Goal: Task Accomplishment & Management: Manage account settings

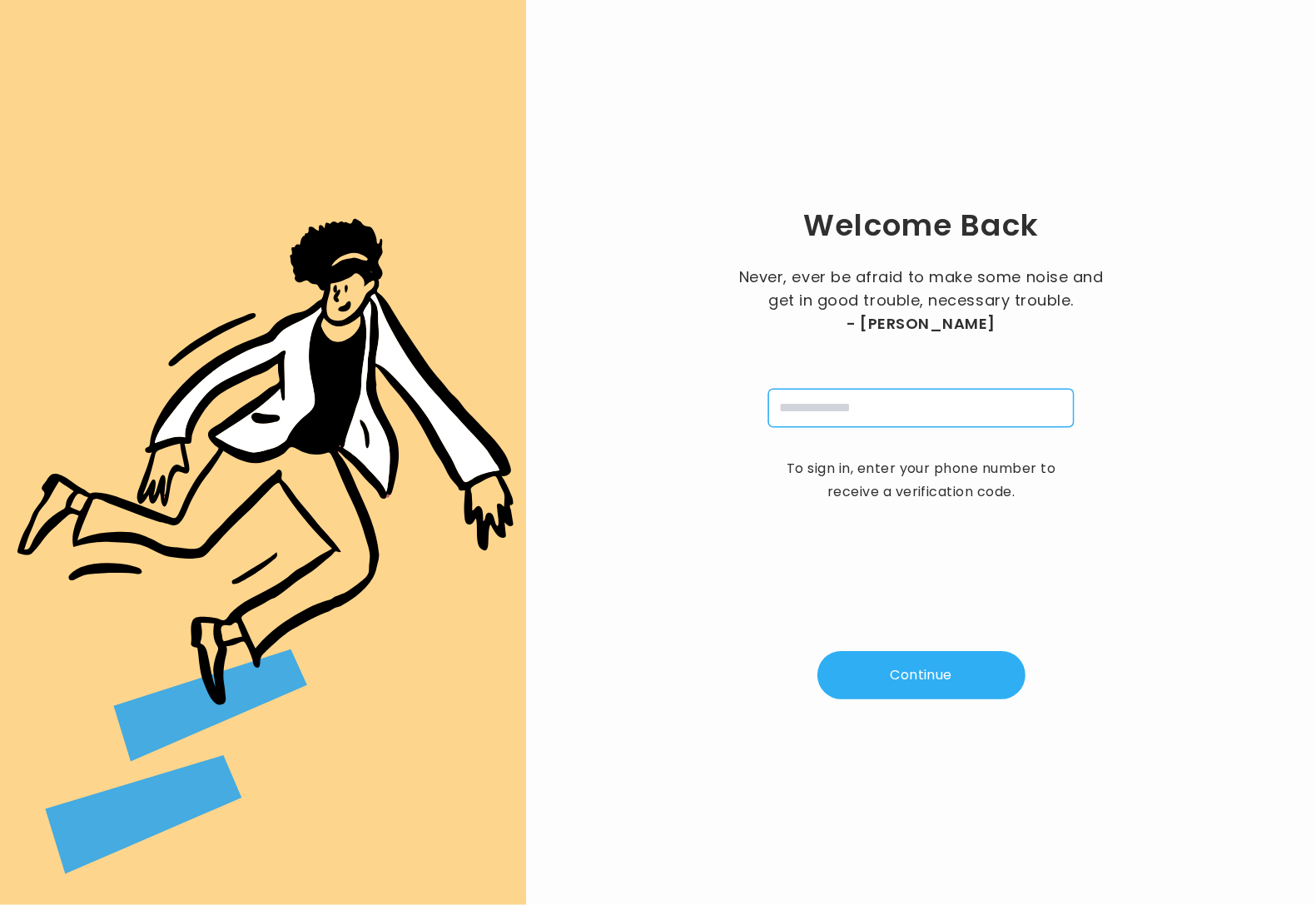
click at [867, 419] on input "tel" at bounding box center [921, 408] width 305 height 38
type input "**********"
drag, startPoint x: 918, startPoint y: 660, endPoint x: 926, endPoint y: 642, distance: 19.7
click at [918, 659] on button "Continue" at bounding box center [921, 674] width 208 height 48
type input "*"
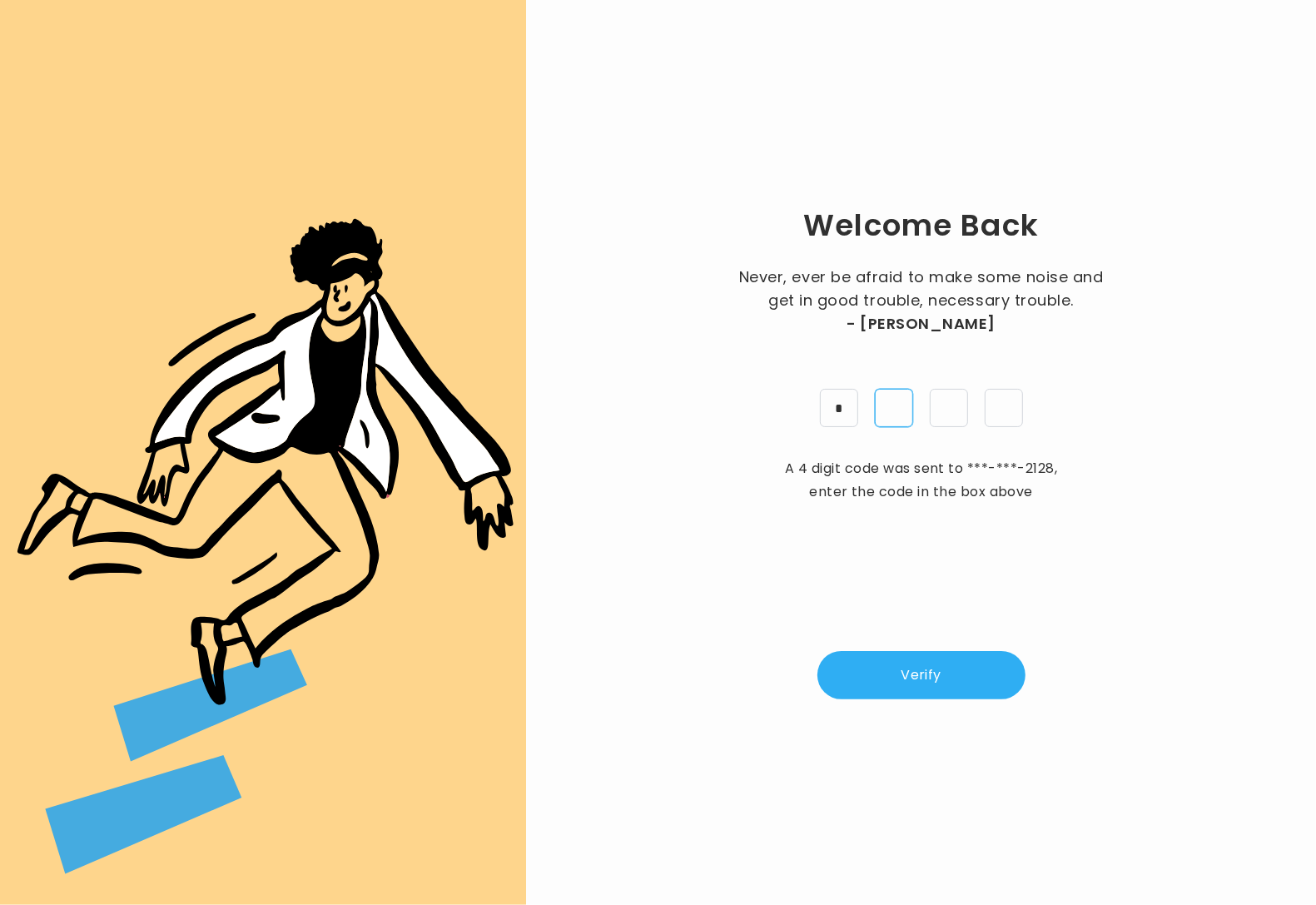
type input "*"
click at [917, 683] on button "Verify" at bounding box center [921, 674] width 208 height 48
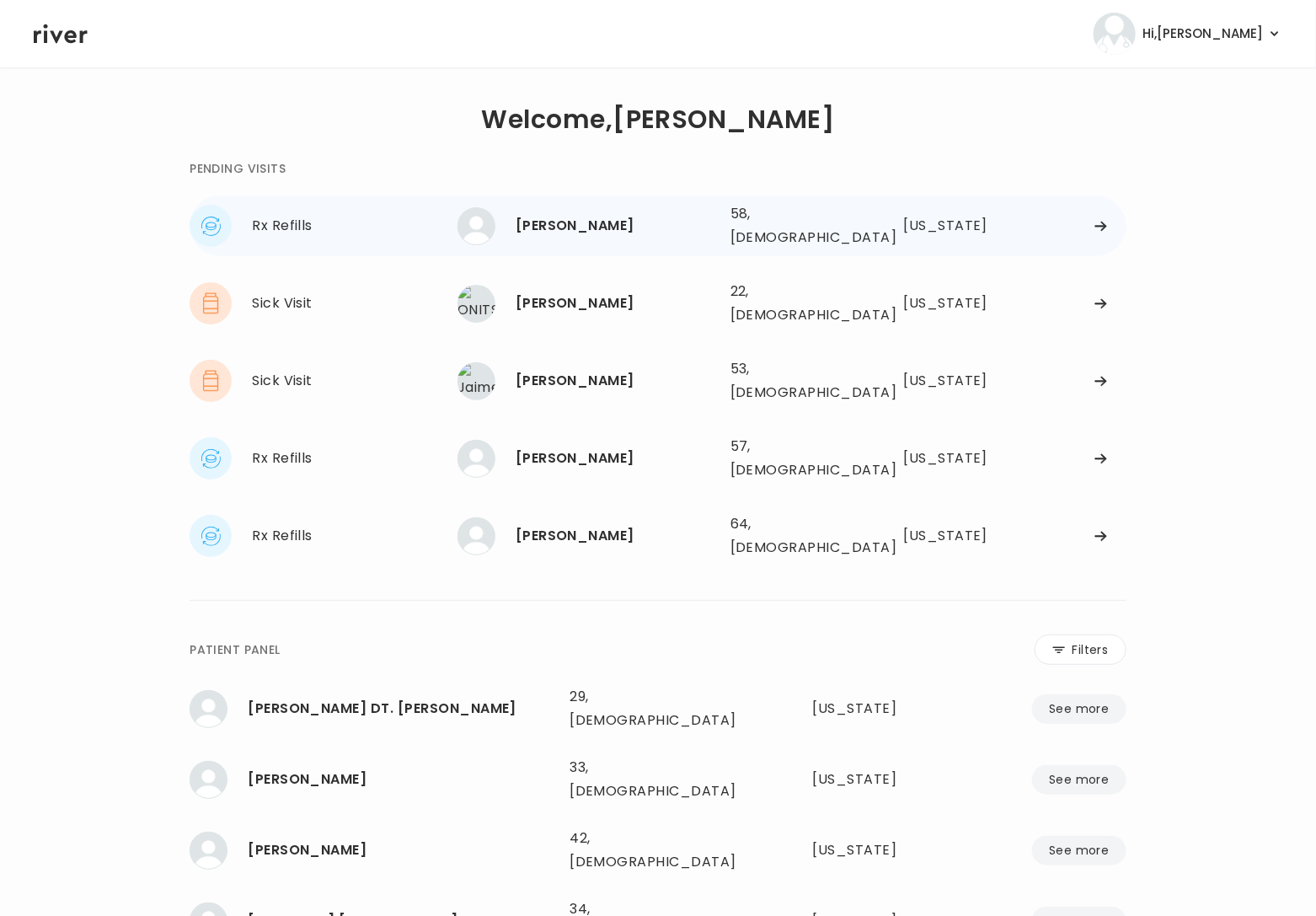
click at [572, 223] on div "KELLI BARSONY" at bounding box center [616, 226] width 201 height 23
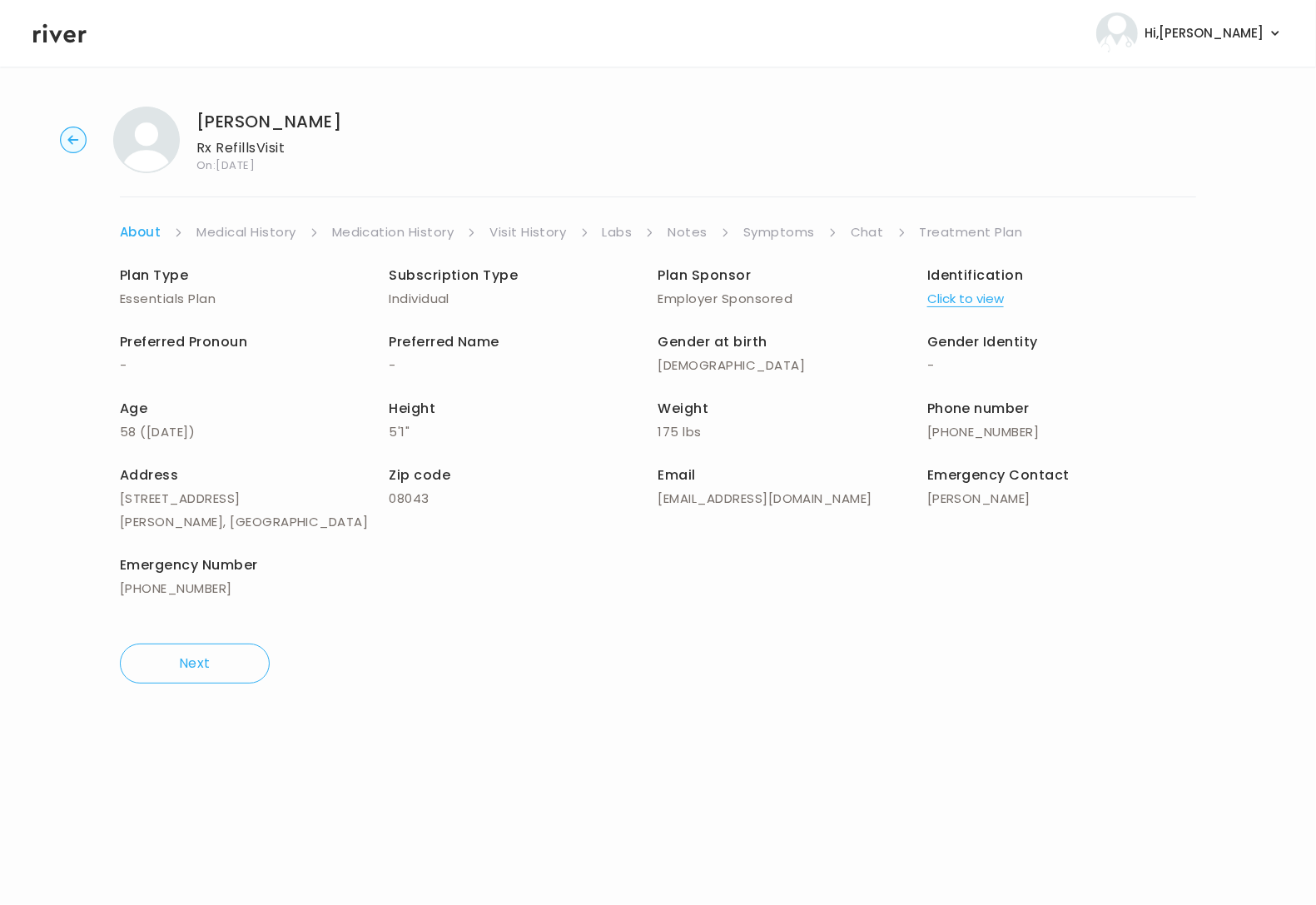
click at [766, 240] on link "Symptoms" at bounding box center [779, 232] width 72 height 23
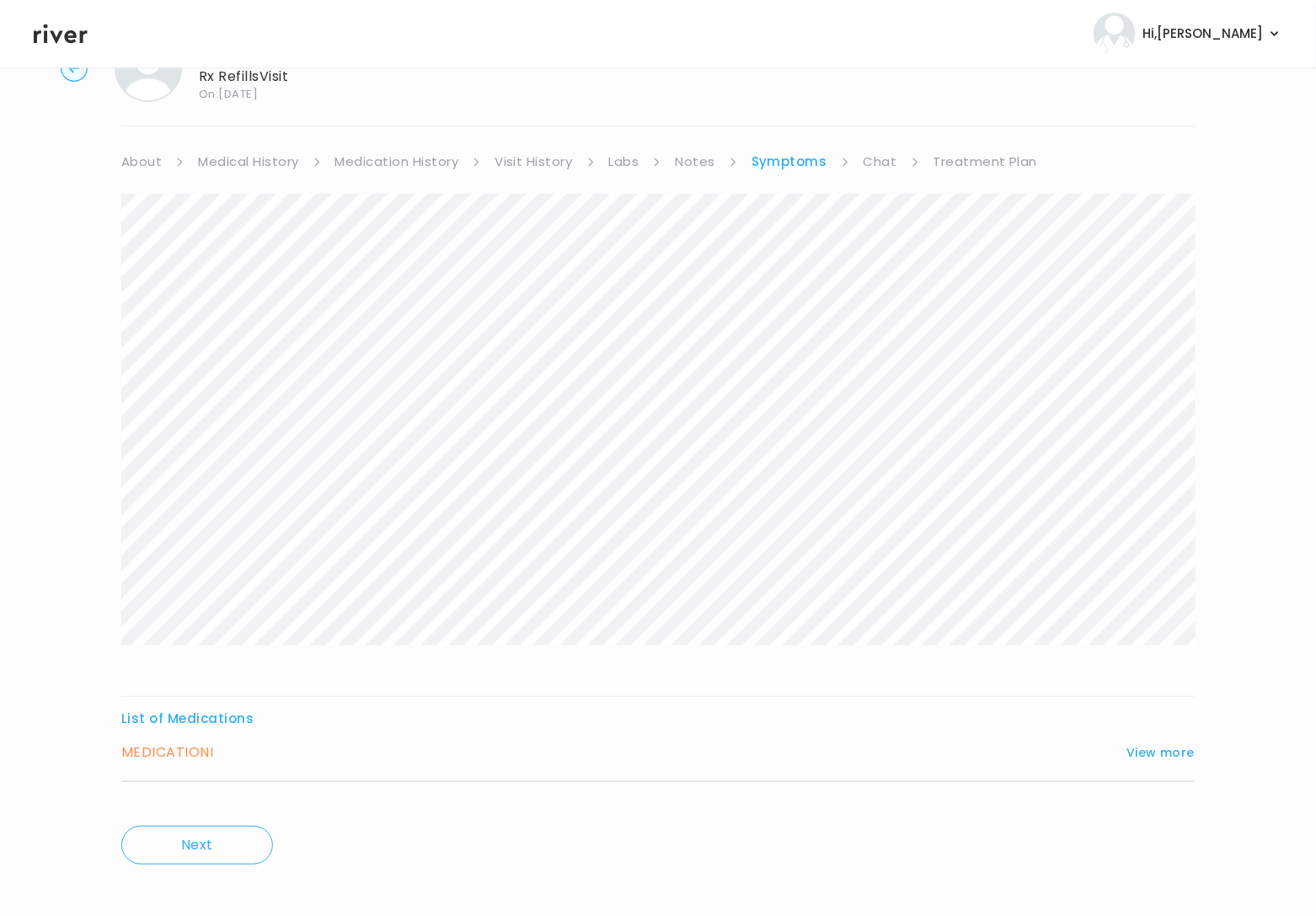
scroll to position [86, 0]
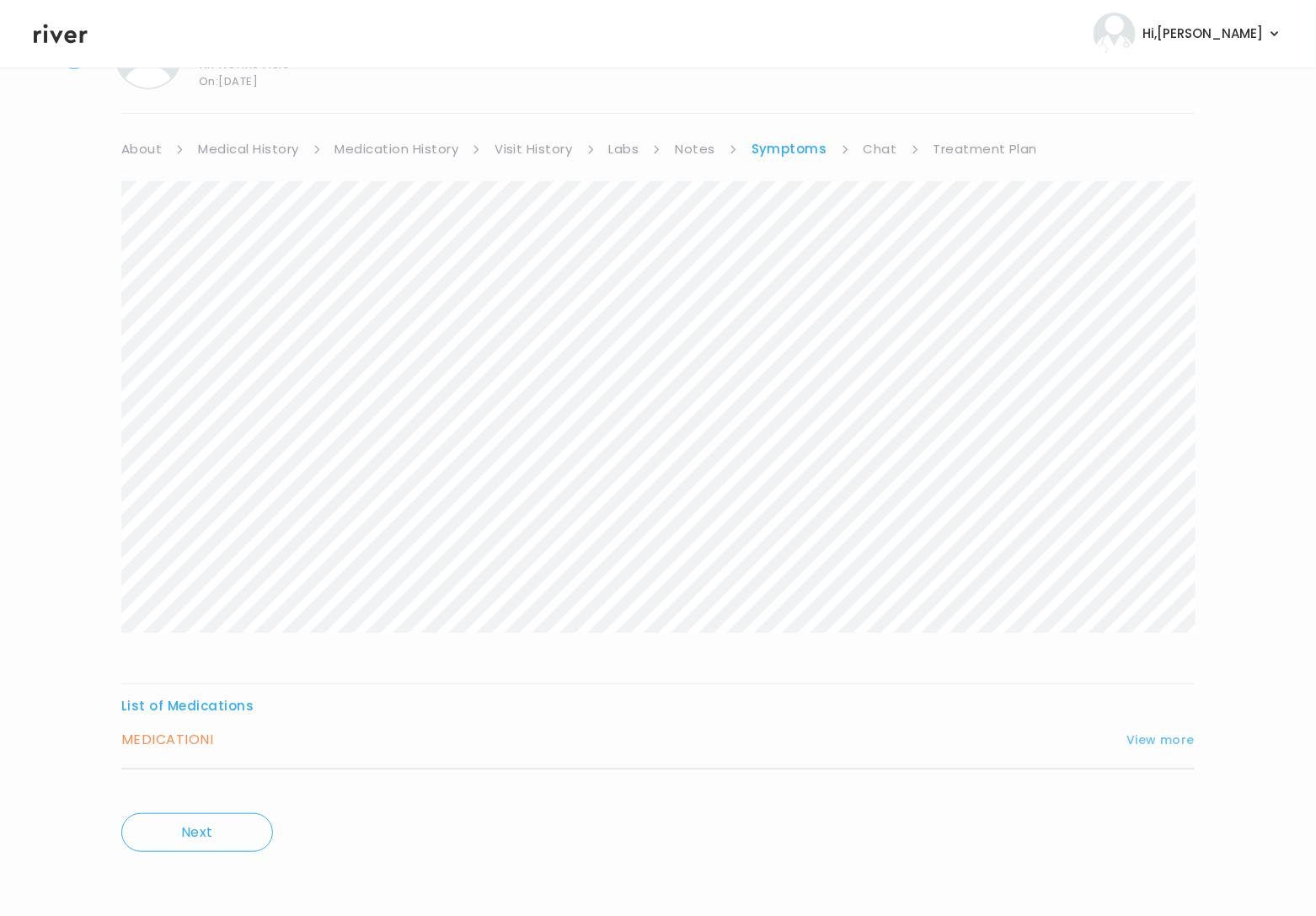
click at [1163, 741] on button "View more" at bounding box center [1160, 739] width 68 height 20
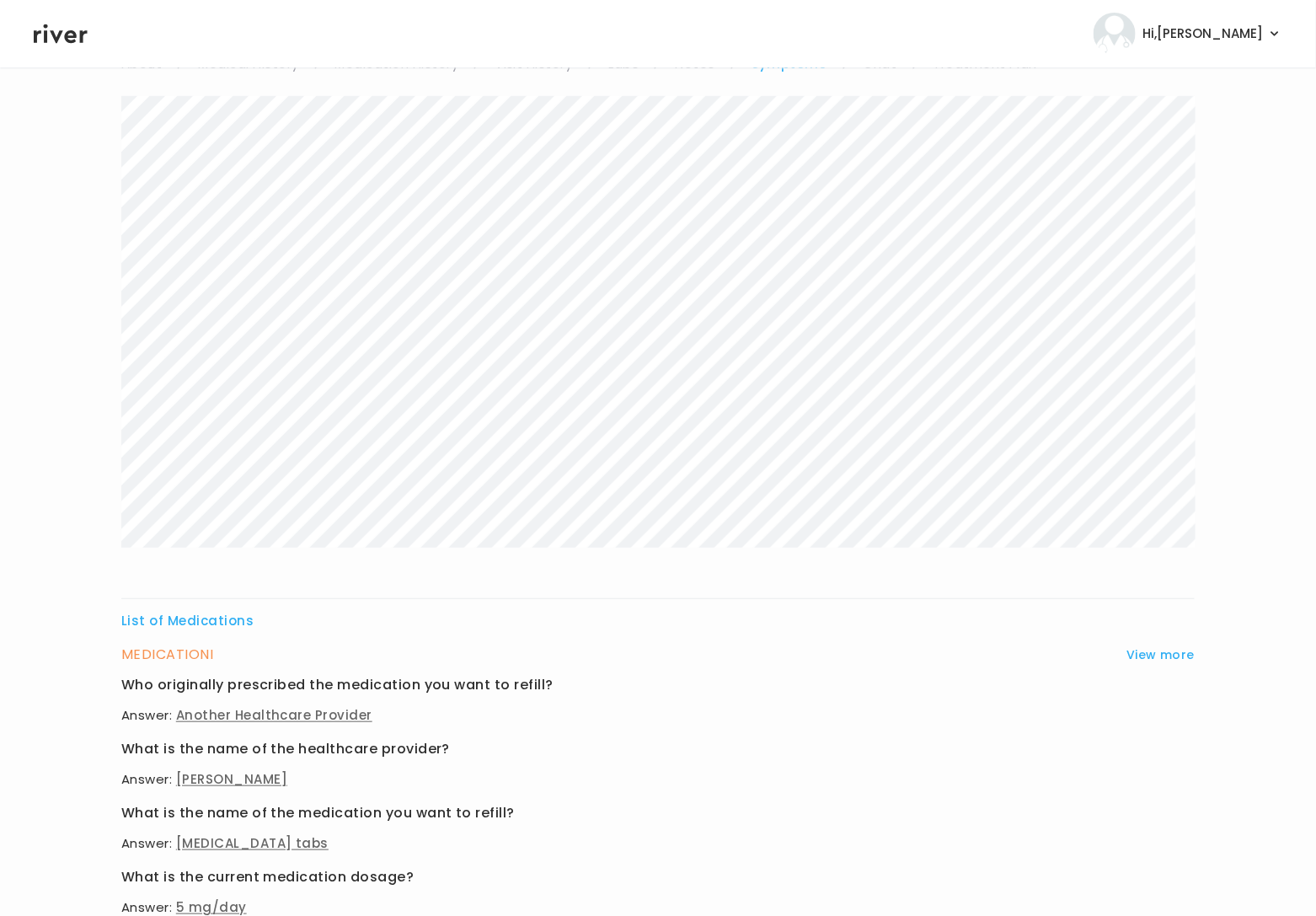
scroll to position [0, 0]
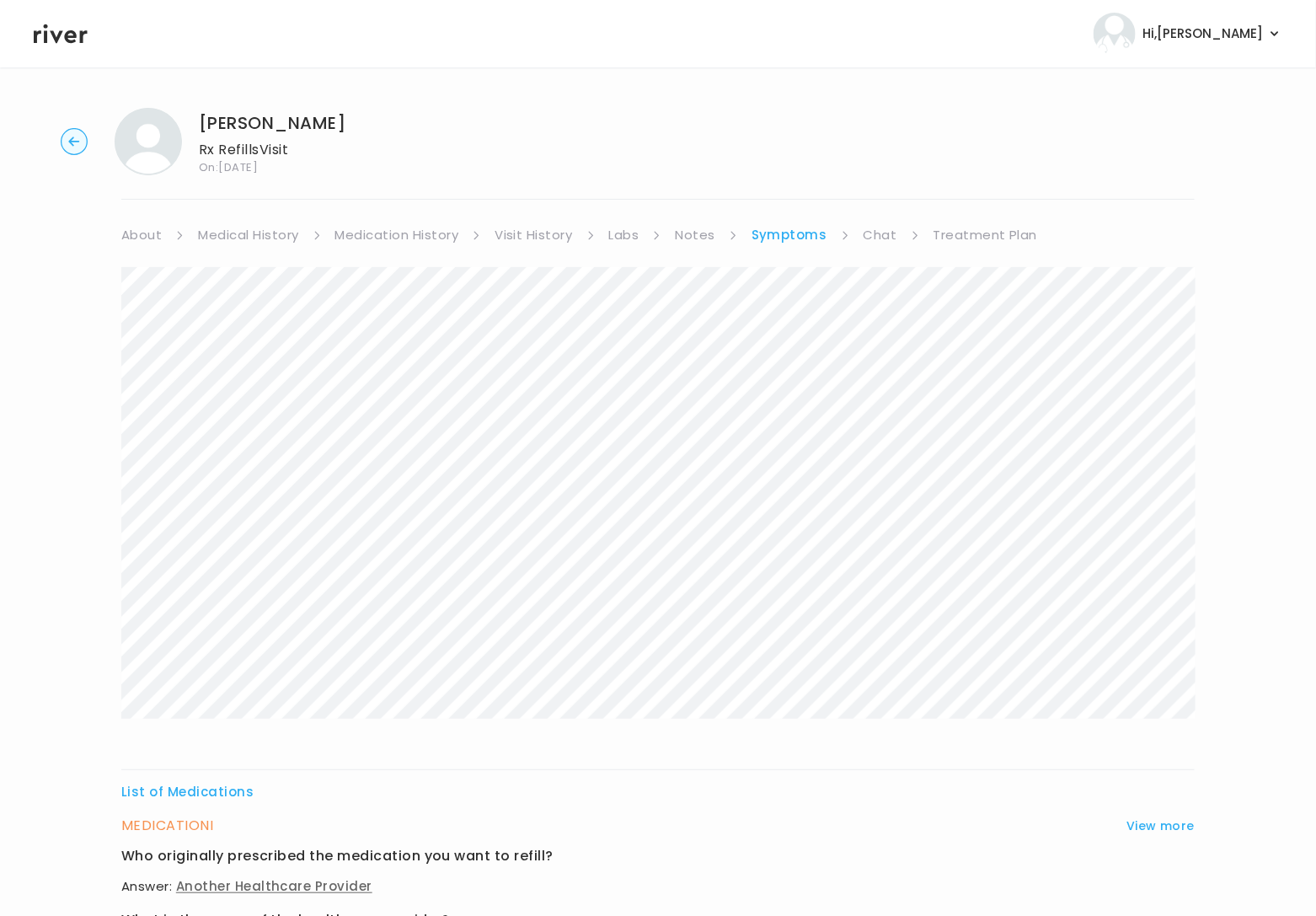
click at [526, 236] on link "Visit History" at bounding box center [534, 235] width 77 height 23
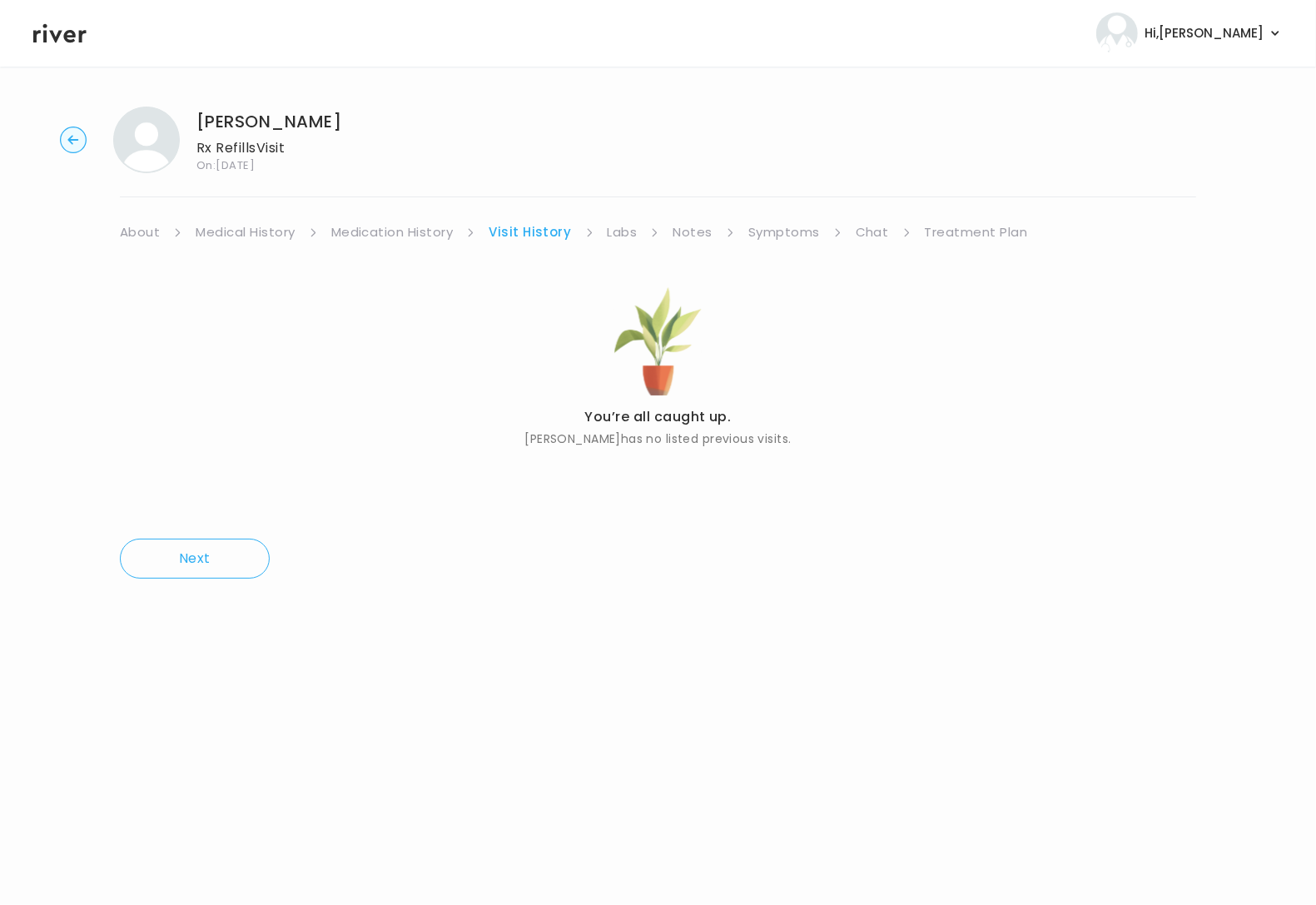
click at [423, 232] on link "Medication History" at bounding box center [392, 232] width 123 height 23
click at [792, 233] on link "Symptoms" at bounding box center [786, 232] width 72 height 23
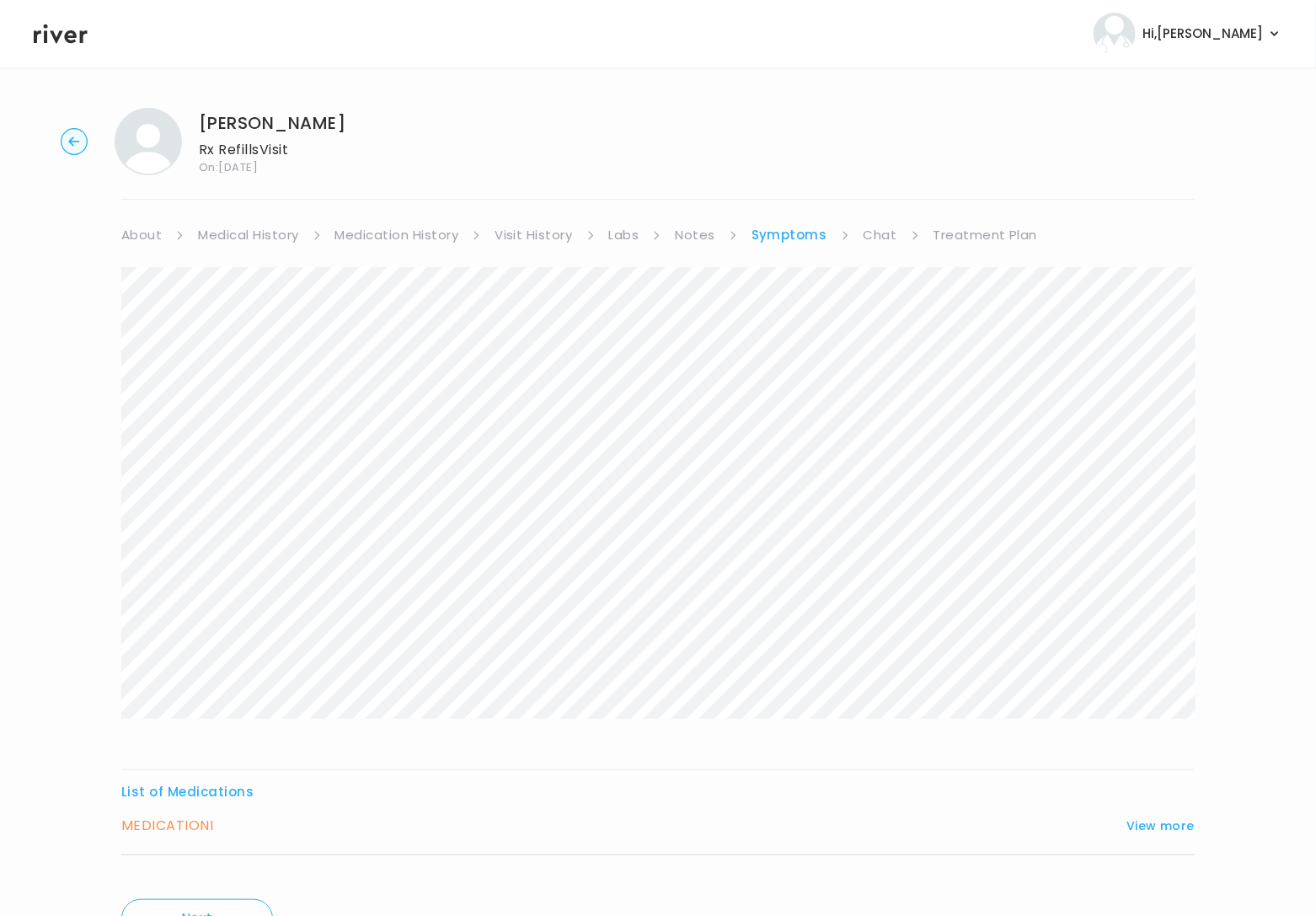
click at [514, 773] on div "List of Medications MEDICATION I View more Who originally prescribed the medica…" at bounding box center [658, 573] width 1073 height 612
click at [1164, 825] on button "View more" at bounding box center [1160, 825] width 68 height 20
click at [88, 276] on div "KELLI BARSONY Rx Refills Visit On: 16 Sep 2025 About Medical History Medication…" at bounding box center [658, 792] width 1316 height 1397
click at [37, 267] on div "KELLI BARSONY Rx Refills Visit On: 16 Sep 2025 About Medical History Medication…" at bounding box center [658, 792] width 1316 height 1397
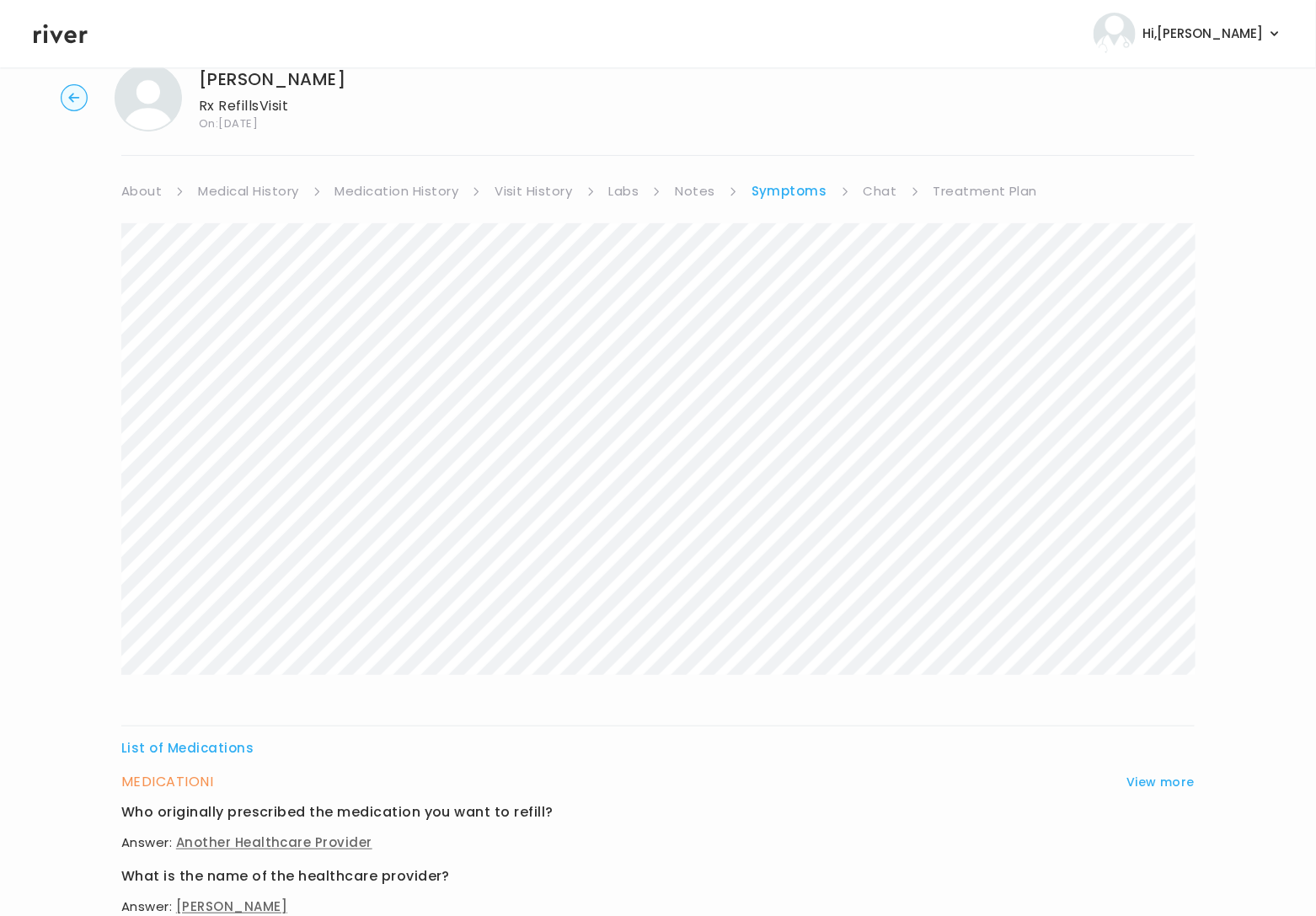
scroll to position [520, 0]
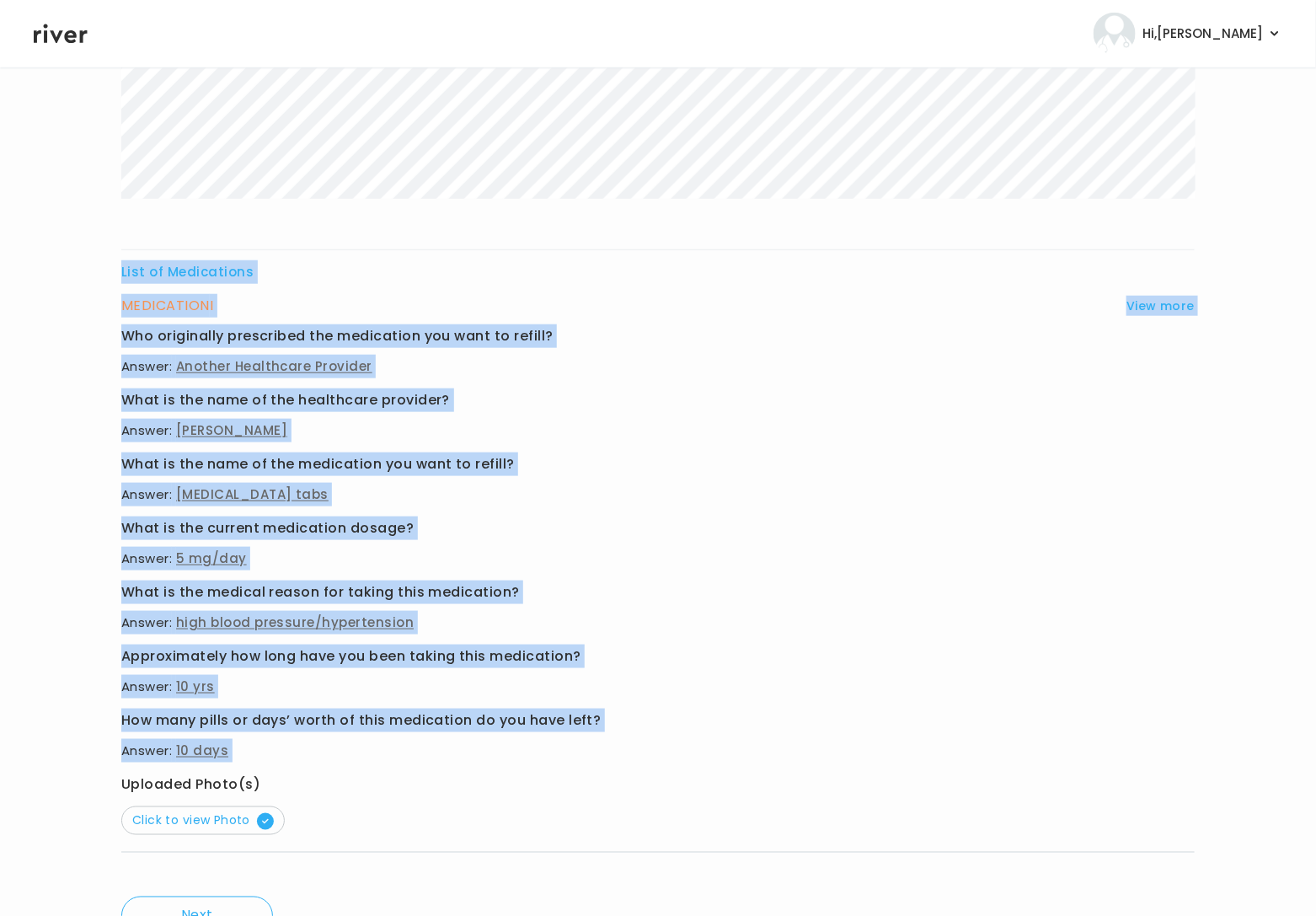
drag, startPoint x: 108, startPoint y: 283, endPoint x: 560, endPoint y: 771, distance: 665.2
click at [560, 771] on div "KELLI BARSONY Rx Refills Visit On: 16 Sep 2025 About Medical History Medication…" at bounding box center [658, 273] width 1316 height 1397
click at [683, 465] on h3 "What is the name of the medication you want to refill?" at bounding box center [658, 464] width 1073 height 23
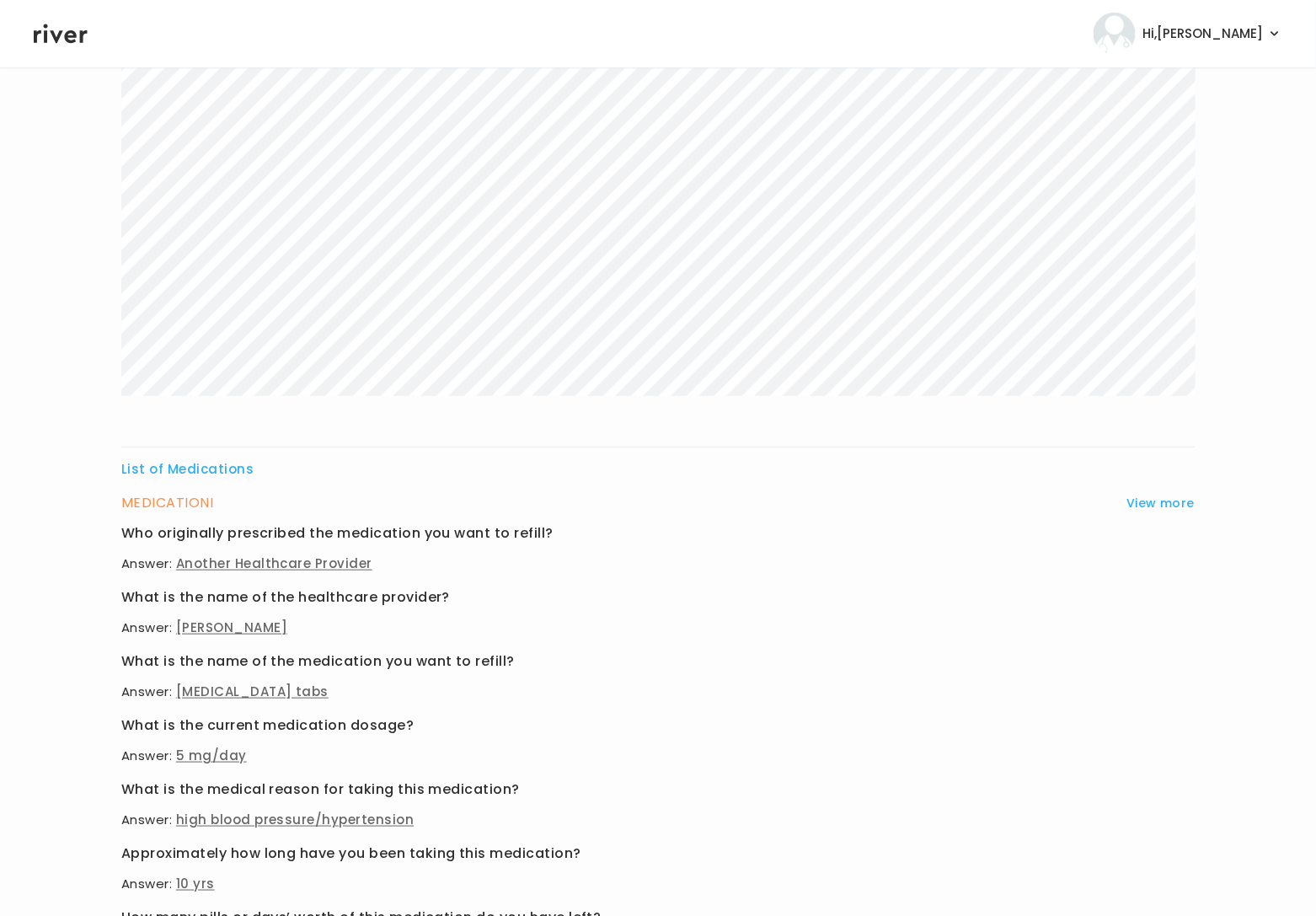
scroll to position [0, 0]
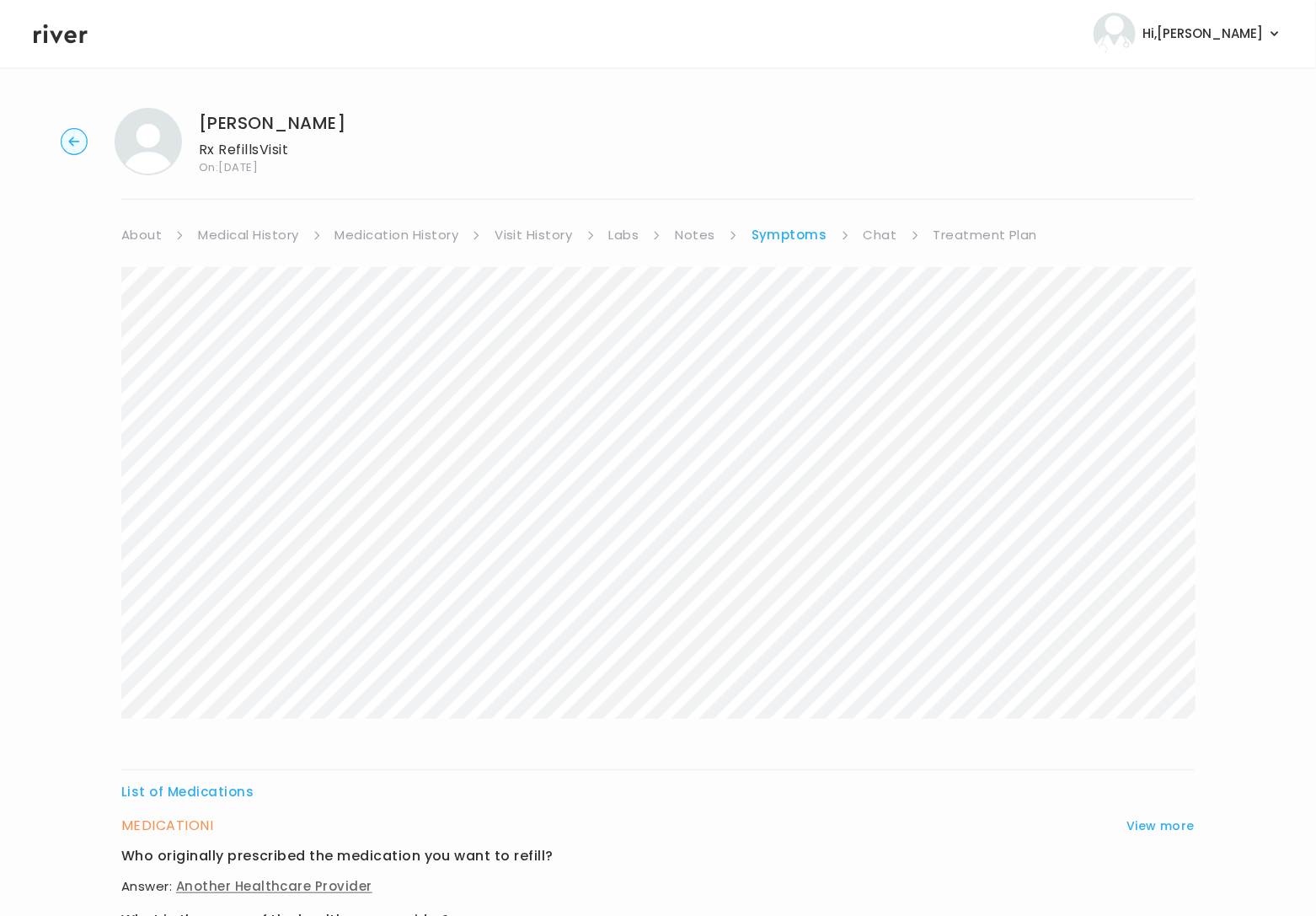
click at [981, 232] on link "Treatment Plan" at bounding box center [986, 235] width 105 height 23
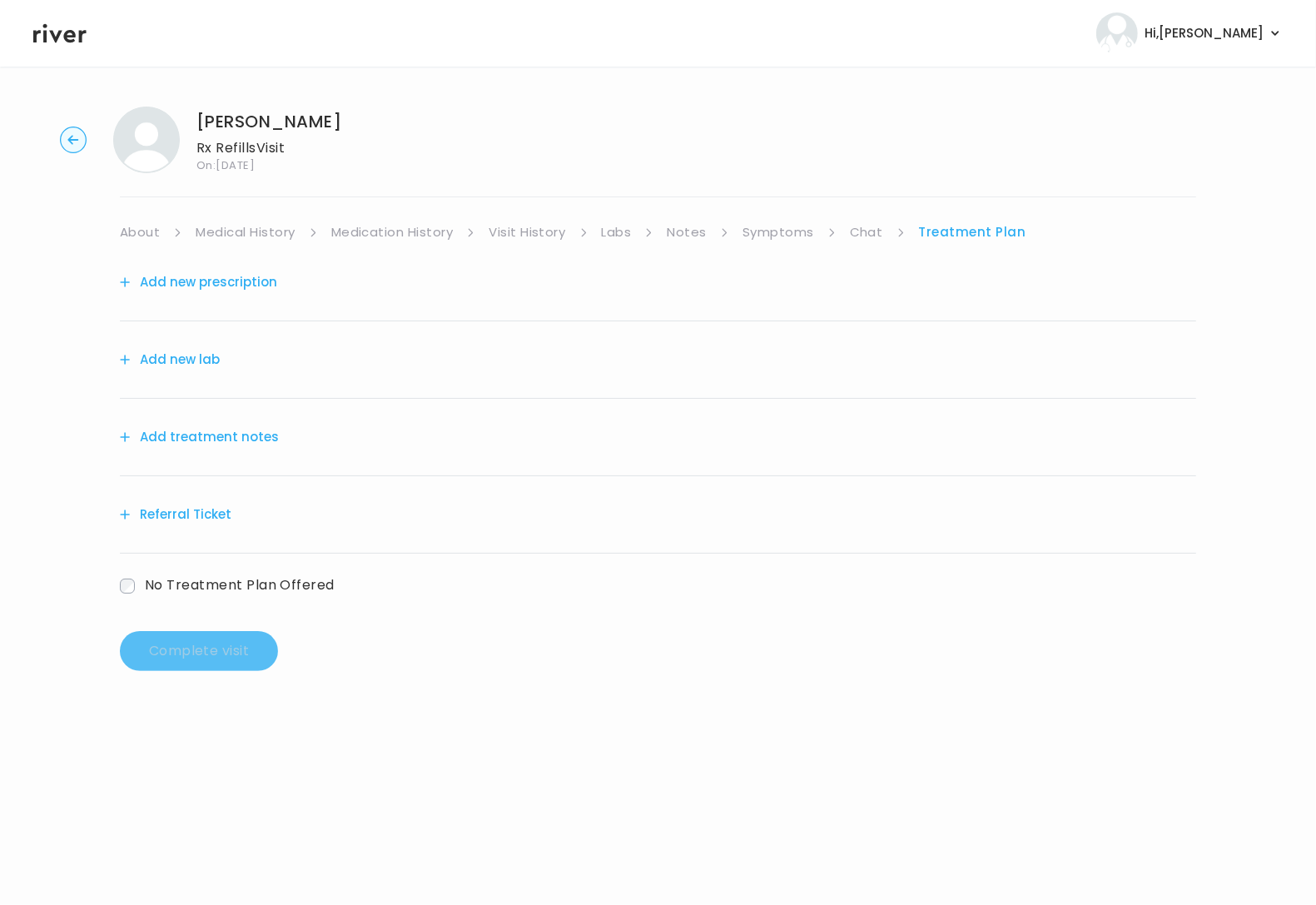
click at [197, 425] on button "Add treatment notes" at bounding box center [199, 436] width 159 height 23
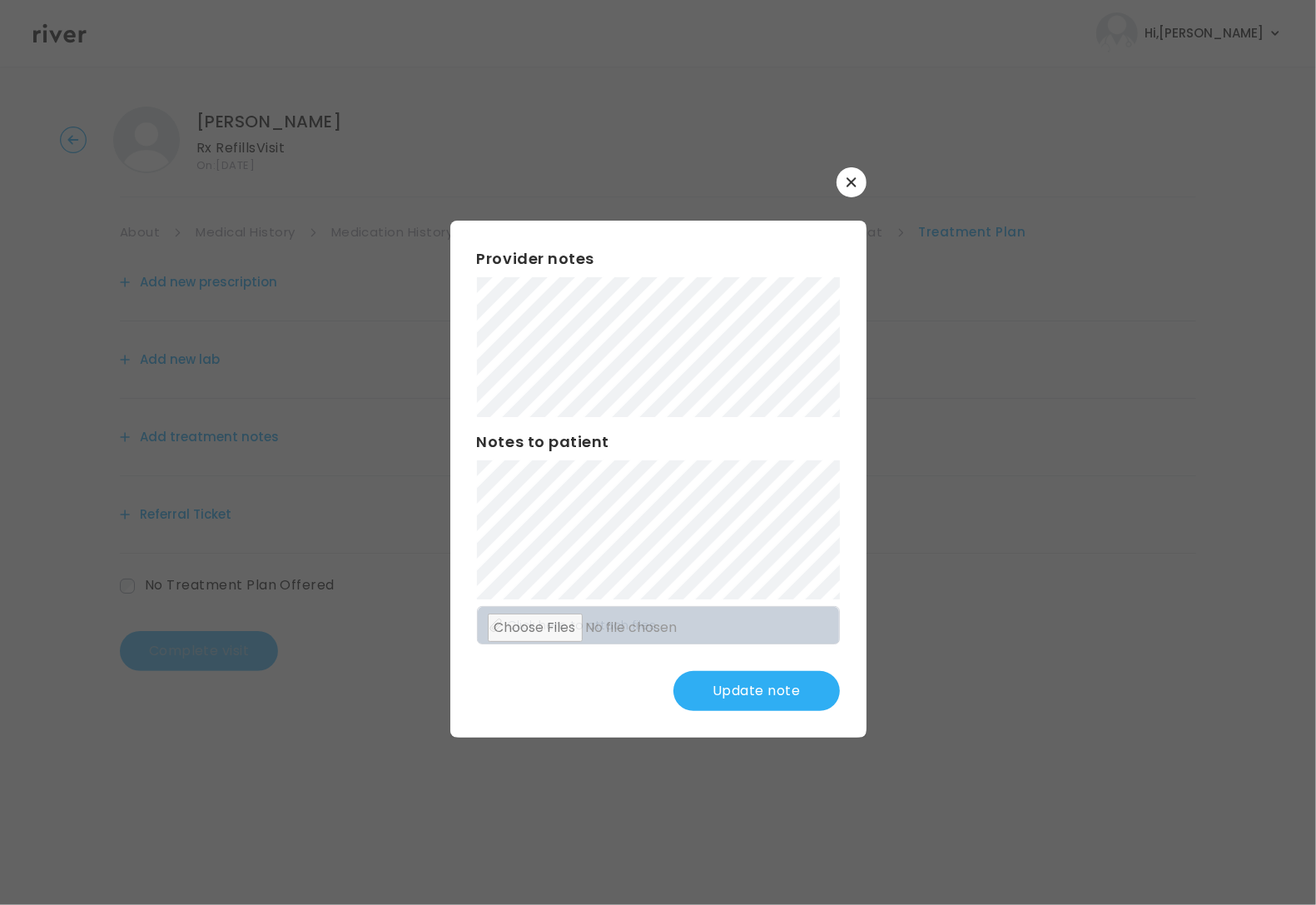
drag, startPoint x: 758, startPoint y: 689, endPoint x: 752, endPoint y: 674, distance: 16.2
click at [758, 689] on button "Update note" at bounding box center [757, 691] width 167 height 40
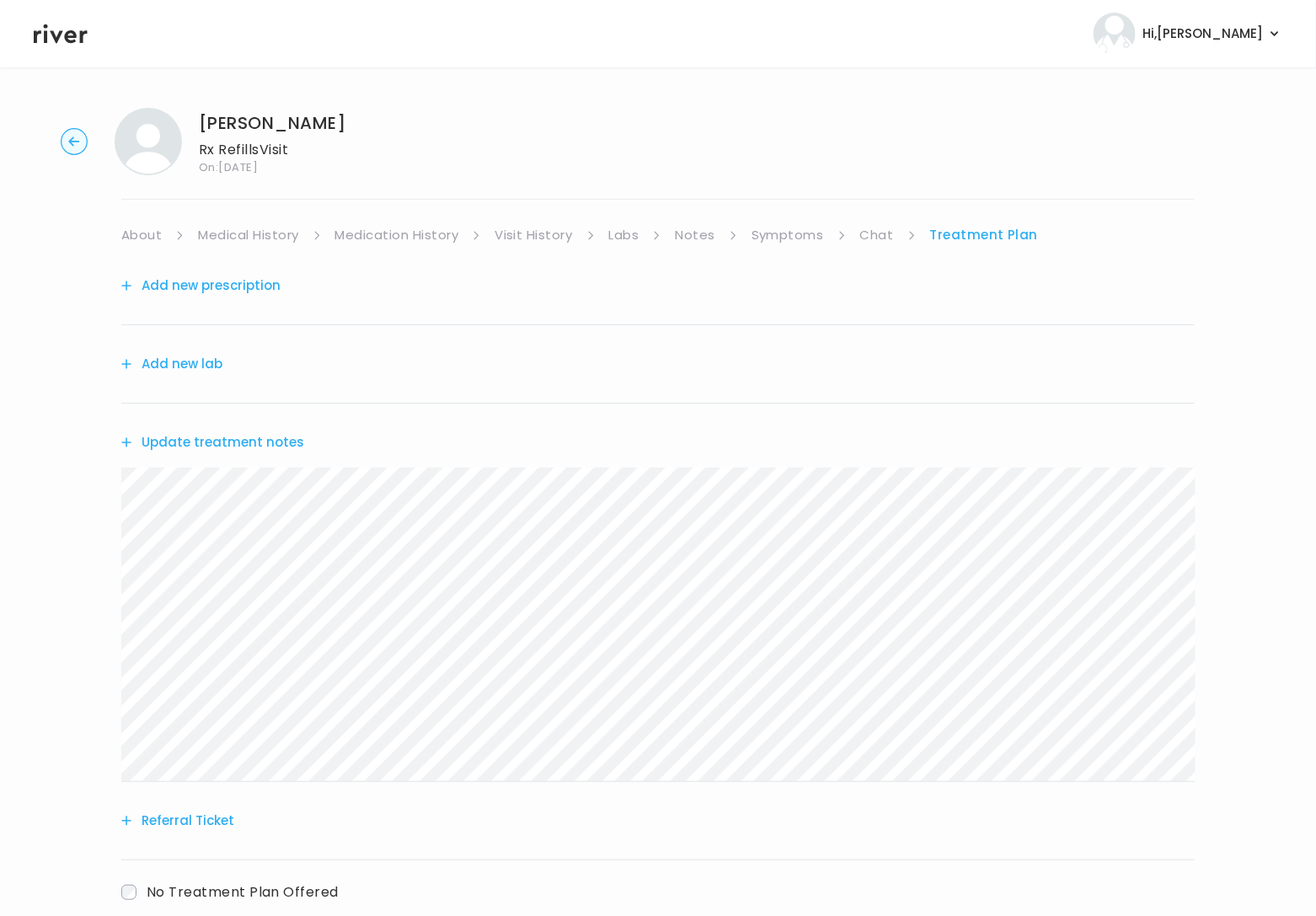
click at [205, 288] on button "Add new prescription" at bounding box center [200, 286] width 159 height 23
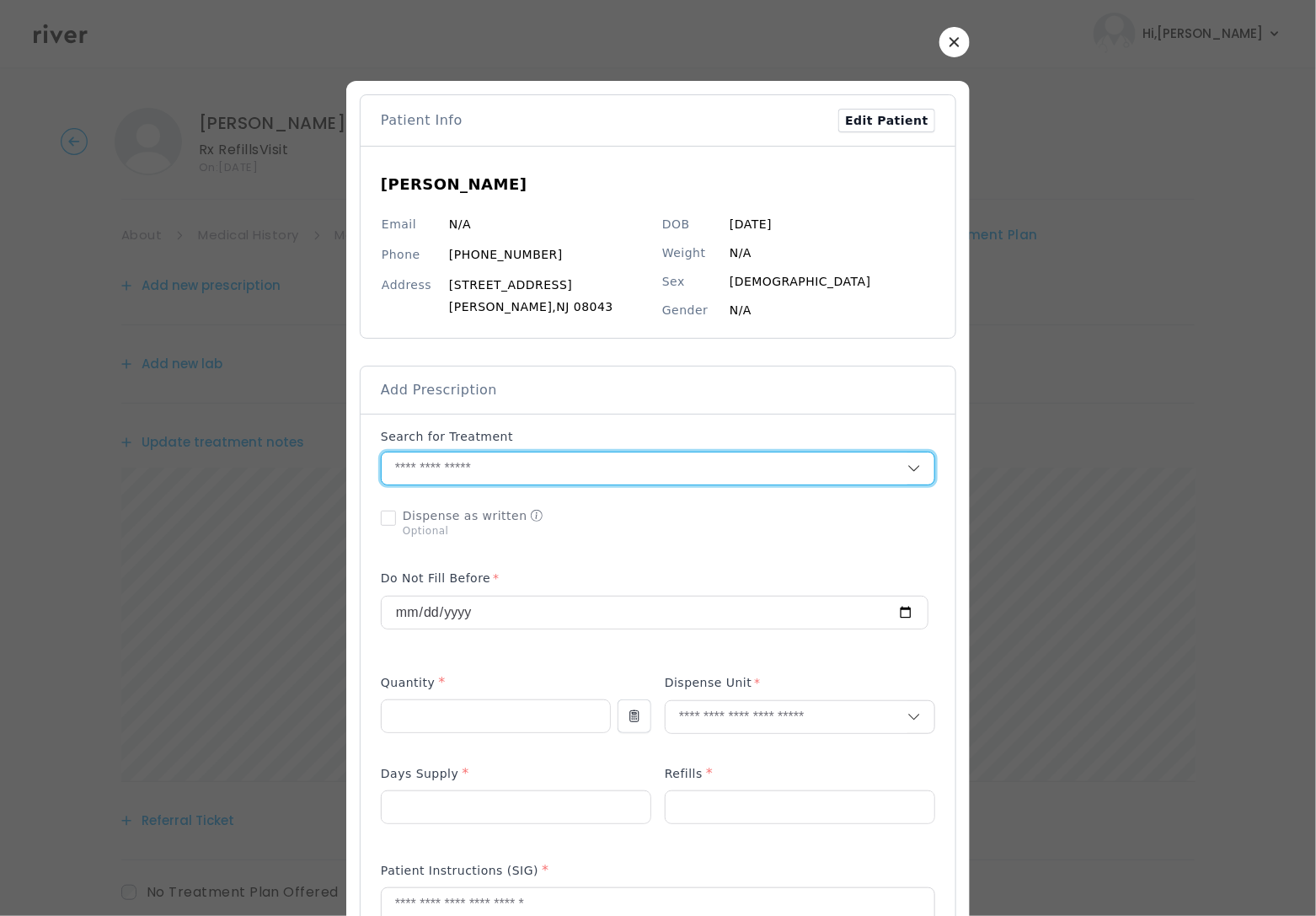
click at [445, 471] on input "text" at bounding box center [644, 468] width 526 height 32
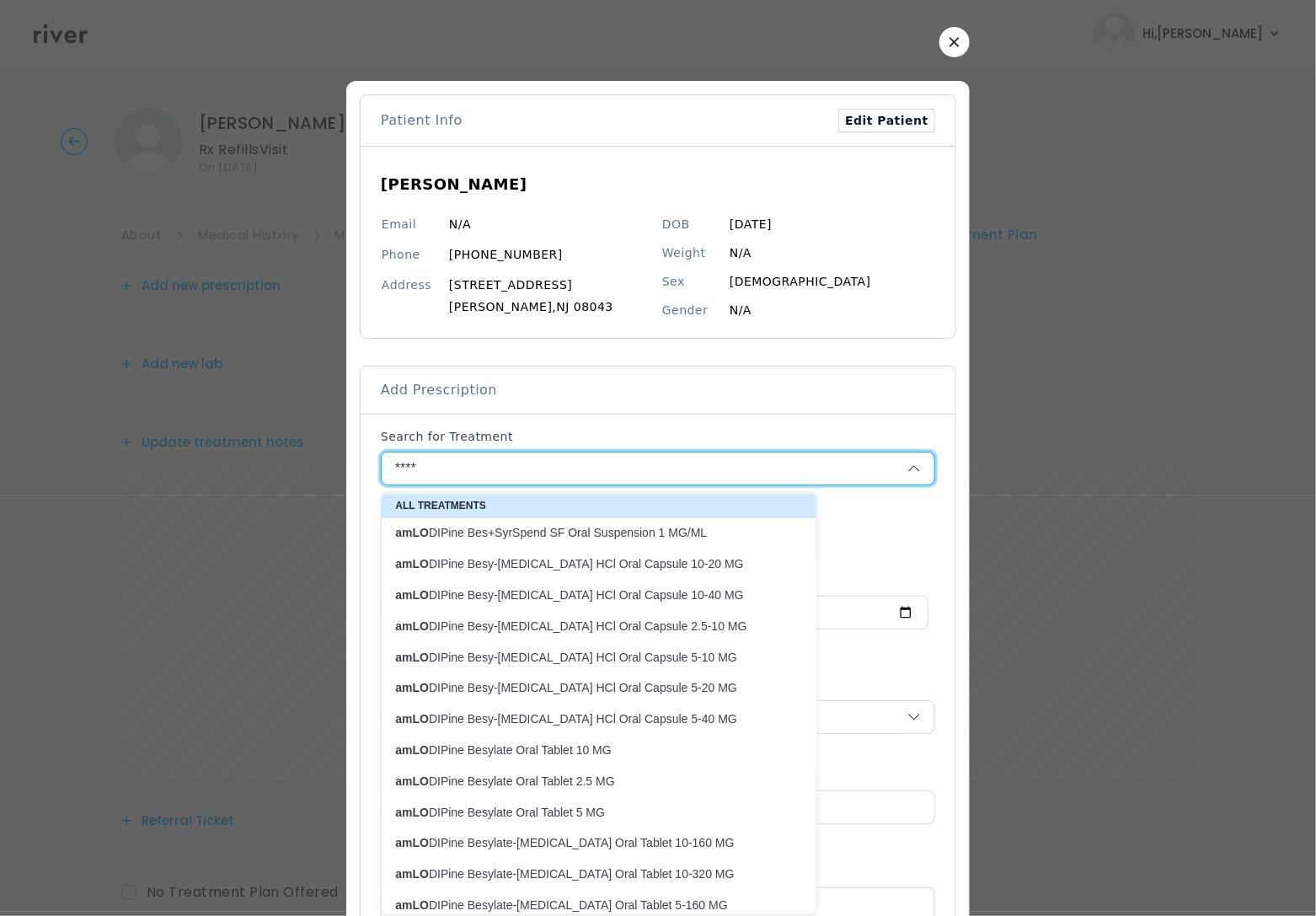
scroll to position [152, 0]
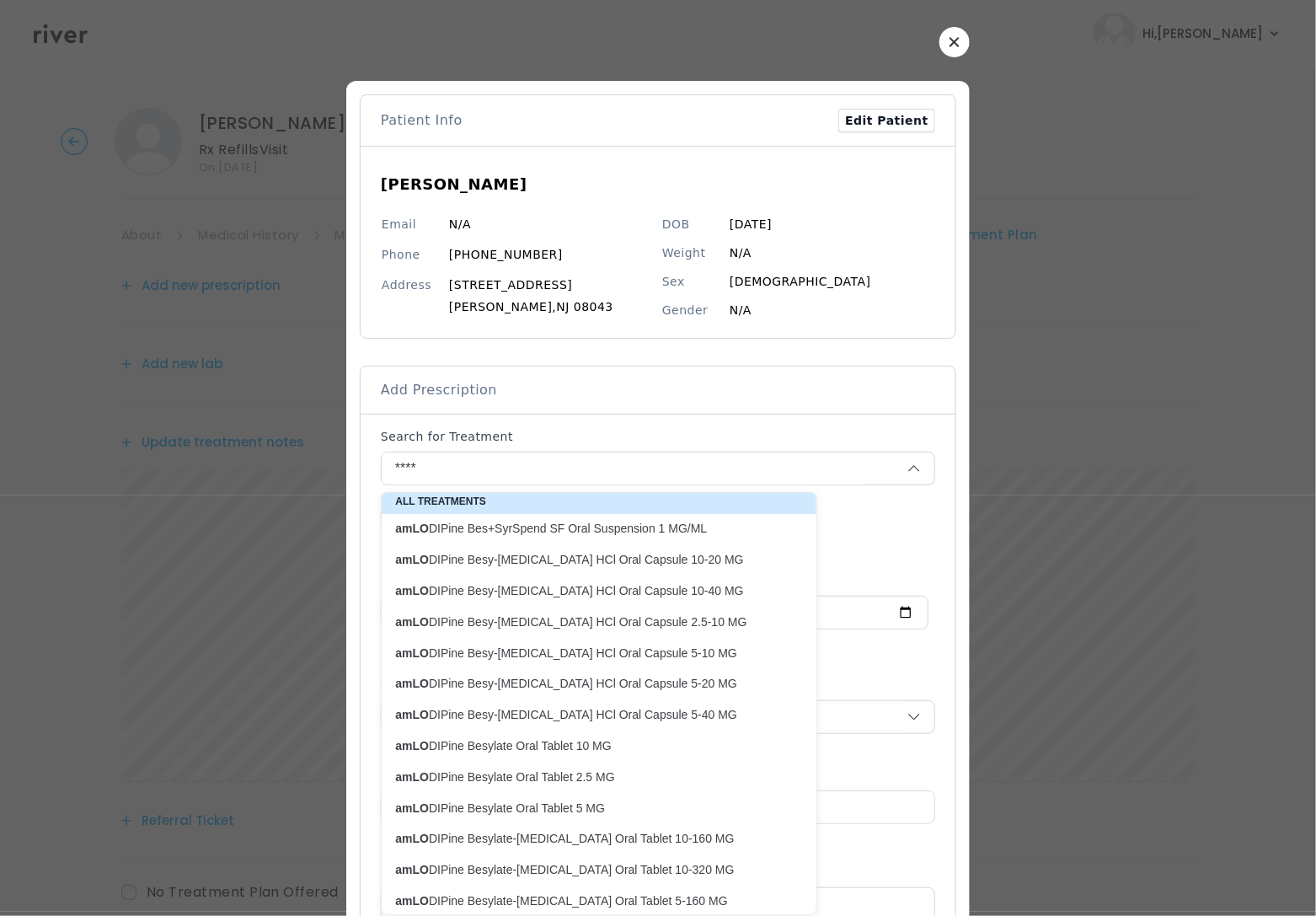
click at [519, 805] on p "amLO DIPine Besylate Oral Tablet 5 MG" at bounding box center [589, 808] width 387 height 16
type input "**********"
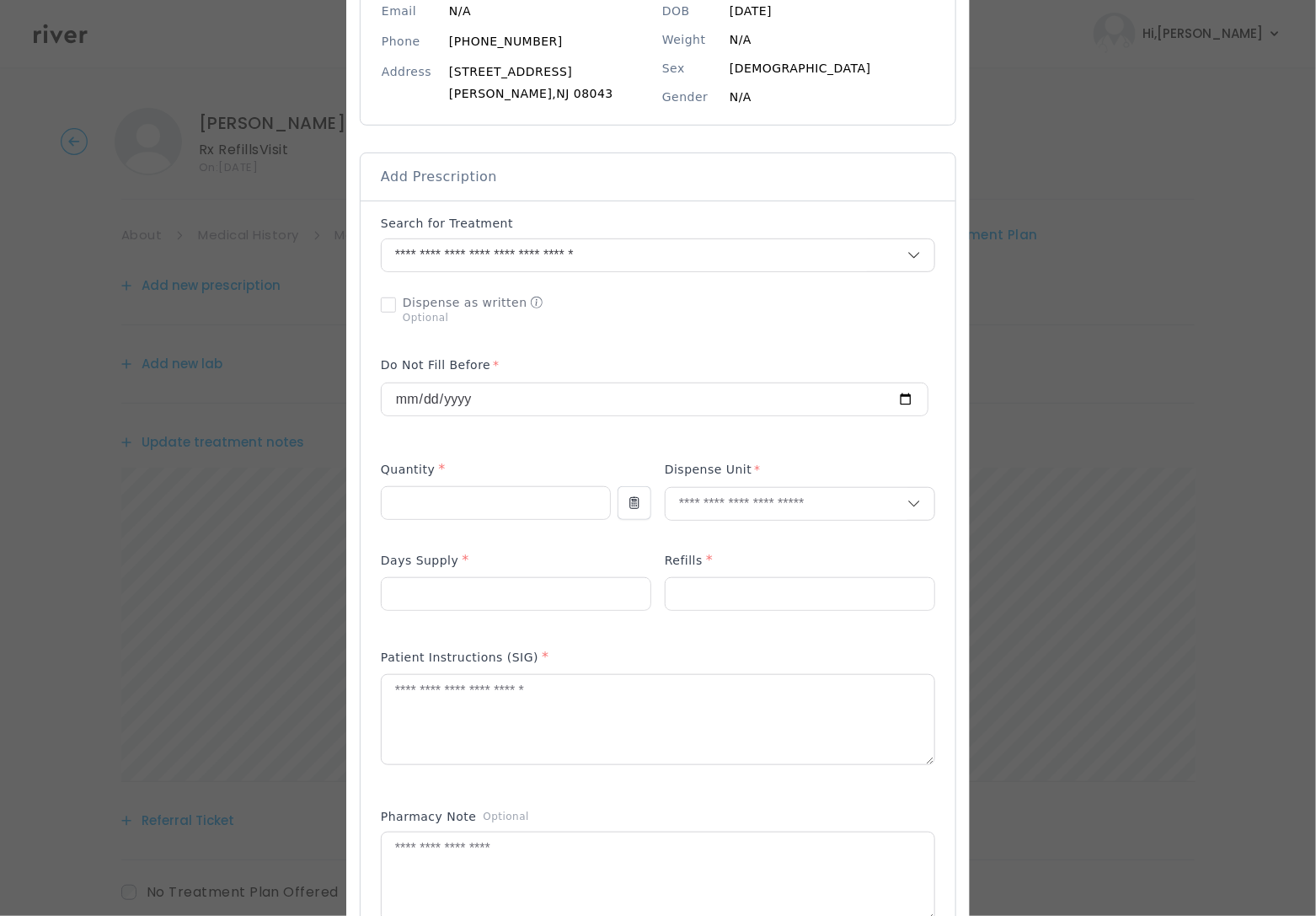
scroll to position [228, 0]
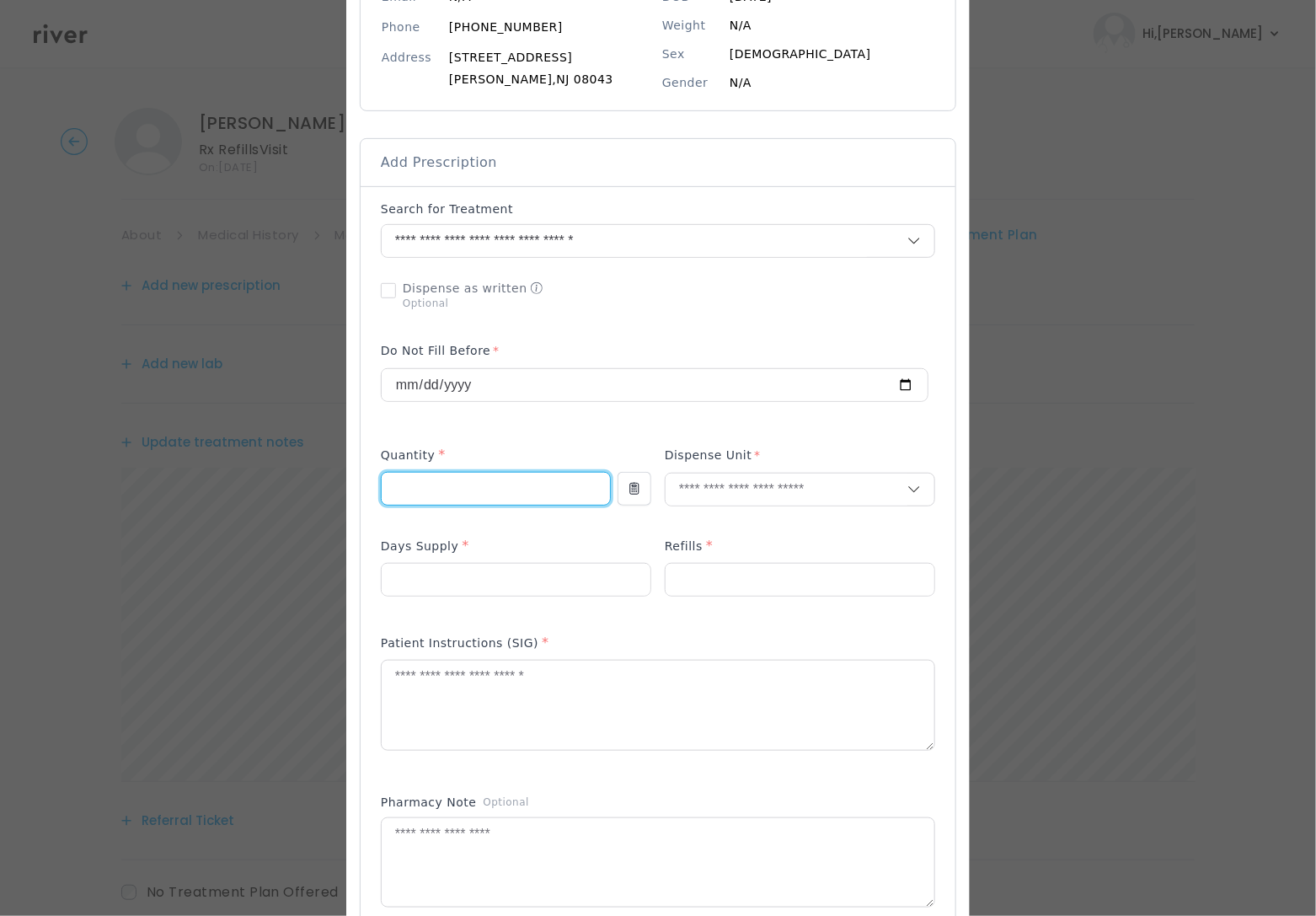
click at [462, 479] on input "number" at bounding box center [496, 488] width 229 height 32
type input "**"
click at [709, 488] on input "text" at bounding box center [786, 489] width 242 height 32
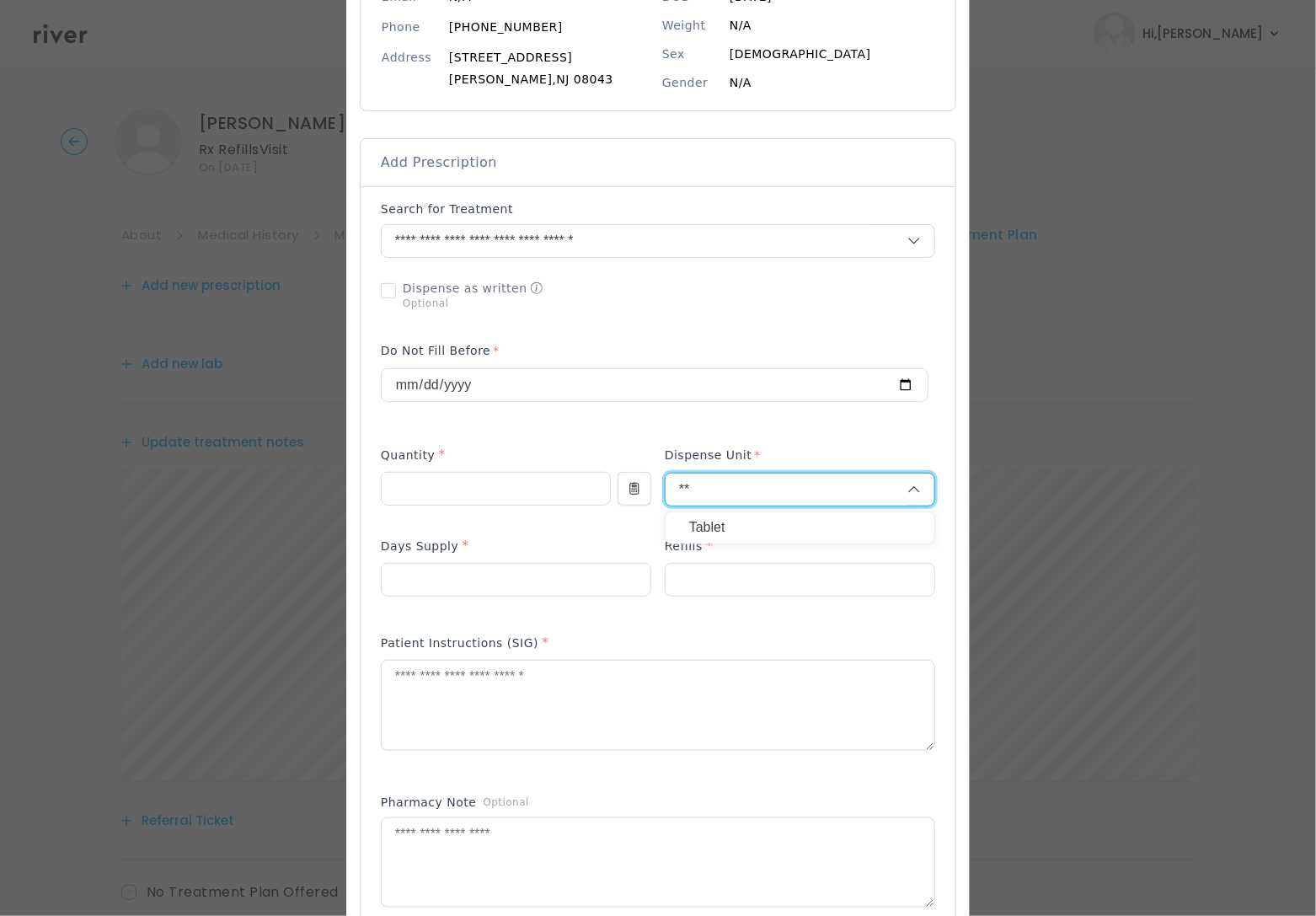
type input "**"
click at [720, 534] on p "Tablet" at bounding box center [800, 527] width 222 height 24
click at [507, 584] on input "number" at bounding box center [515, 579] width 268 height 32
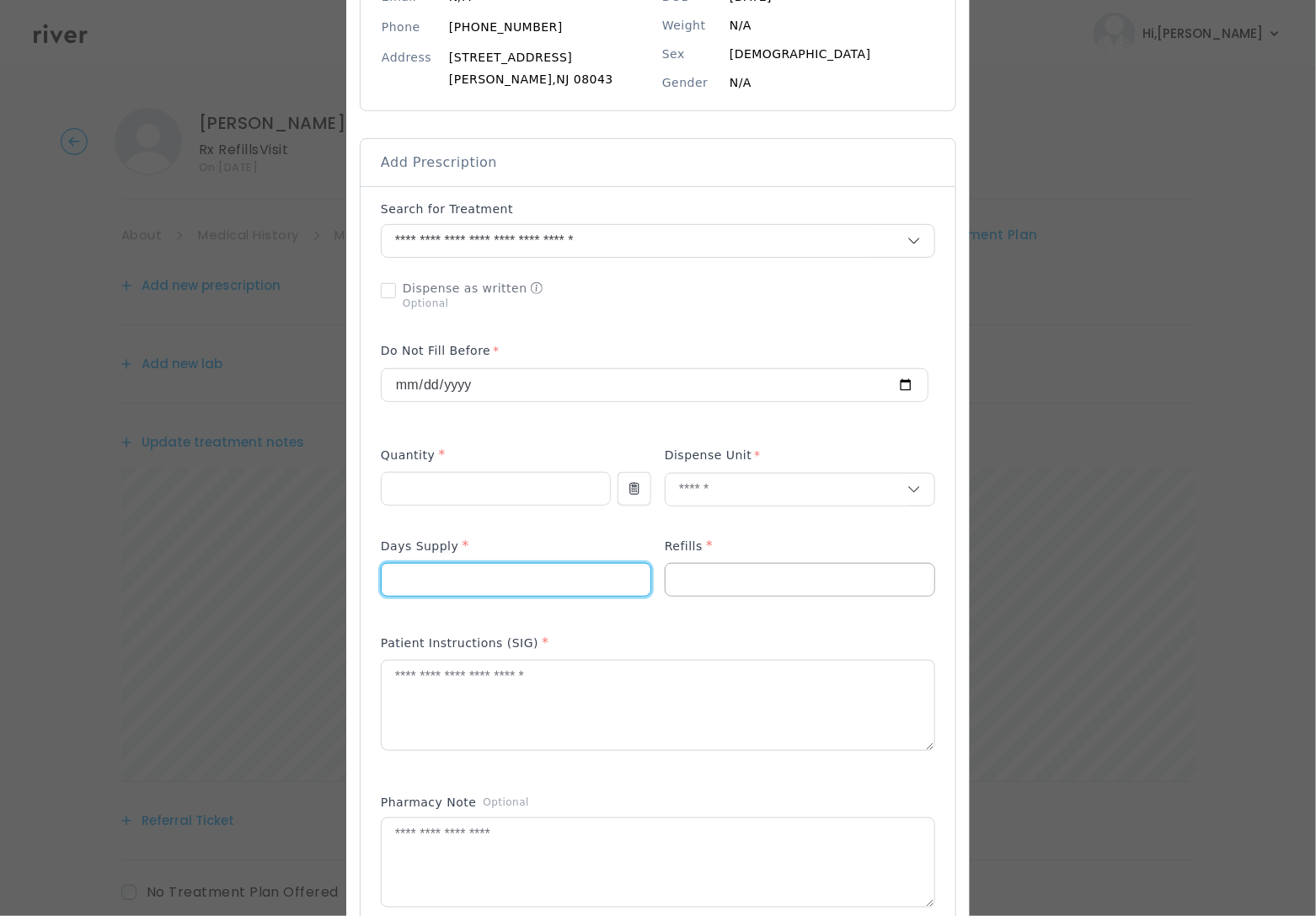
type input "**"
click at [690, 586] on input "number" at bounding box center [799, 579] width 268 height 32
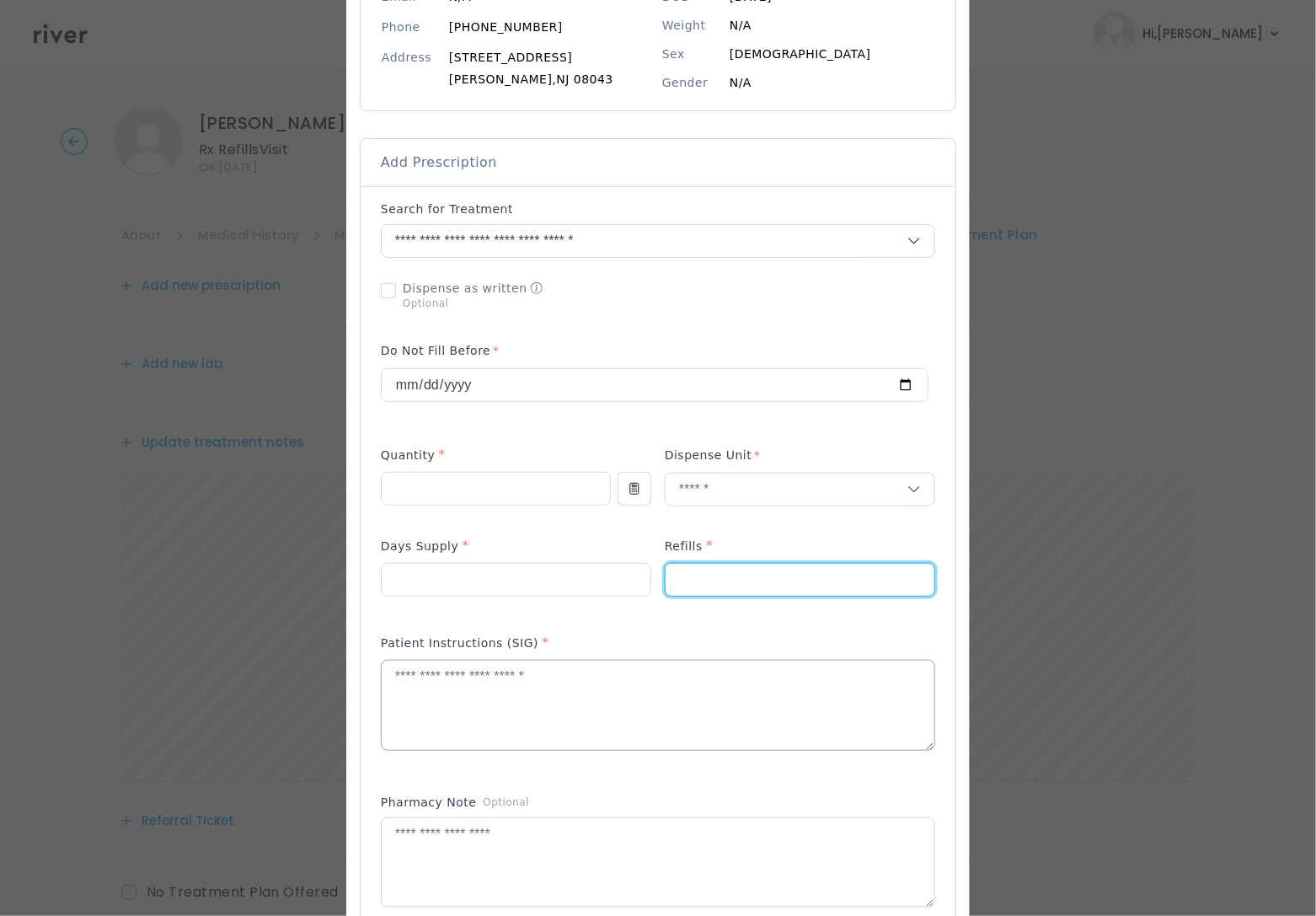
type input "*"
click at [475, 673] on textarea at bounding box center [658, 705] width 553 height 89
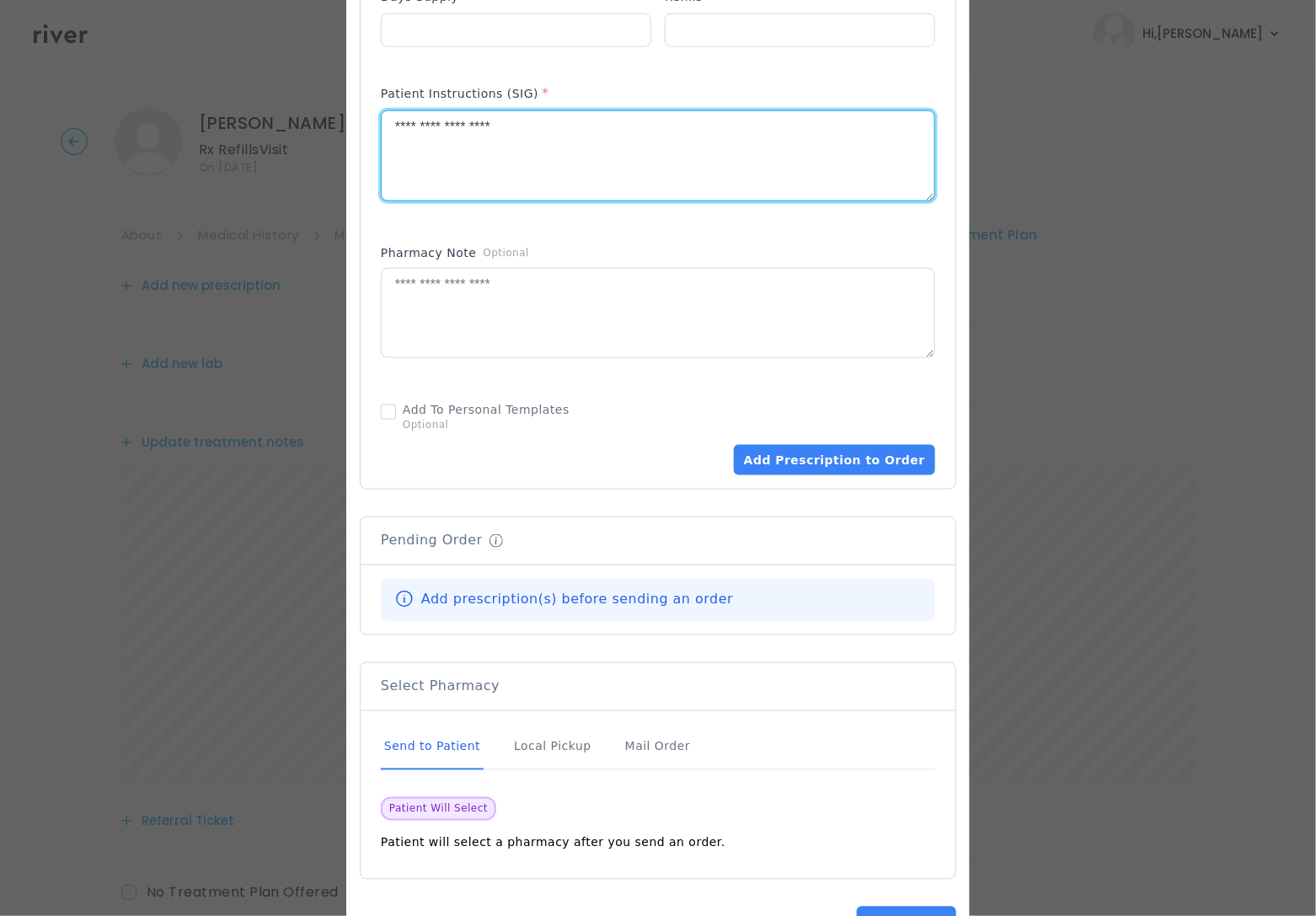
scroll to position [773, 0]
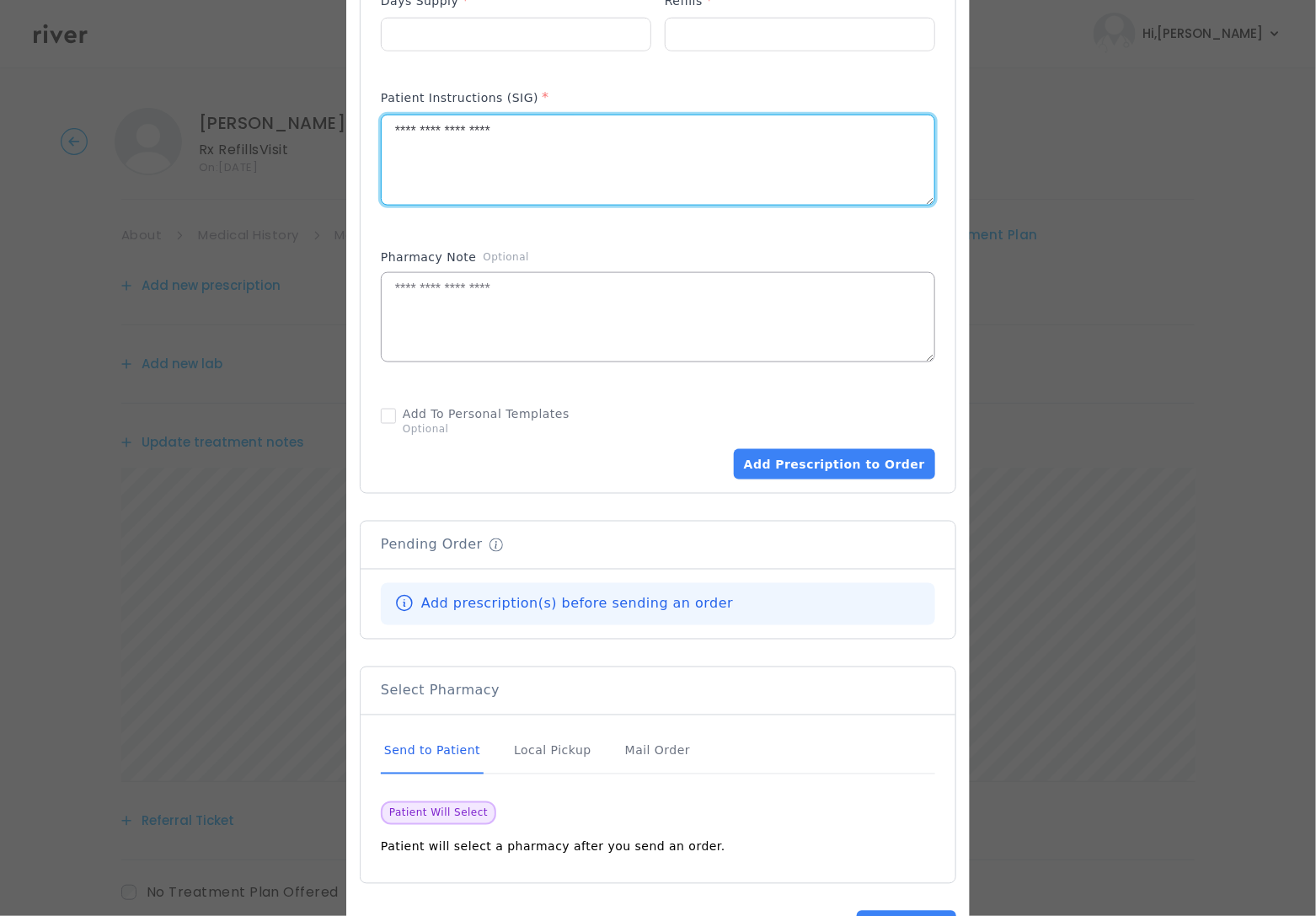
type textarea "**********"
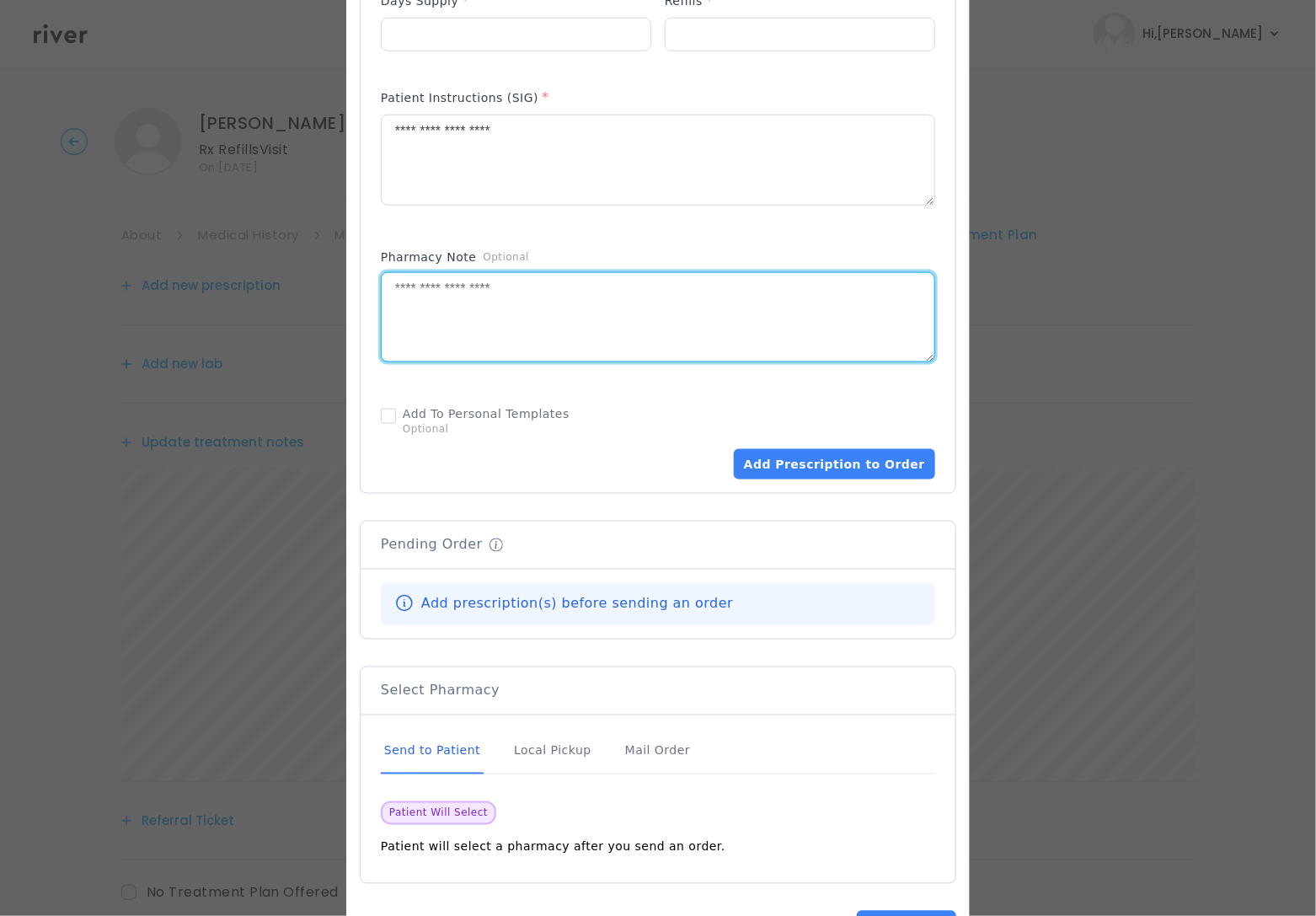
click at [405, 321] on textarea at bounding box center [658, 318] width 553 height 89
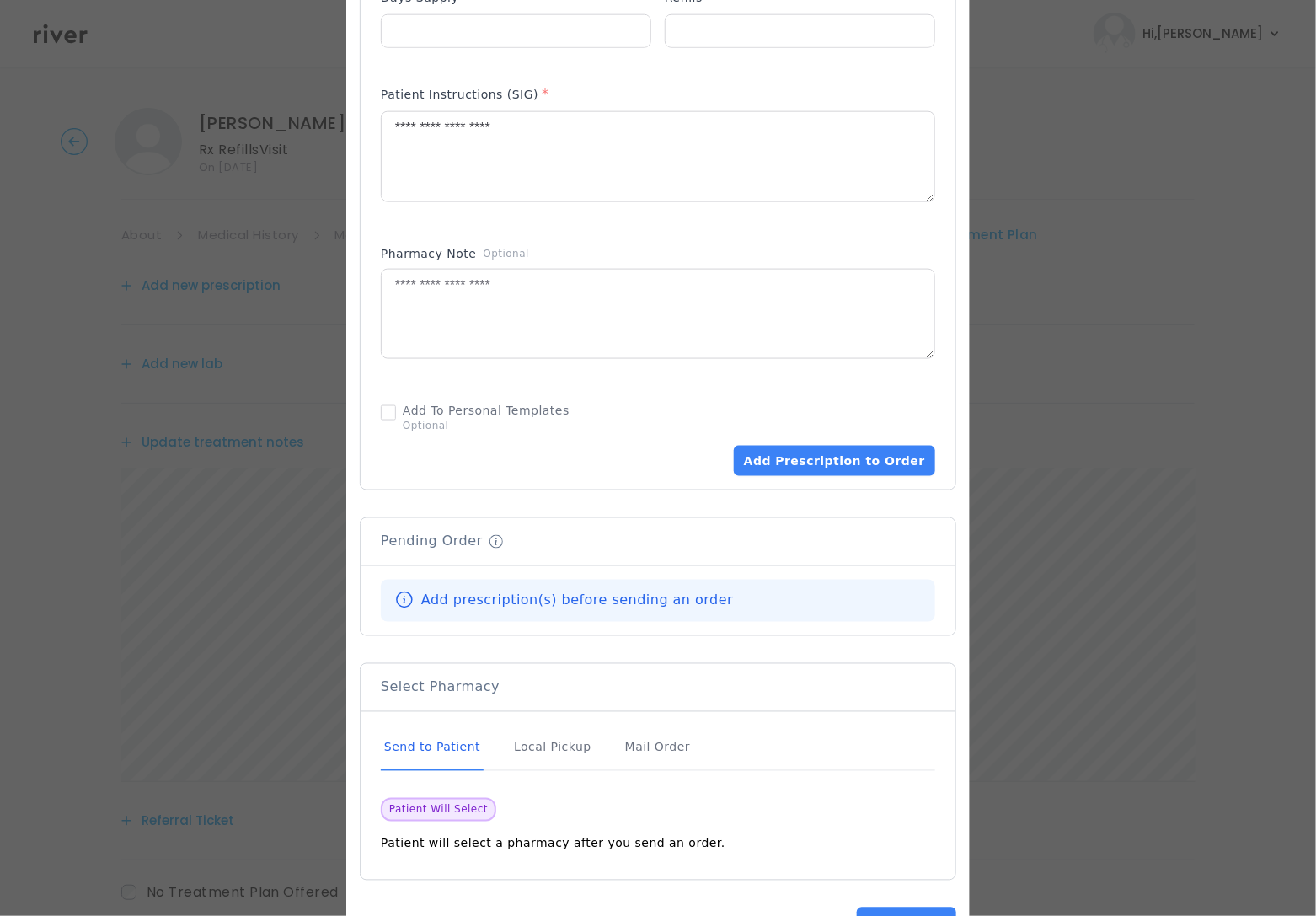
click at [825, 446] on div "Add Prescription to Order" at bounding box center [658, 436] width 554 height 81
click at [825, 464] on button "Add Prescription to Order" at bounding box center [835, 460] width 201 height 30
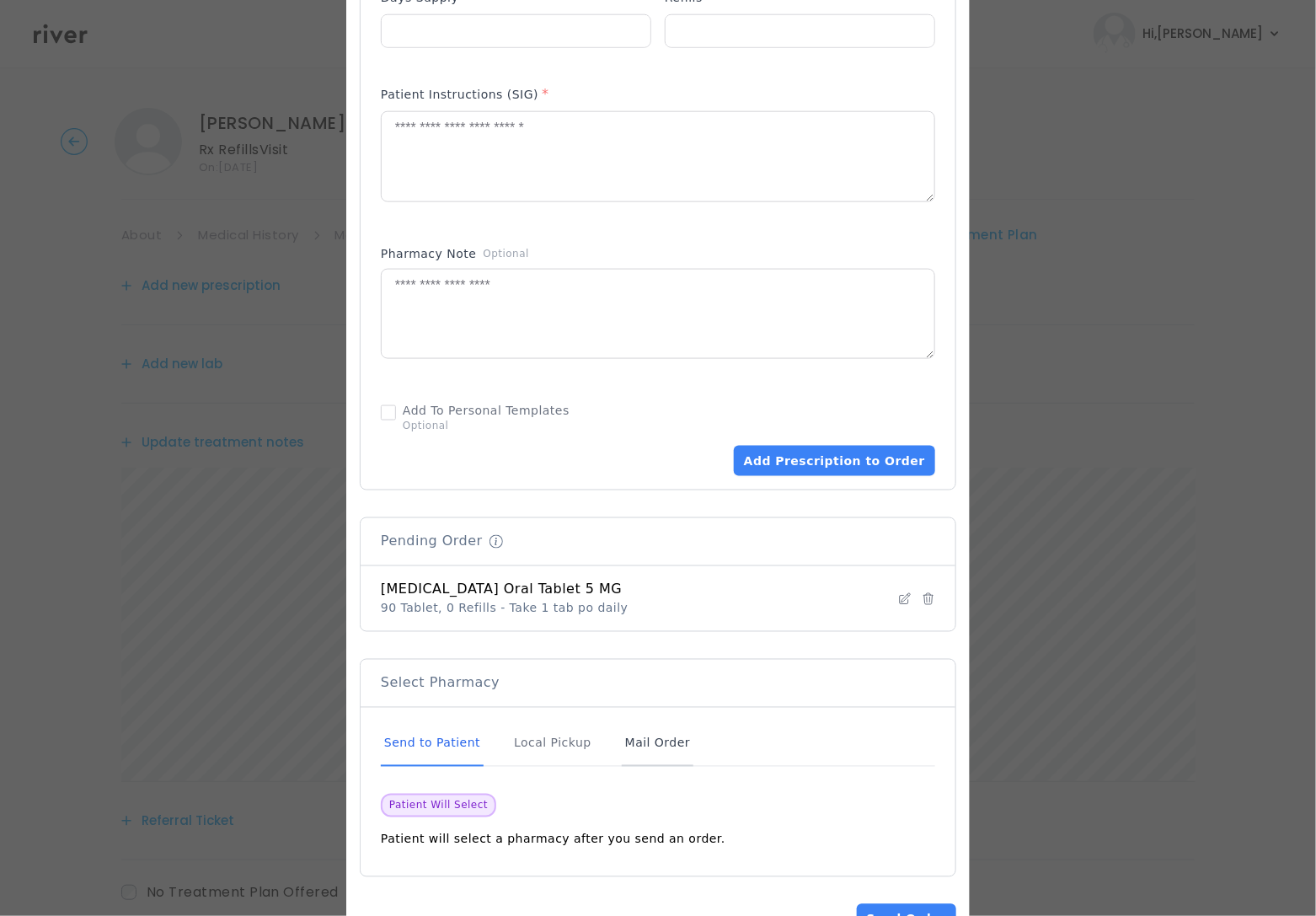
click at [634, 758] on div "Mail Order" at bounding box center [658, 744] width 72 height 46
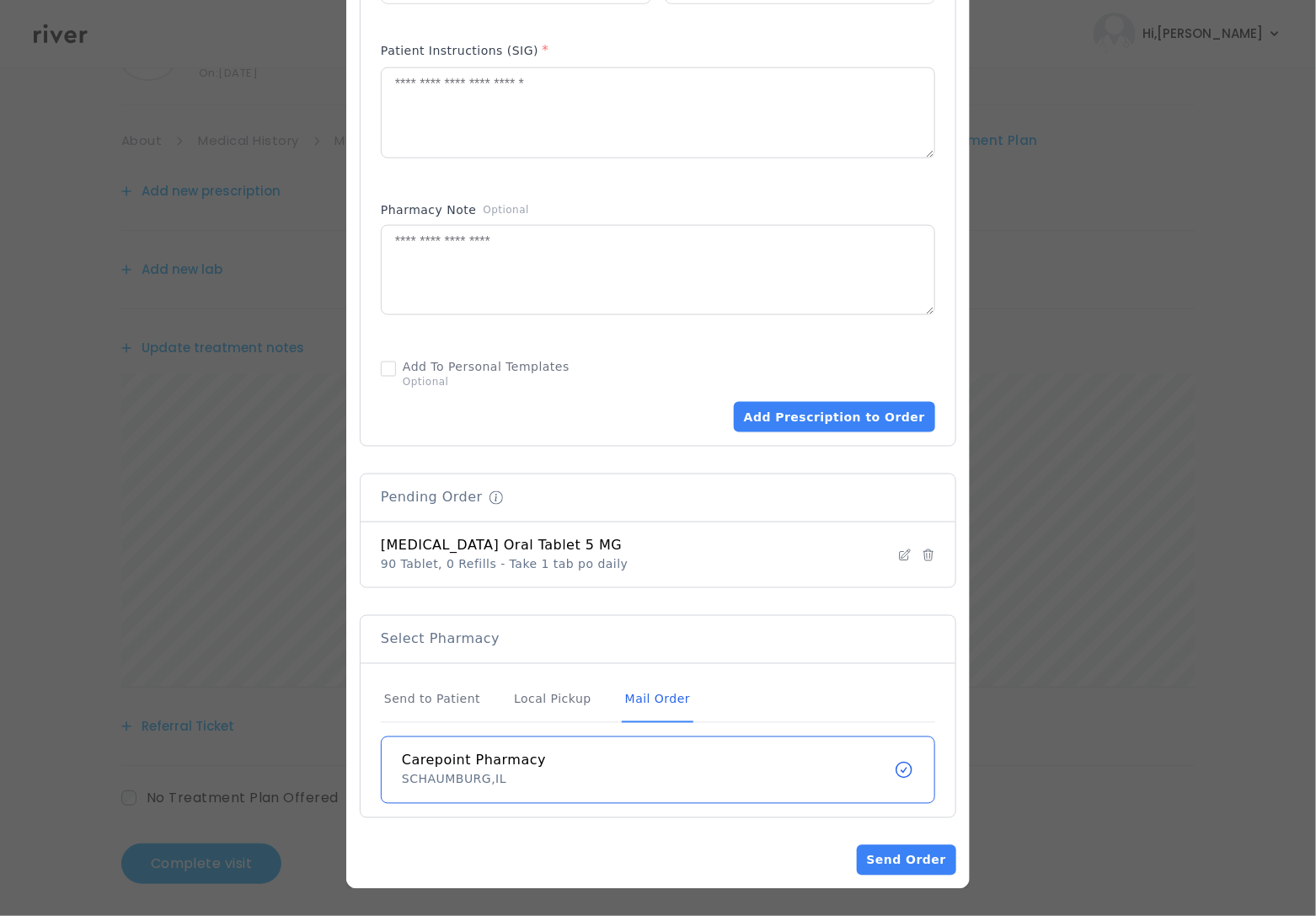
scroll to position [104, 0]
click at [900, 854] on button "Send Order" at bounding box center [906, 859] width 100 height 30
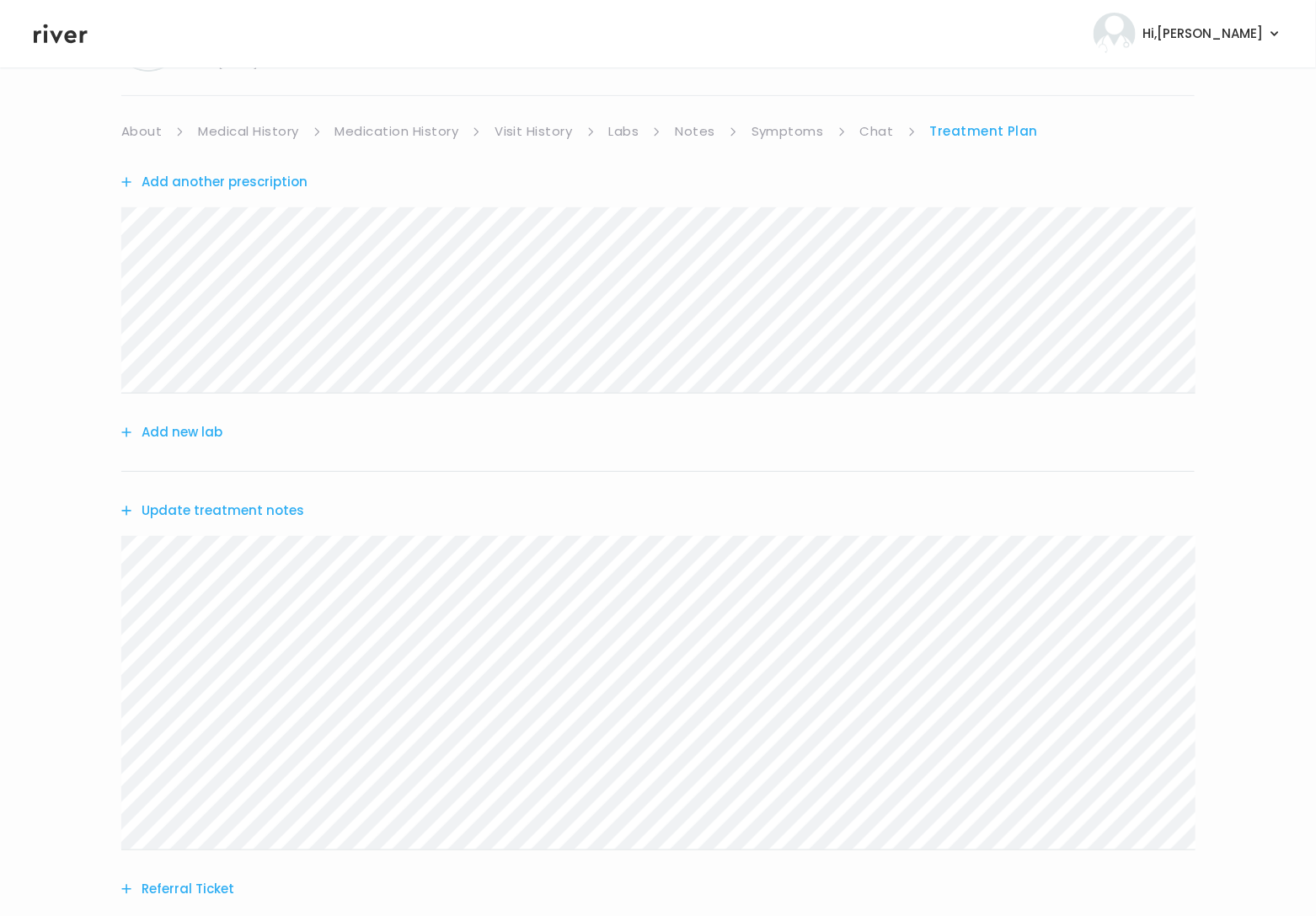
click at [125, 126] on link "About" at bounding box center [141, 132] width 41 height 23
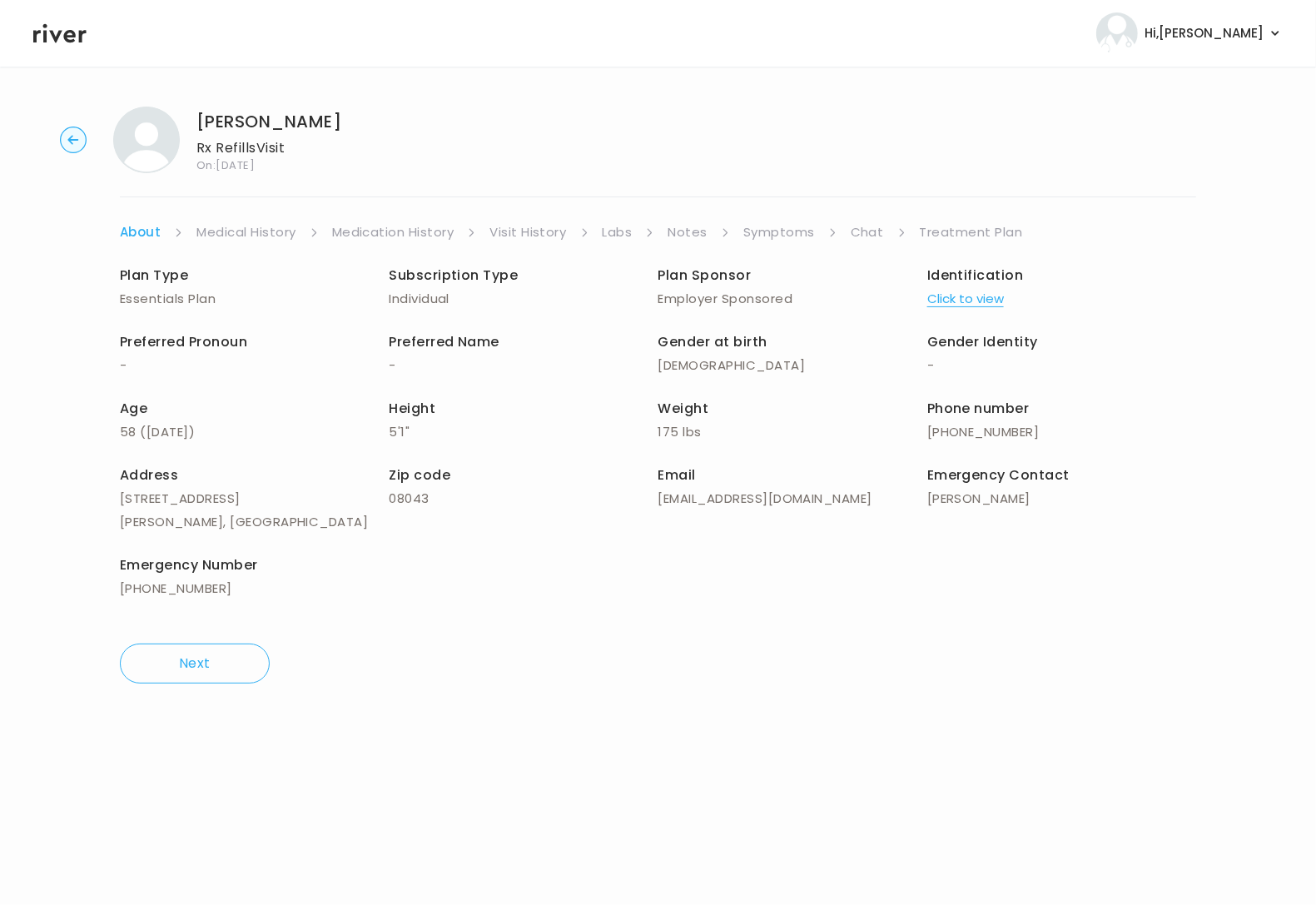
click at [947, 239] on link "Treatment Plan" at bounding box center [971, 232] width 103 height 23
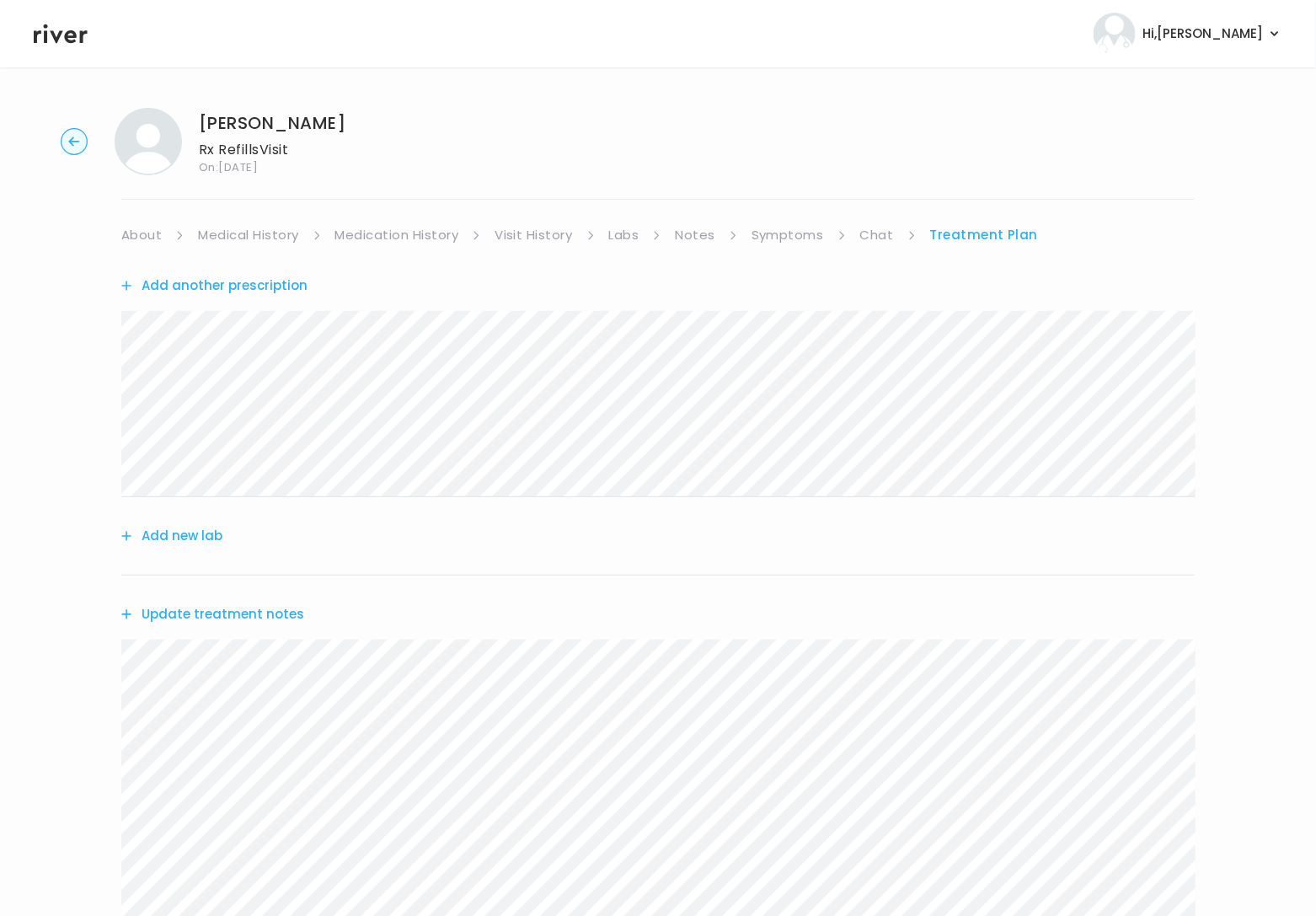
click at [165, 611] on button "Update treatment notes" at bounding box center [212, 614] width 183 height 23
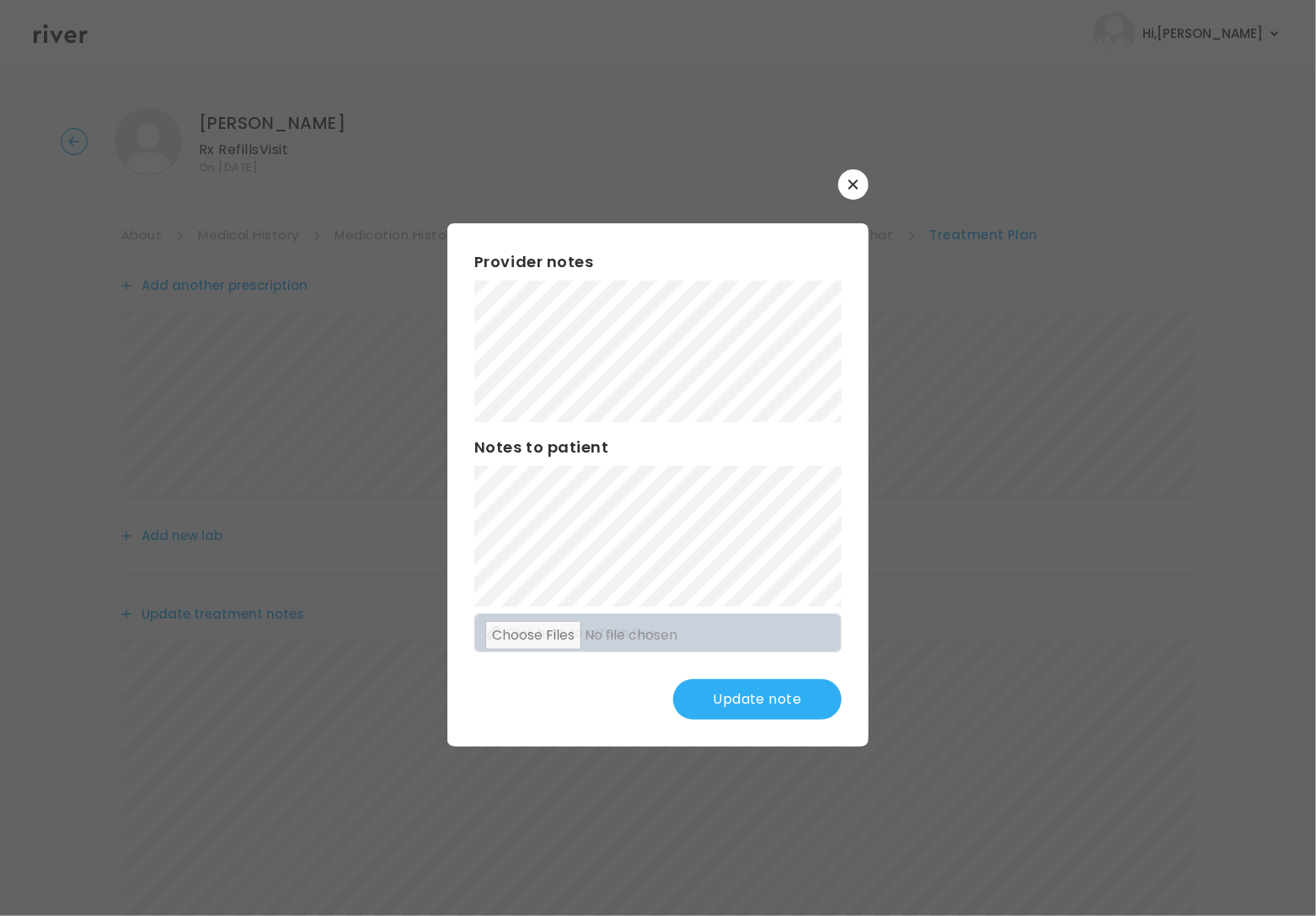
click at [741, 716] on button "Update note" at bounding box center [757, 699] width 168 height 41
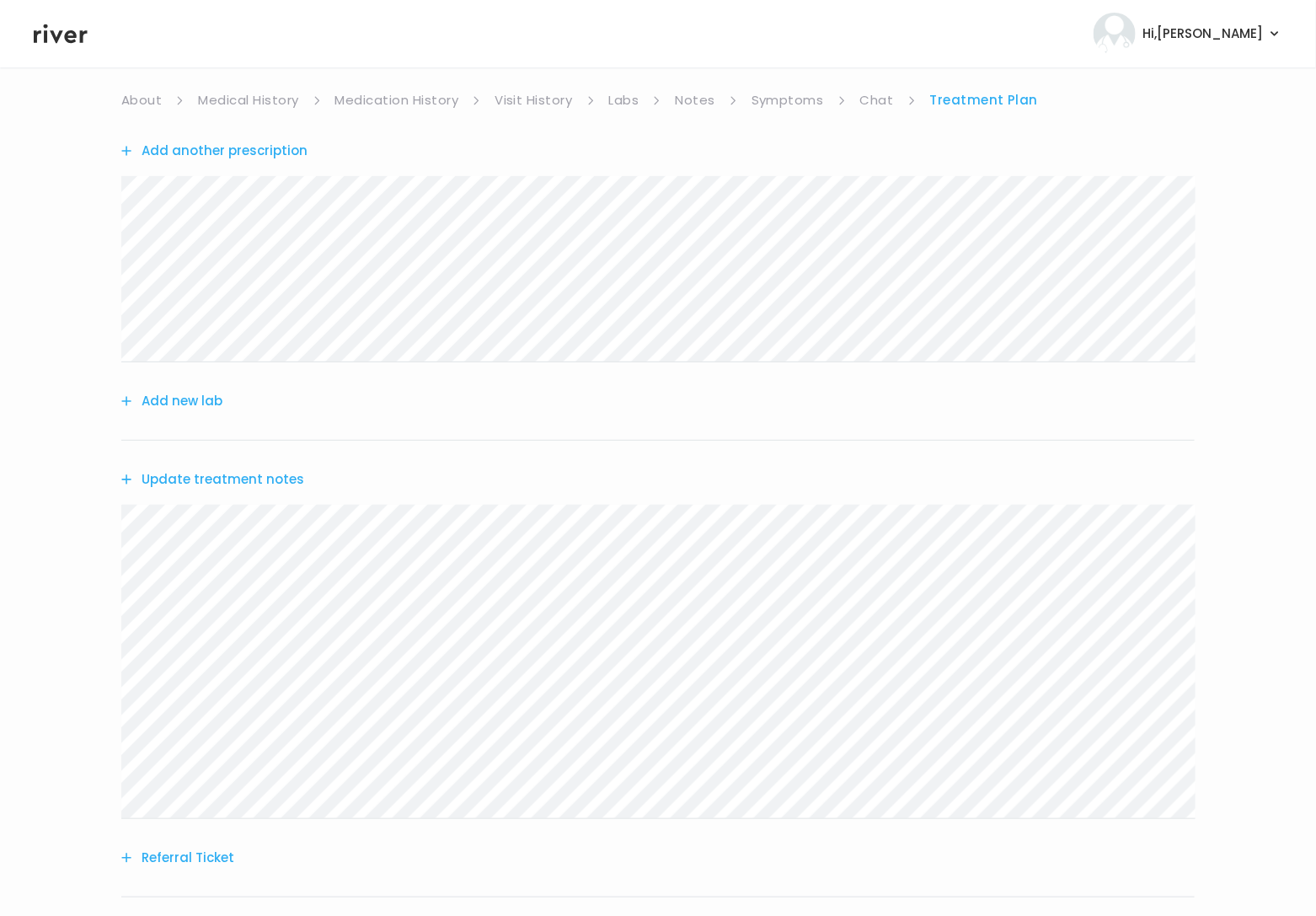
scroll to position [275, 0]
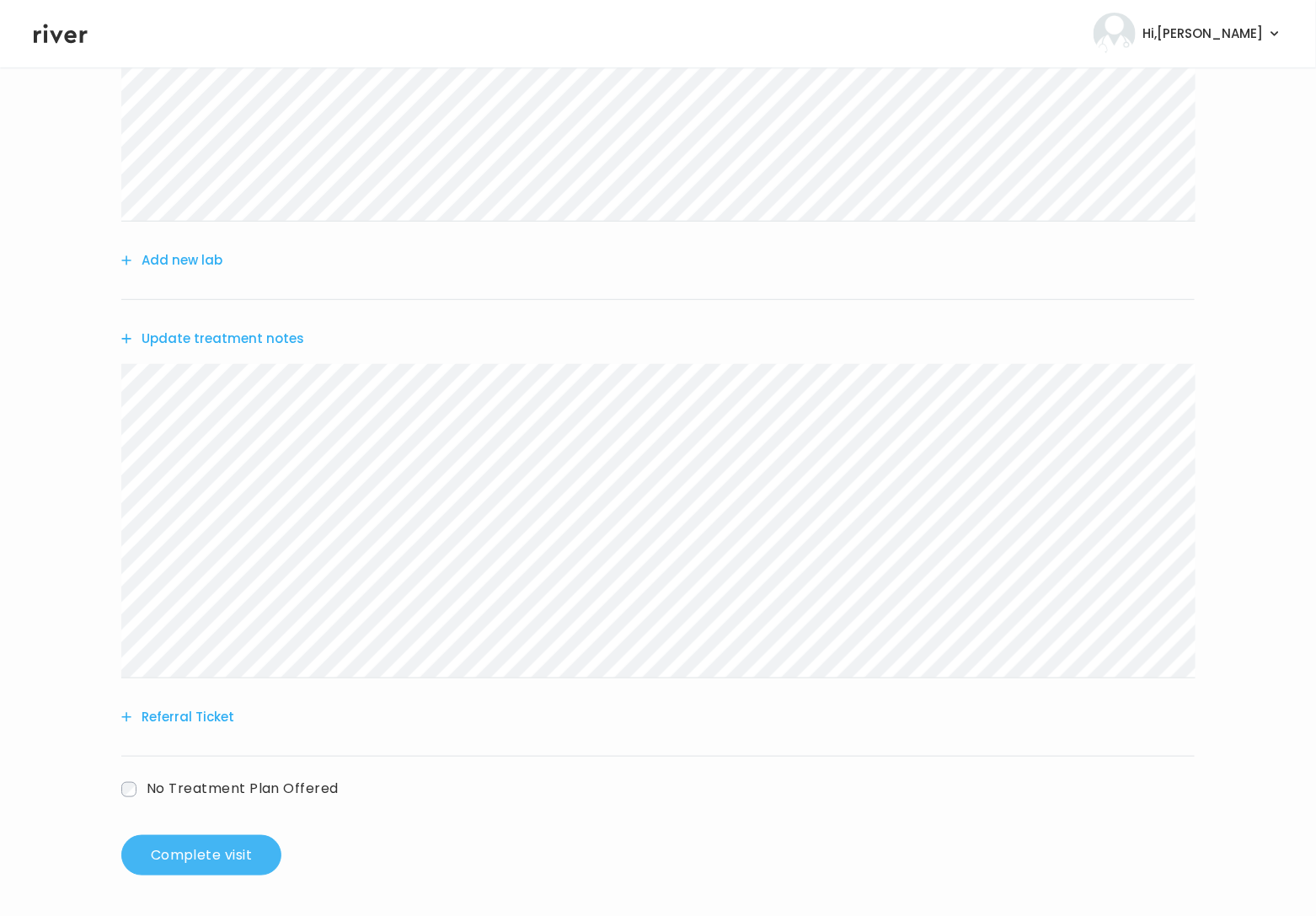
click at [242, 854] on button "Complete visit" at bounding box center [200, 855] width 160 height 41
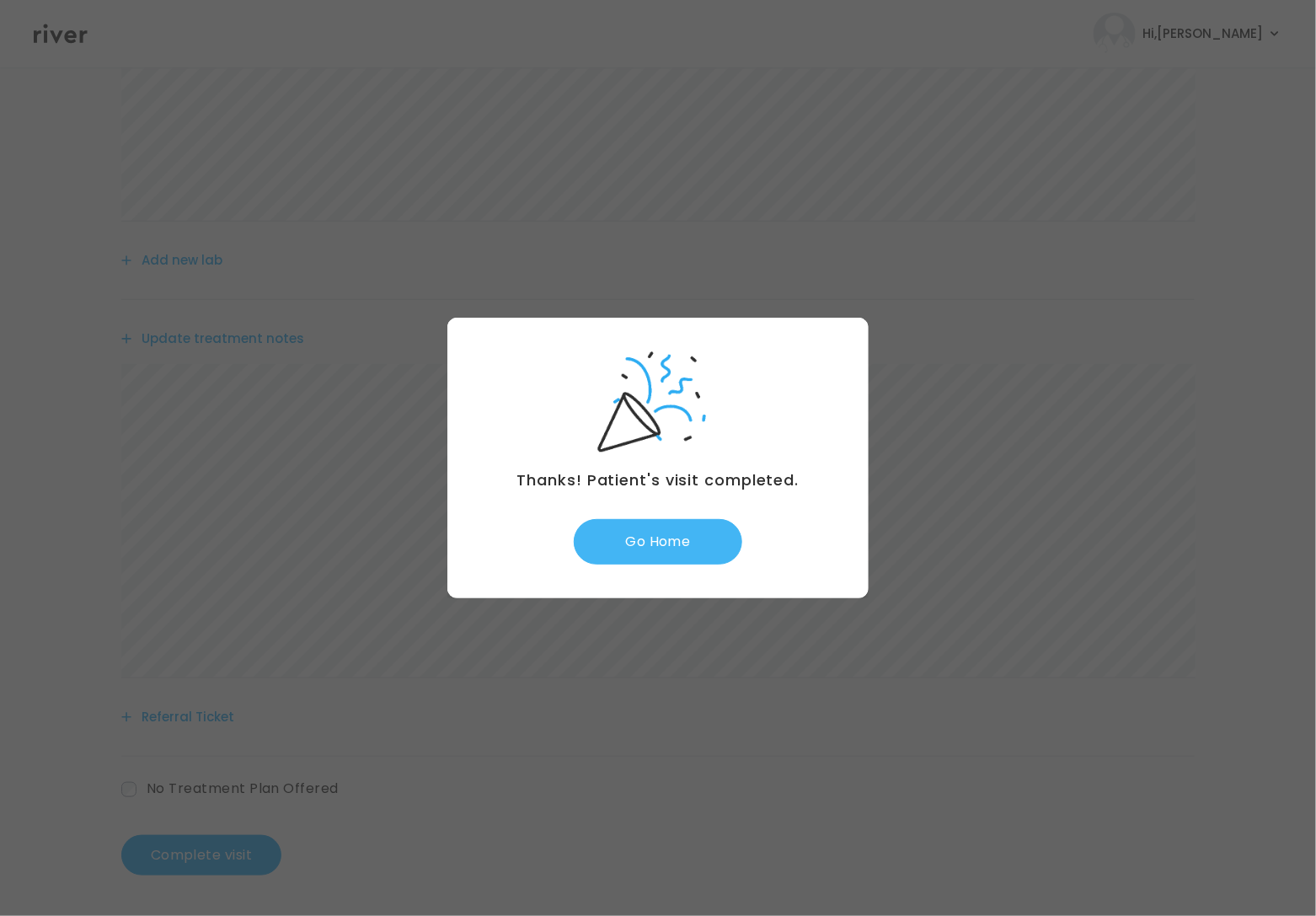
click at [656, 549] on button "Go Home" at bounding box center [658, 541] width 168 height 46
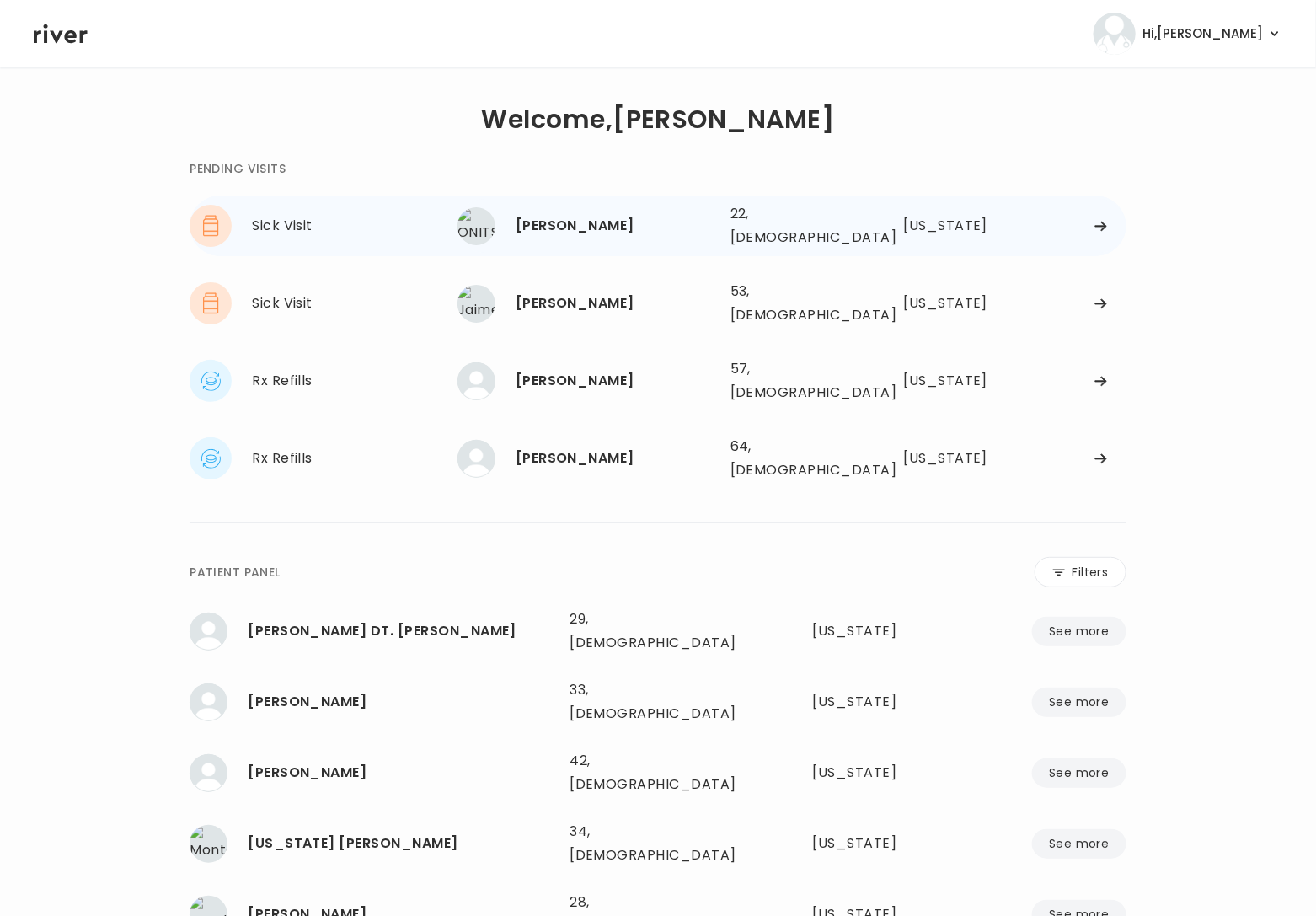
click at [627, 208] on div "[PERSON_NAME] 22, [DEMOGRAPHIC_DATA] See more" at bounding box center [587, 226] width 260 height 38
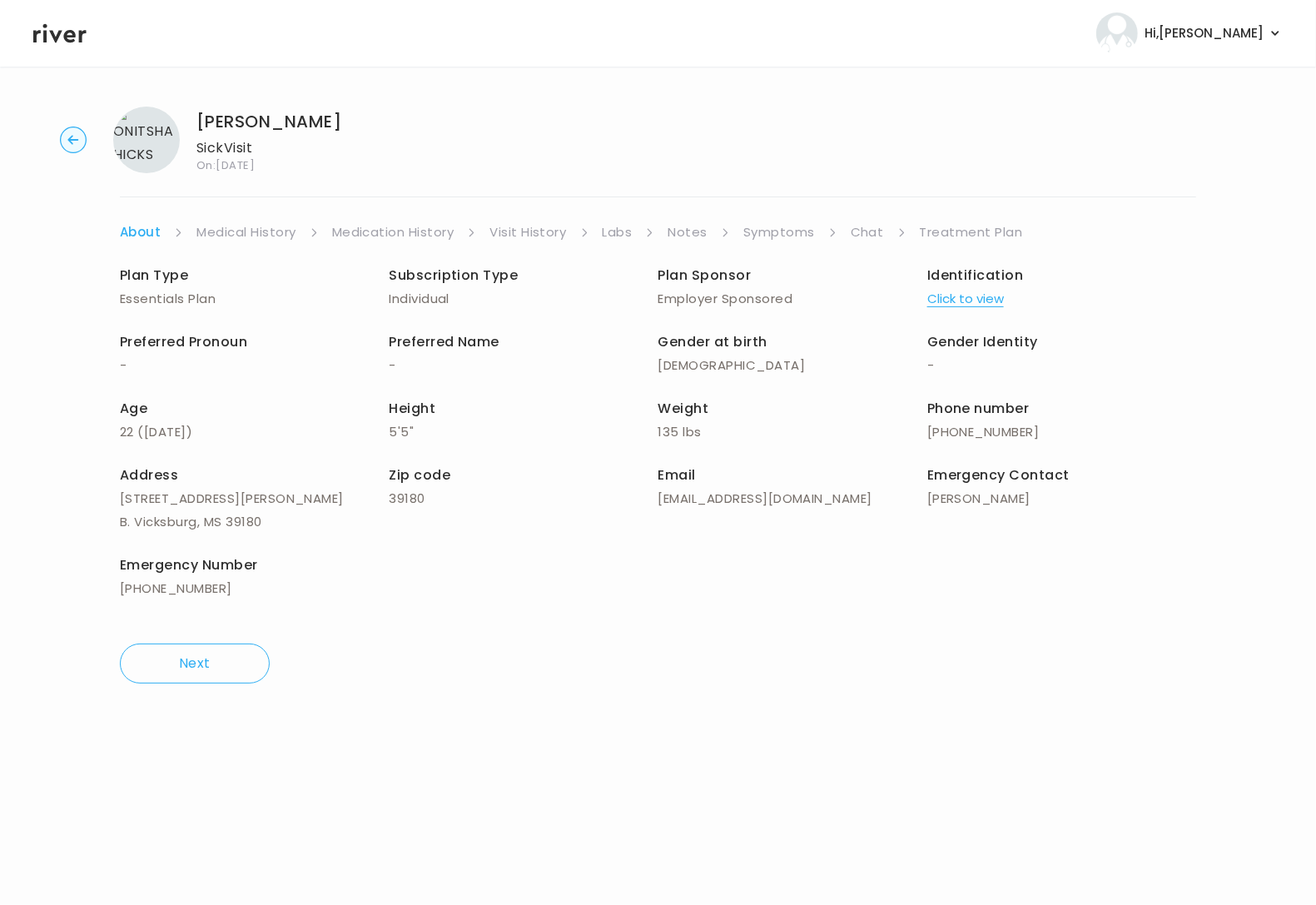
click at [947, 233] on link "Treatment Plan" at bounding box center [971, 232] width 103 height 23
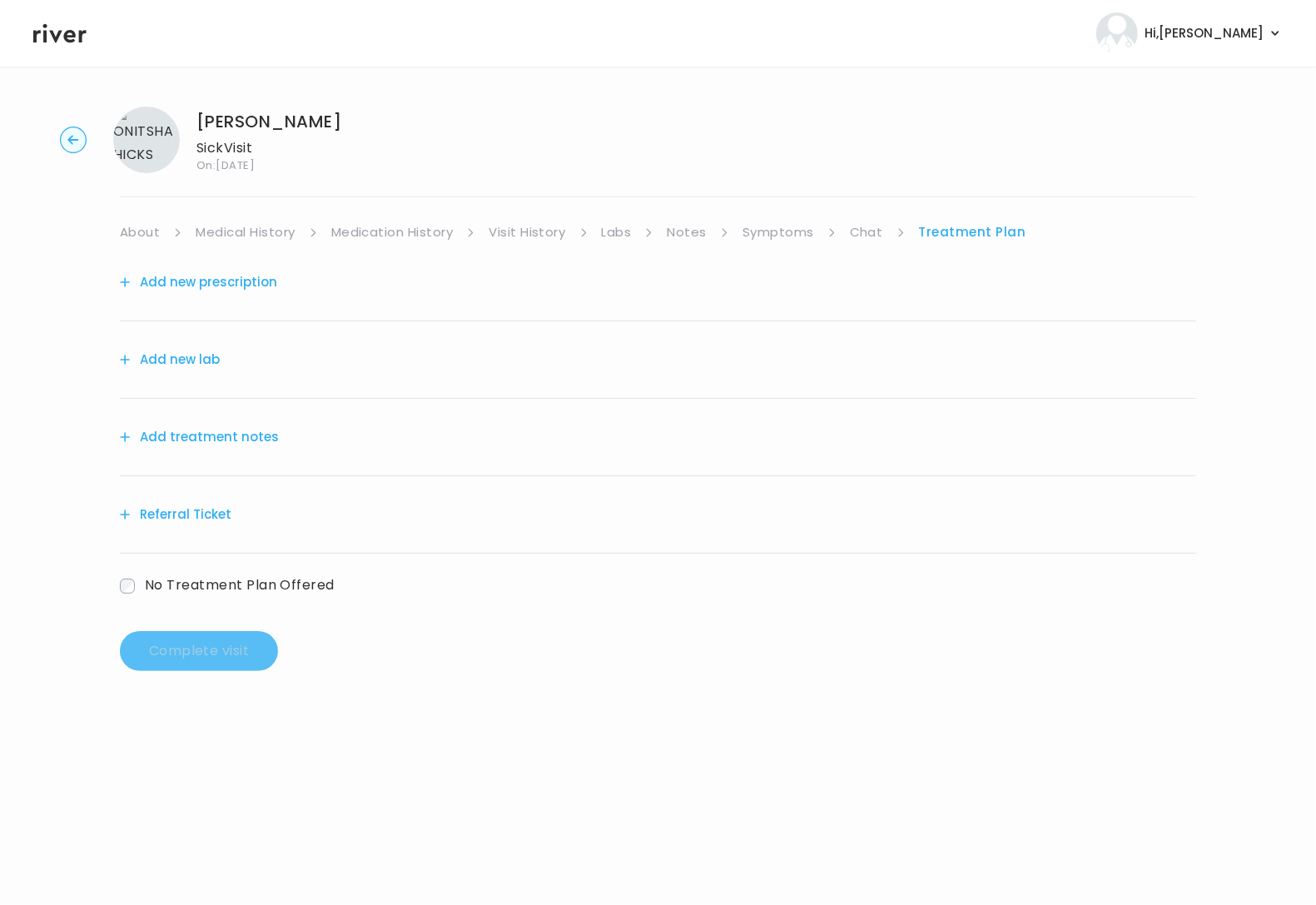
drag, startPoint x: 760, startPoint y: 232, endPoint x: 777, endPoint y: 236, distance: 17.5
click at [760, 232] on link "Symptoms" at bounding box center [778, 232] width 72 height 23
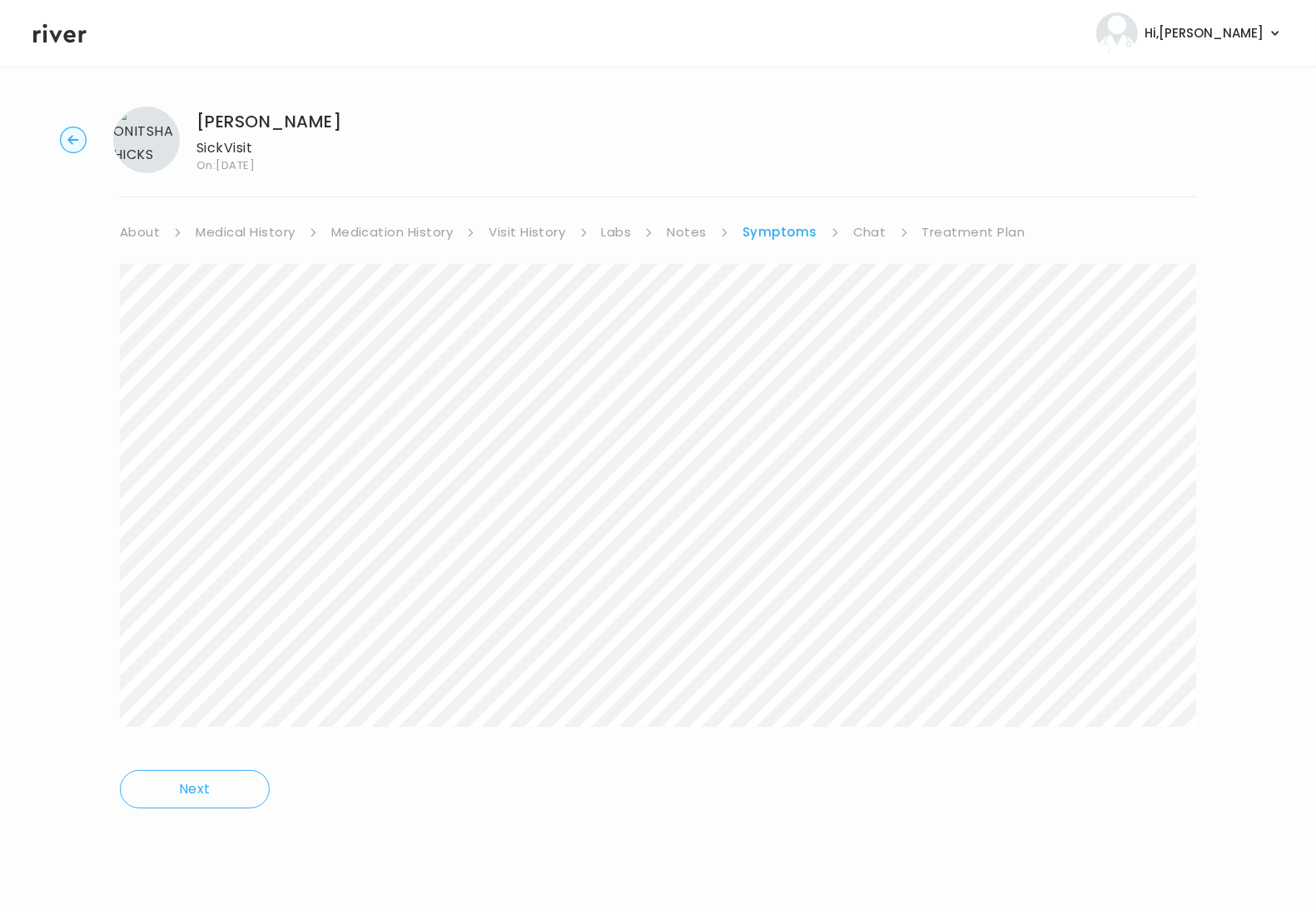
click at [944, 224] on link "Treatment Plan" at bounding box center [974, 232] width 103 height 23
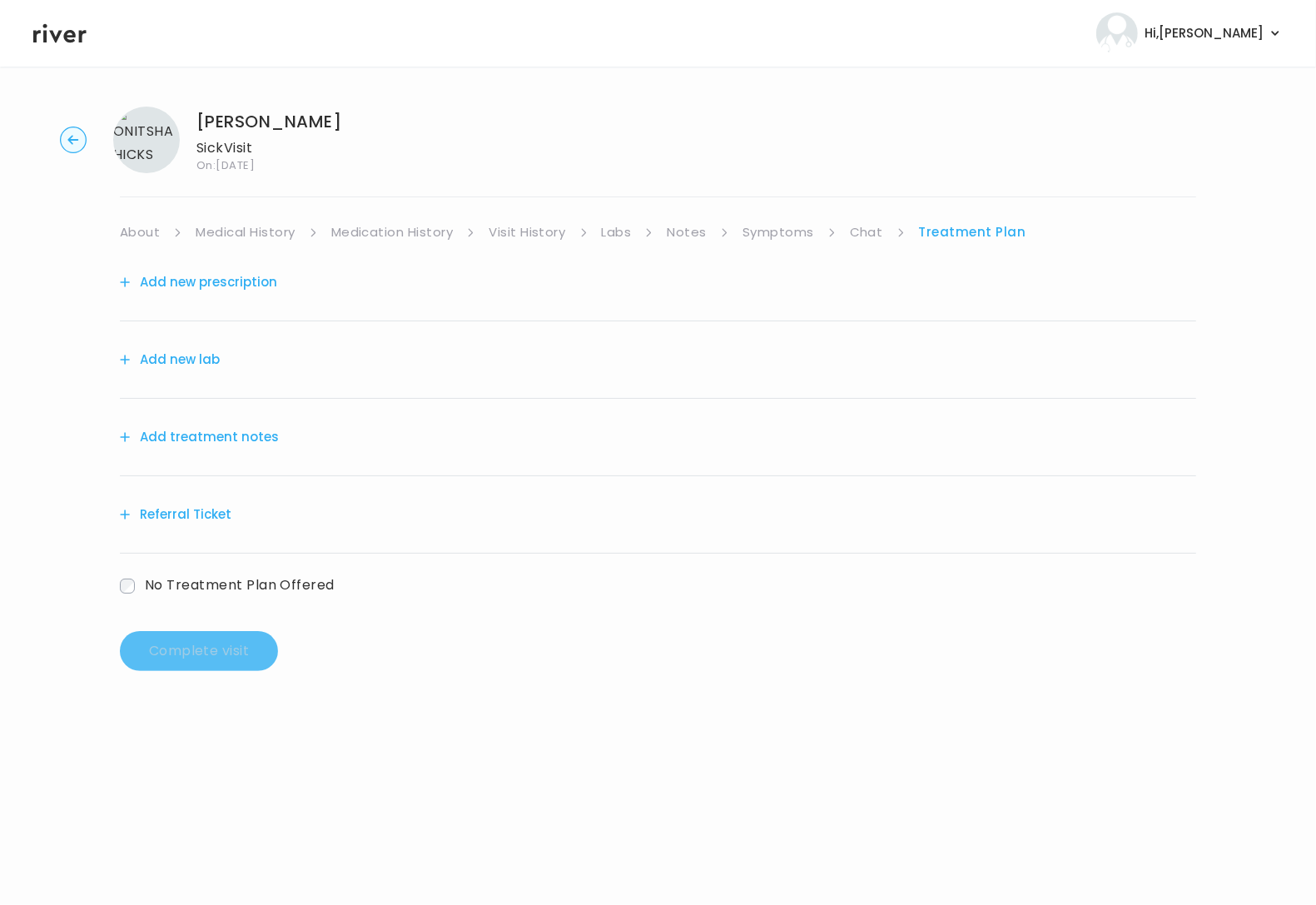
click at [218, 451] on div "Add treatment notes" at bounding box center [658, 437] width 1077 height 77
click at [221, 443] on button "Add treatment notes" at bounding box center [199, 436] width 159 height 23
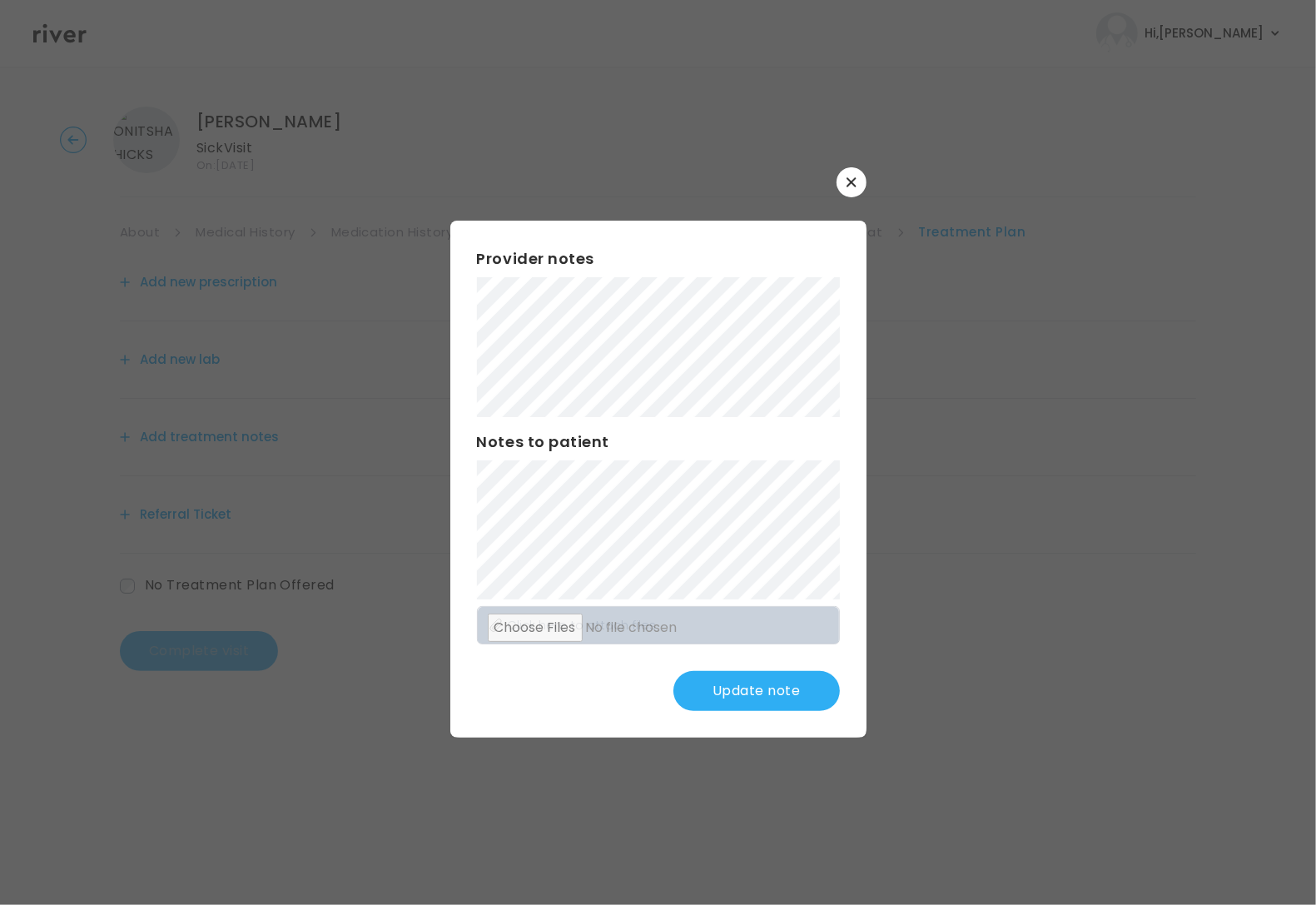
drag, startPoint x: 759, startPoint y: 675, endPoint x: 638, endPoint y: 625, distance: 130.9
click at [756, 673] on button "Update note" at bounding box center [757, 691] width 167 height 40
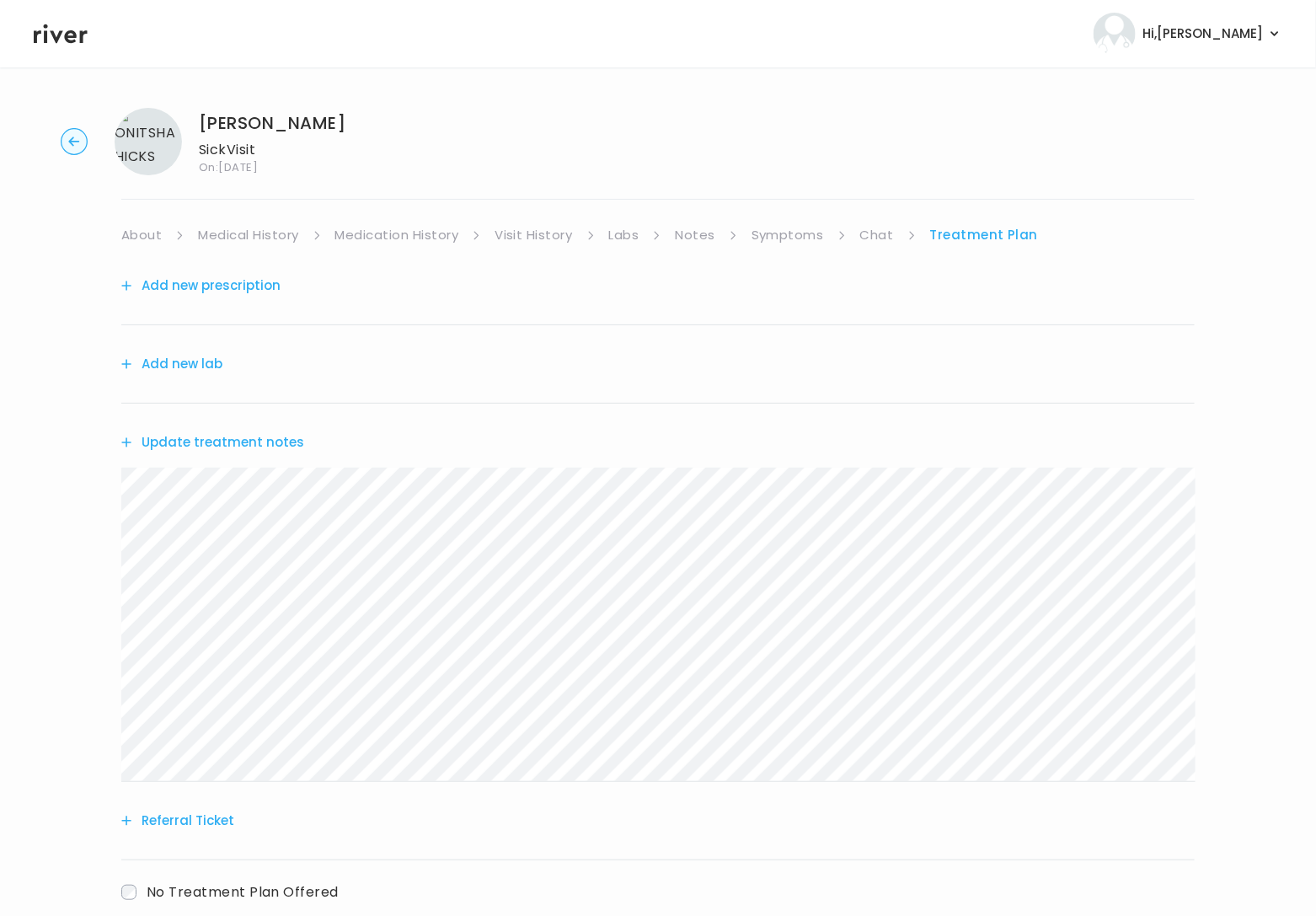
click at [152, 233] on link "About" at bounding box center [141, 235] width 41 height 23
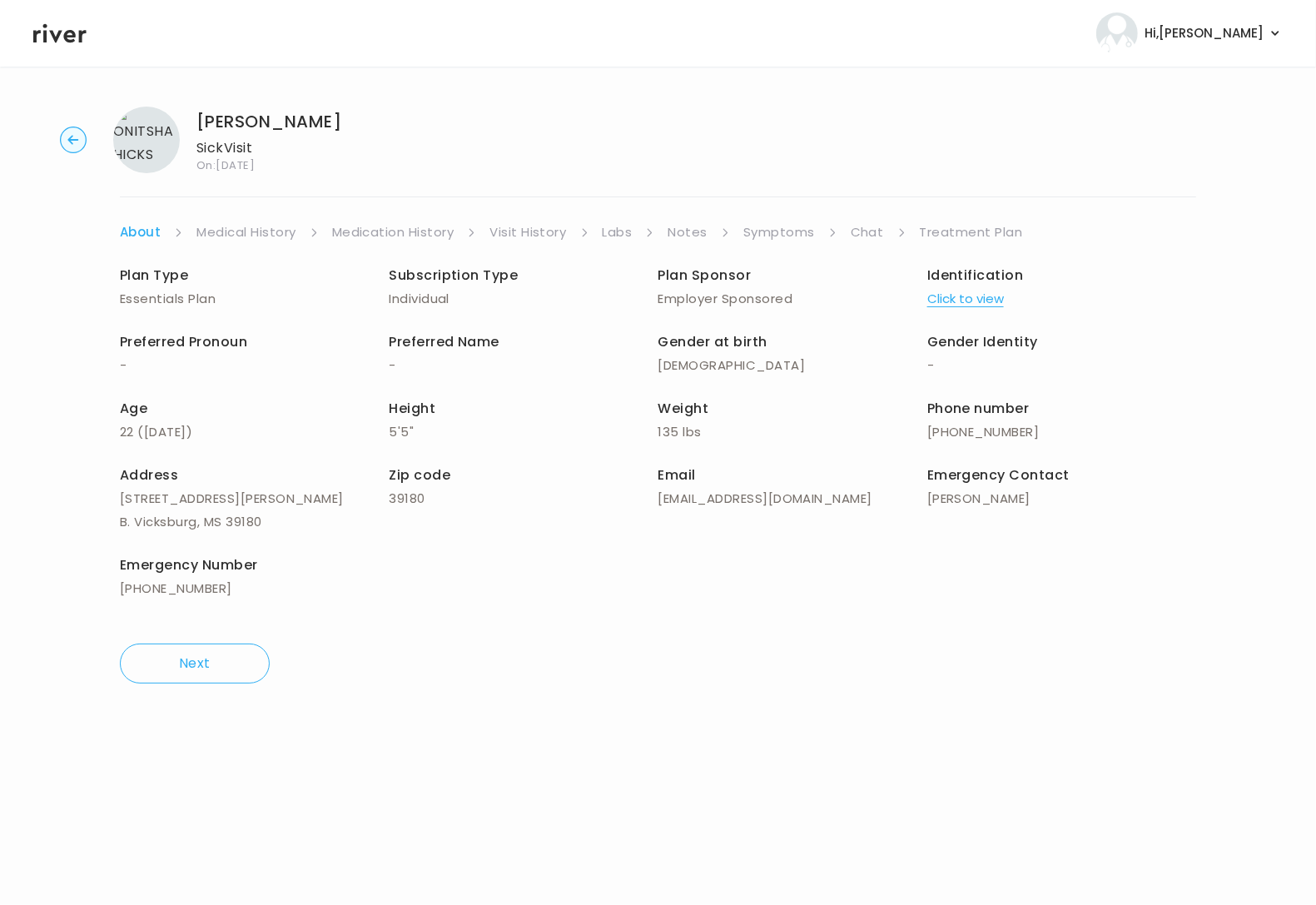
click at [944, 231] on link "Treatment Plan" at bounding box center [971, 232] width 103 height 23
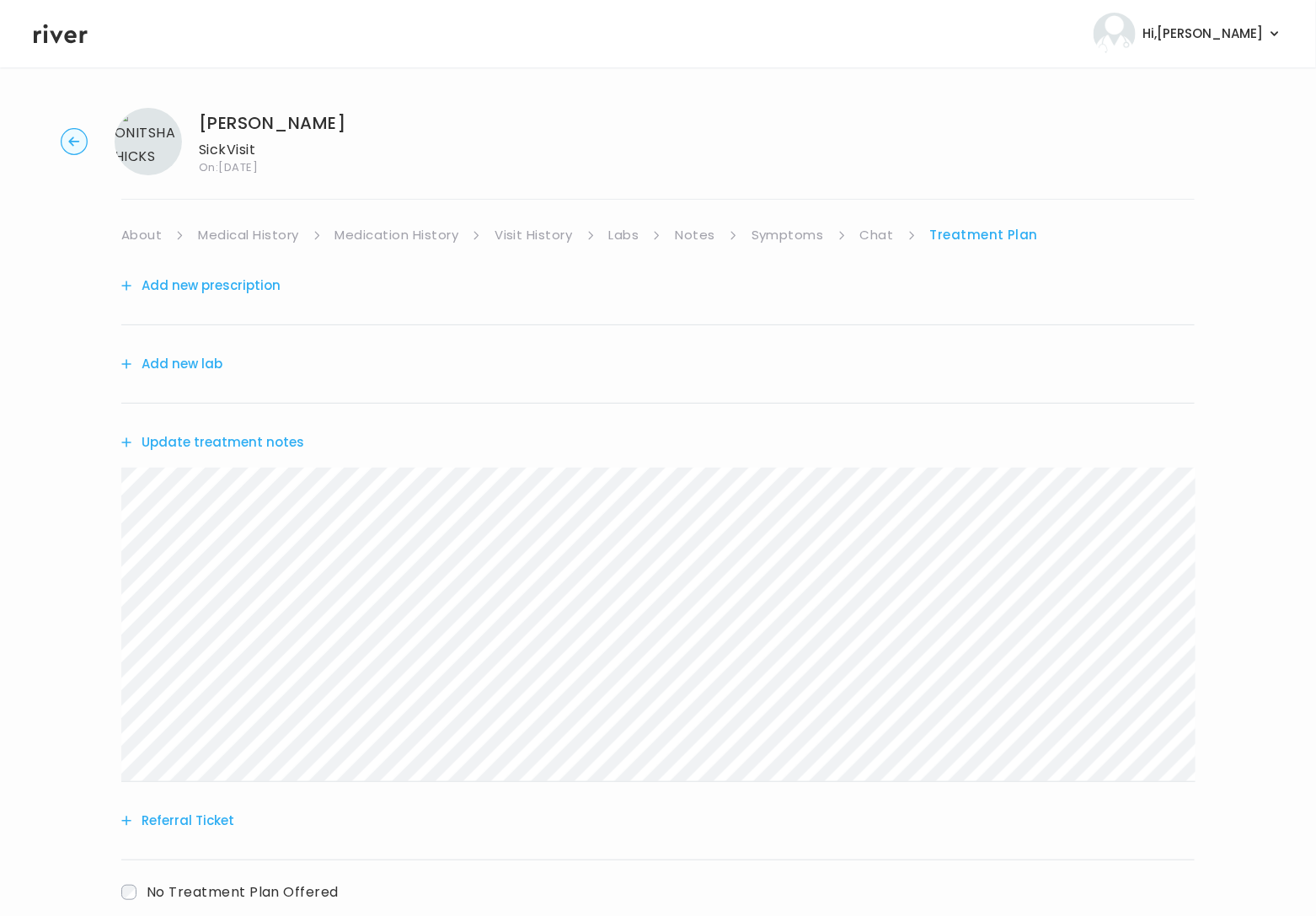
click at [210, 282] on button "Add new prescription" at bounding box center [200, 286] width 159 height 23
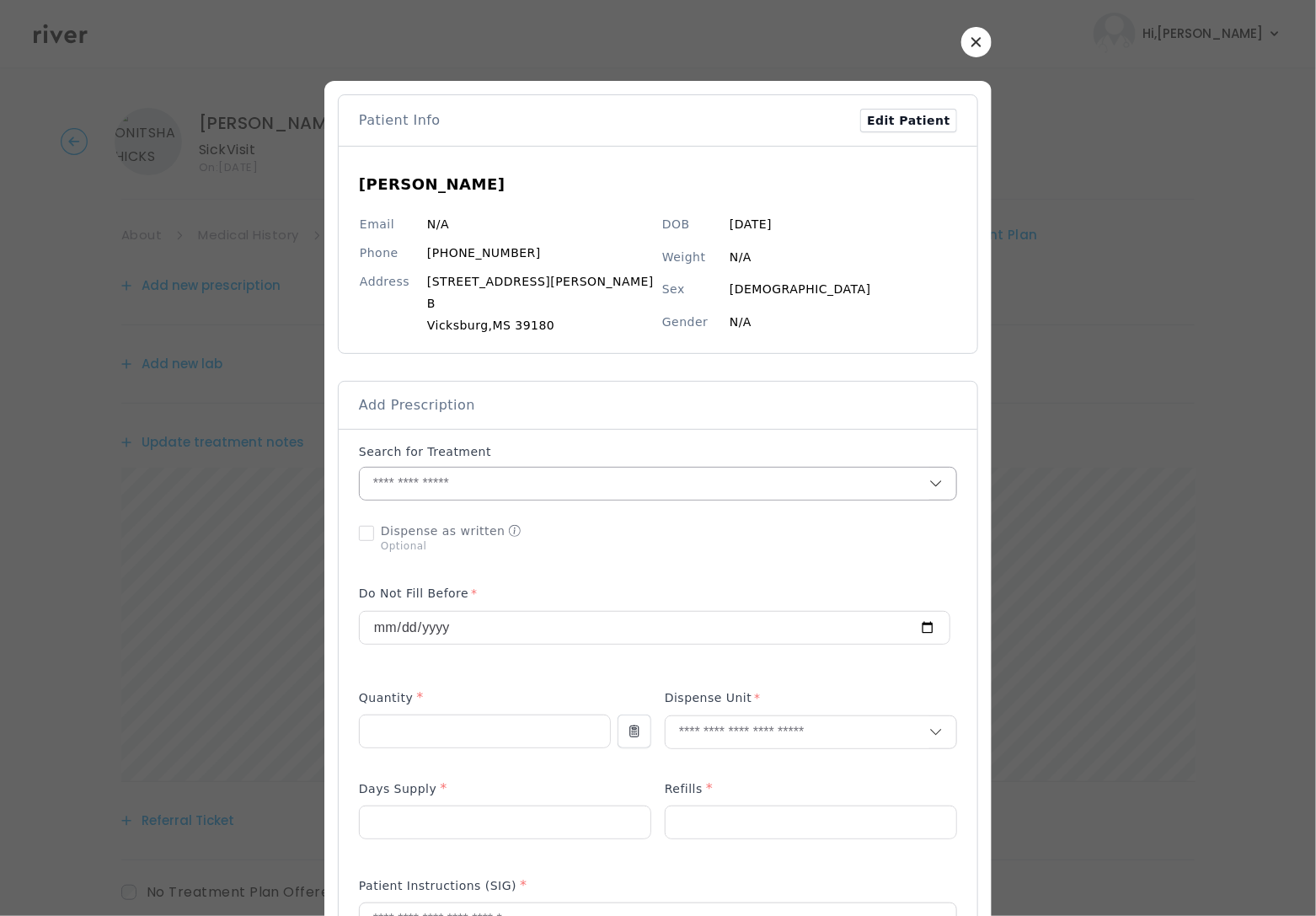
click at [424, 501] on div at bounding box center [658, 483] width 598 height 34
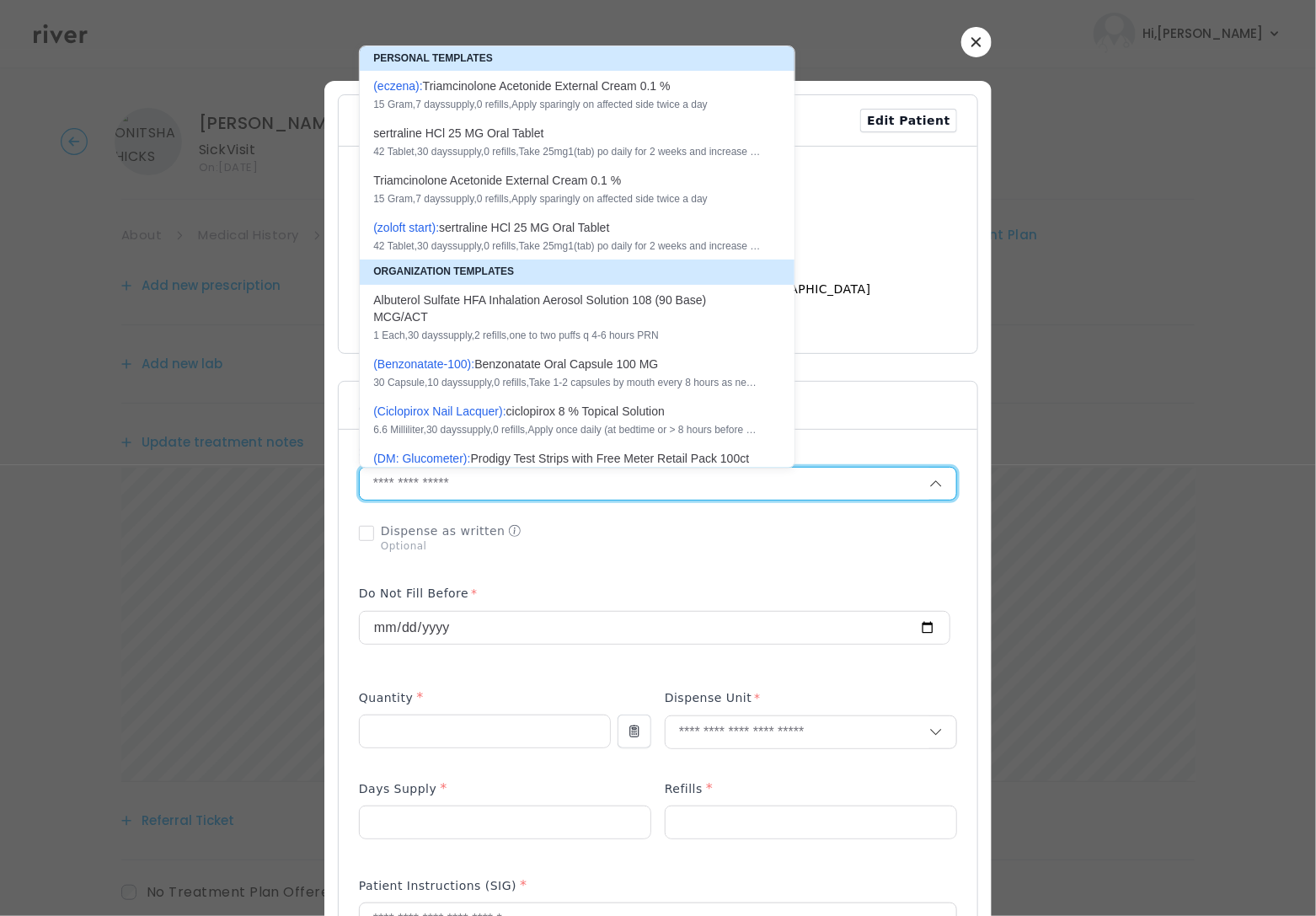
click at [437, 489] on input "text" at bounding box center [644, 483] width 569 height 32
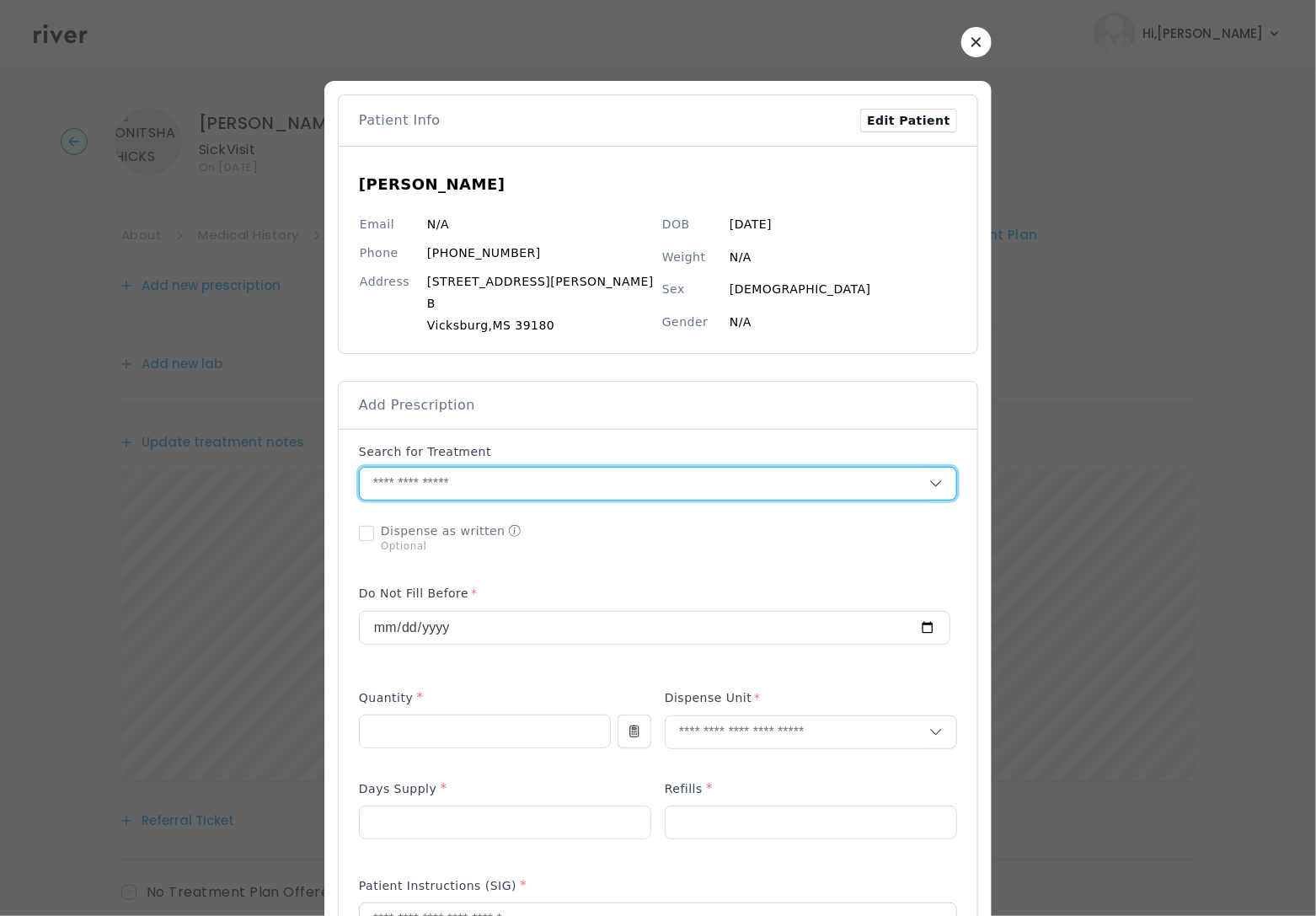
click at [438, 489] on input "text" at bounding box center [644, 483] width 569 height 32
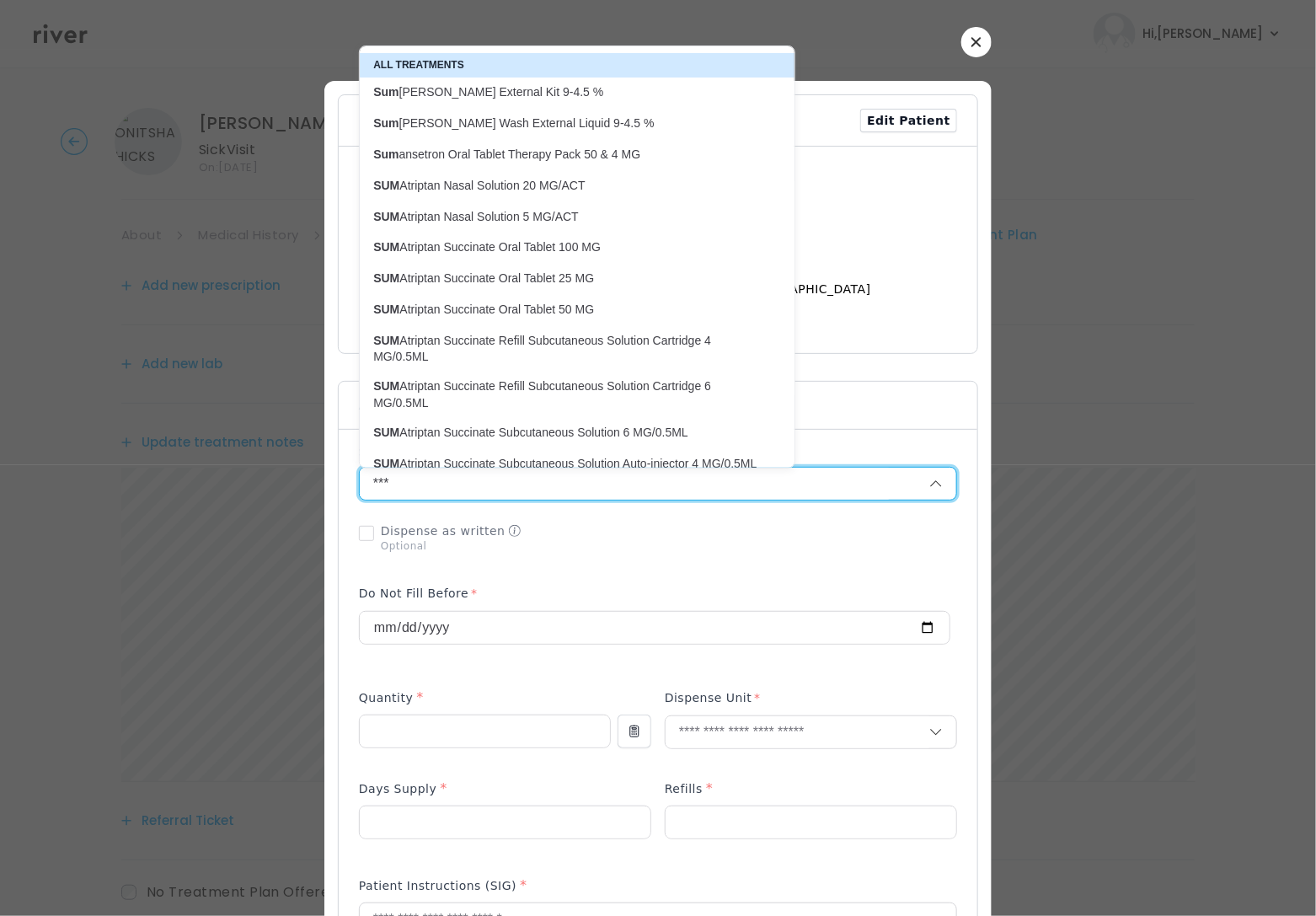
scroll to position [78, 0]
click at [583, 314] on p "SUM Atriptan Succinate Oral Tablet 50 MG" at bounding box center [566, 311] width 387 height 16
type input "**********"
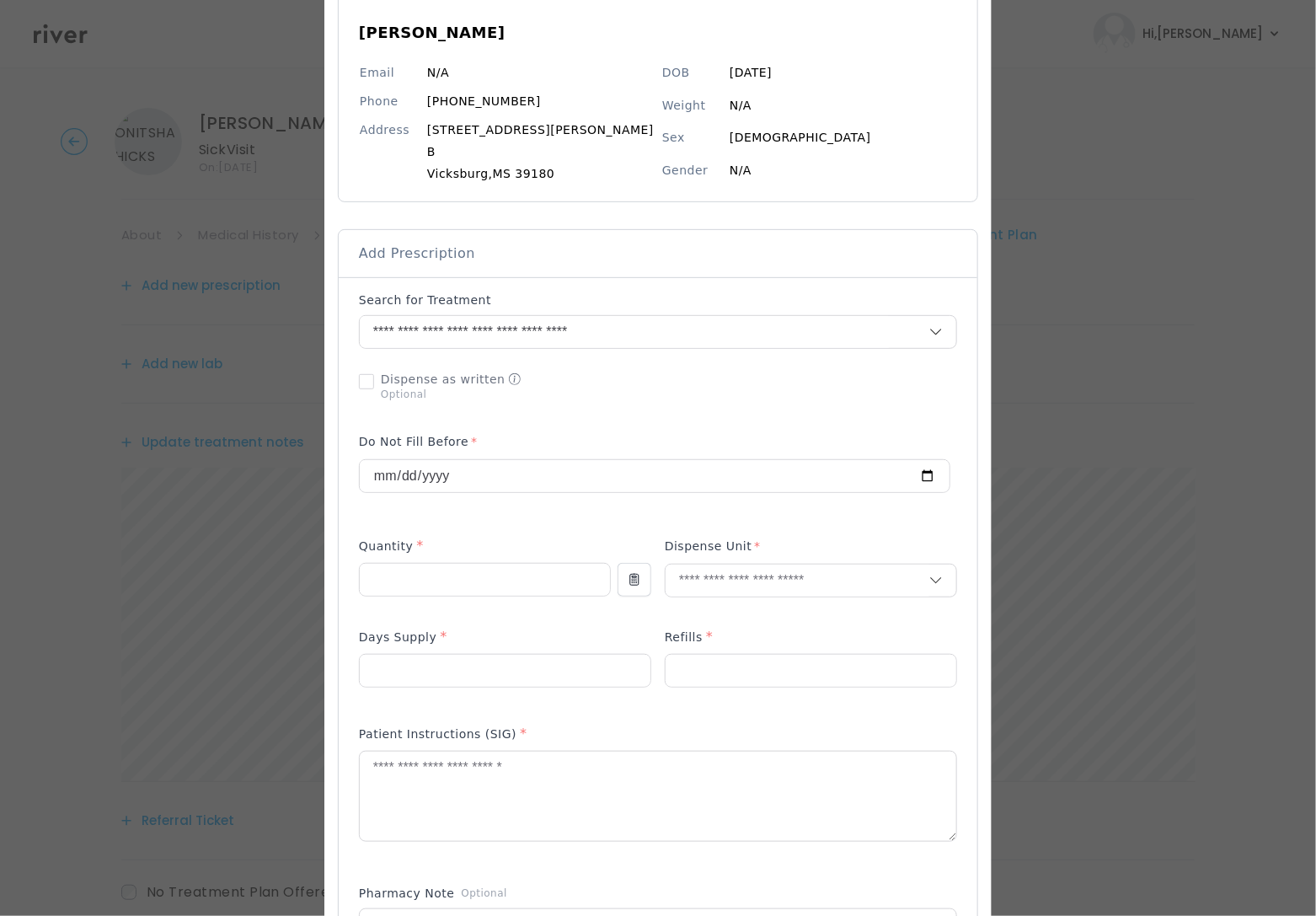
scroll to position [237, 0]
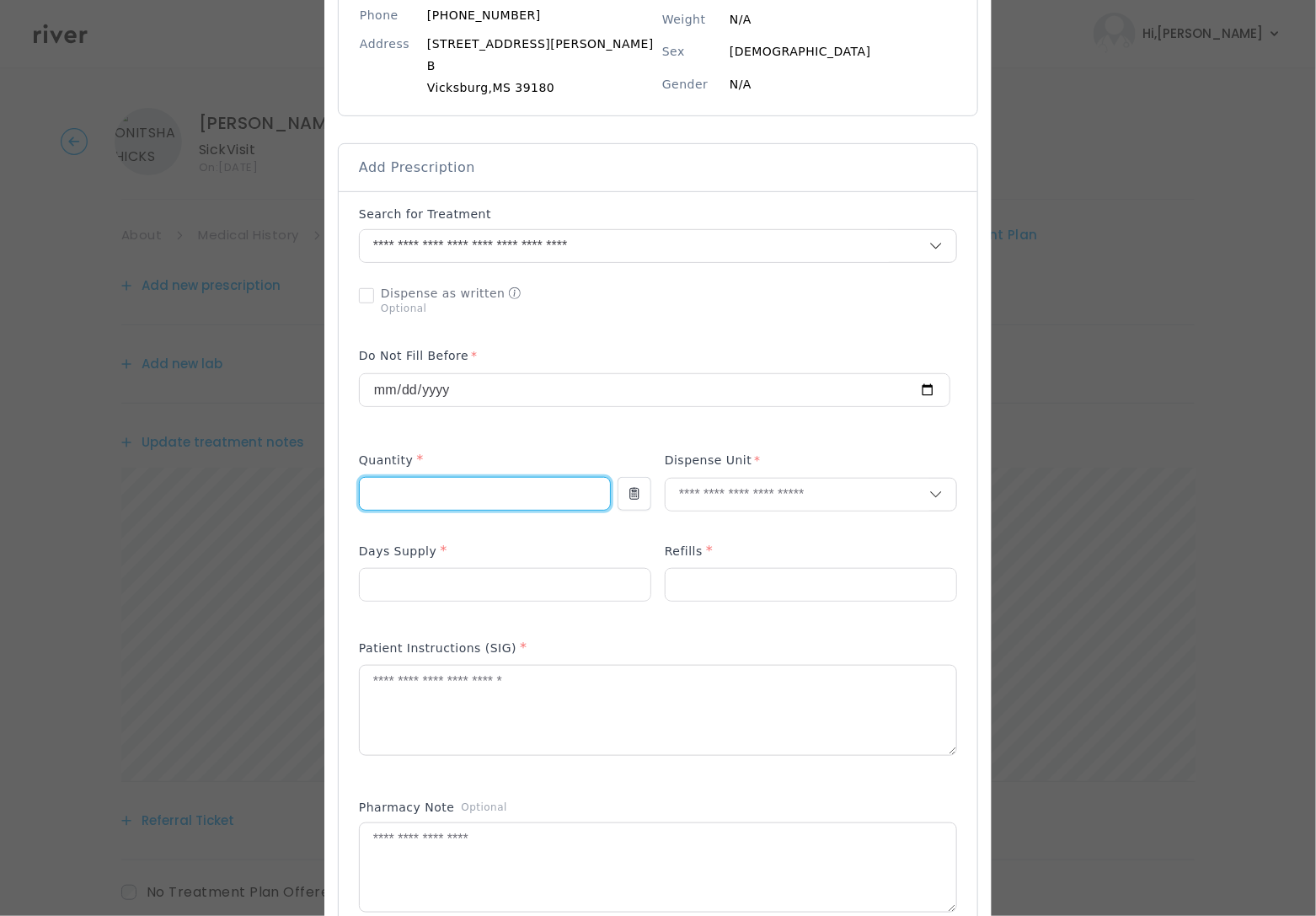
click at [463, 504] on input "number" at bounding box center [484, 493] width 250 height 32
type input "*"
click at [796, 501] on input "text" at bounding box center [797, 494] width 263 height 32
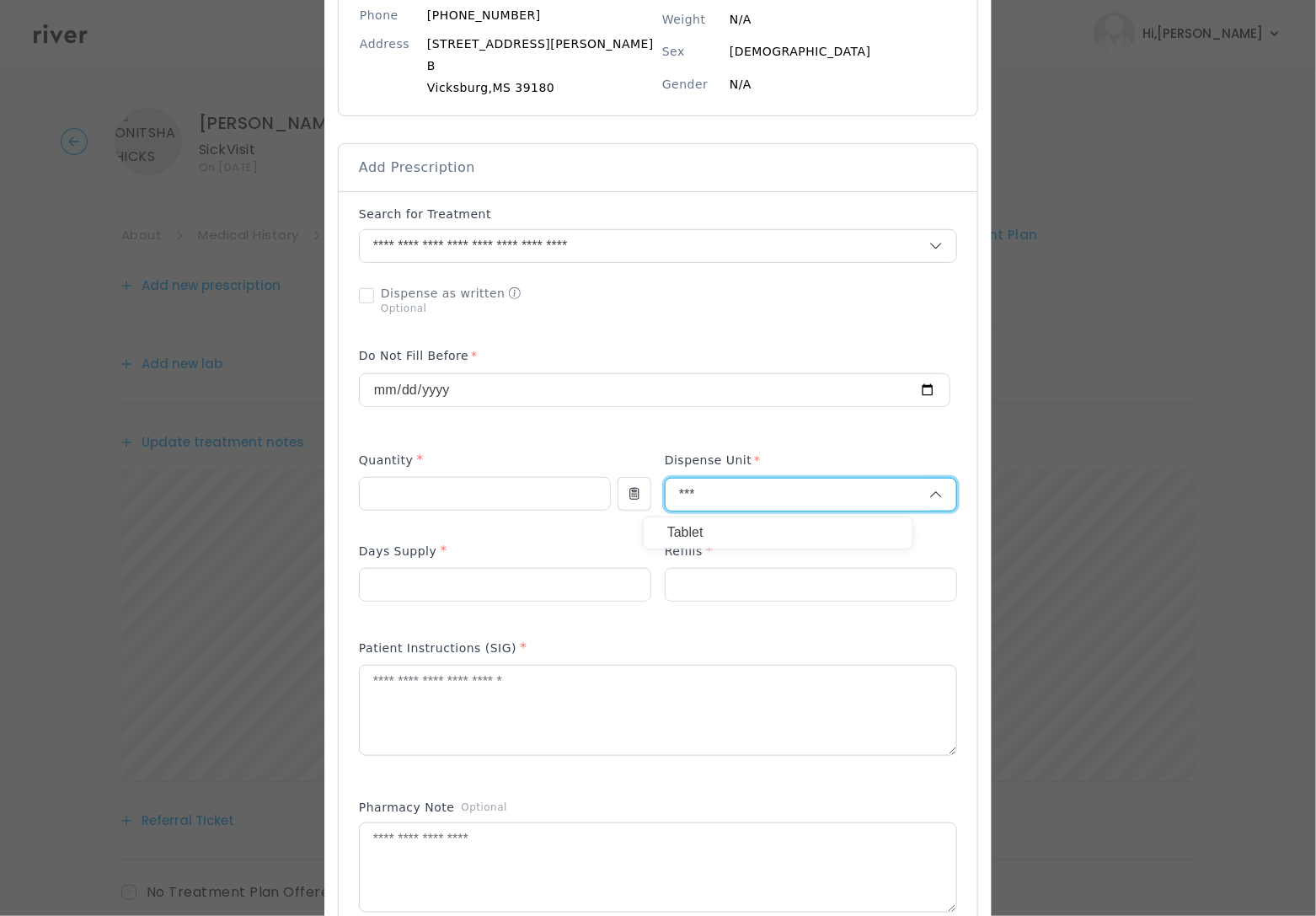
type input "***"
click at [734, 528] on p "Tablet" at bounding box center [778, 533] width 222 height 24
click at [453, 595] on input "number" at bounding box center [505, 584] width 291 height 32
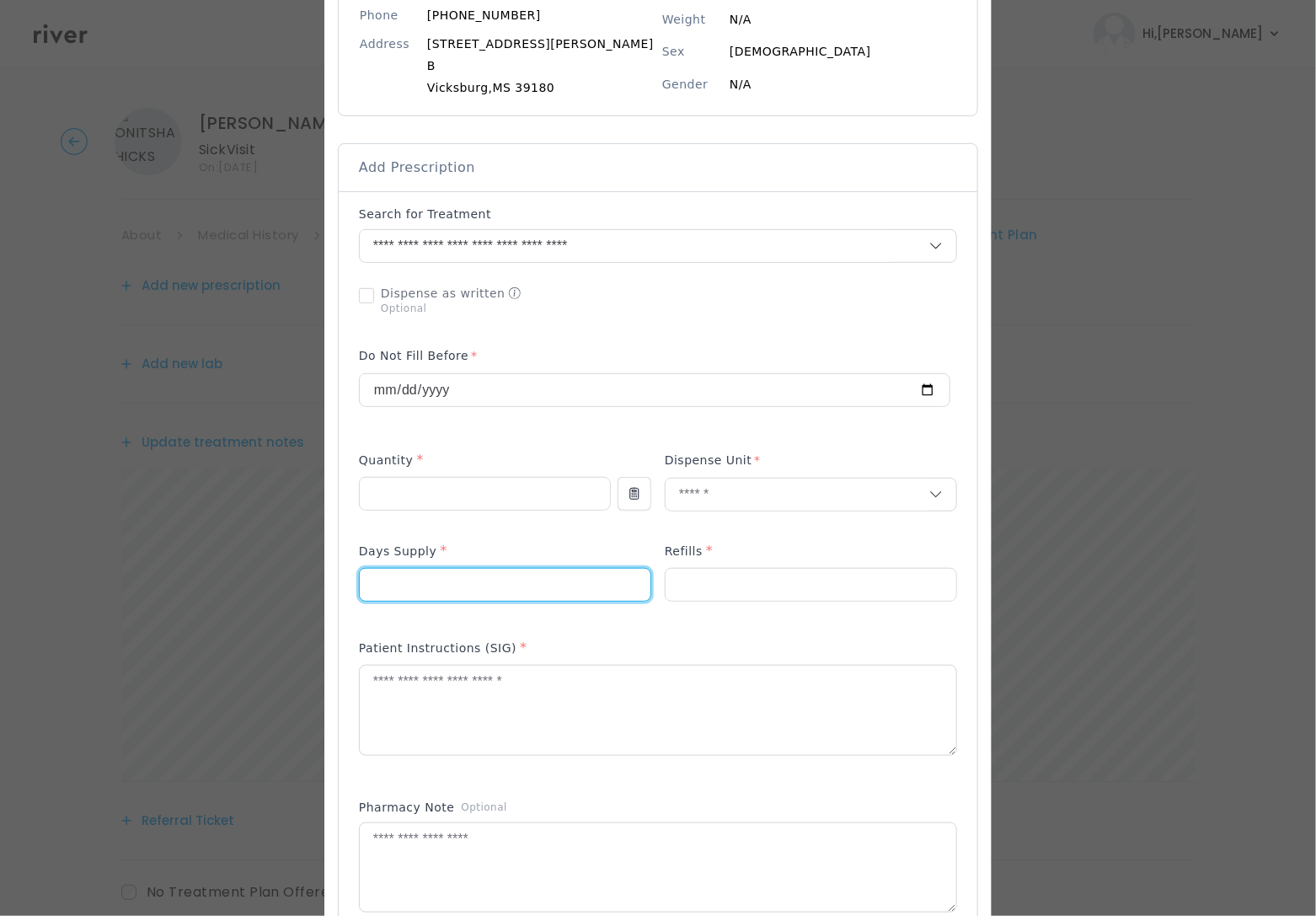
type input "**"
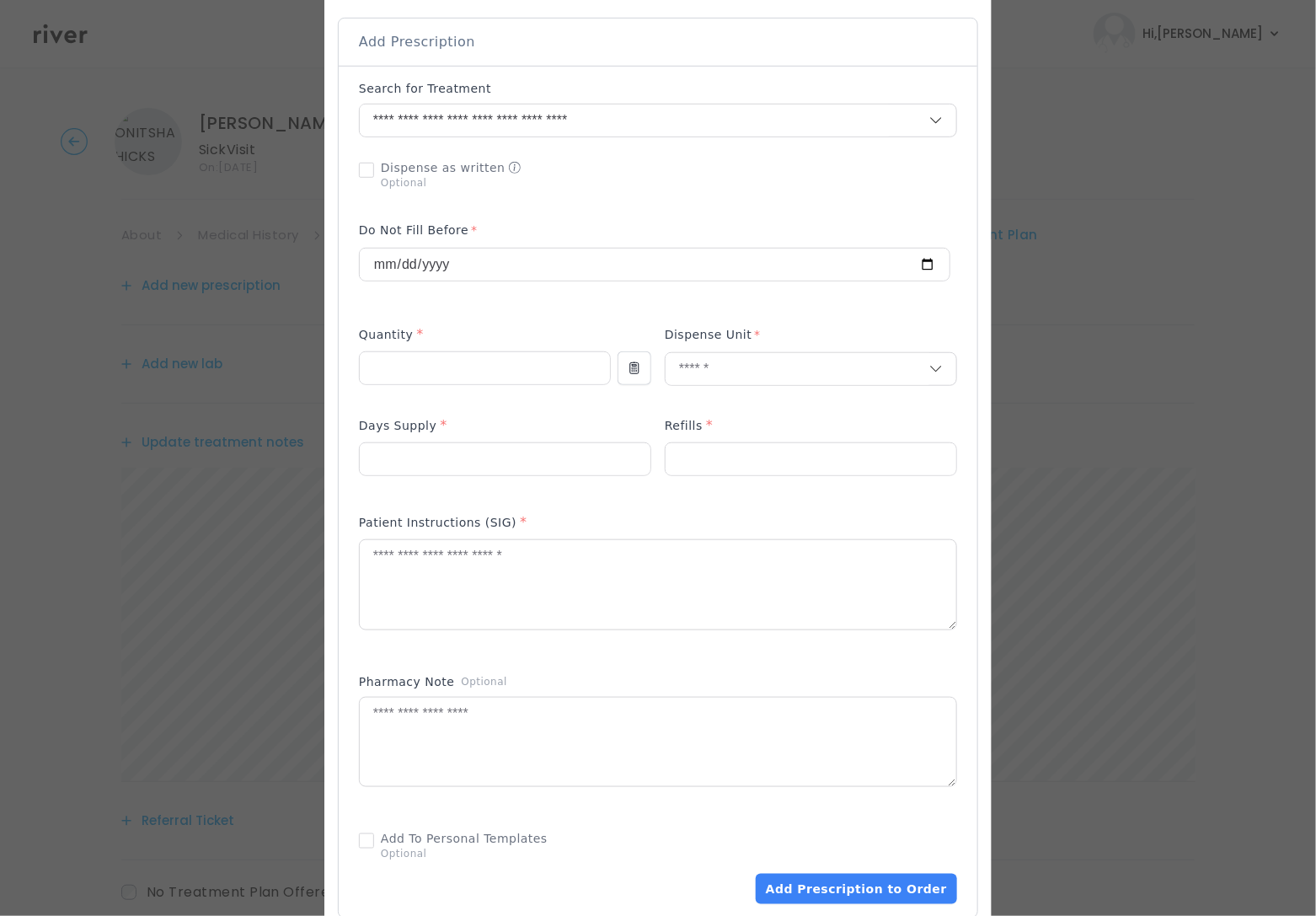
scroll to position [464, 0]
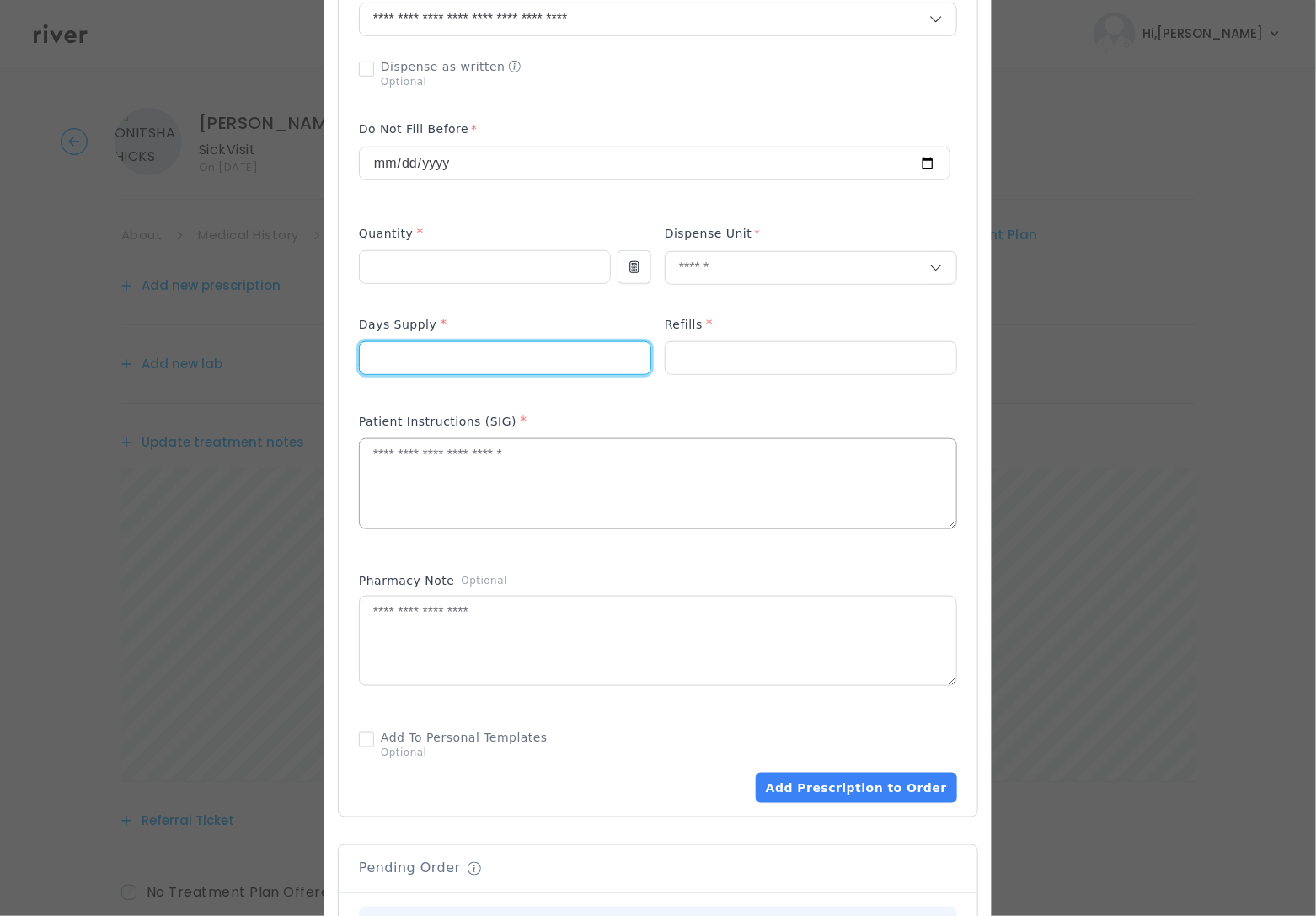
click at [522, 507] on textarea at bounding box center [658, 483] width 597 height 89
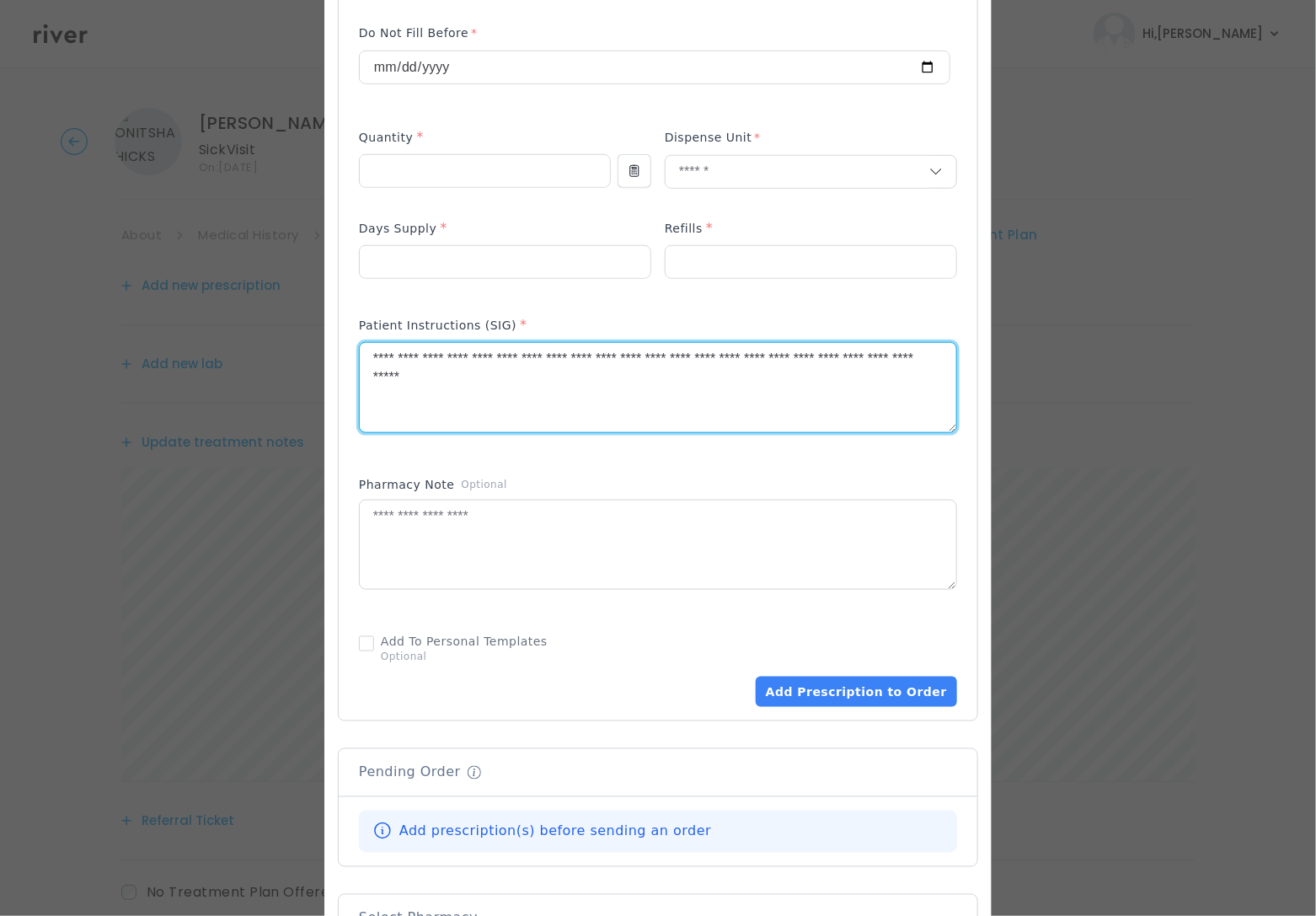
scroll to position [582, 0]
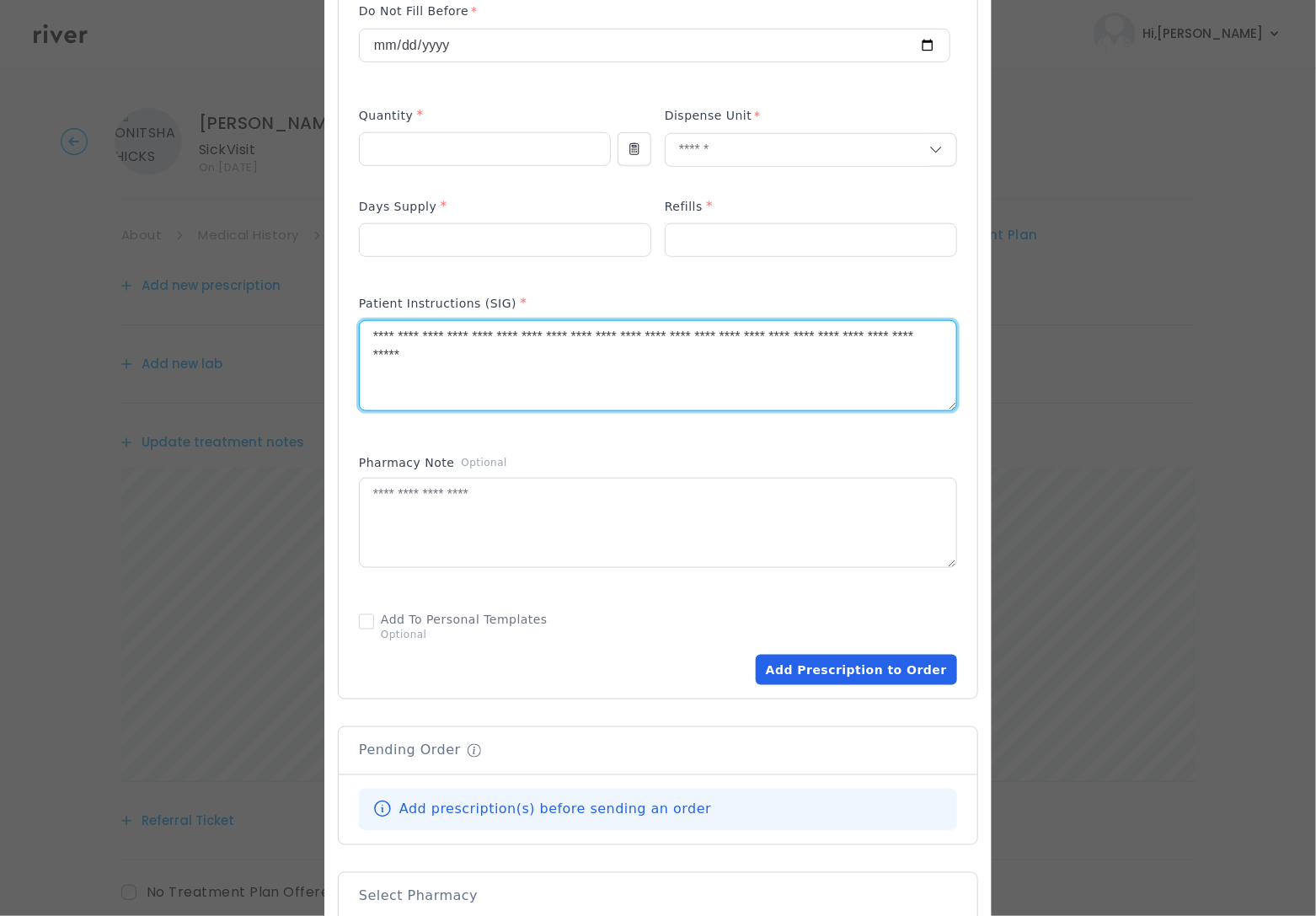
type textarea "**********"
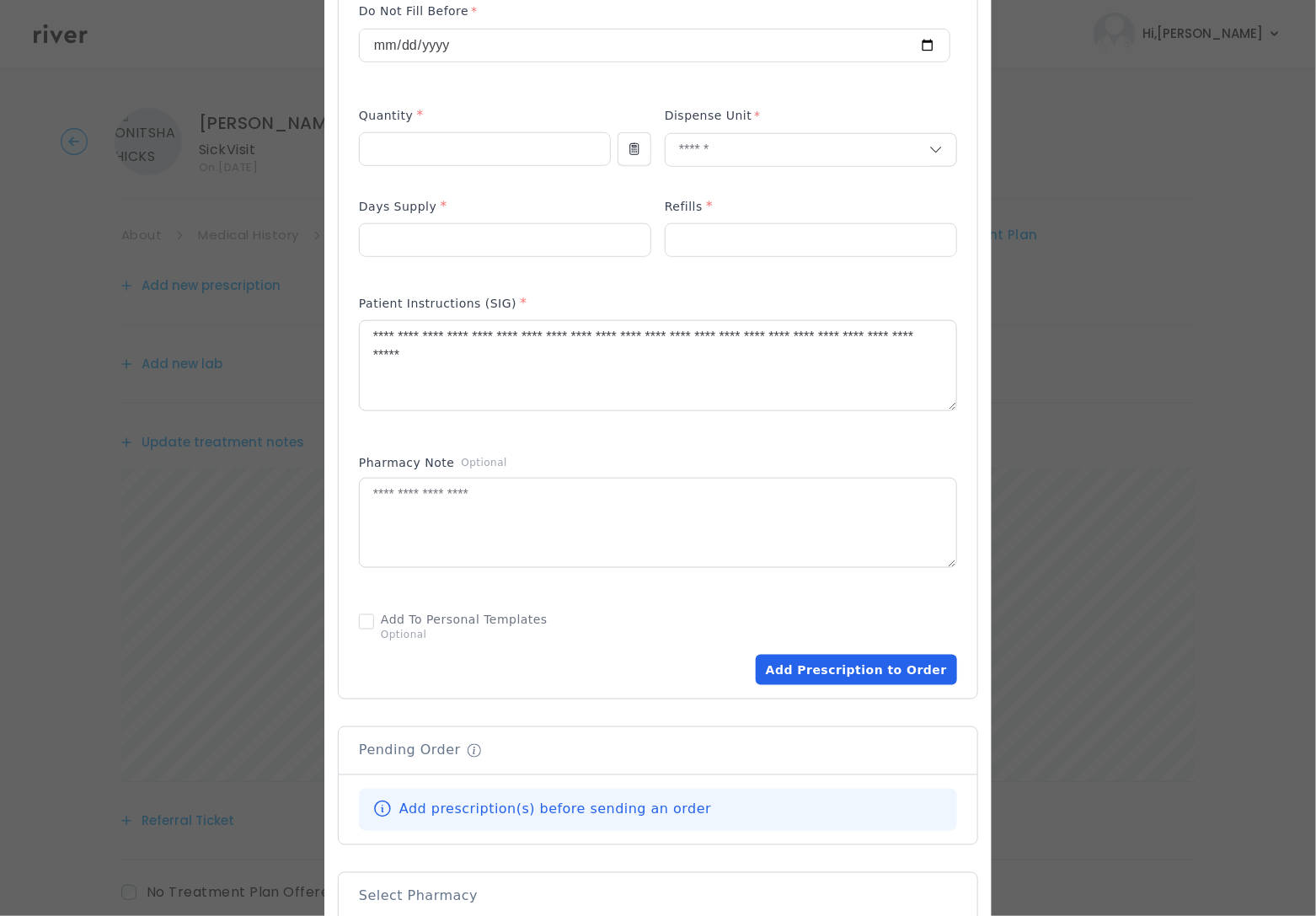
click at [828, 660] on button "Add Prescription to Order" at bounding box center [856, 669] width 201 height 30
click at [749, 252] on input "number" at bounding box center [811, 240] width 289 height 32
type input "*"
click at [820, 682] on button "Add Prescription to Order" at bounding box center [856, 669] width 201 height 30
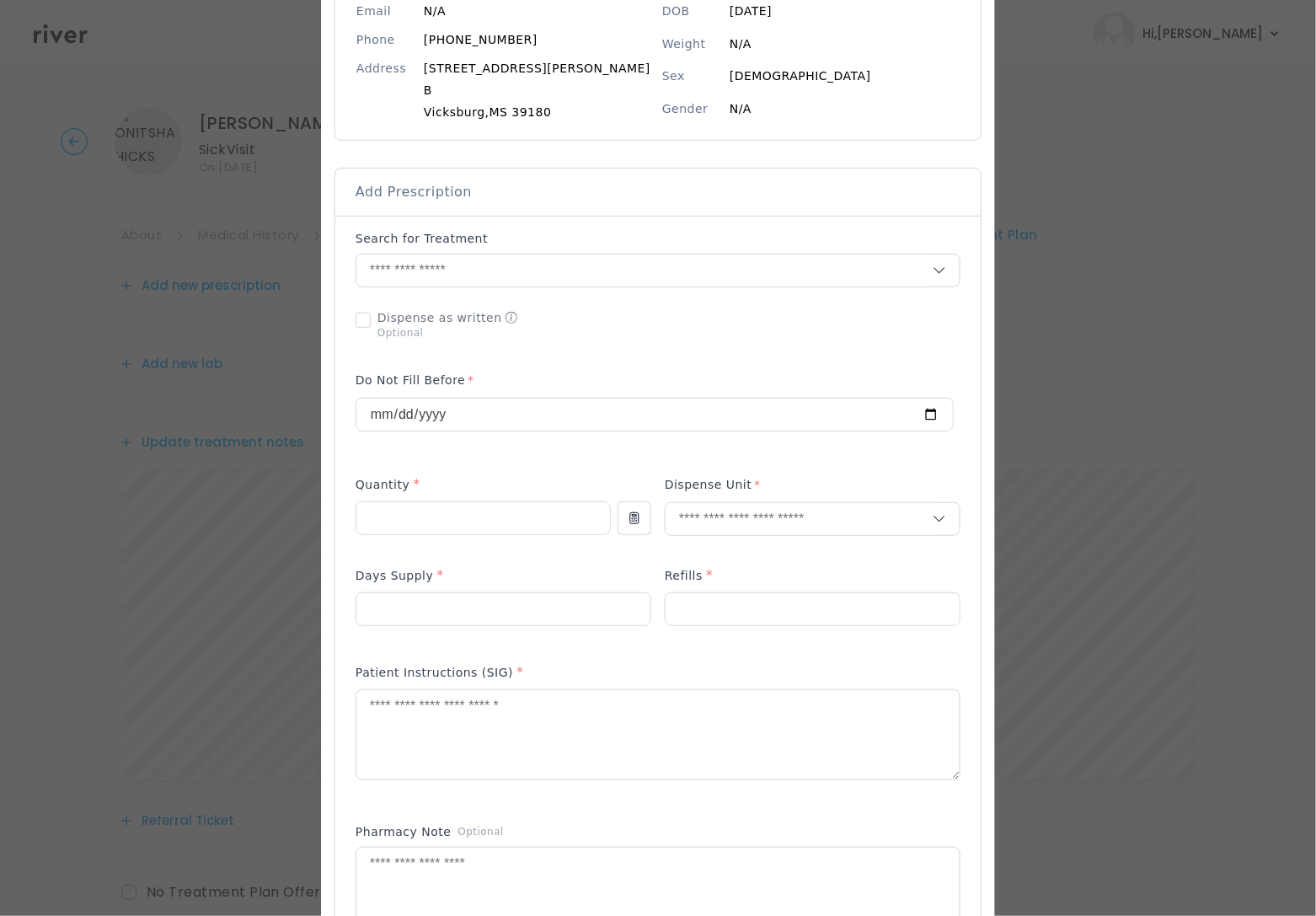
scroll to position [0, 0]
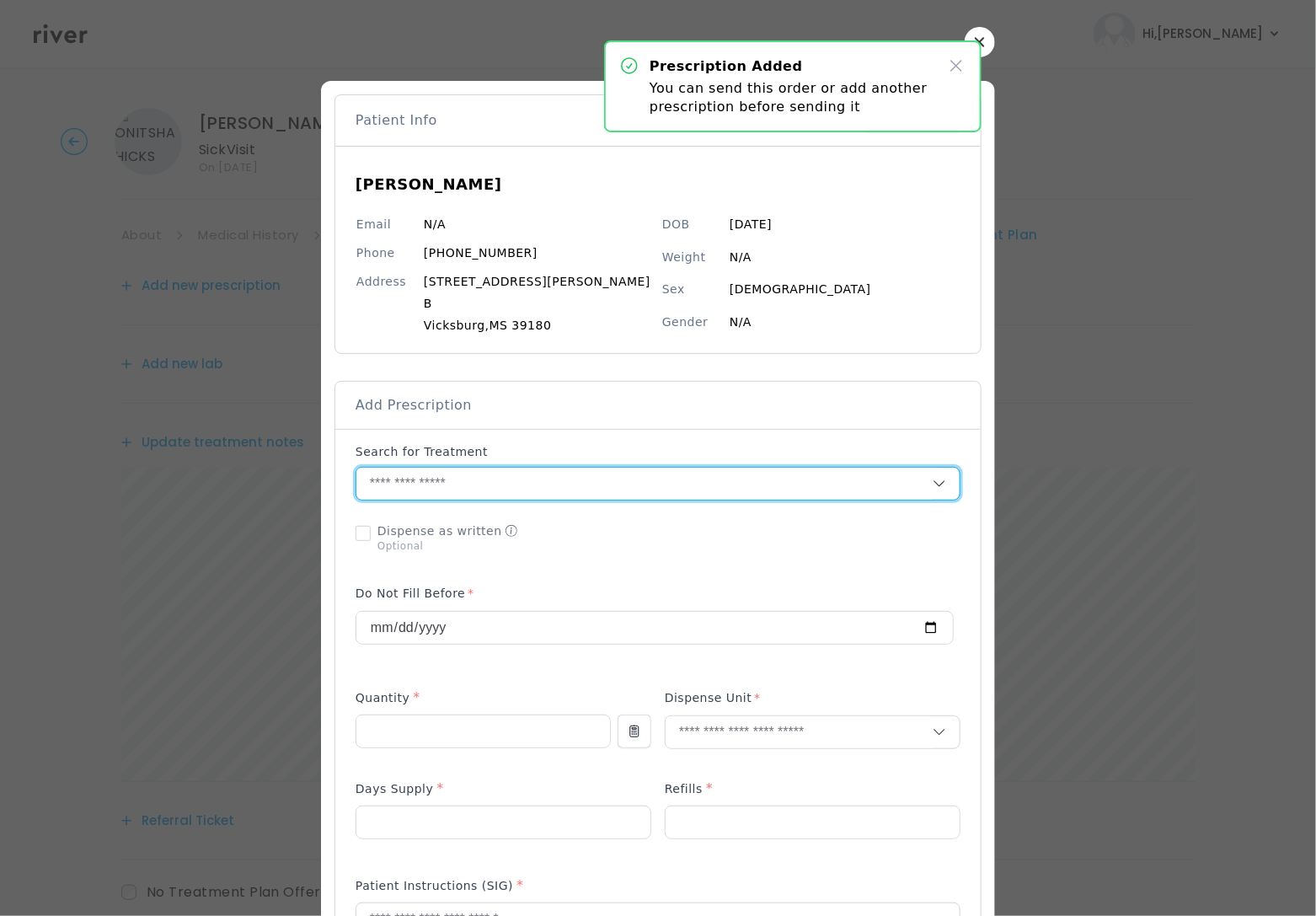
click at [444, 482] on input "text" at bounding box center [644, 483] width 576 height 32
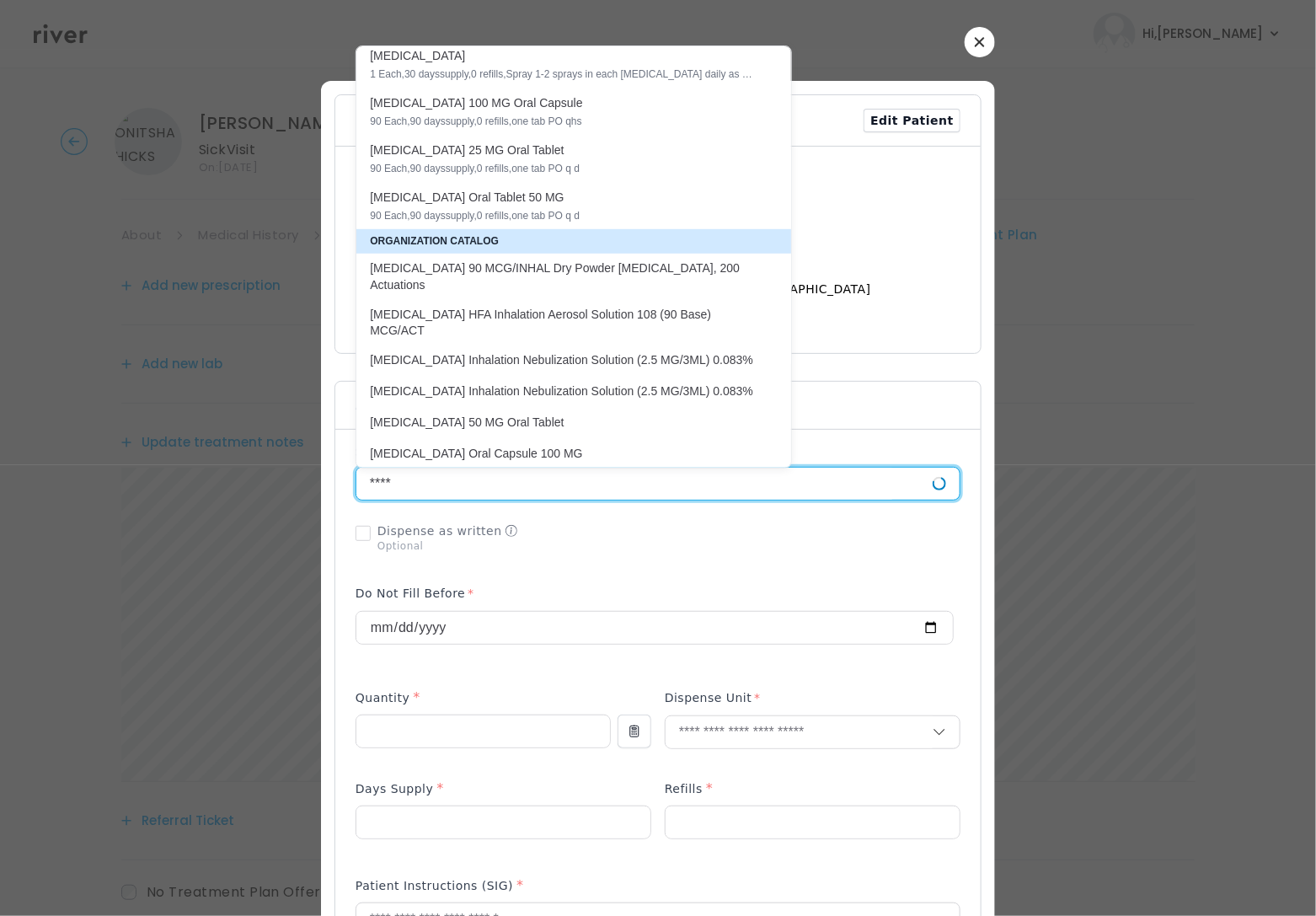
scroll to position [31, 0]
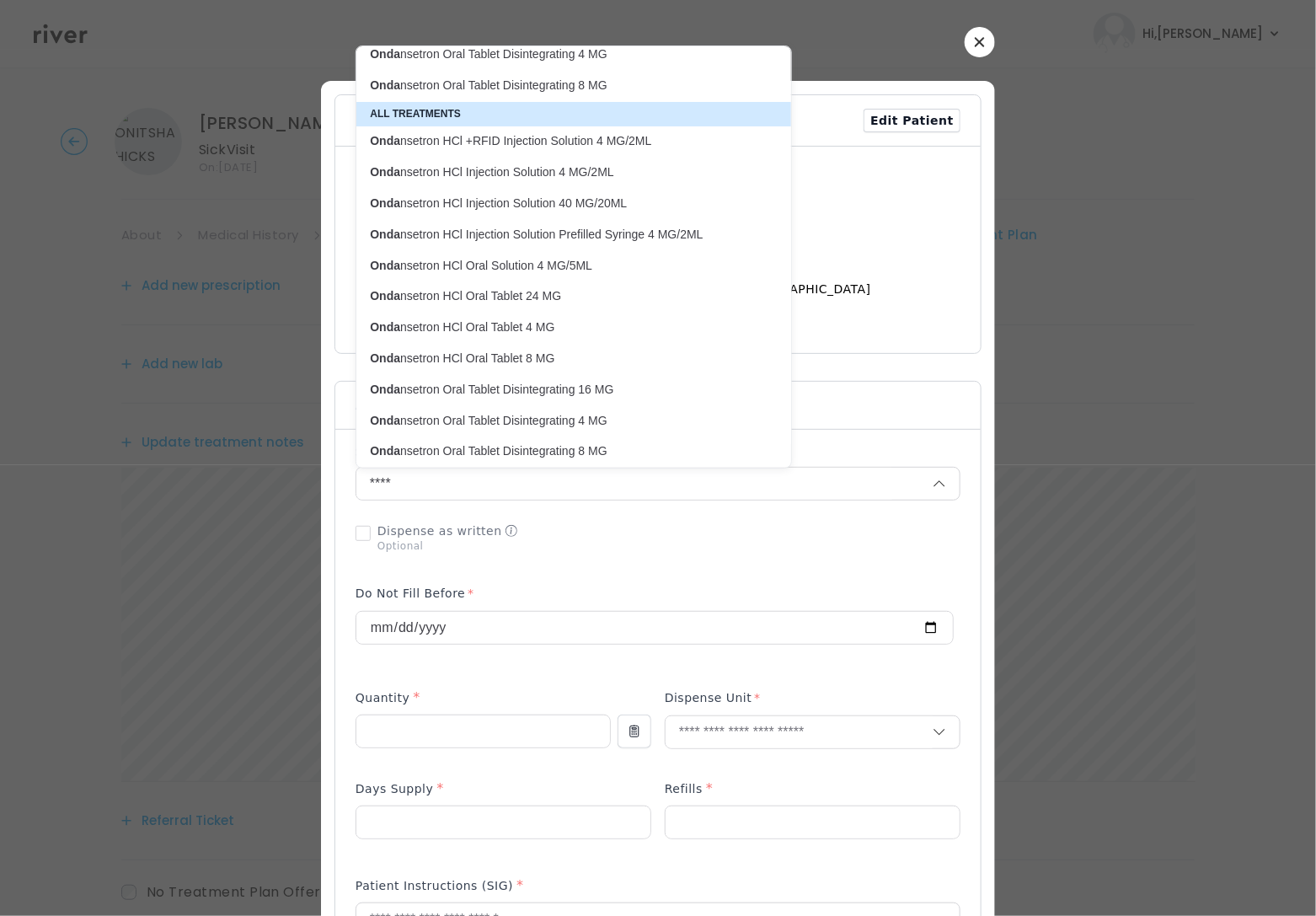
click at [482, 333] on p "Onda nsetron HCl Oral Tablet 4 MG" at bounding box center [564, 327] width 387 height 16
type input "**********"
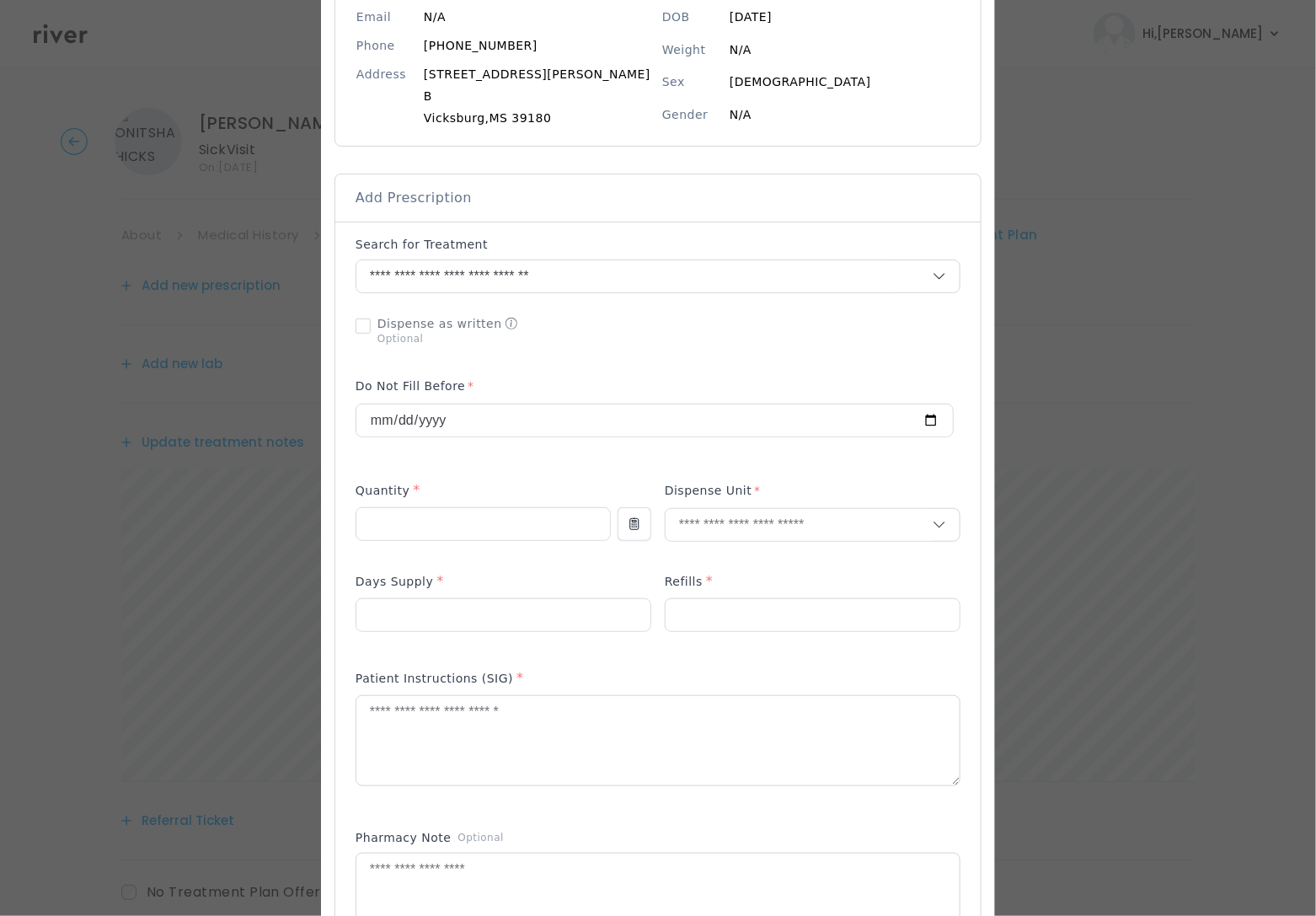
scroll to position [211, 0]
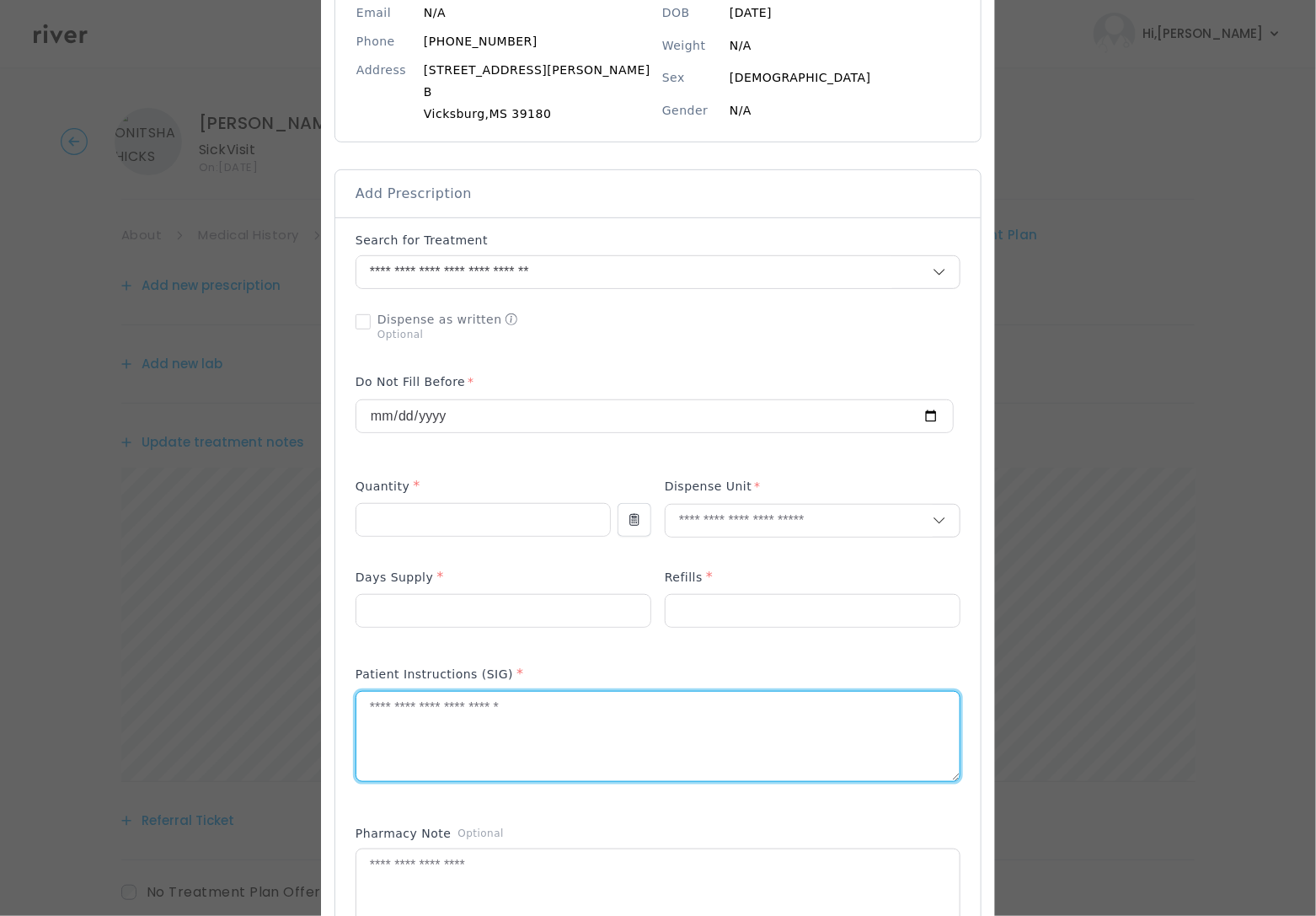
click at [435, 716] on textarea at bounding box center [658, 736] width 603 height 89
paste textarea "**********"
type textarea "**********"
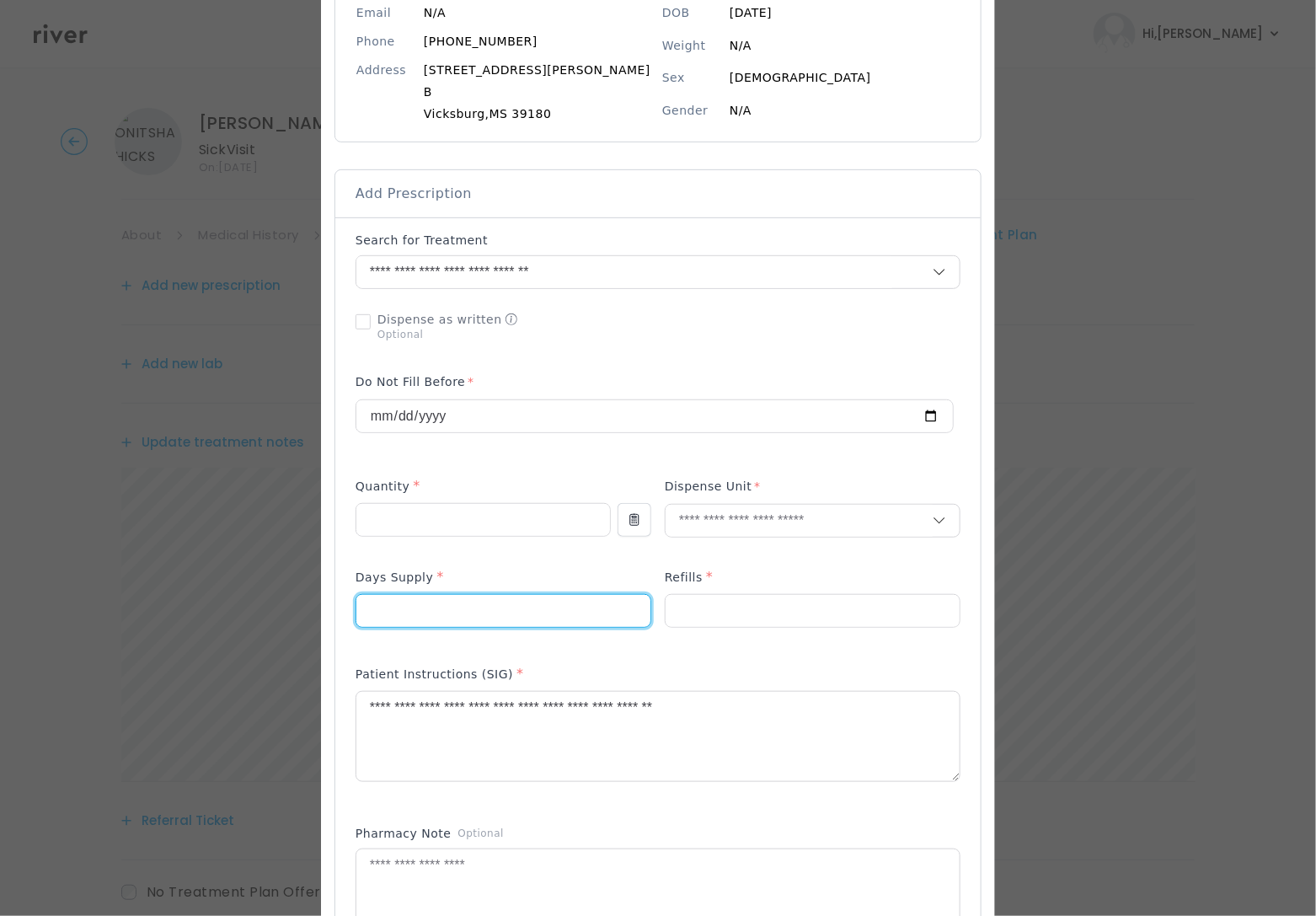
click at [414, 605] on input "number" at bounding box center [504, 610] width 294 height 32
type input "*"
click at [795, 610] on input "number" at bounding box center [812, 610] width 294 height 32
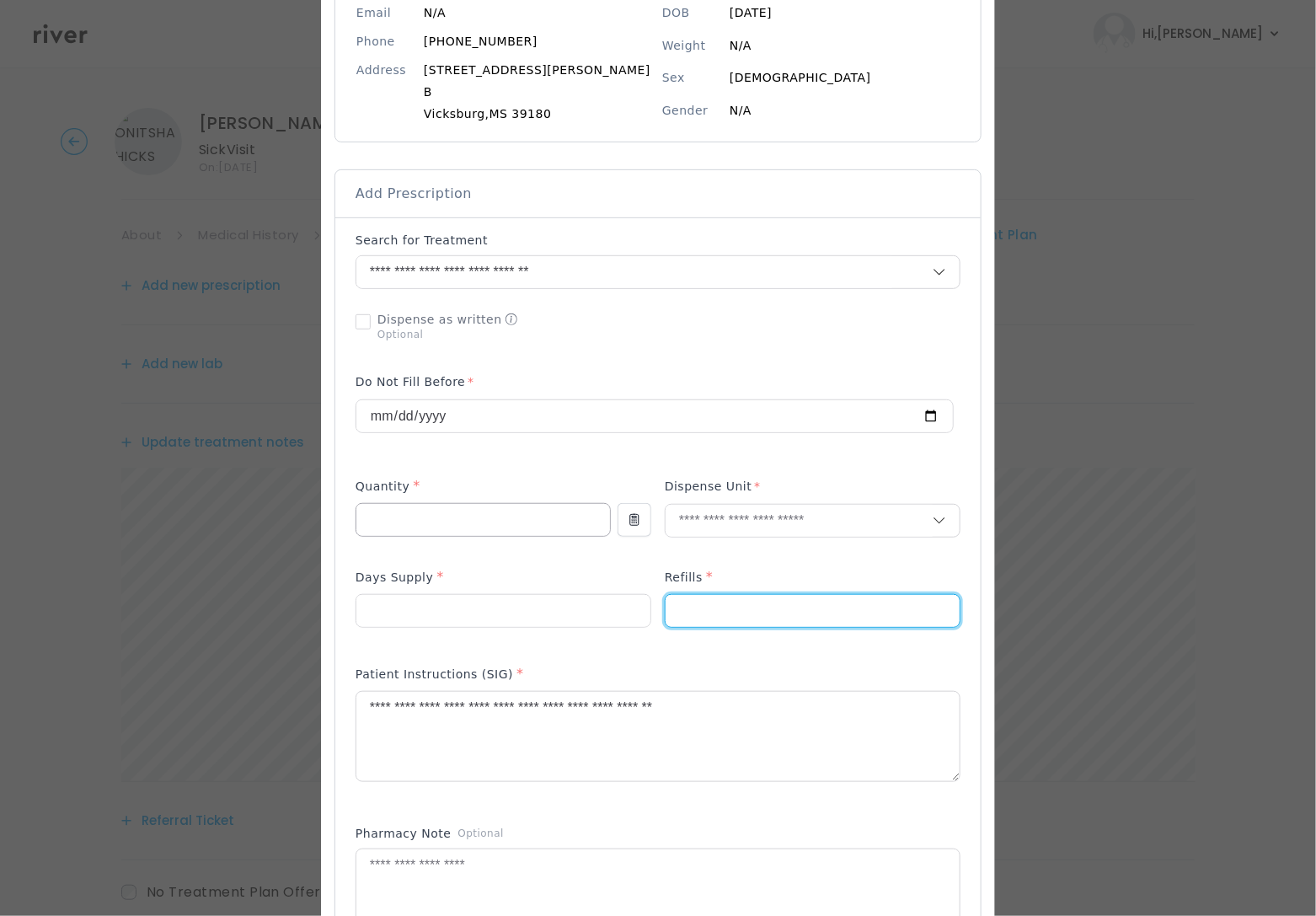
type input "*"
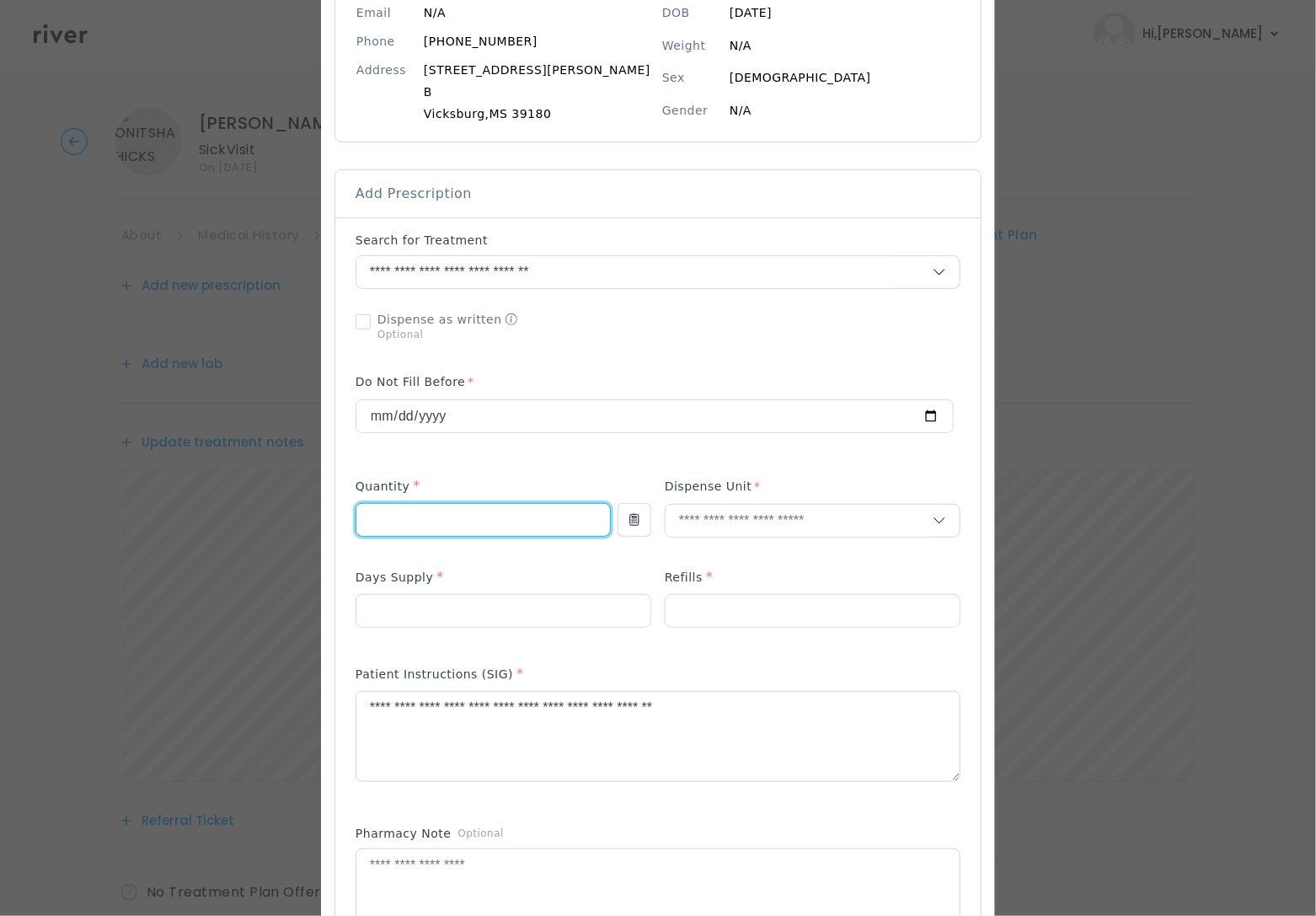
click at [489, 535] on input "number" at bounding box center [483, 519] width 254 height 32
type input "**"
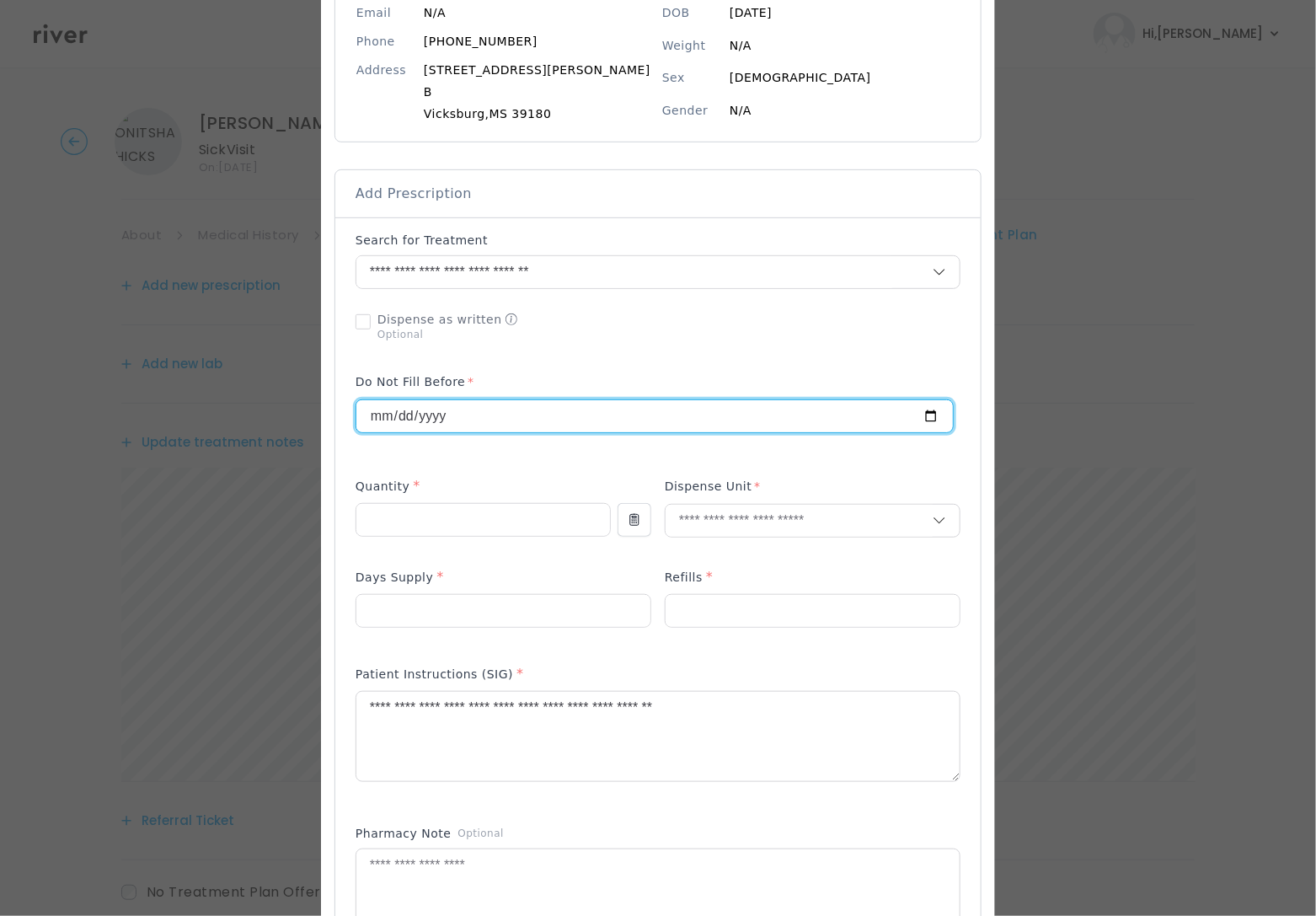
click at [743, 424] on input "**********" at bounding box center [655, 415] width 597 height 32
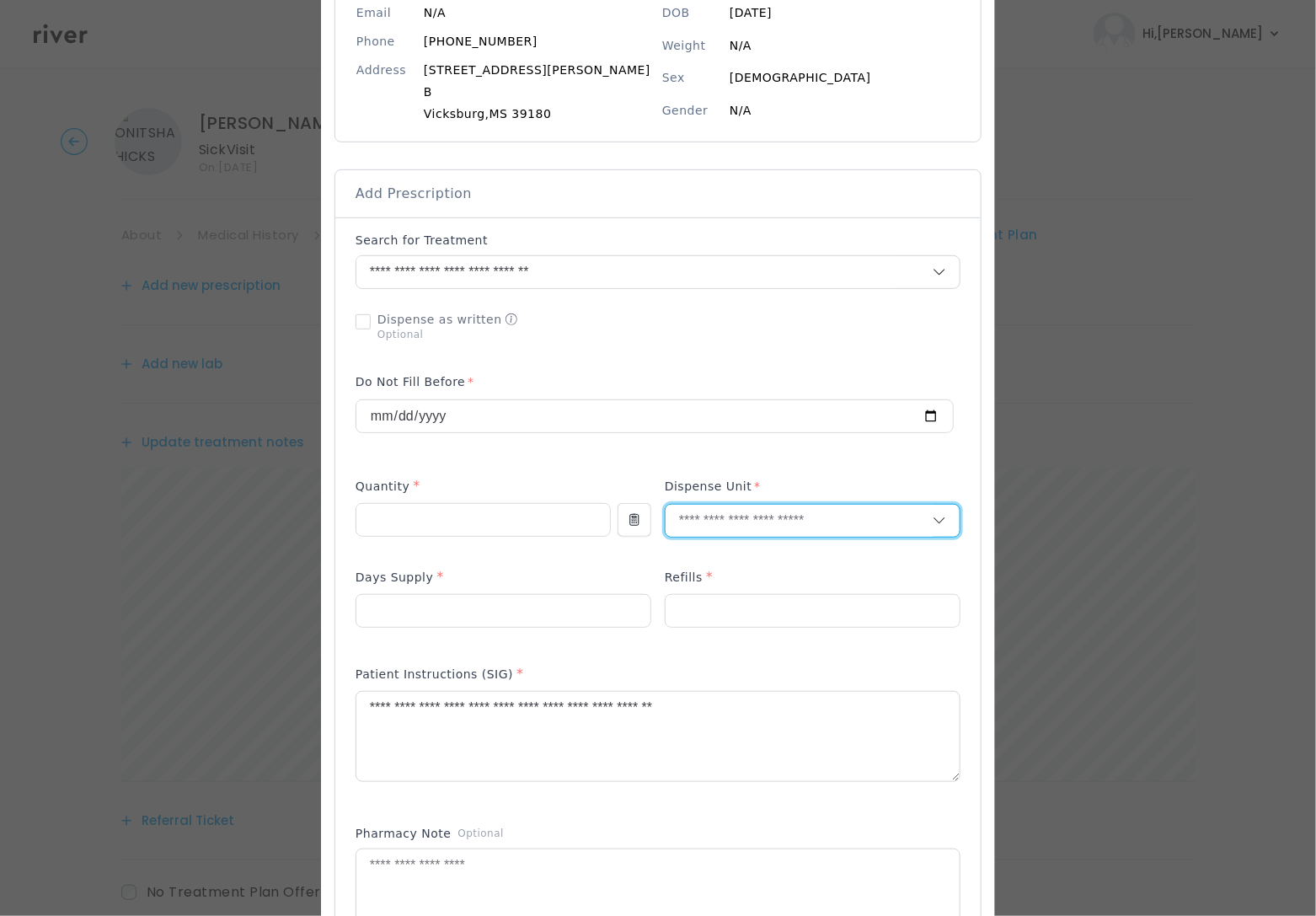
click at [772, 528] on input "text" at bounding box center [799, 520] width 267 height 32
type input "**"
click at [741, 565] on p "Tablet" at bounding box center [812, 559] width 247 height 24
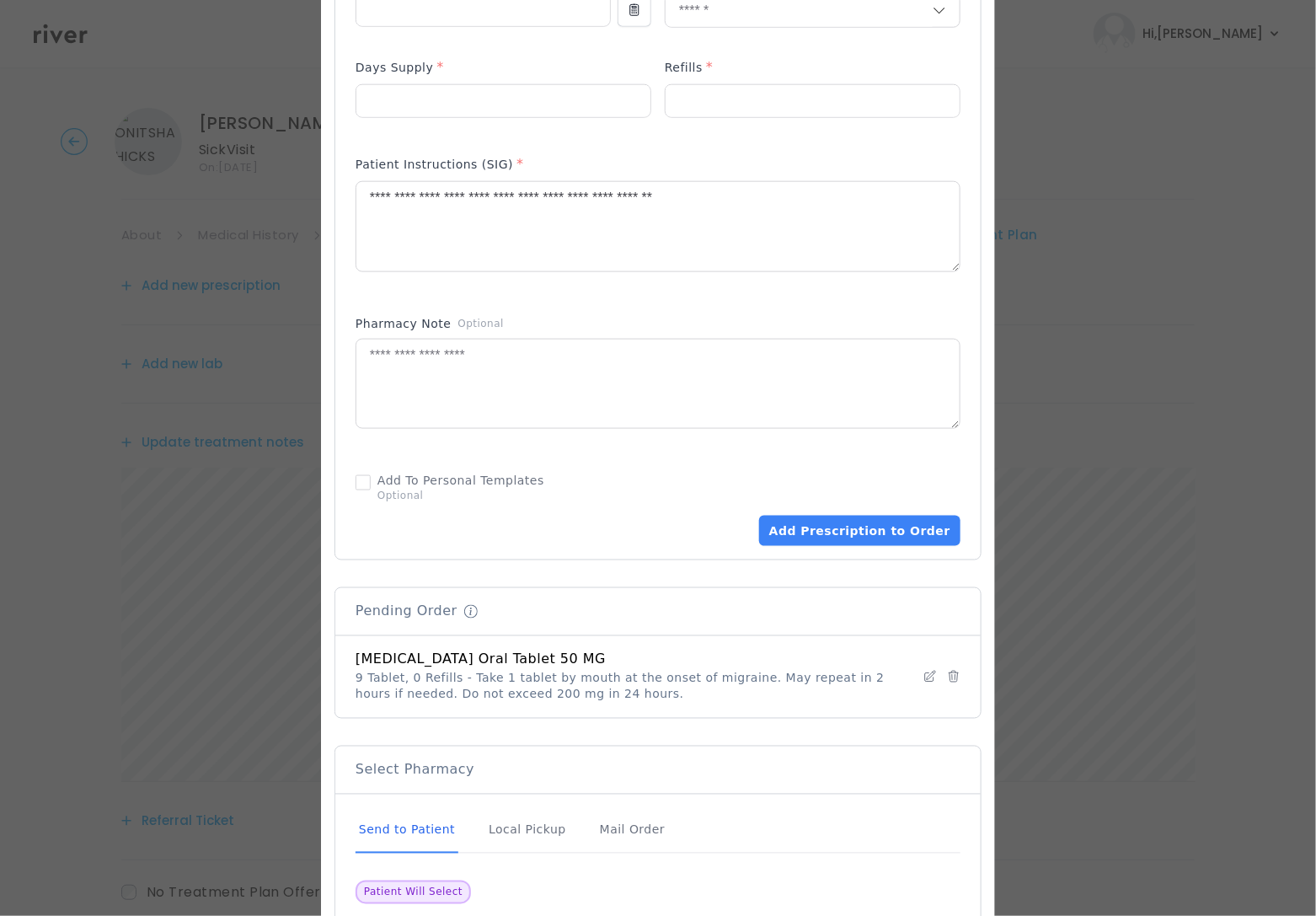
scroll to position [799, 0]
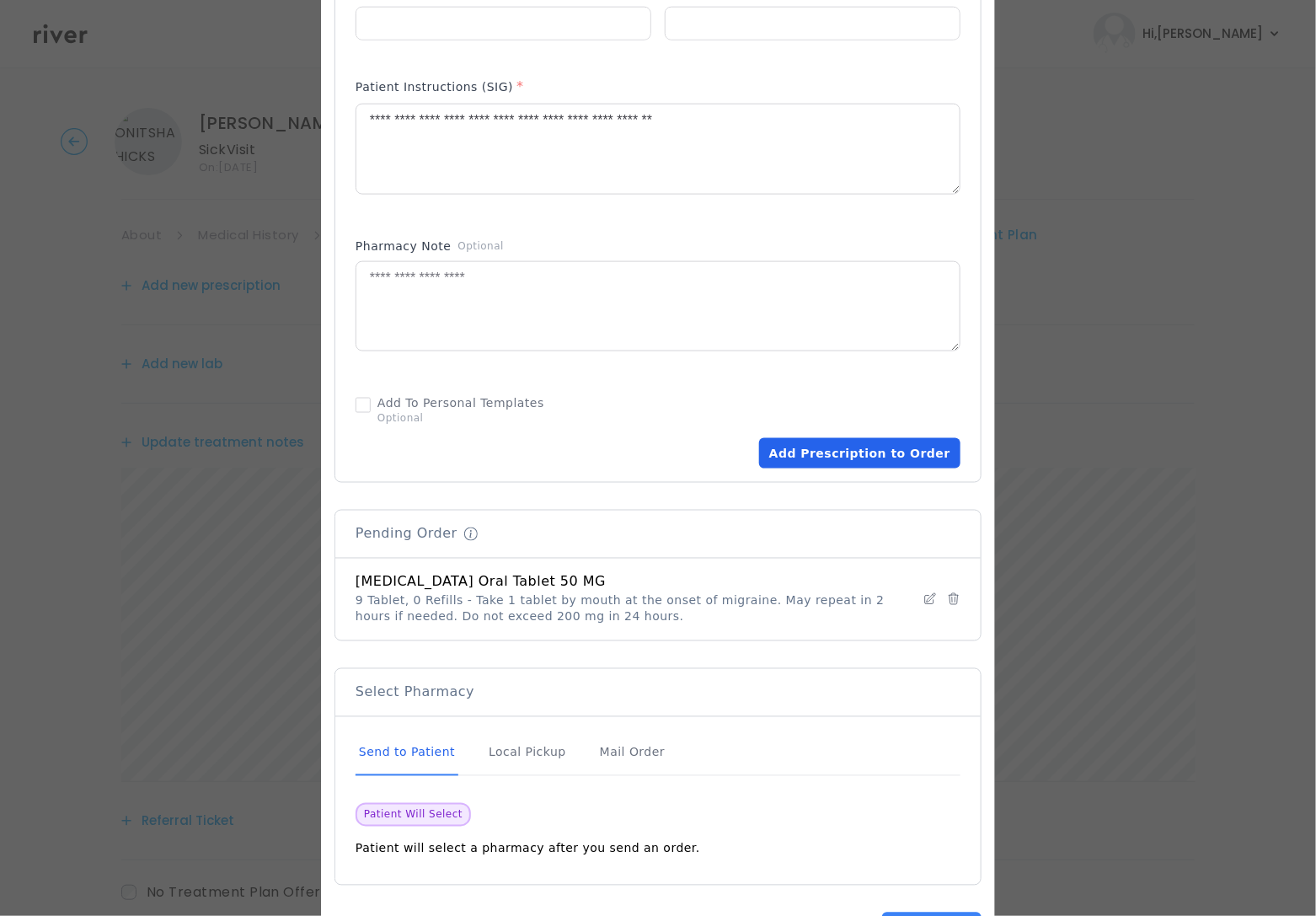
click at [841, 455] on button "Add Prescription to Order" at bounding box center [860, 452] width 201 height 30
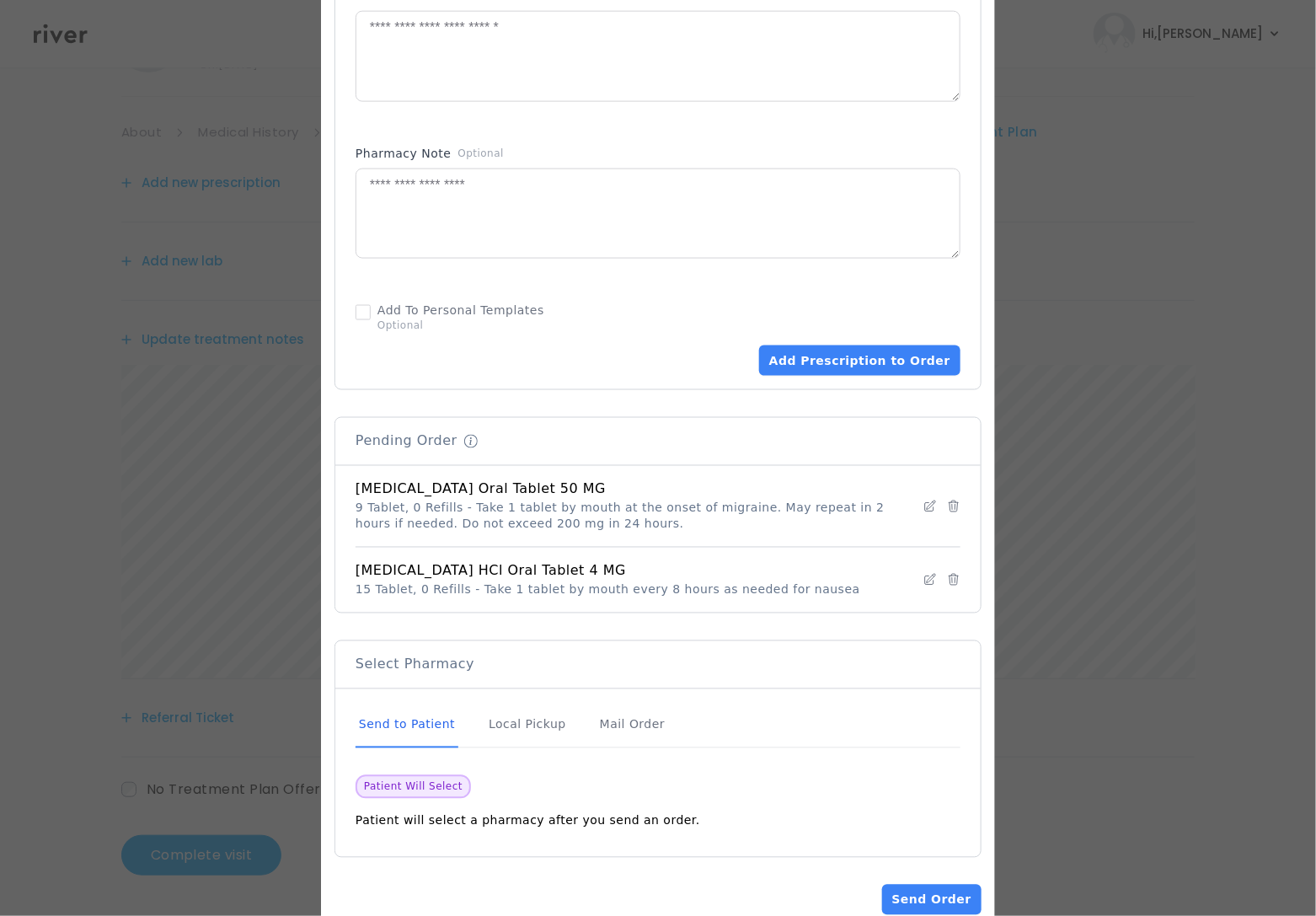
scroll to position [933, 0]
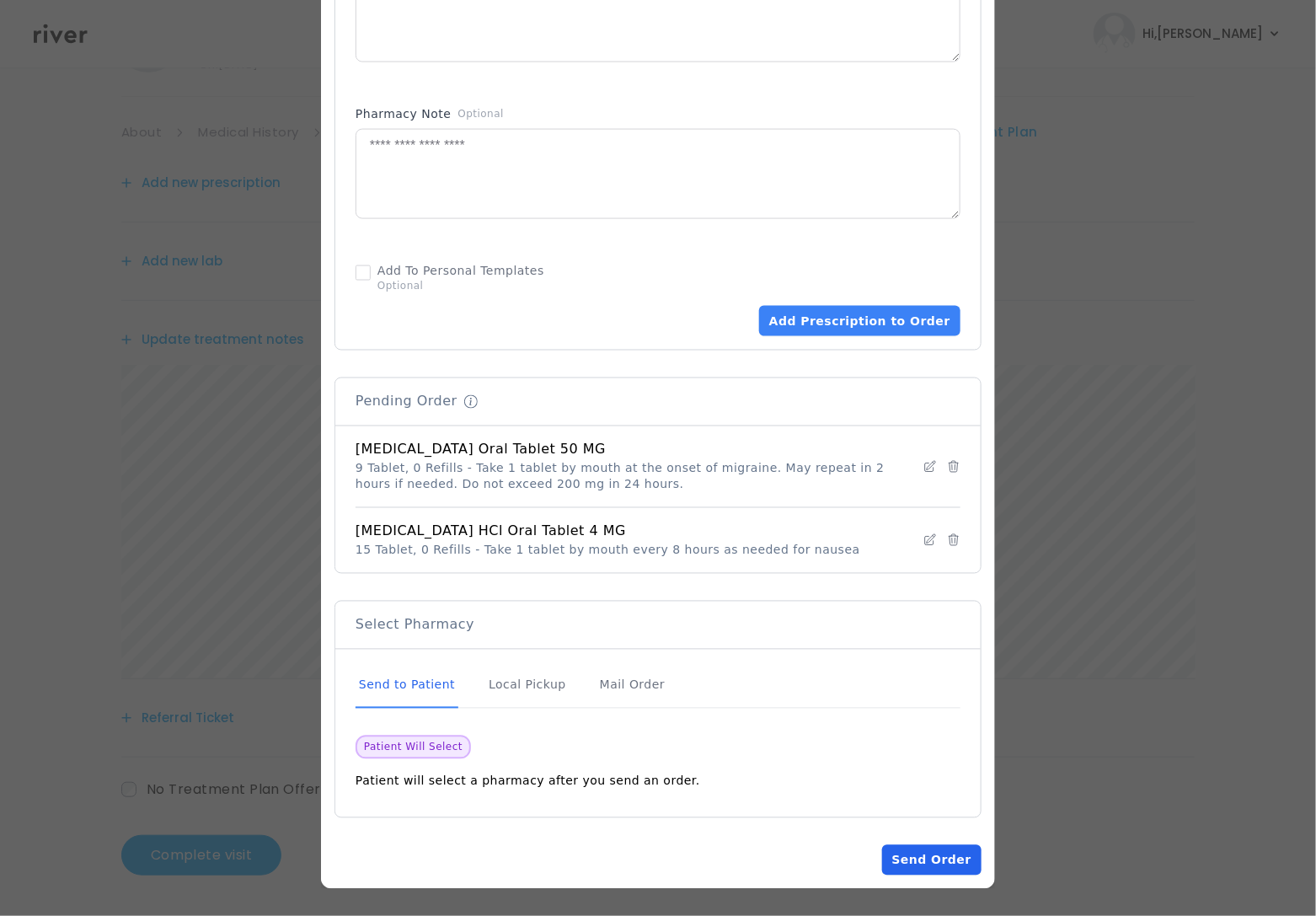
click at [956, 855] on button "Send Order" at bounding box center [932, 859] width 100 height 30
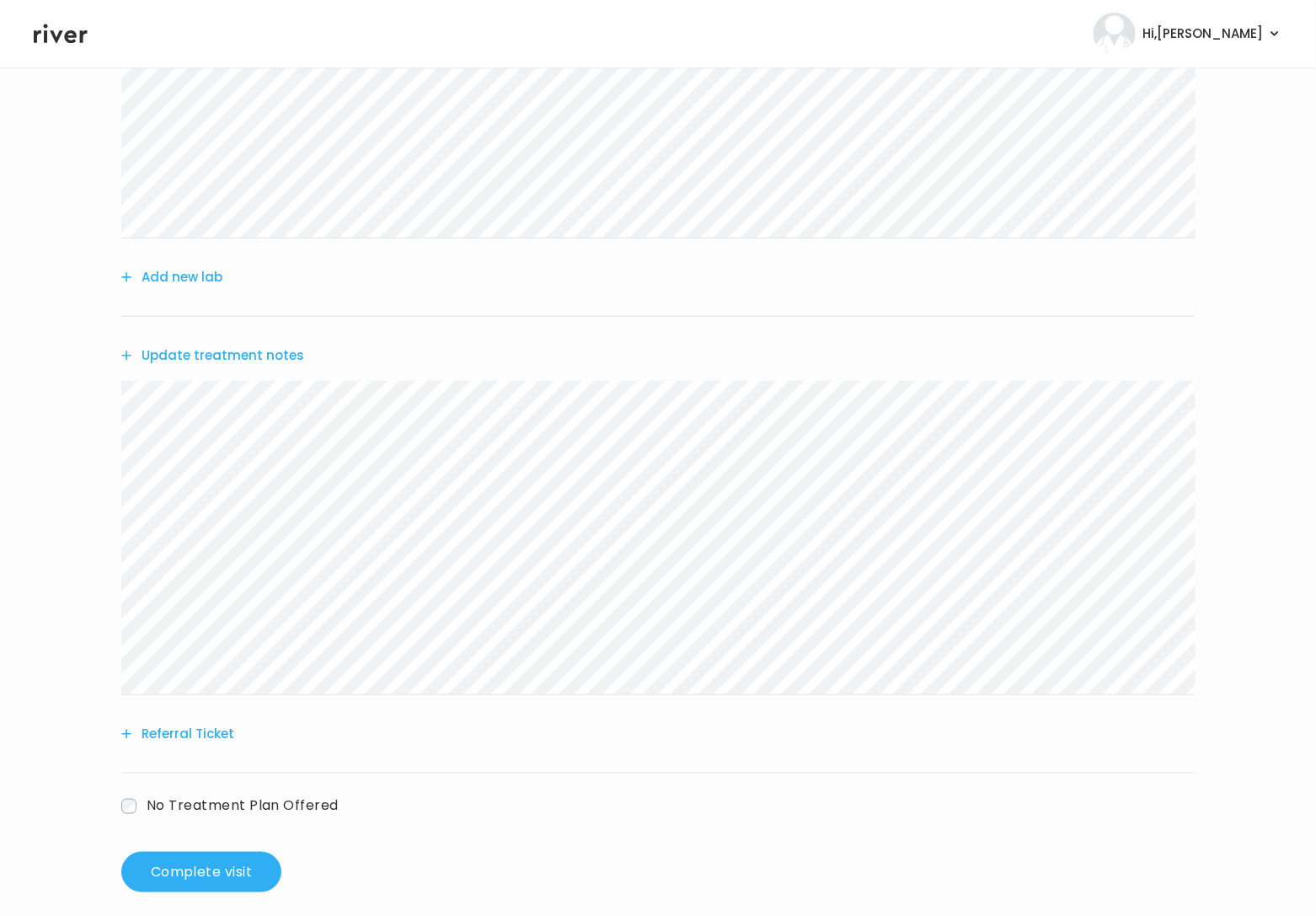
scroll to position [431, 0]
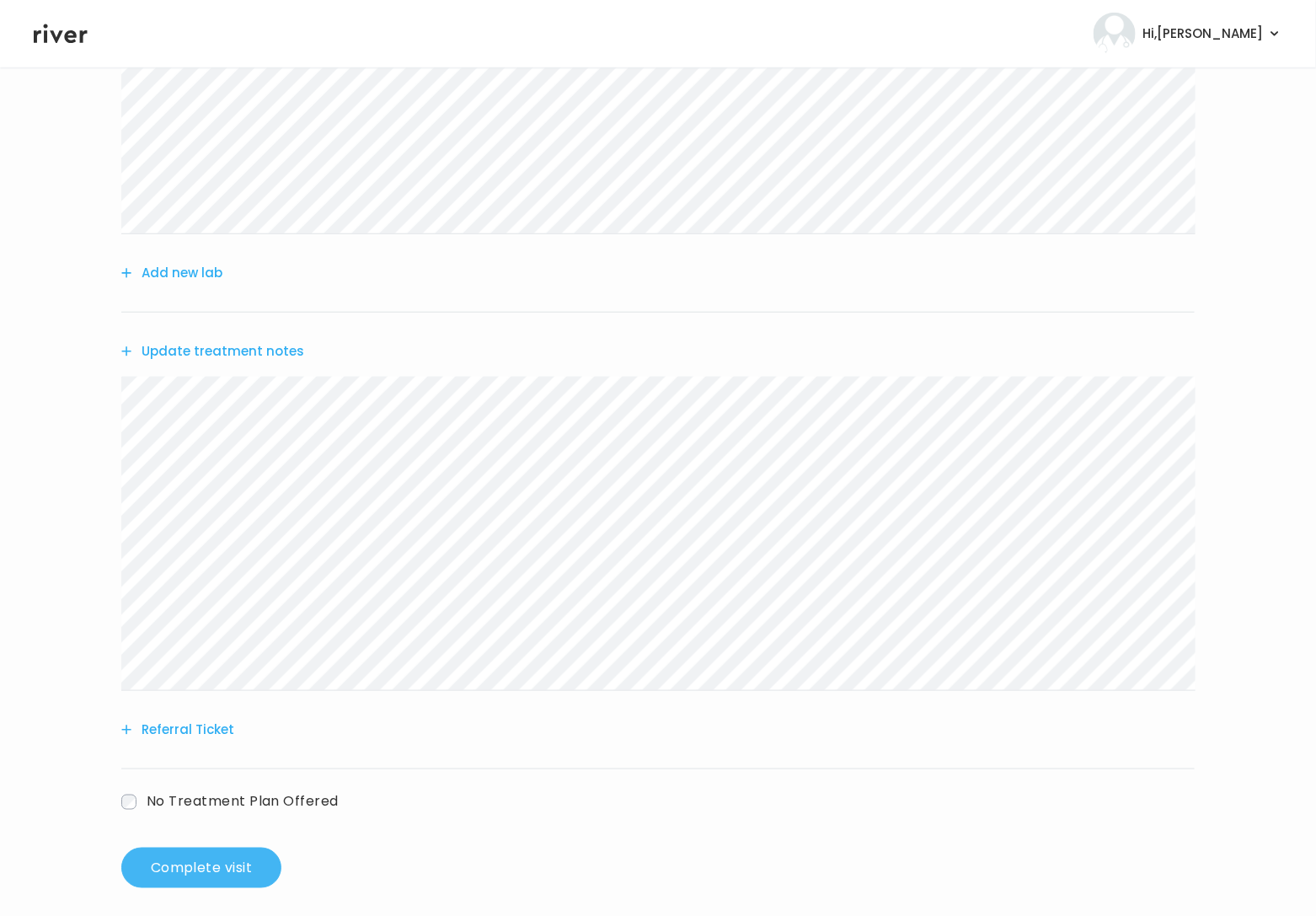
click at [243, 851] on button "Complete visit" at bounding box center [200, 868] width 160 height 41
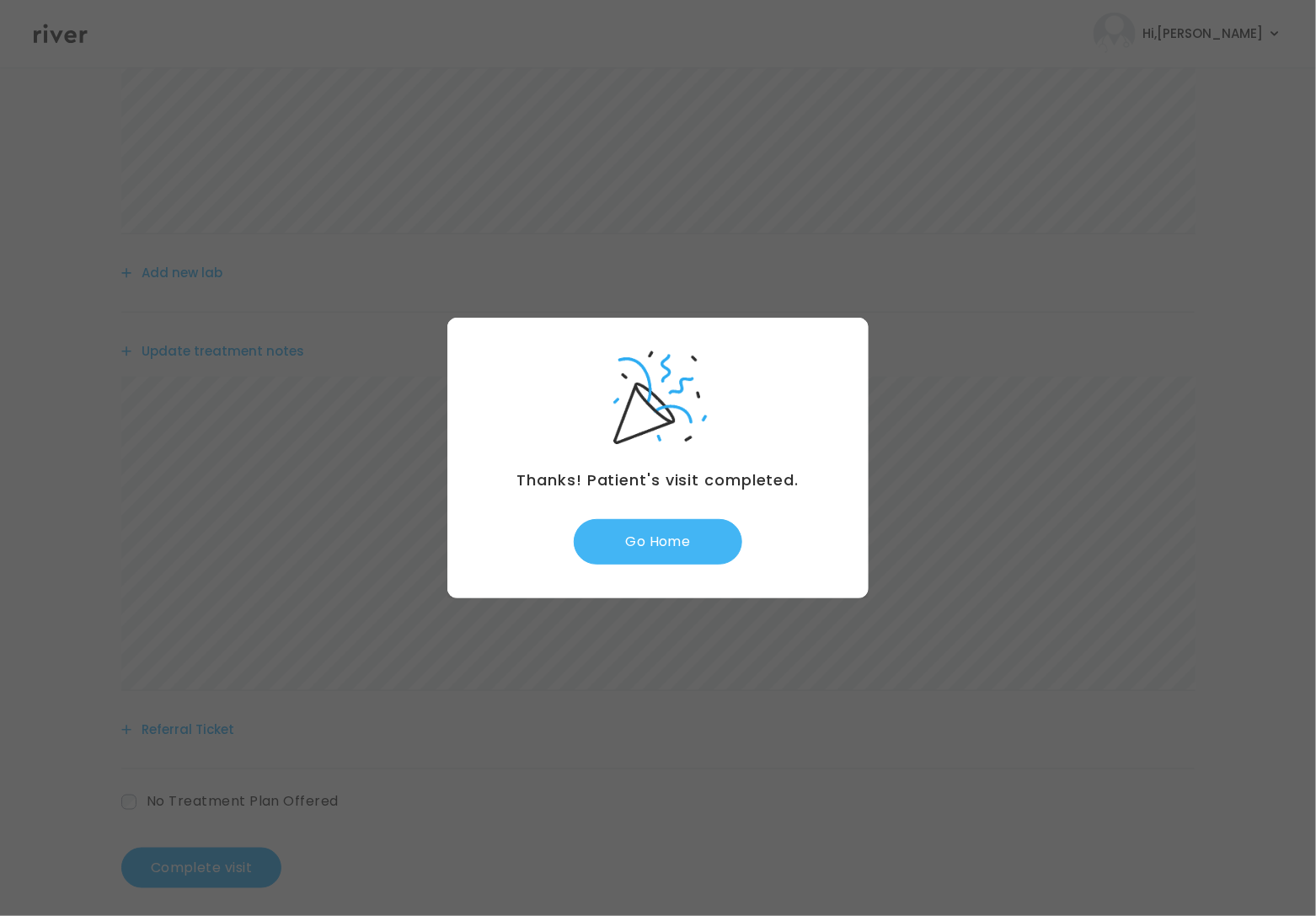
drag, startPoint x: 682, startPoint y: 540, endPoint x: 720, endPoint y: 525, distance: 40.9
click at [678, 541] on button "Go Home" at bounding box center [658, 541] width 168 height 46
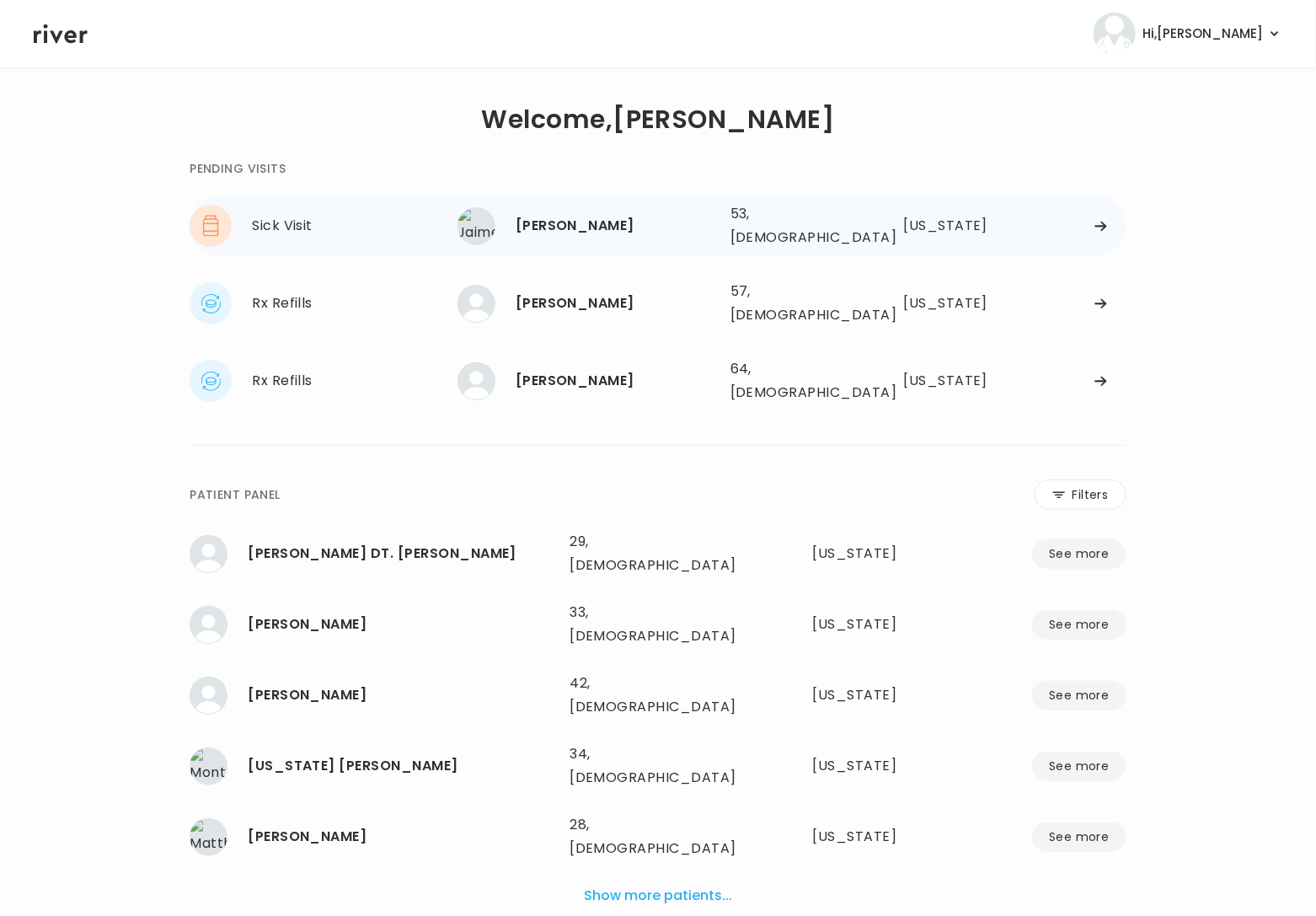
click at [947, 236] on div "Jaime Trujillo 53, Male See more 53, Male Arizona" at bounding box center [791, 226] width 669 height 54
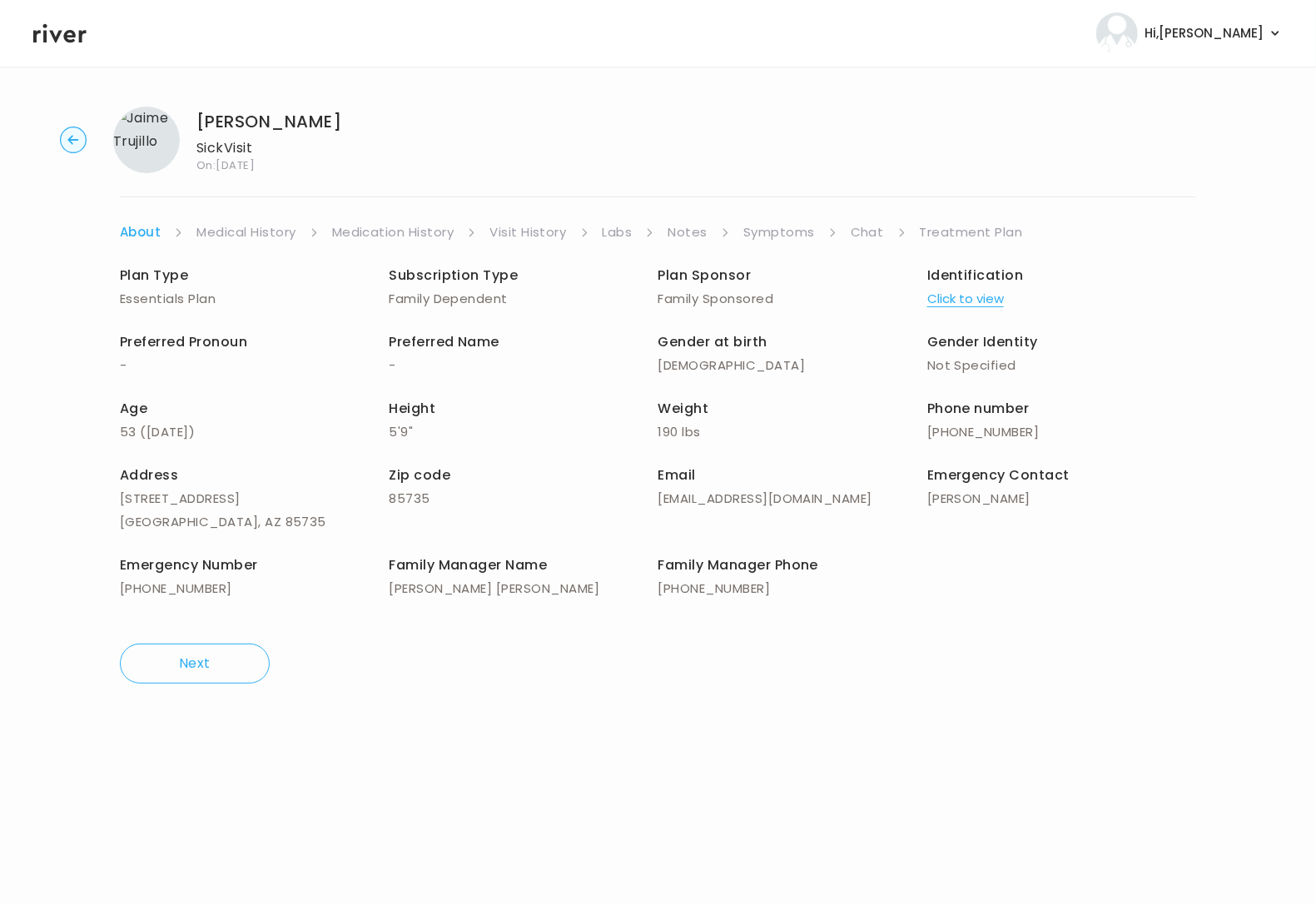
click at [792, 236] on link "Symptoms" at bounding box center [779, 232] width 72 height 23
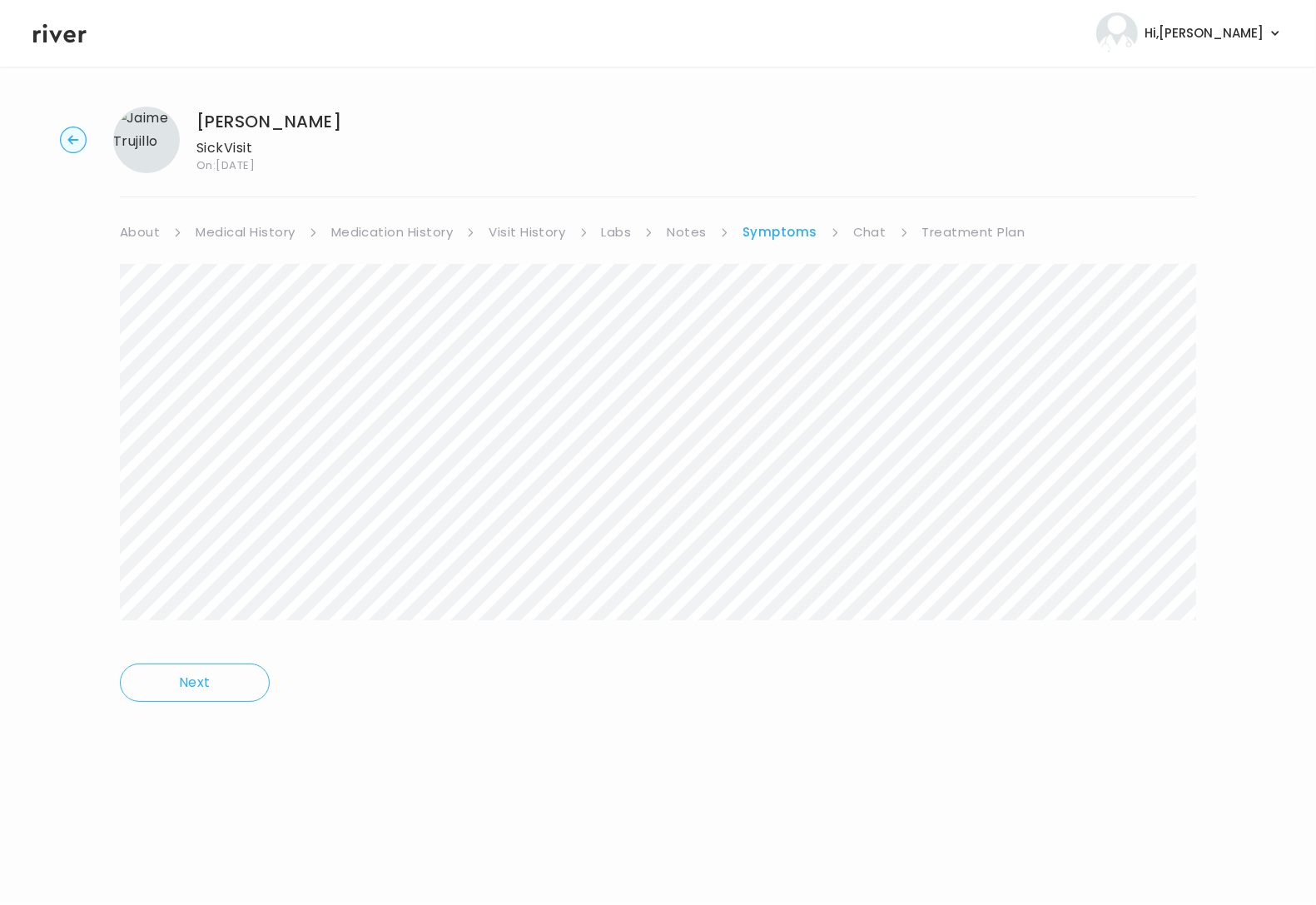
click at [1152, 633] on div at bounding box center [658, 453] width 1077 height 380
click at [944, 234] on link "Treatment Plan" at bounding box center [974, 232] width 103 height 23
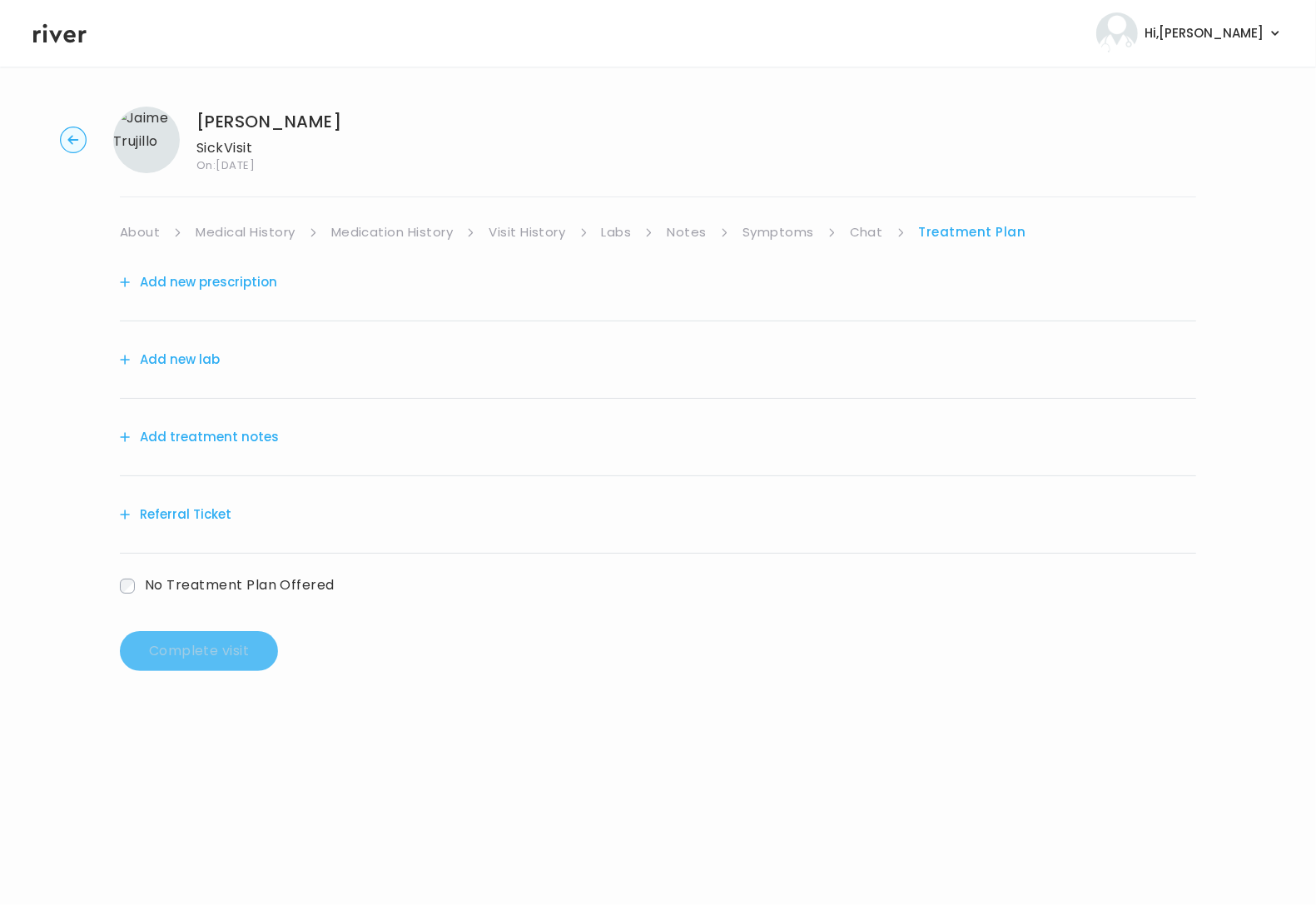
click at [246, 445] on button "Add treatment notes" at bounding box center [199, 436] width 159 height 23
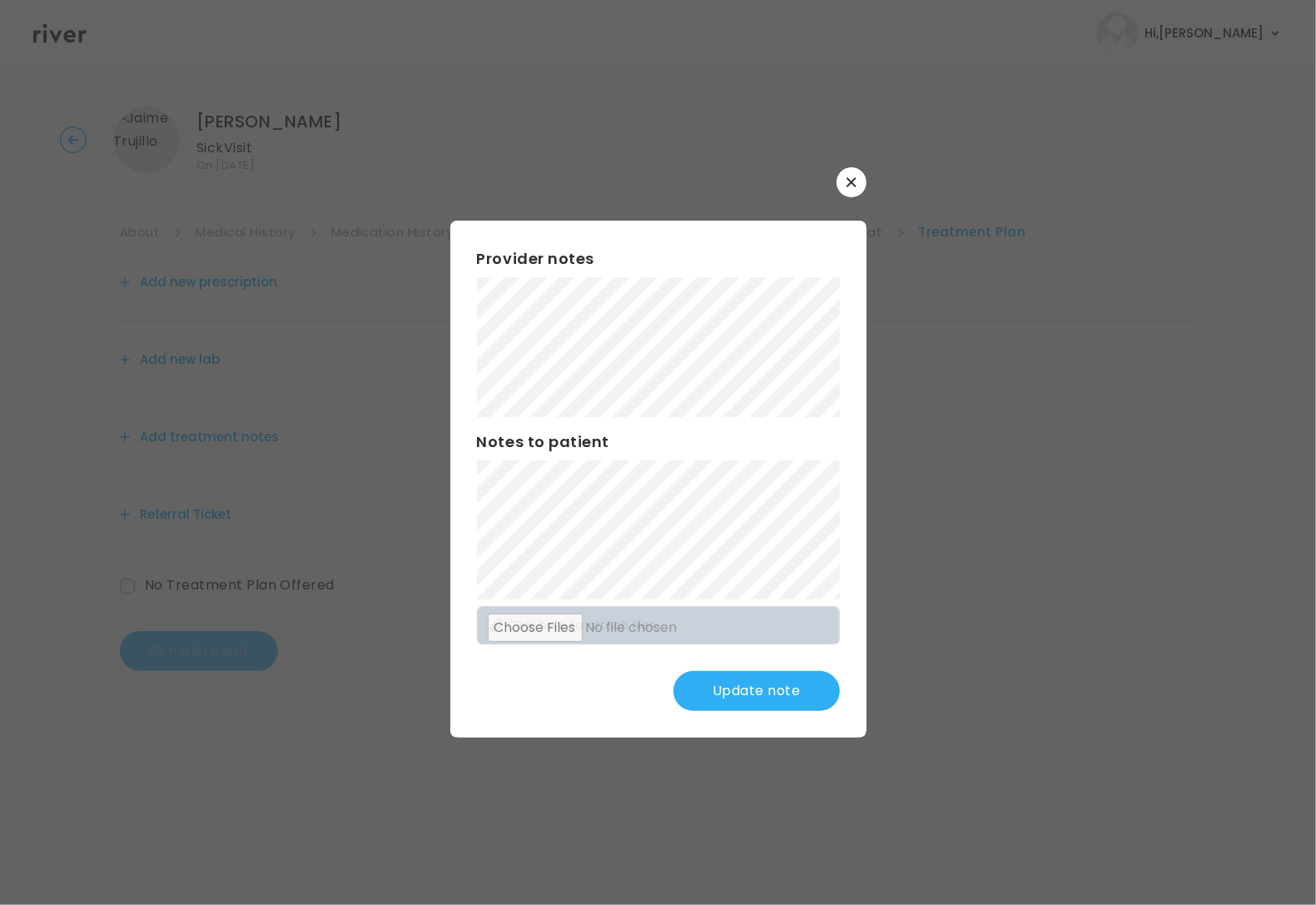
drag, startPoint x: 734, startPoint y: 682, endPoint x: 780, endPoint y: 673, distance: 46.9
click at [738, 681] on button "Update note" at bounding box center [757, 691] width 167 height 40
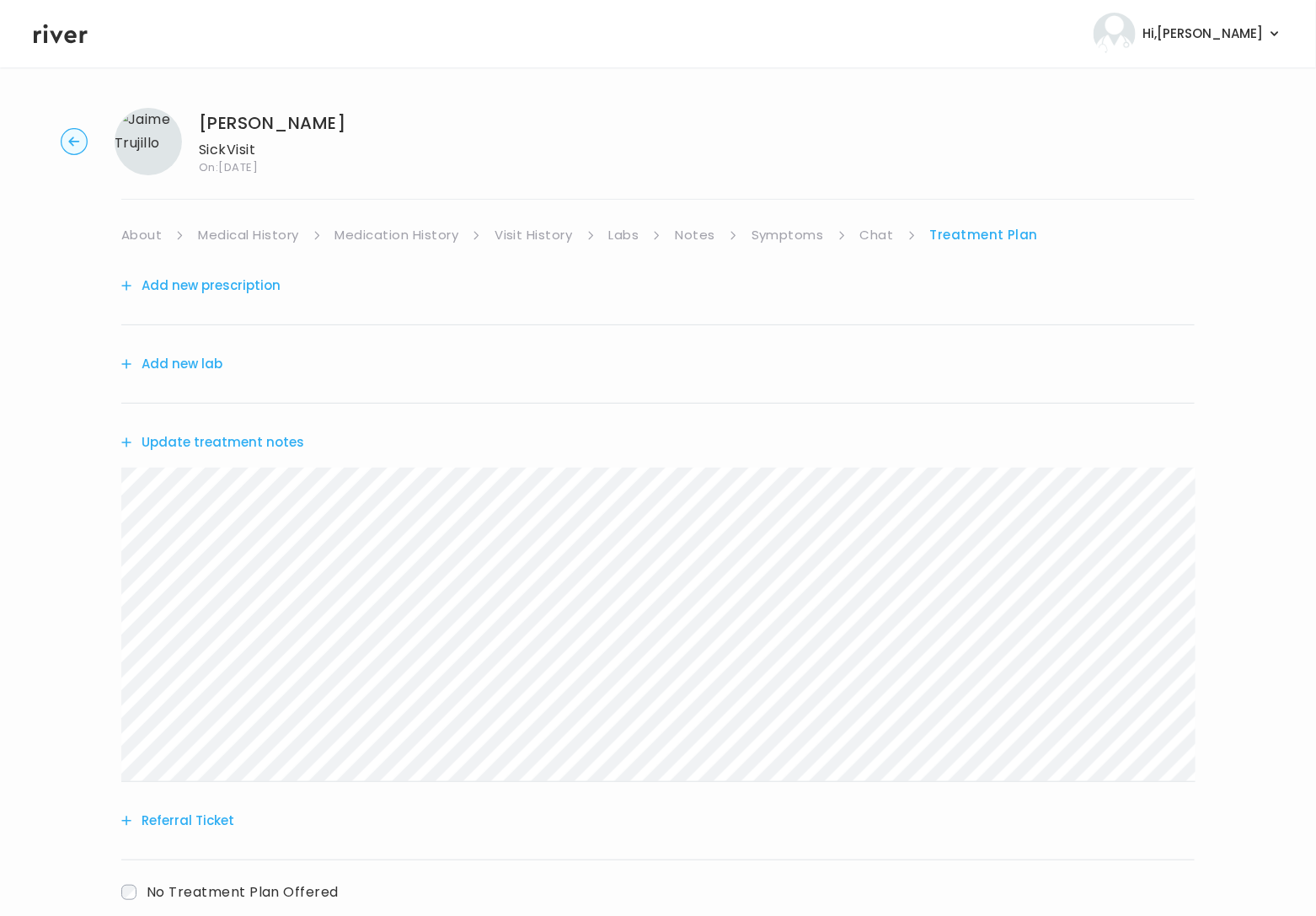
click at [253, 290] on button "Add new prescription" at bounding box center [200, 286] width 159 height 23
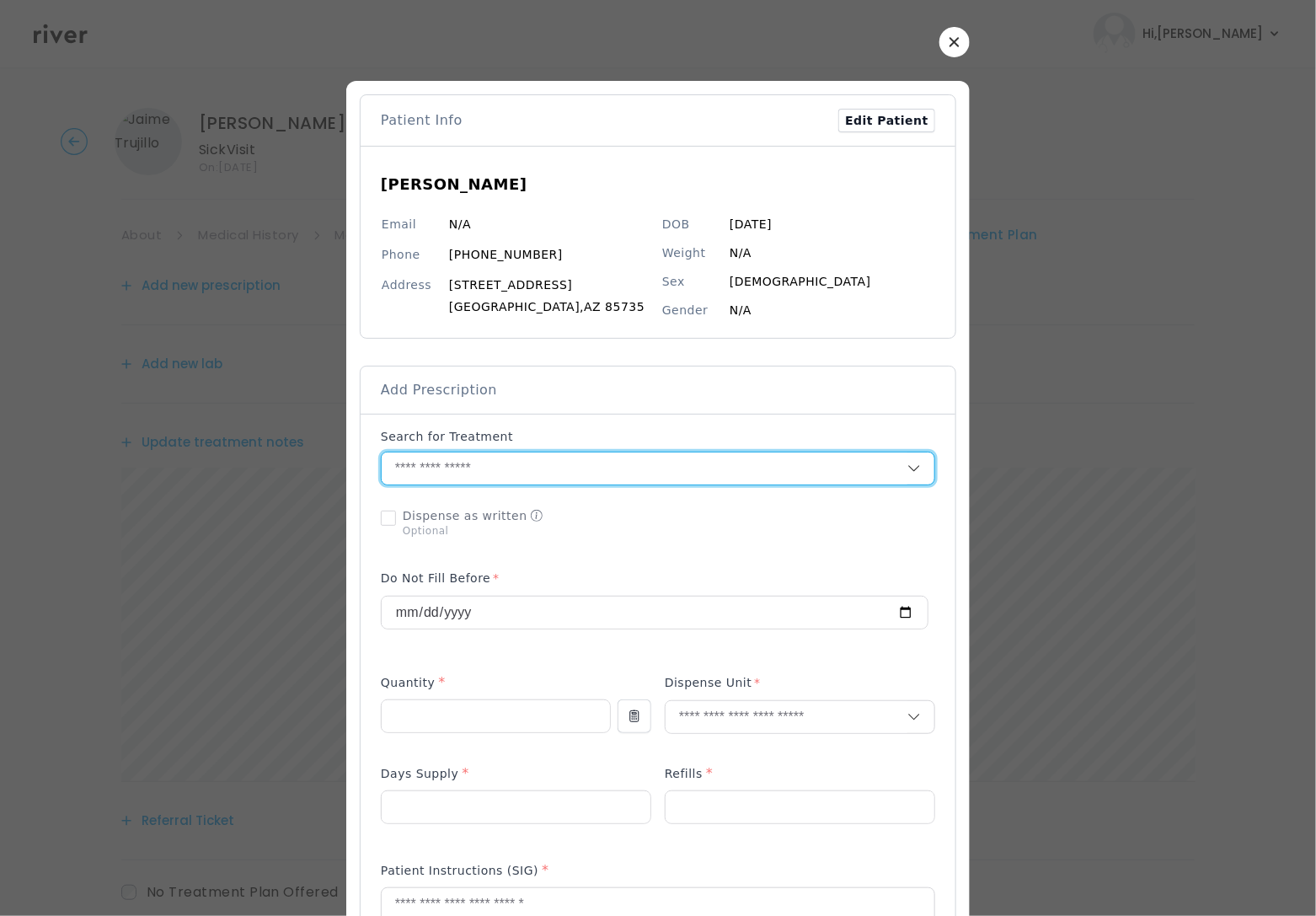
click at [405, 464] on input "text" at bounding box center [644, 468] width 526 height 32
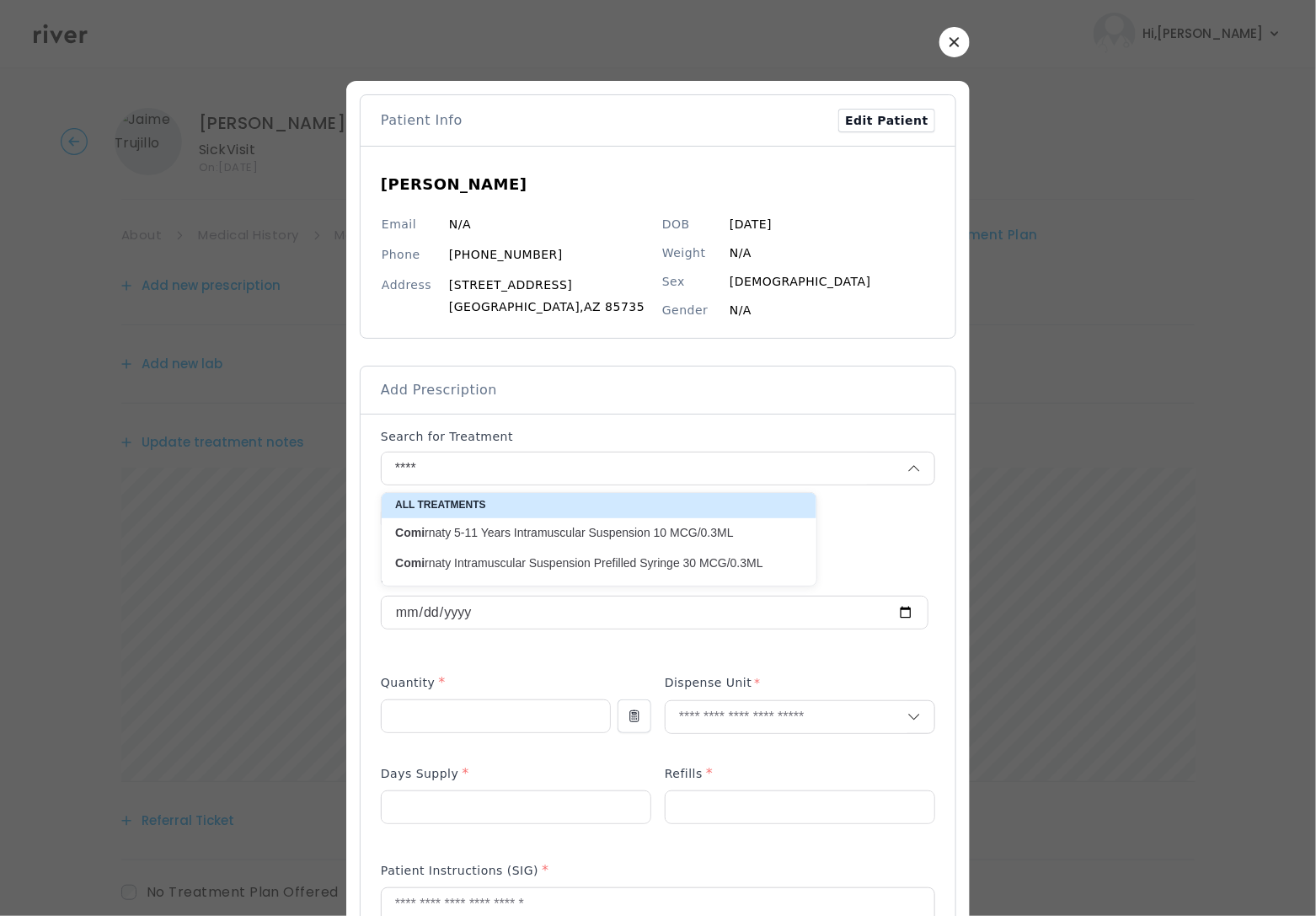
click at [565, 569] on p "Comi rnaty Intramuscular Suspension Prefilled Syringe 30 MCG/0.3ML" at bounding box center [589, 563] width 387 height 16
type input "**********"
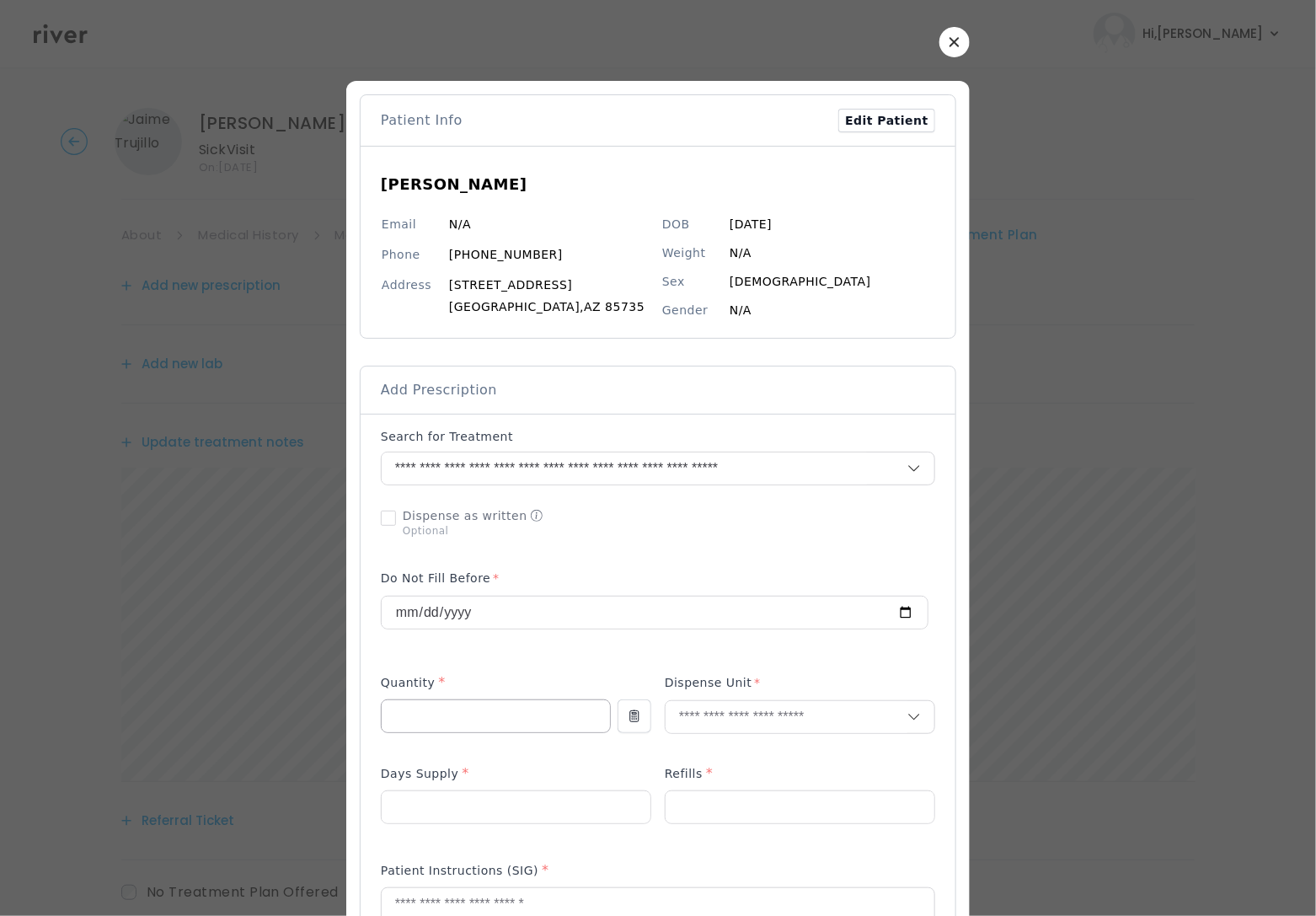
click at [540, 714] on input "number" at bounding box center [496, 716] width 229 height 32
type input "*"
click at [771, 705] on input "text" at bounding box center [786, 717] width 242 height 32
type input "**"
click at [717, 755] on p "Packet" at bounding box center [800, 754] width 222 height 24
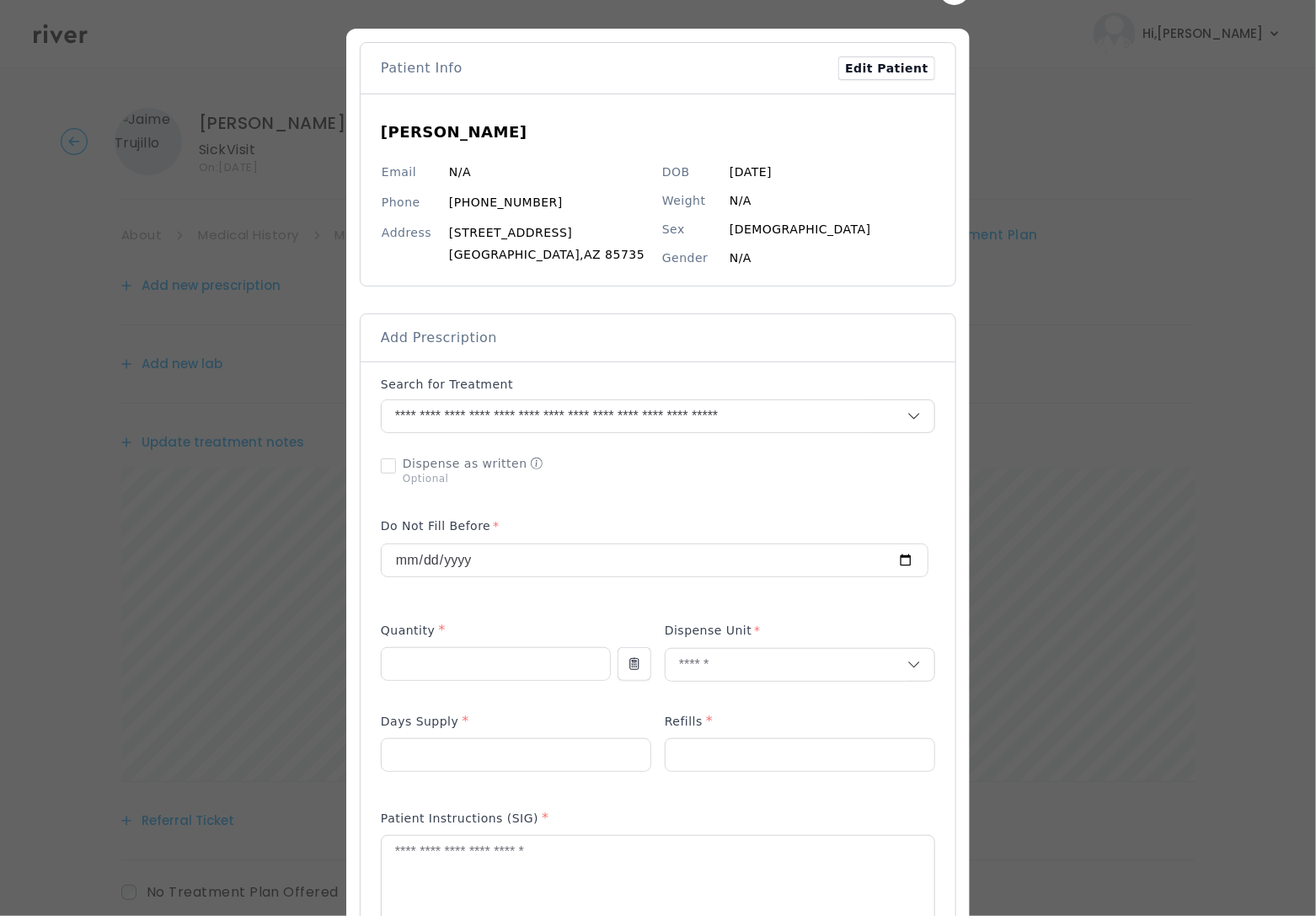
scroll to position [74, 0]
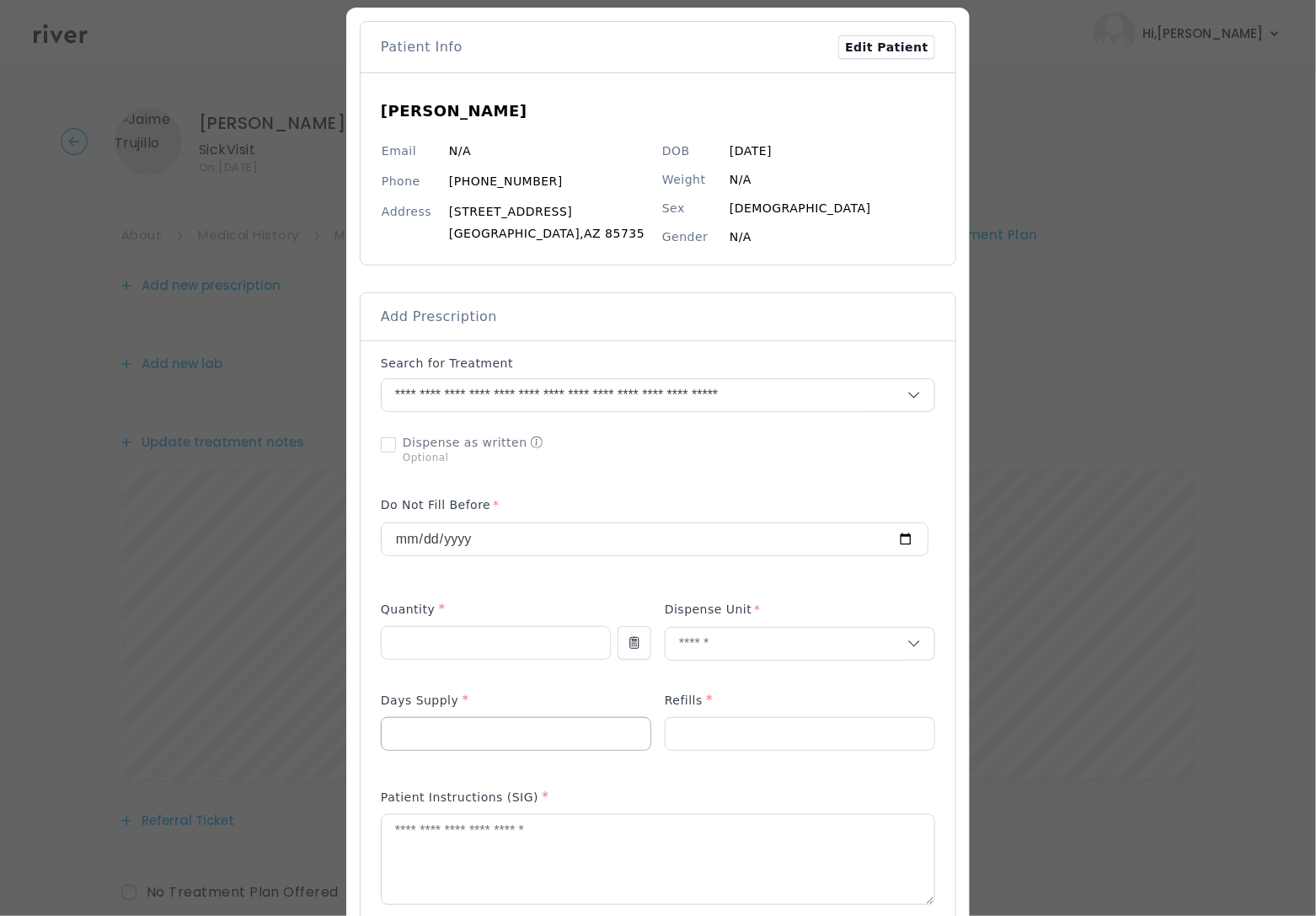
click at [477, 745] on input "number" at bounding box center [515, 733] width 268 height 32
type input "*"
click at [702, 726] on input "number" at bounding box center [799, 733] width 268 height 32
type input "*"
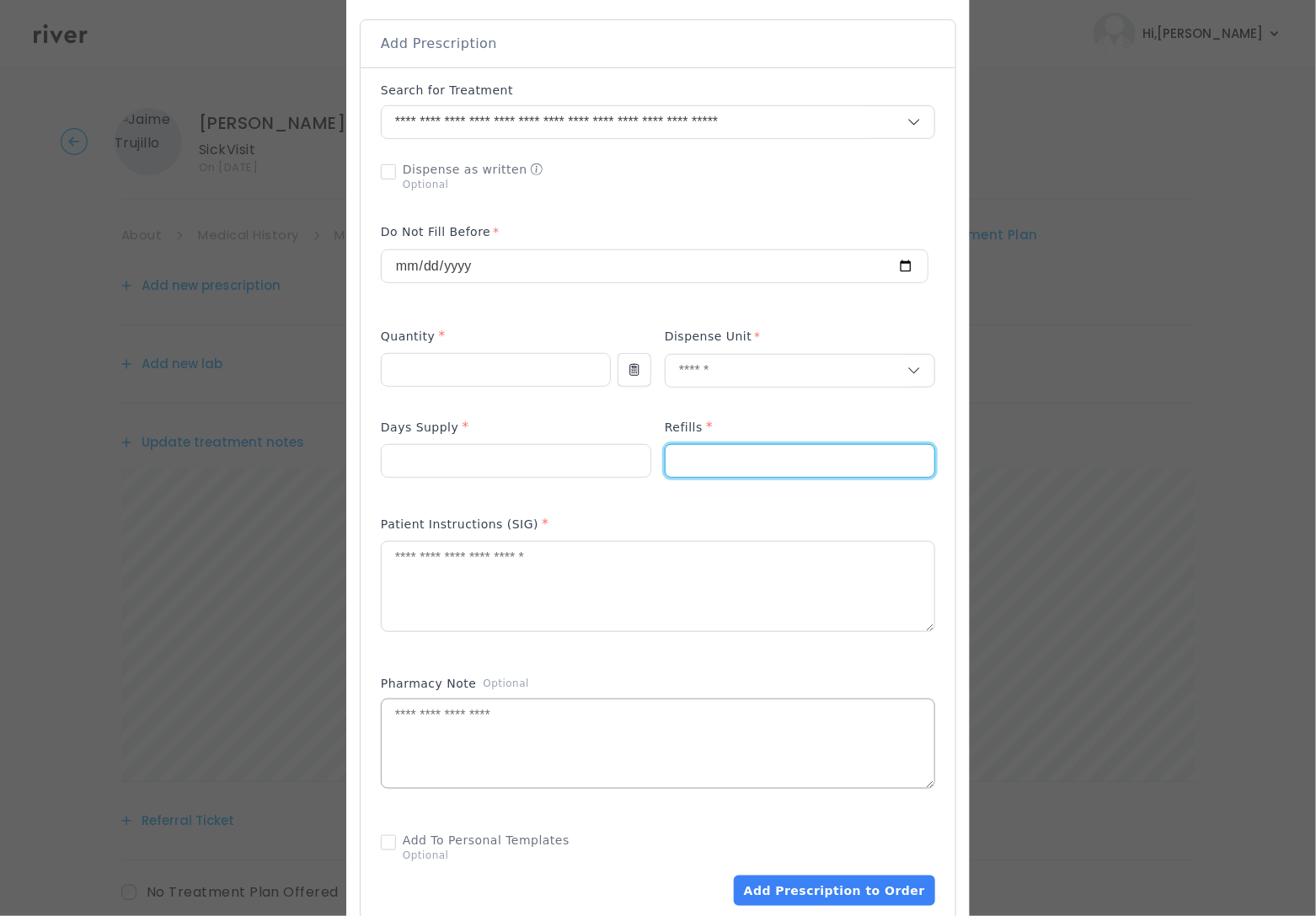
scroll to position [348, 0]
click at [516, 589] on textarea at bounding box center [658, 585] width 553 height 89
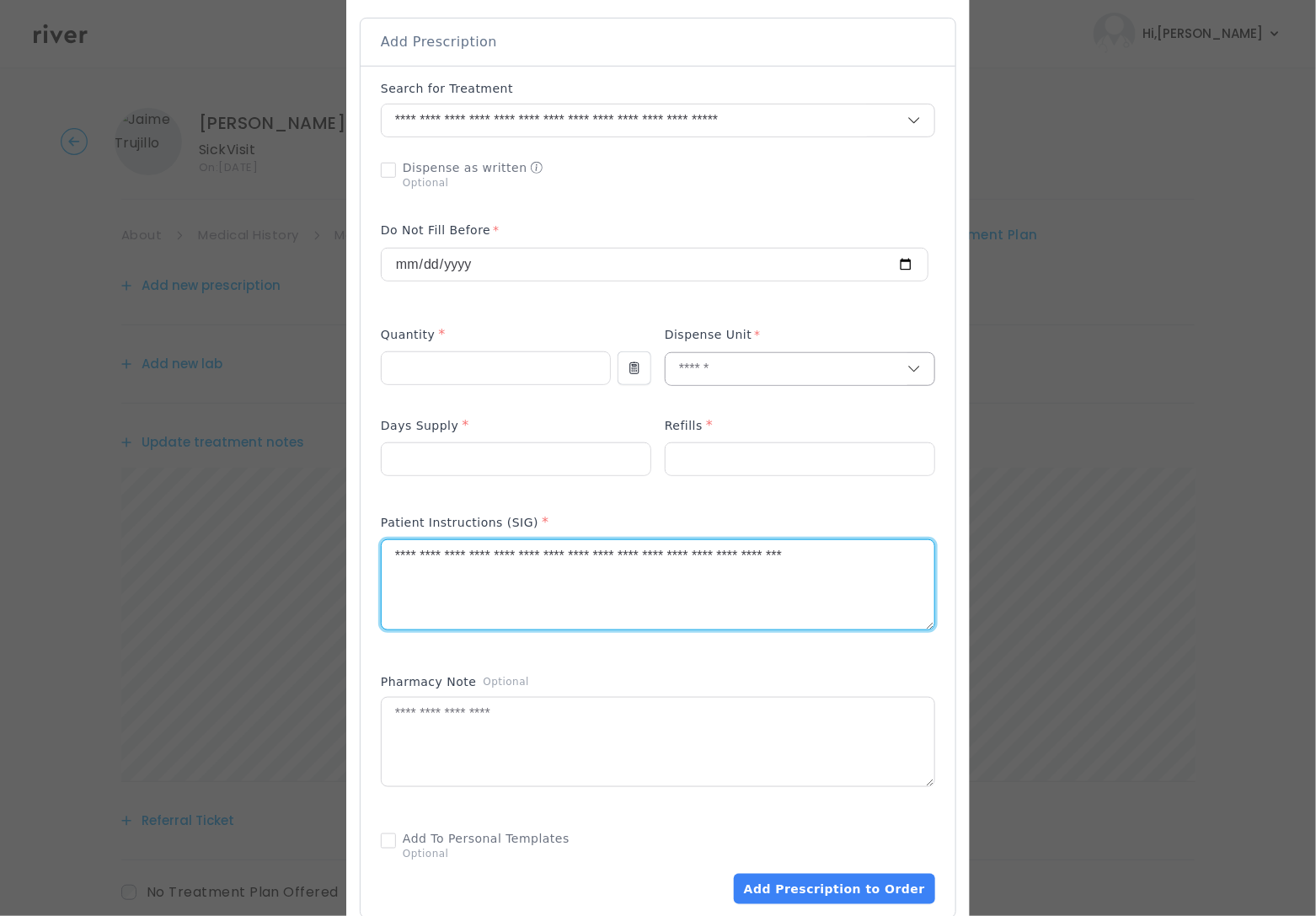
type textarea "**********"
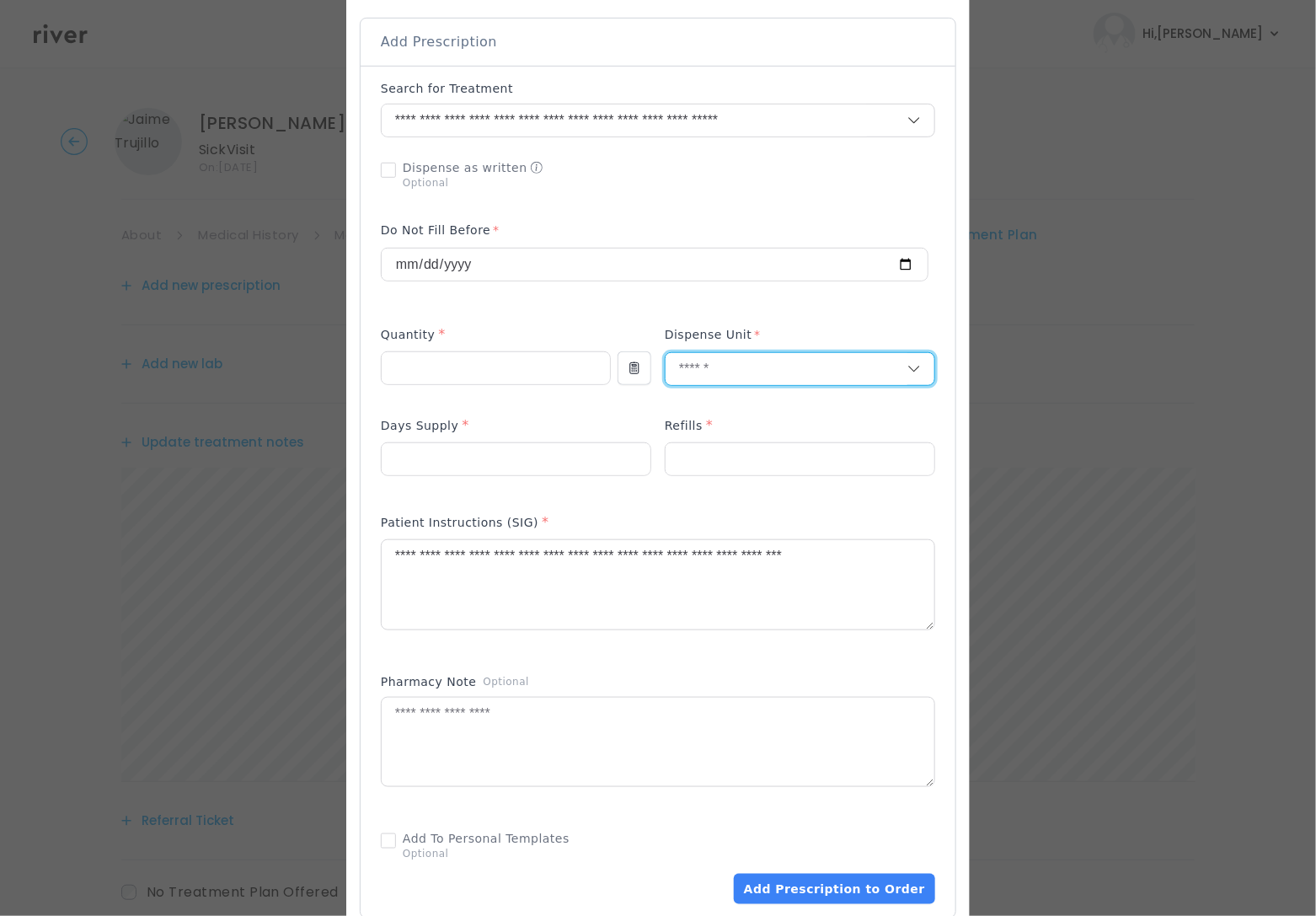
click at [725, 378] on input "text" at bounding box center [786, 368] width 242 height 32
type input "*"
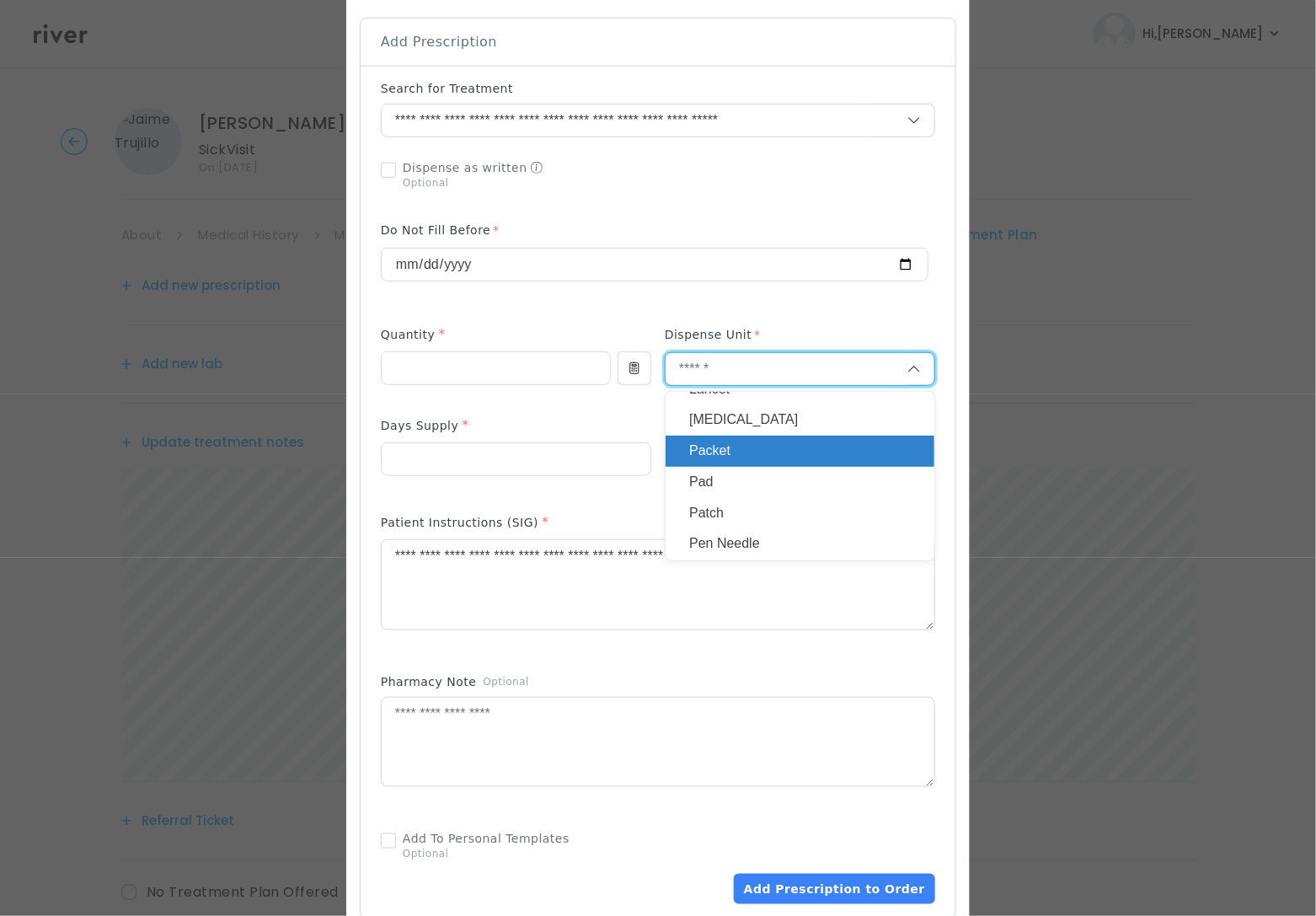
scroll to position [389, 0]
click at [724, 450] on p "Packet" at bounding box center [800, 451] width 222 height 24
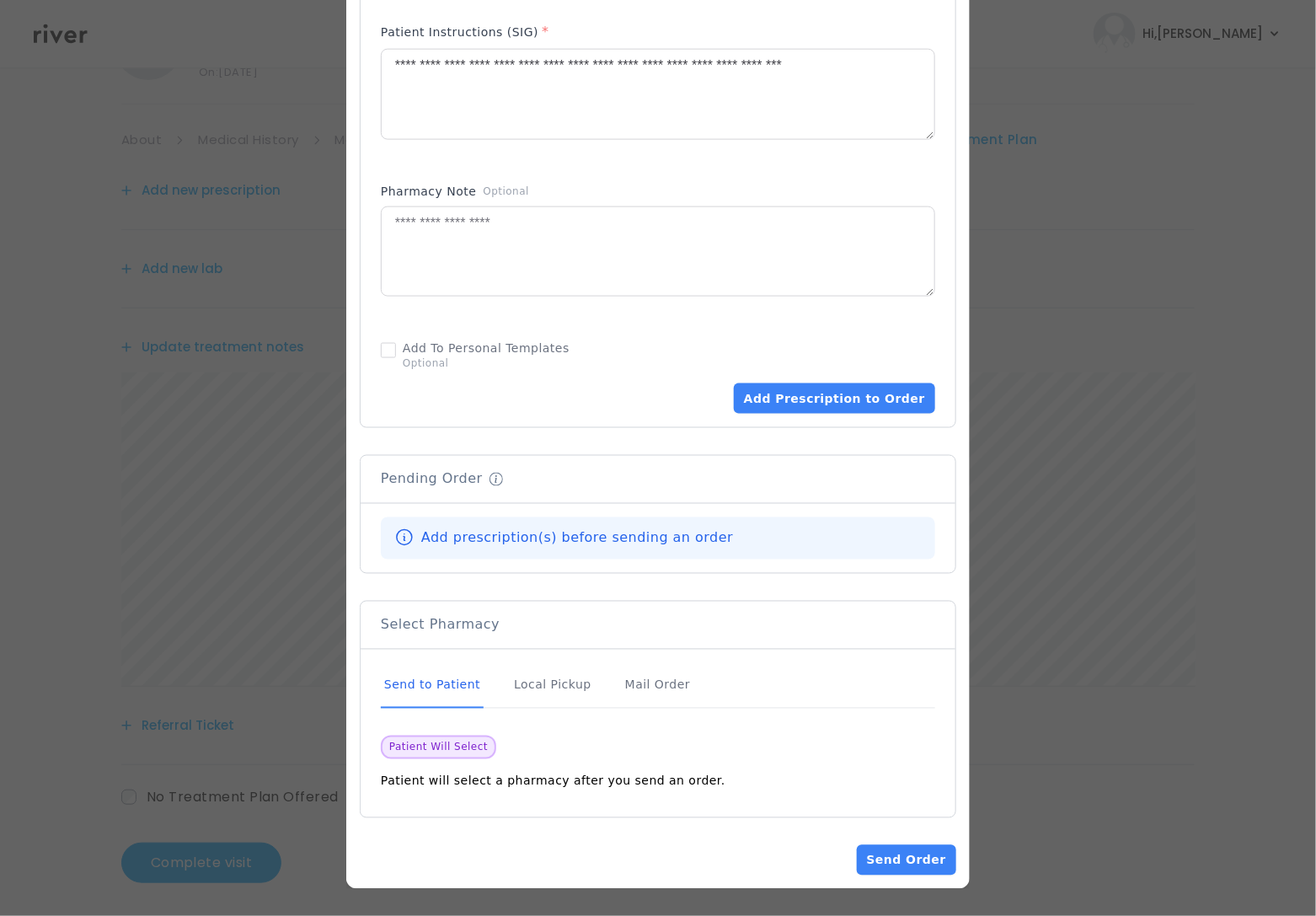
scroll to position [104, 0]
click at [831, 404] on button "Add Prescription to Order" at bounding box center [835, 398] width 201 height 30
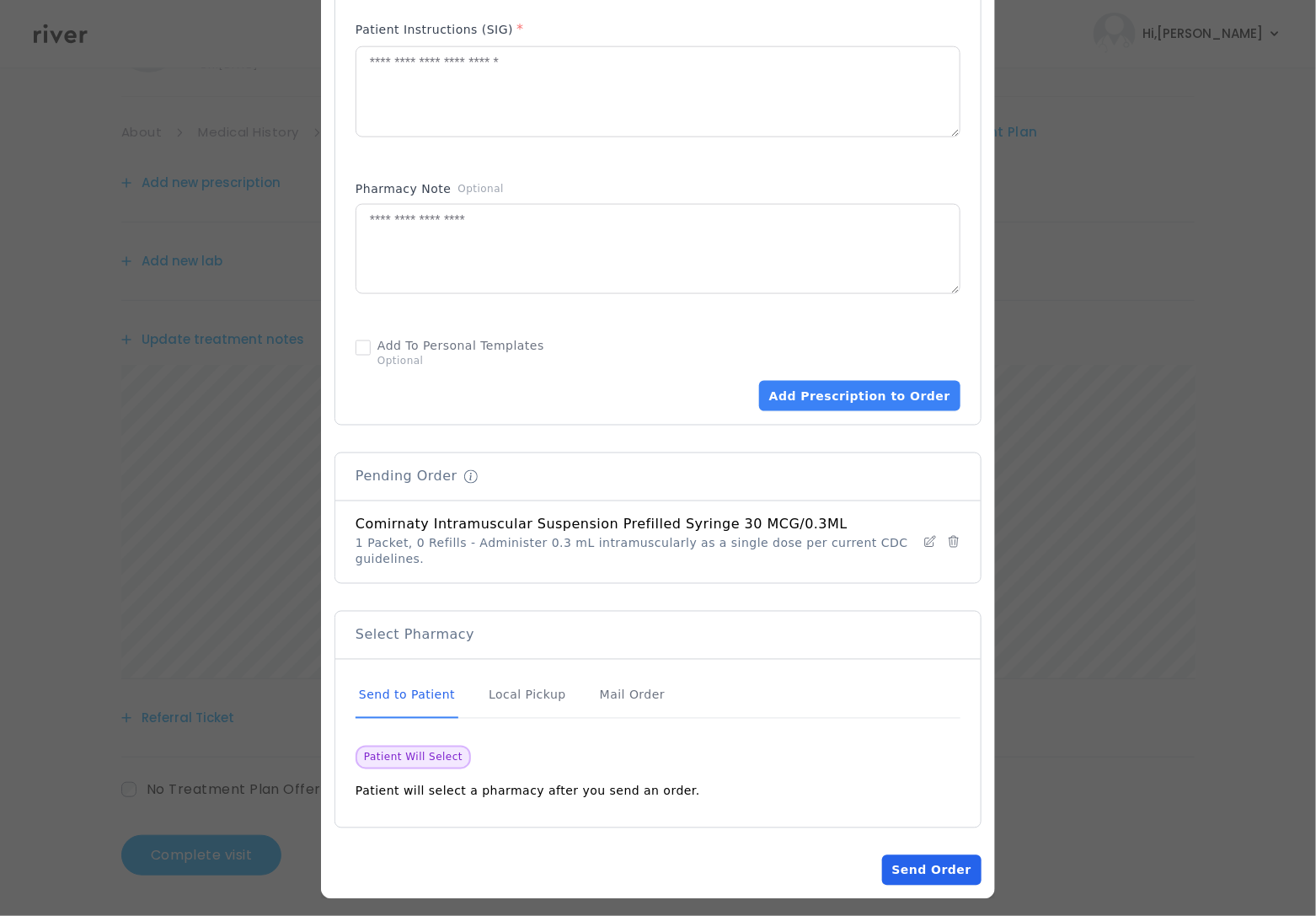
click at [922, 870] on button "Send Order" at bounding box center [932, 870] width 100 height 30
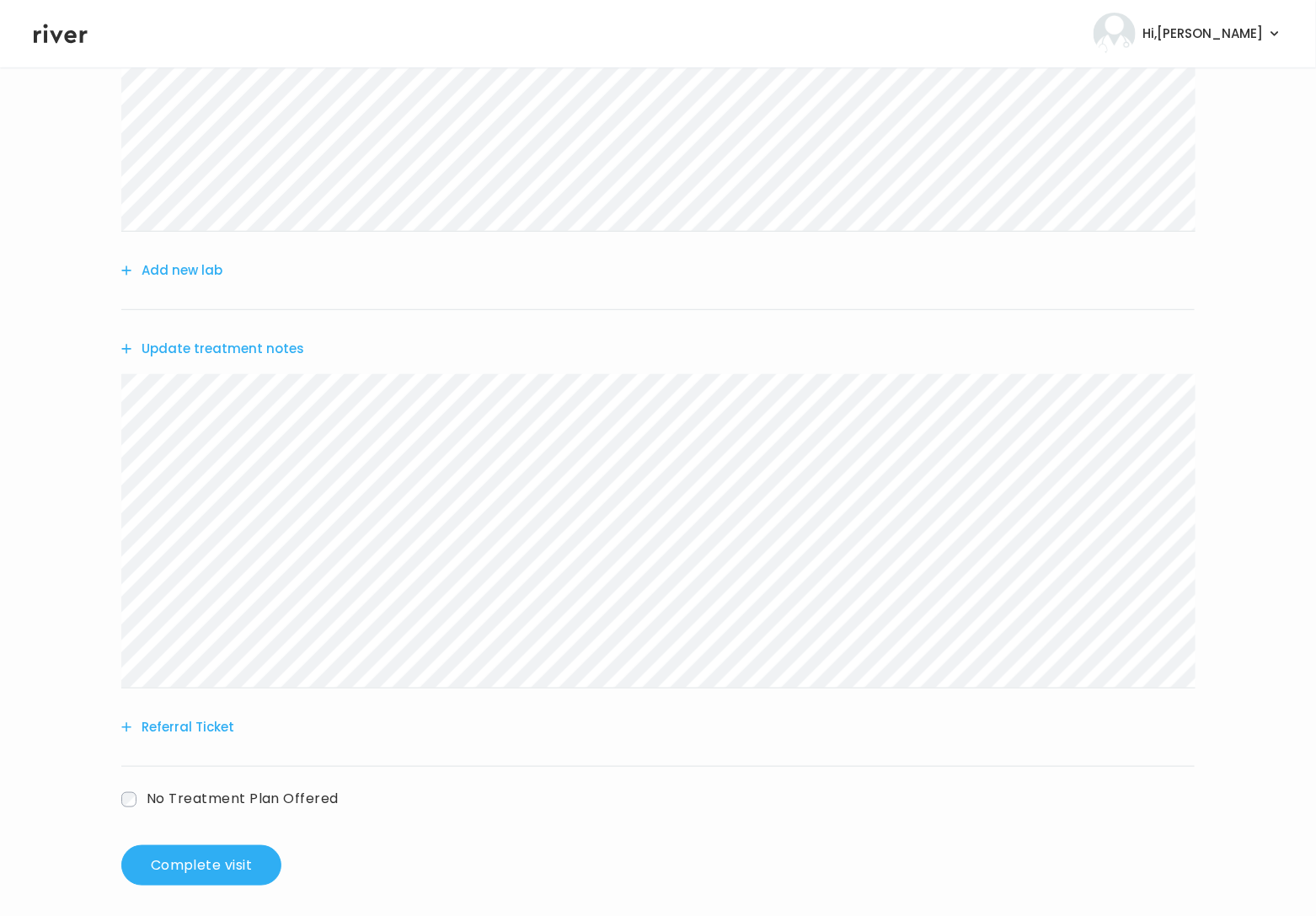
scroll to position [299, 0]
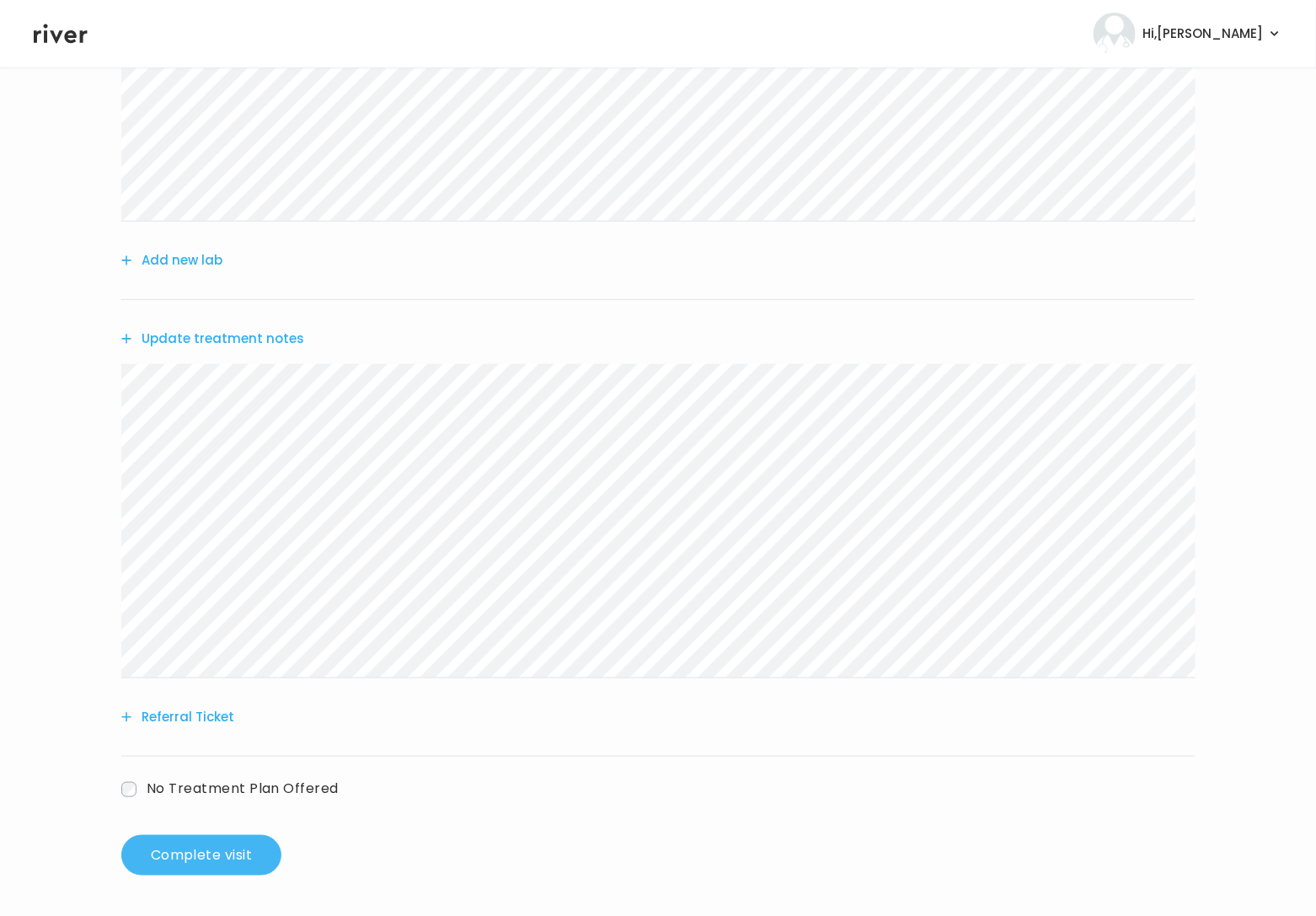
click at [235, 849] on button "Complete visit" at bounding box center [200, 855] width 160 height 41
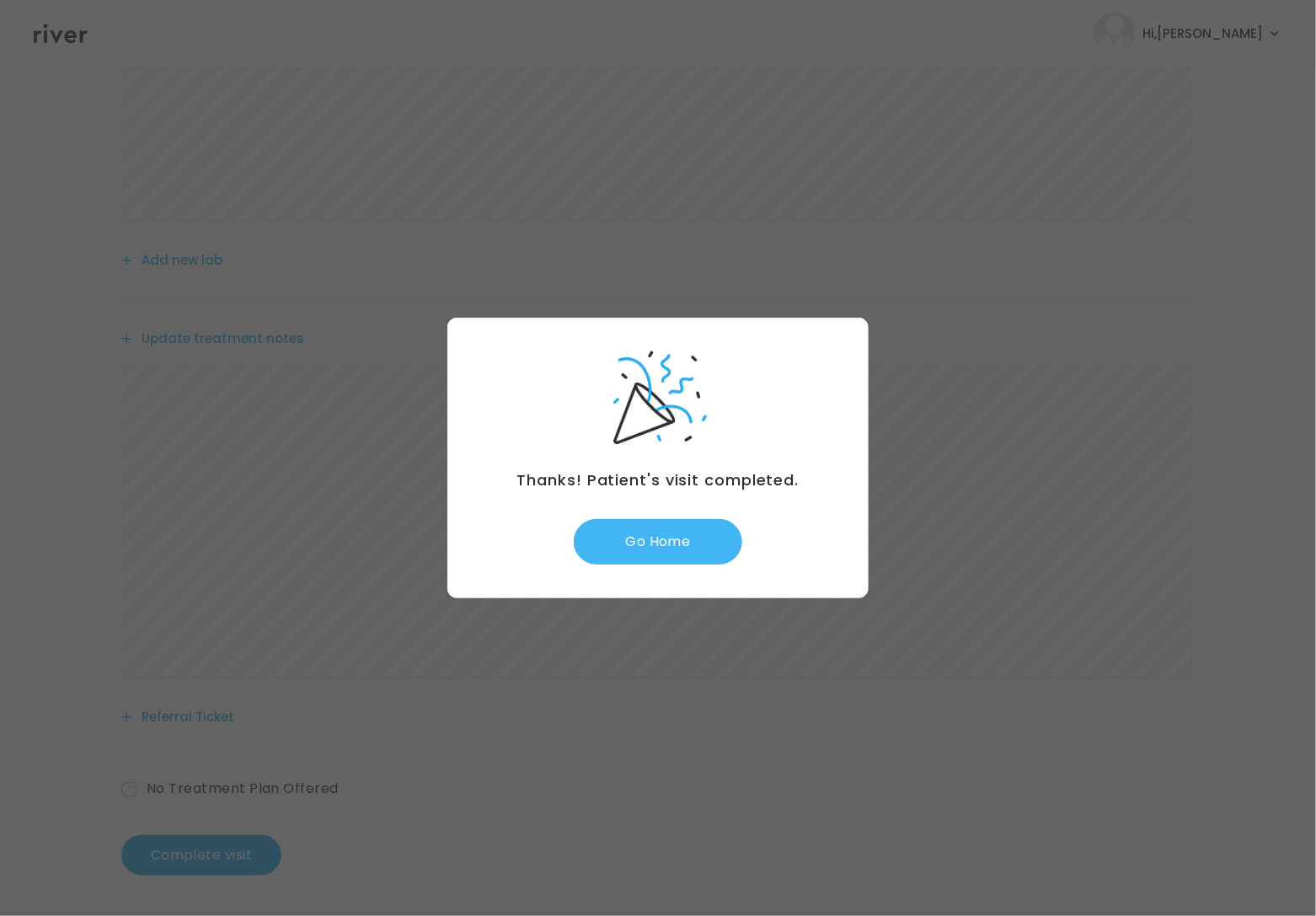
click at [665, 549] on button "Go Home" at bounding box center [658, 541] width 168 height 46
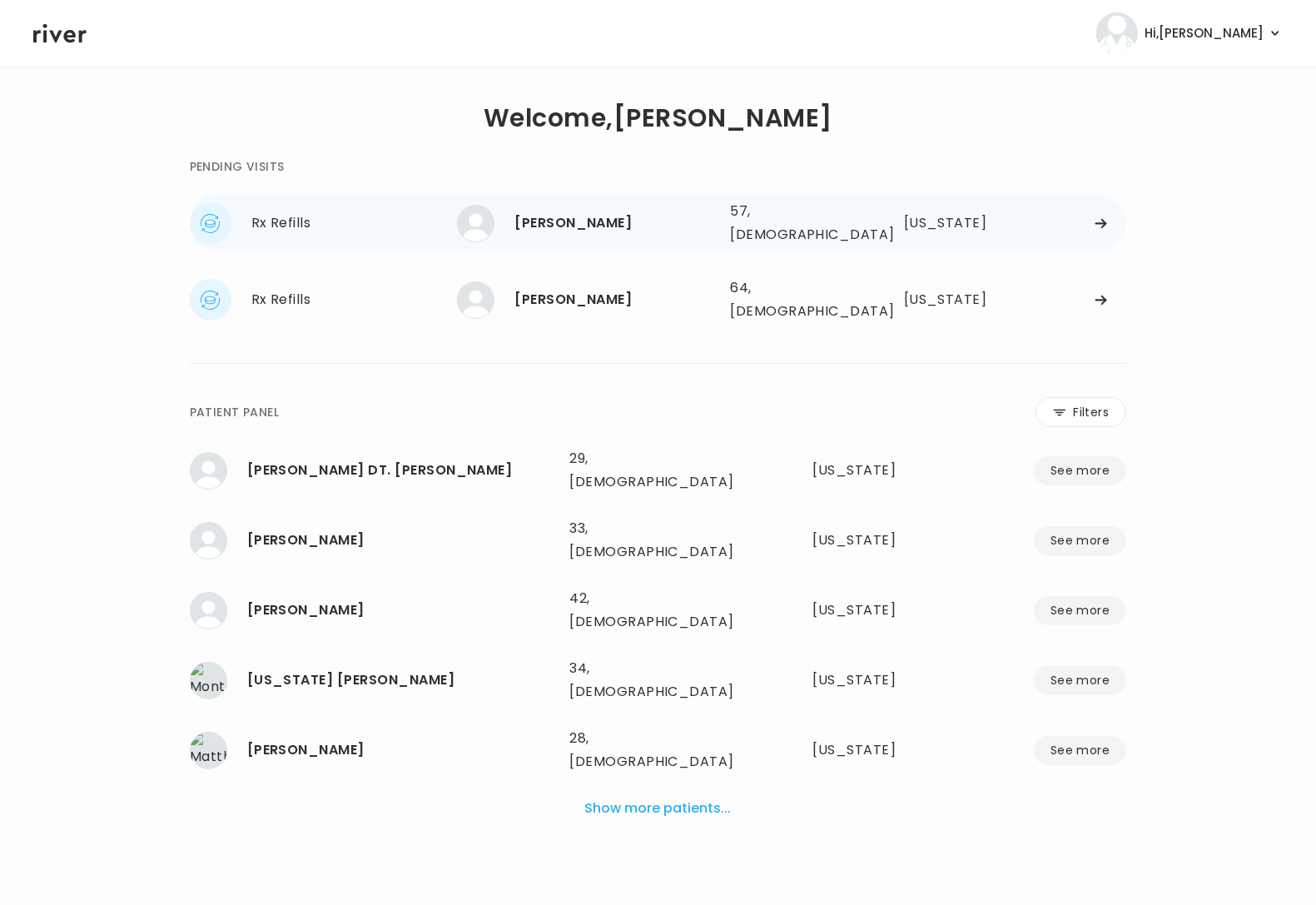
click at [613, 212] on div "[PERSON_NAME]" at bounding box center [615, 223] width 202 height 23
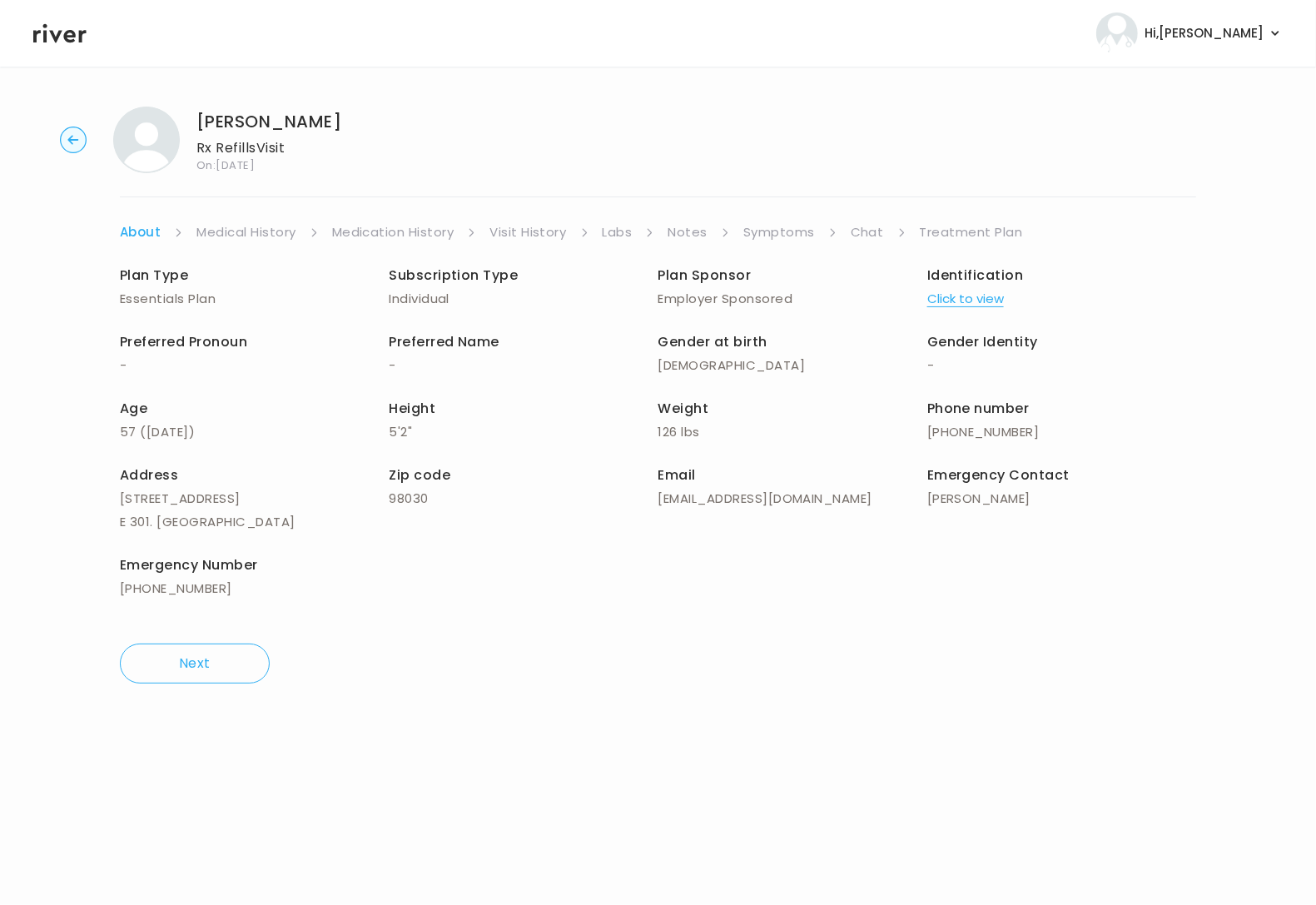
click at [855, 232] on link "Chat" at bounding box center [867, 232] width 33 height 23
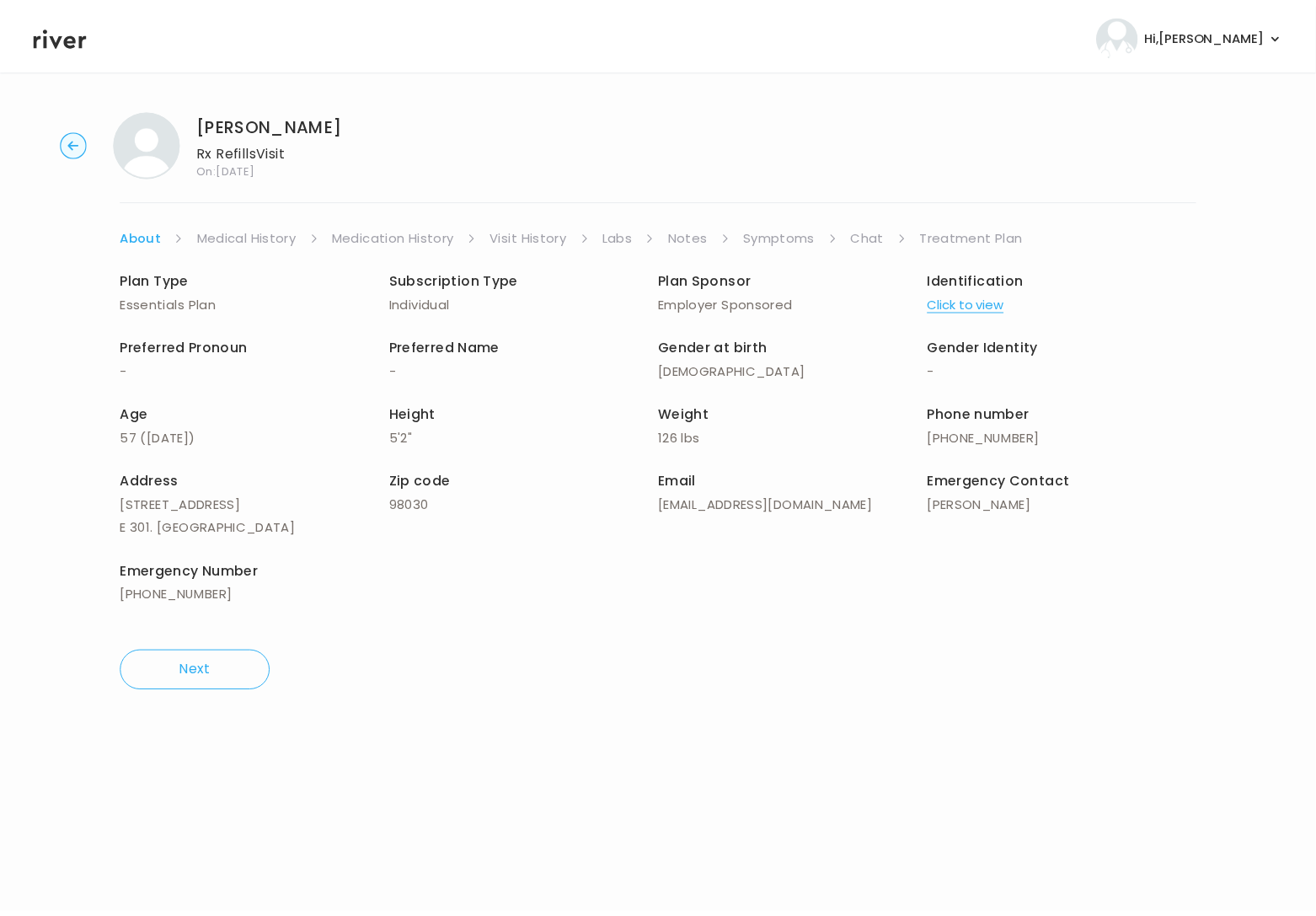
scroll to position [19, 0]
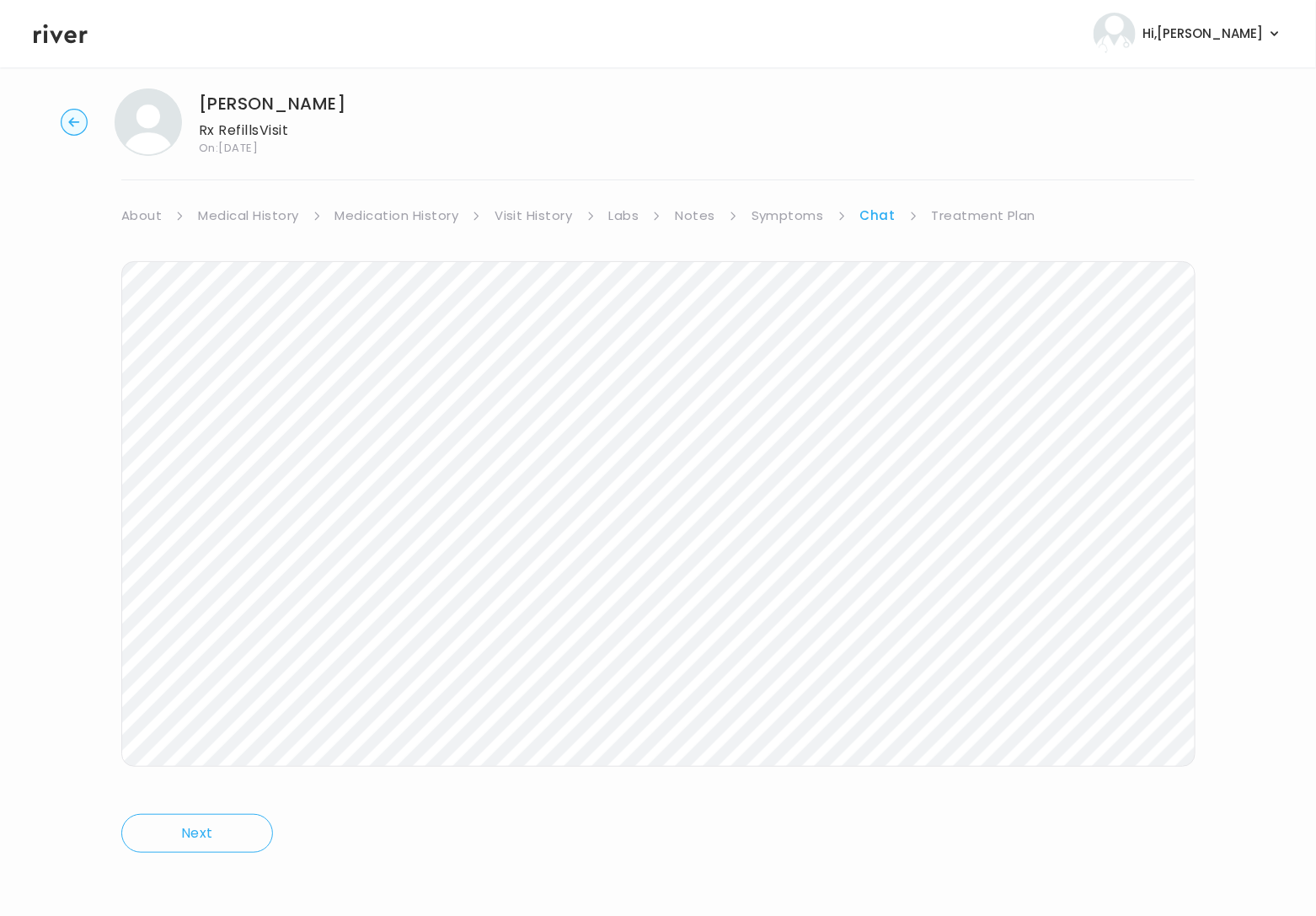
click at [880, 213] on link "Chat" at bounding box center [877, 216] width 36 height 23
click at [759, 215] on link "Symptoms" at bounding box center [787, 216] width 73 height 23
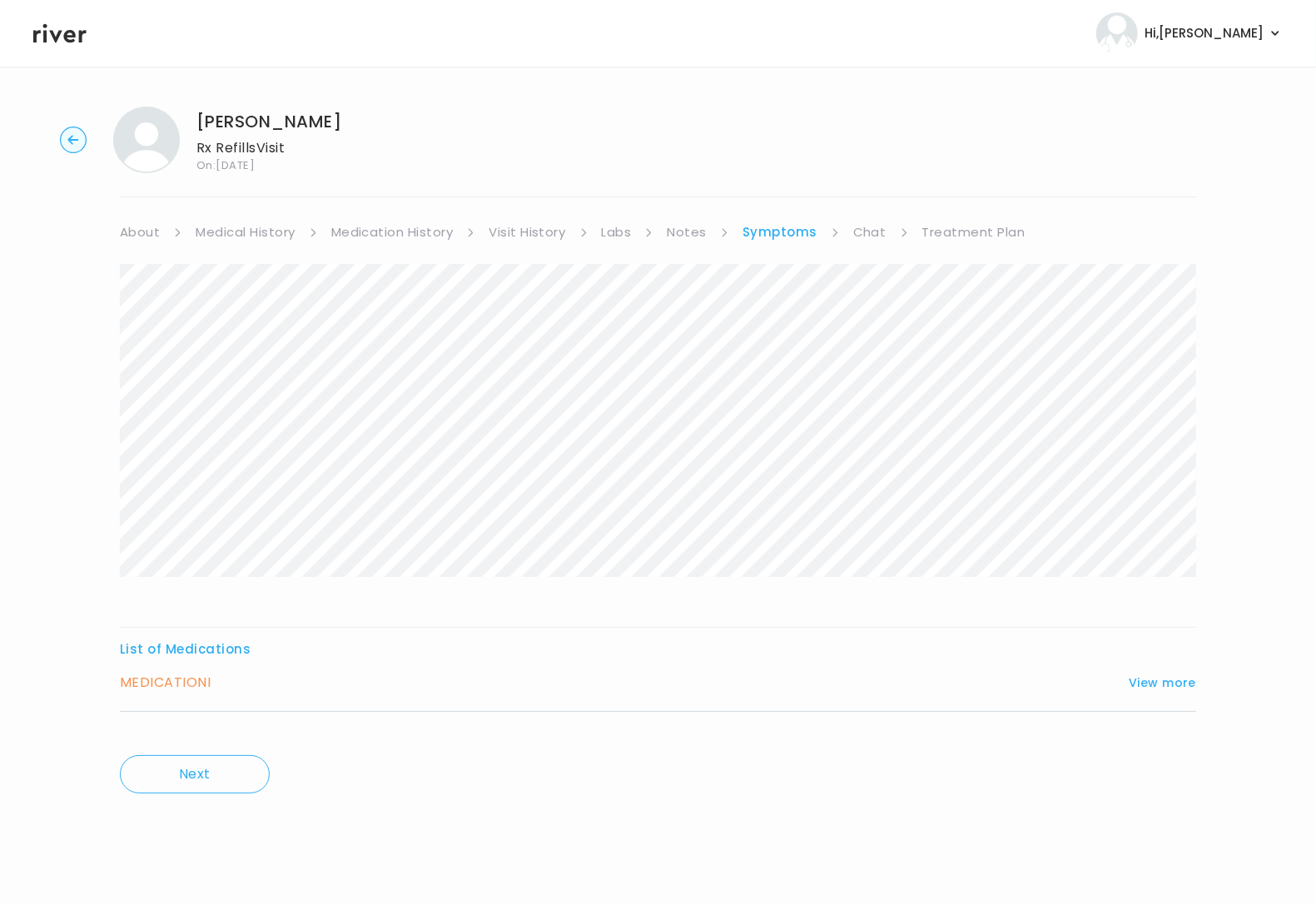
click at [970, 227] on link "Treatment Plan" at bounding box center [974, 232] width 103 height 23
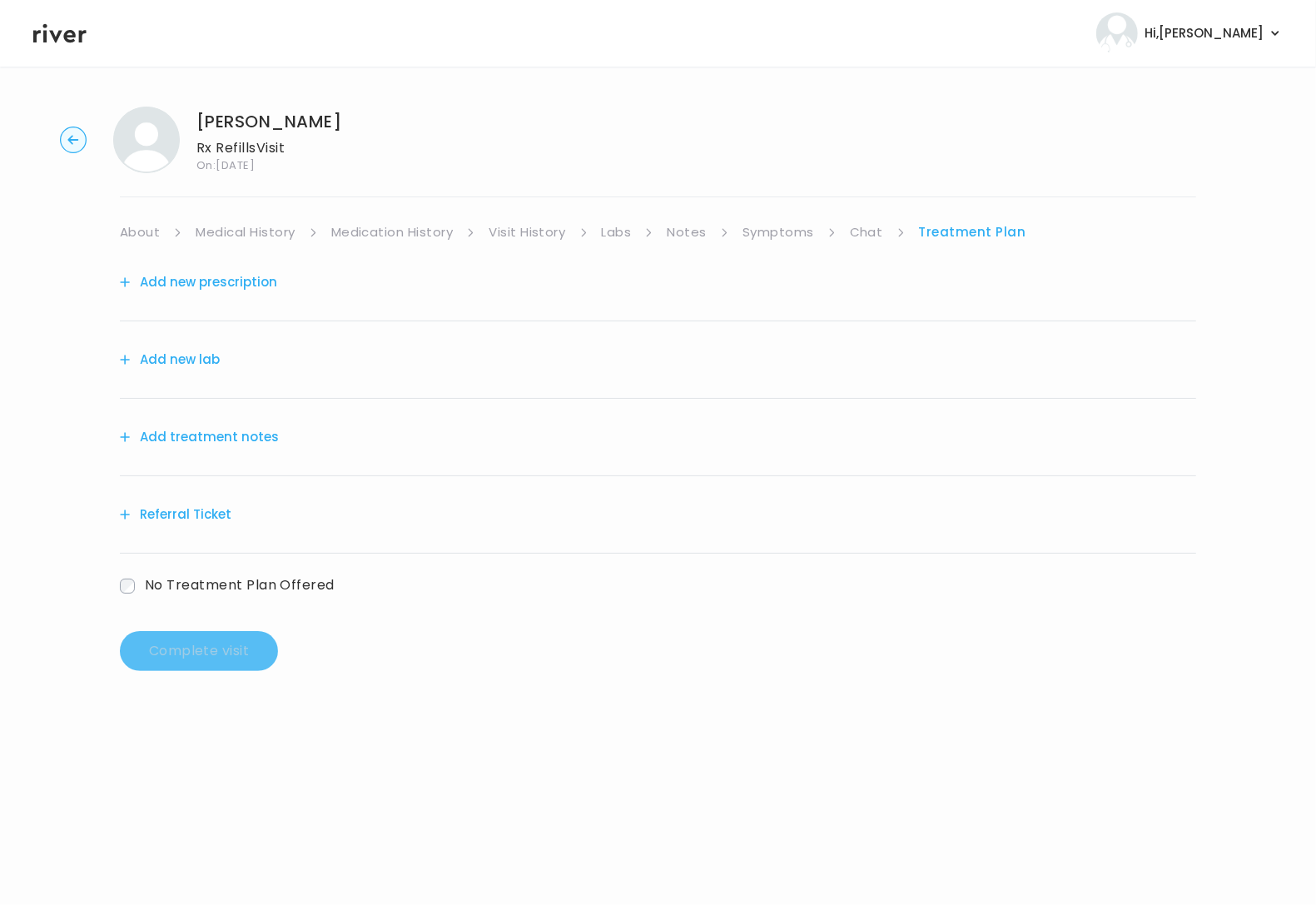
click at [225, 443] on button "Add treatment notes" at bounding box center [199, 436] width 159 height 23
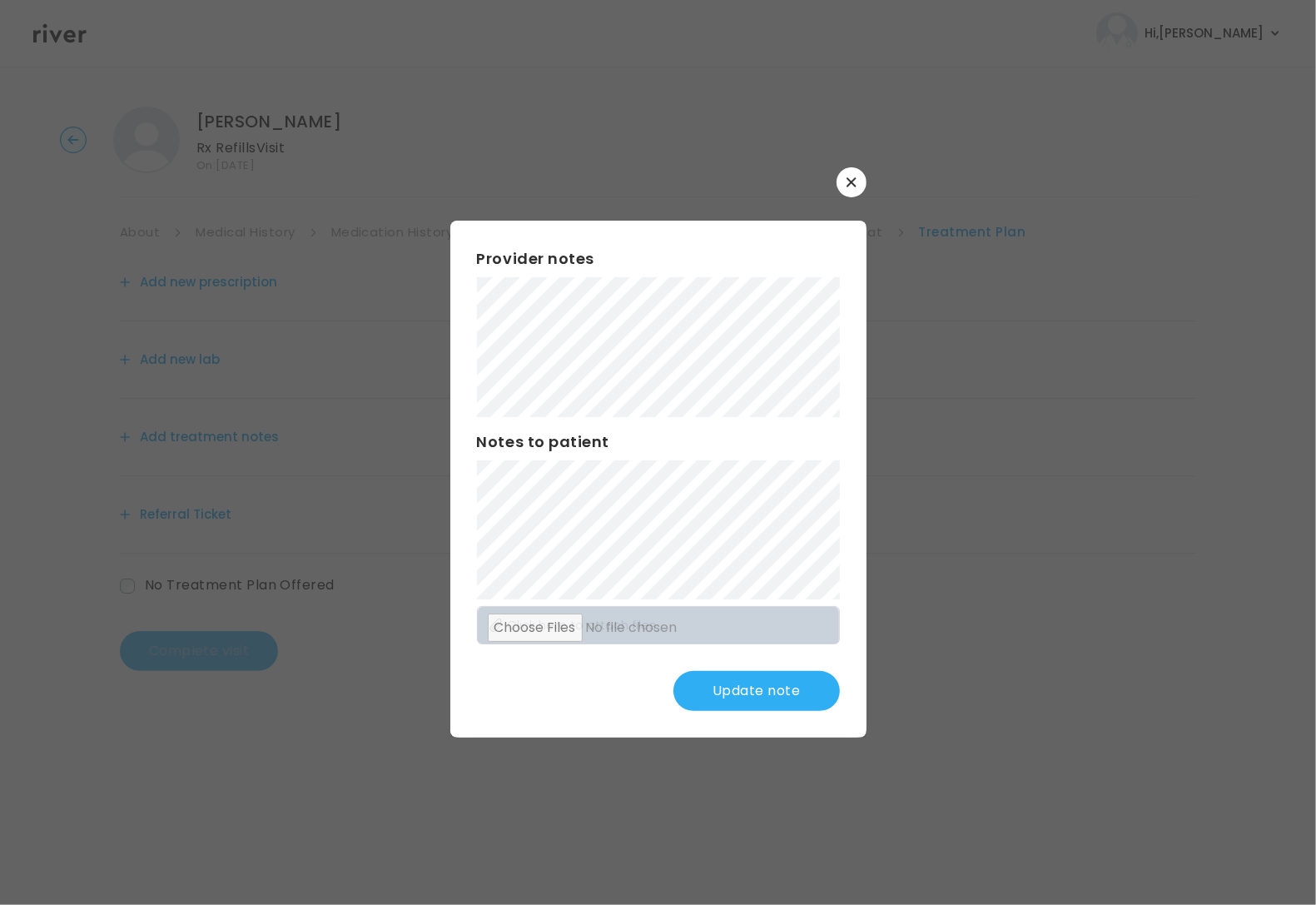
click at [733, 694] on button "Update note" at bounding box center [757, 691] width 167 height 40
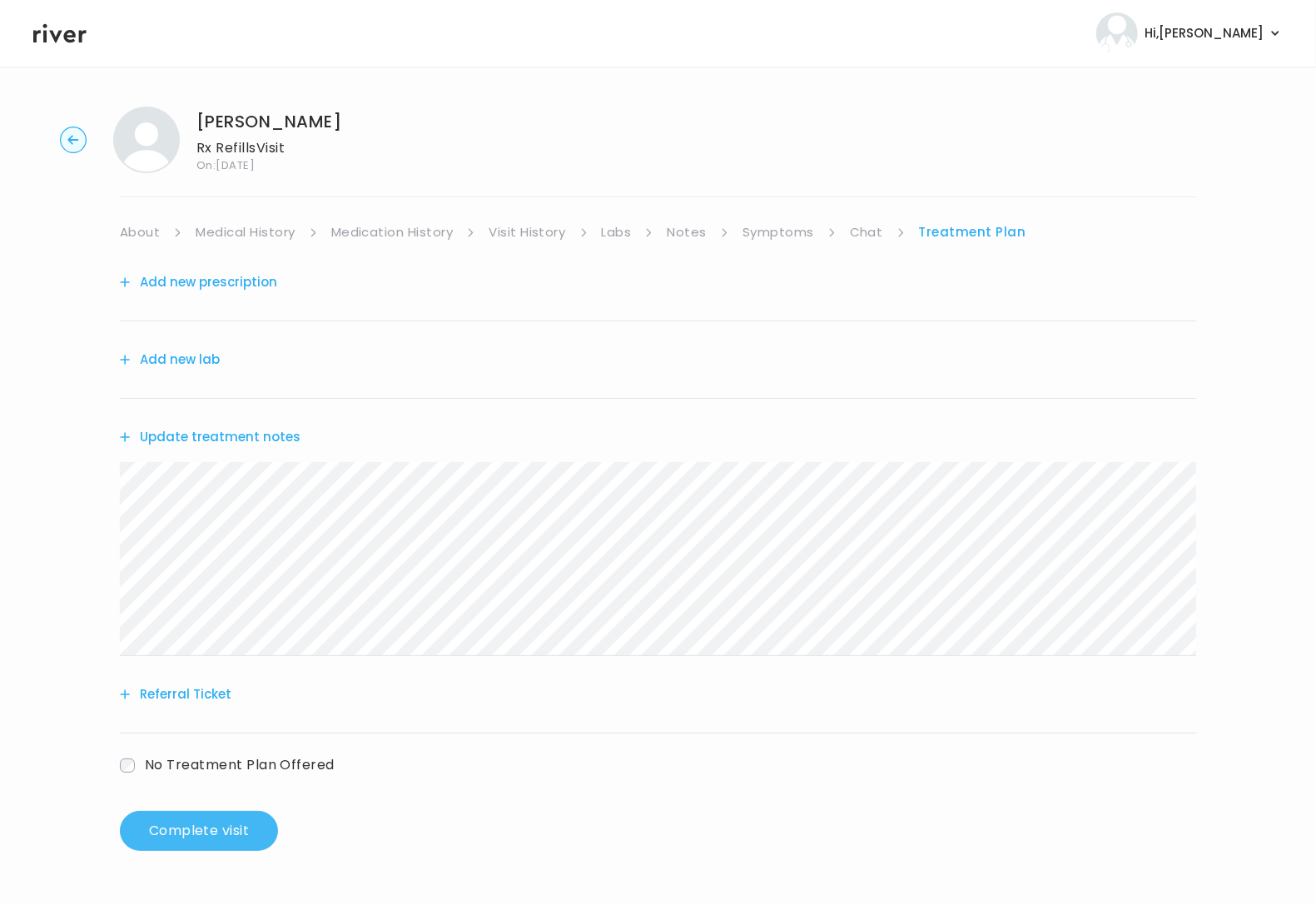
click at [218, 830] on button "Complete visit" at bounding box center [198, 830] width 158 height 40
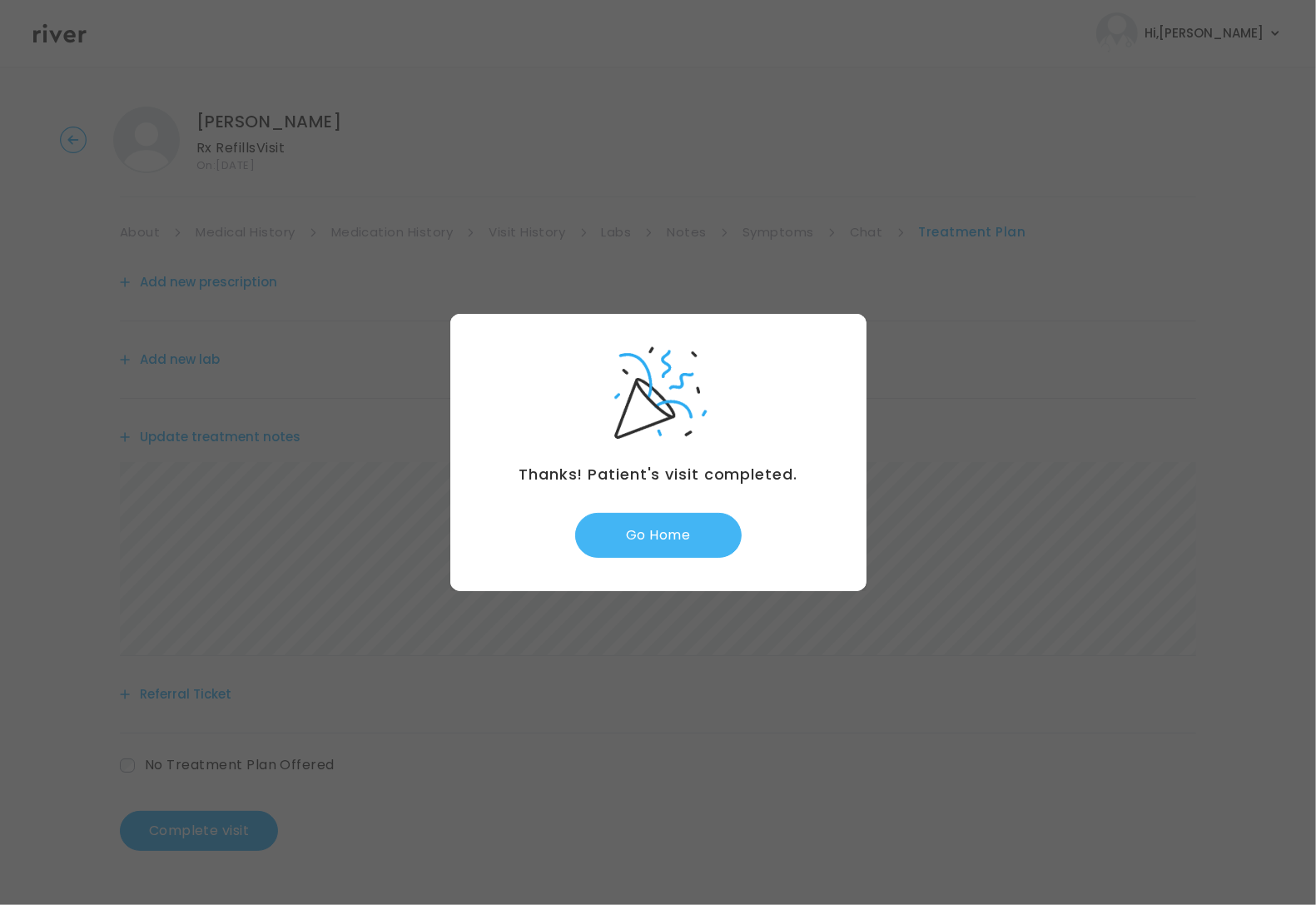
click at [656, 540] on button "Go Home" at bounding box center [658, 535] width 167 height 45
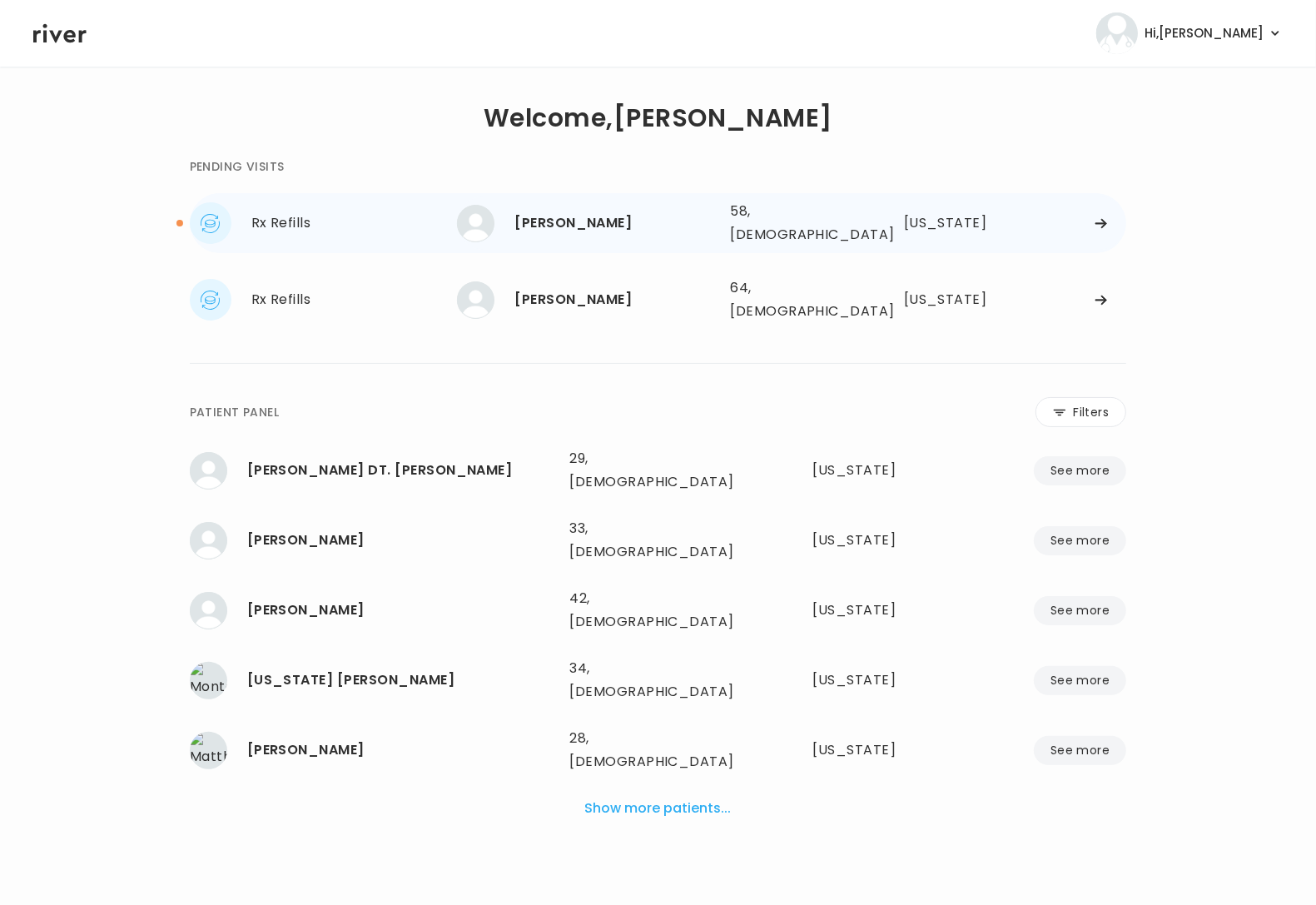
click at [588, 228] on div "[PERSON_NAME]" at bounding box center [615, 223] width 202 height 23
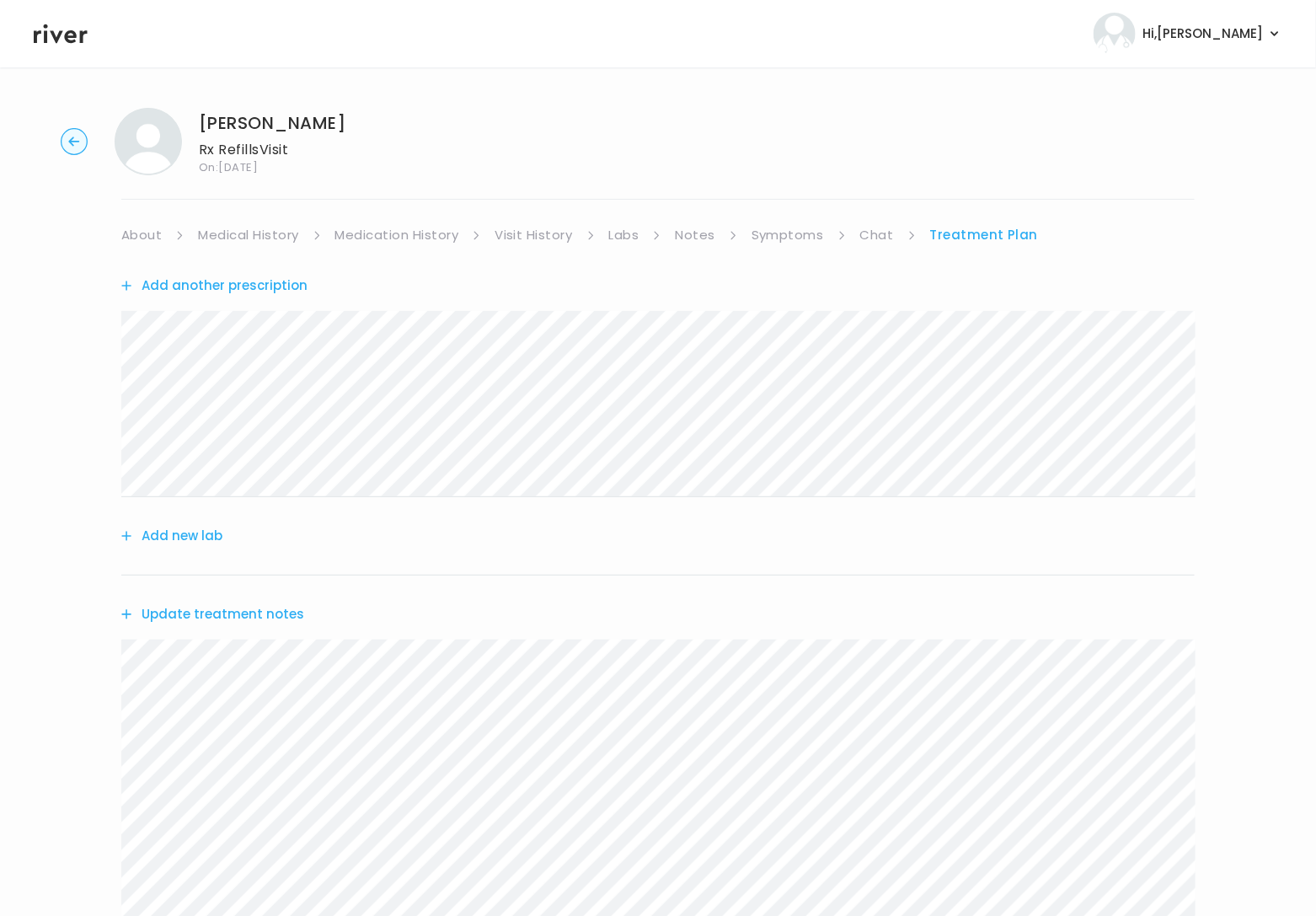
click at [631, 238] on link "Labs" at bounding box center [624, 235] width 30 height 23
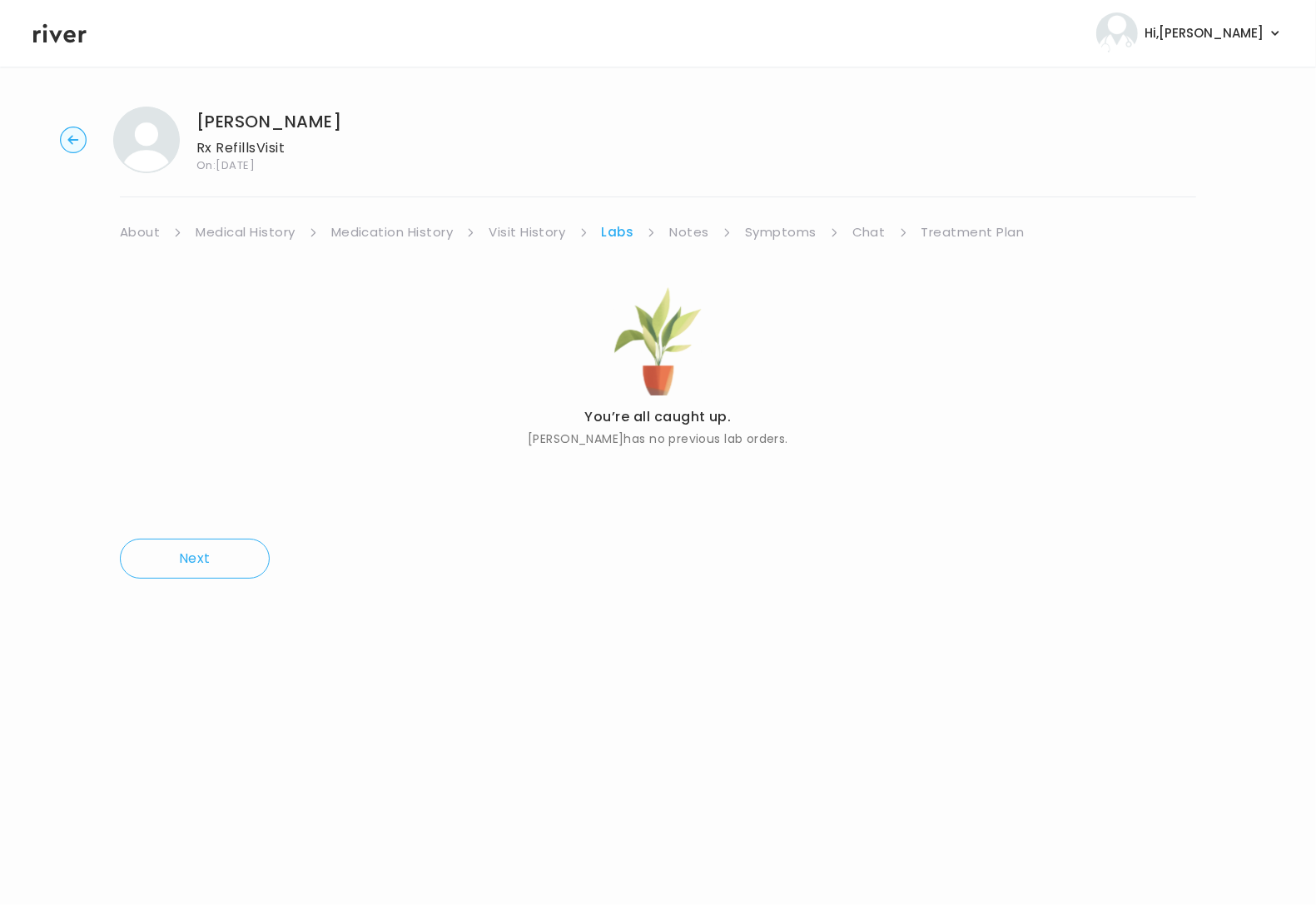
click at [939, 232] on link "Treatment Plan" at bounding box center [973, 232] width 103 height 23
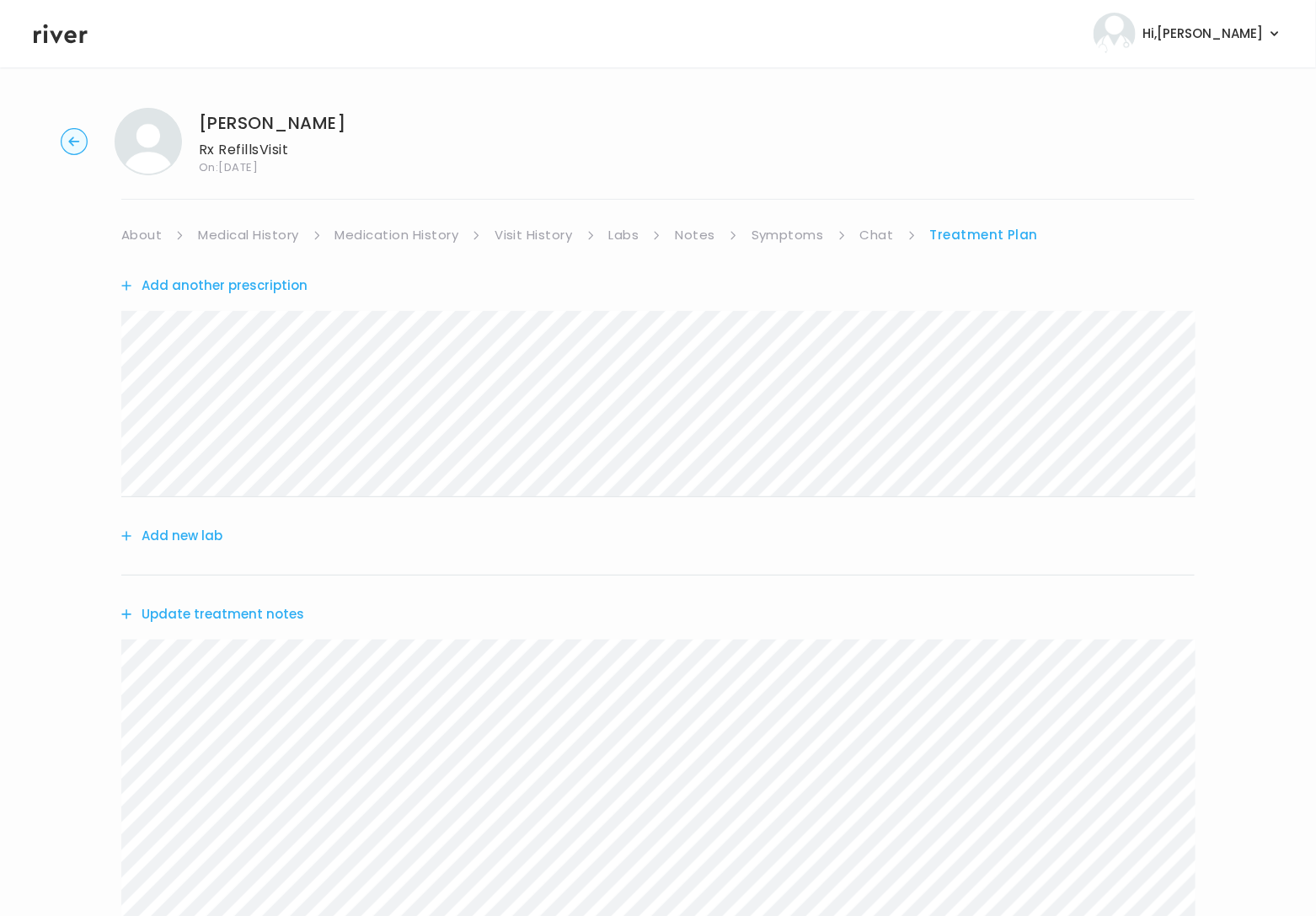
click at [204, 534] on button "Add new lab" at bounding box center [171, 535] width 101 height 23
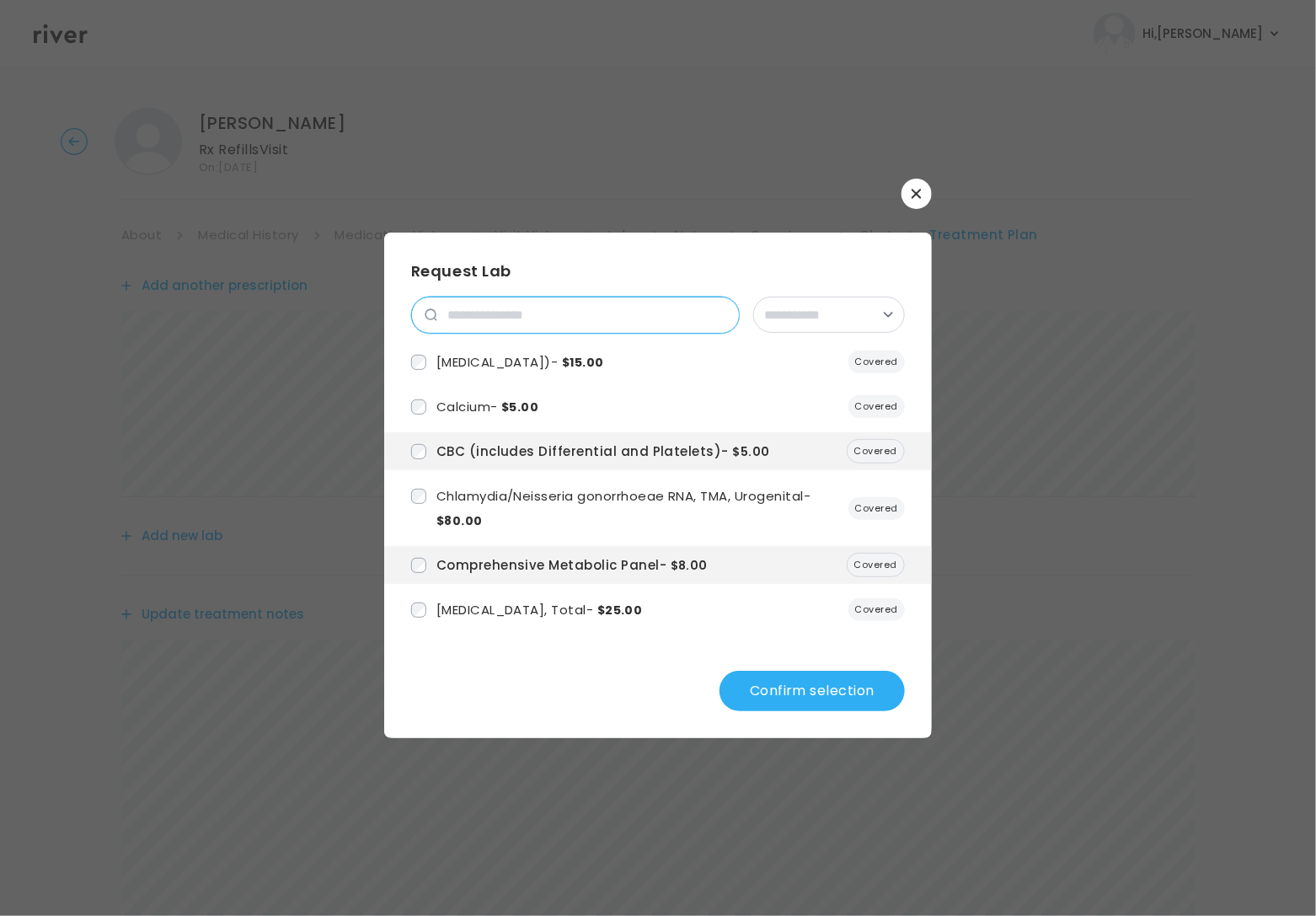
click at [489, 319] on input "search" at bounding box center [587, 315] width 301 height 36
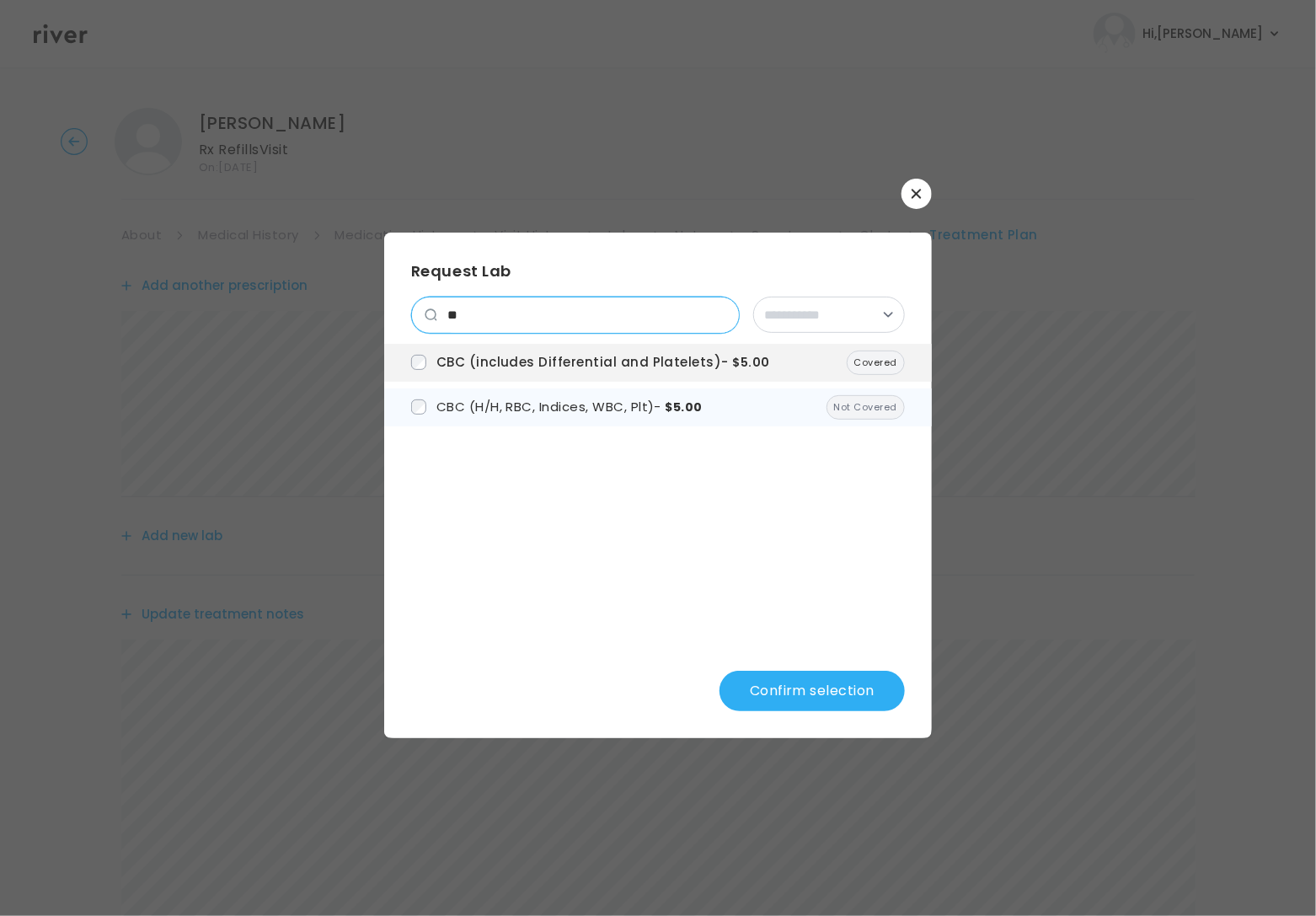
type input "*"
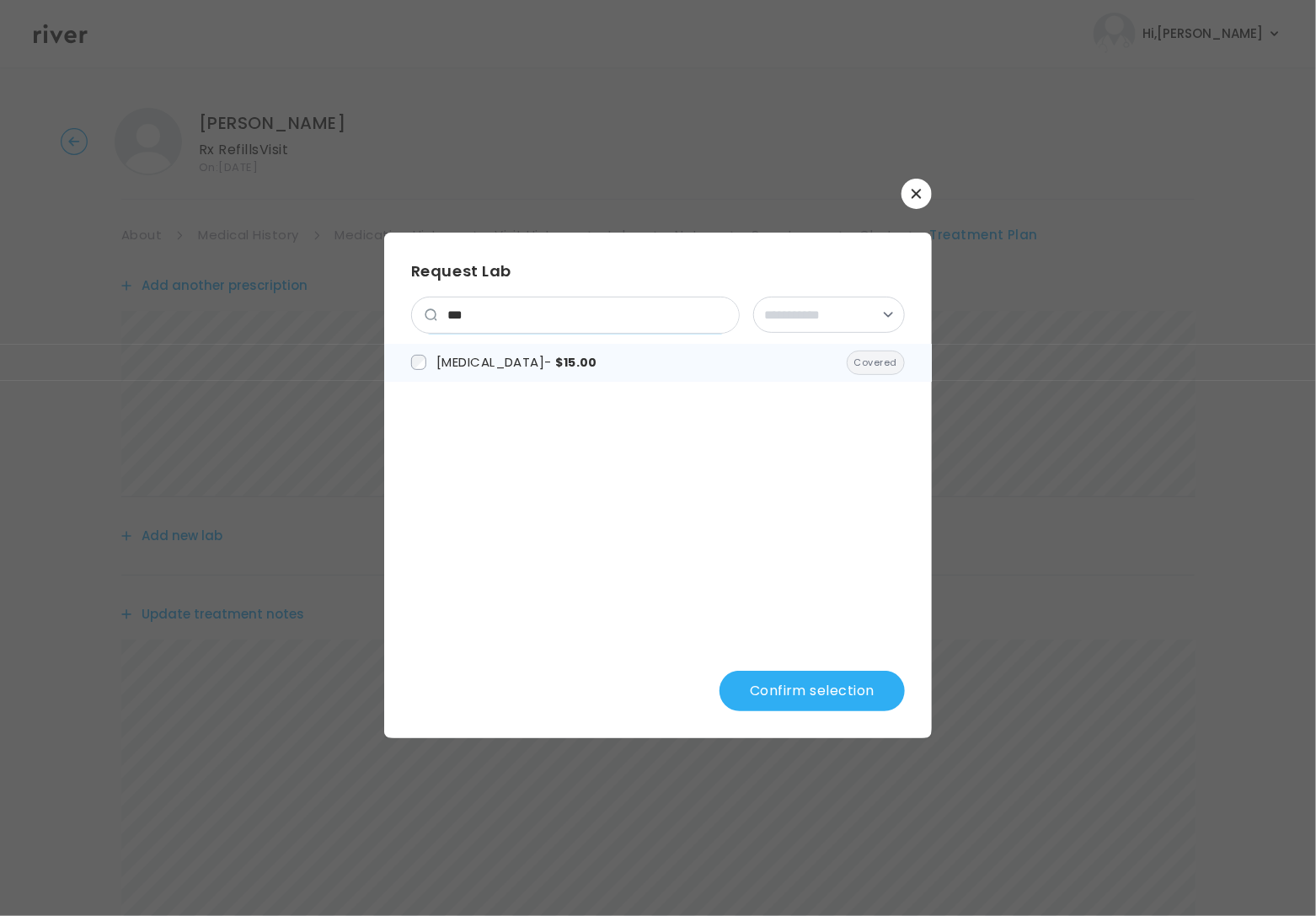
click at [528, 366] on span "[MEDICAL_DATA] - $15.00" at bounding box center [517, 361] width 161 height 17
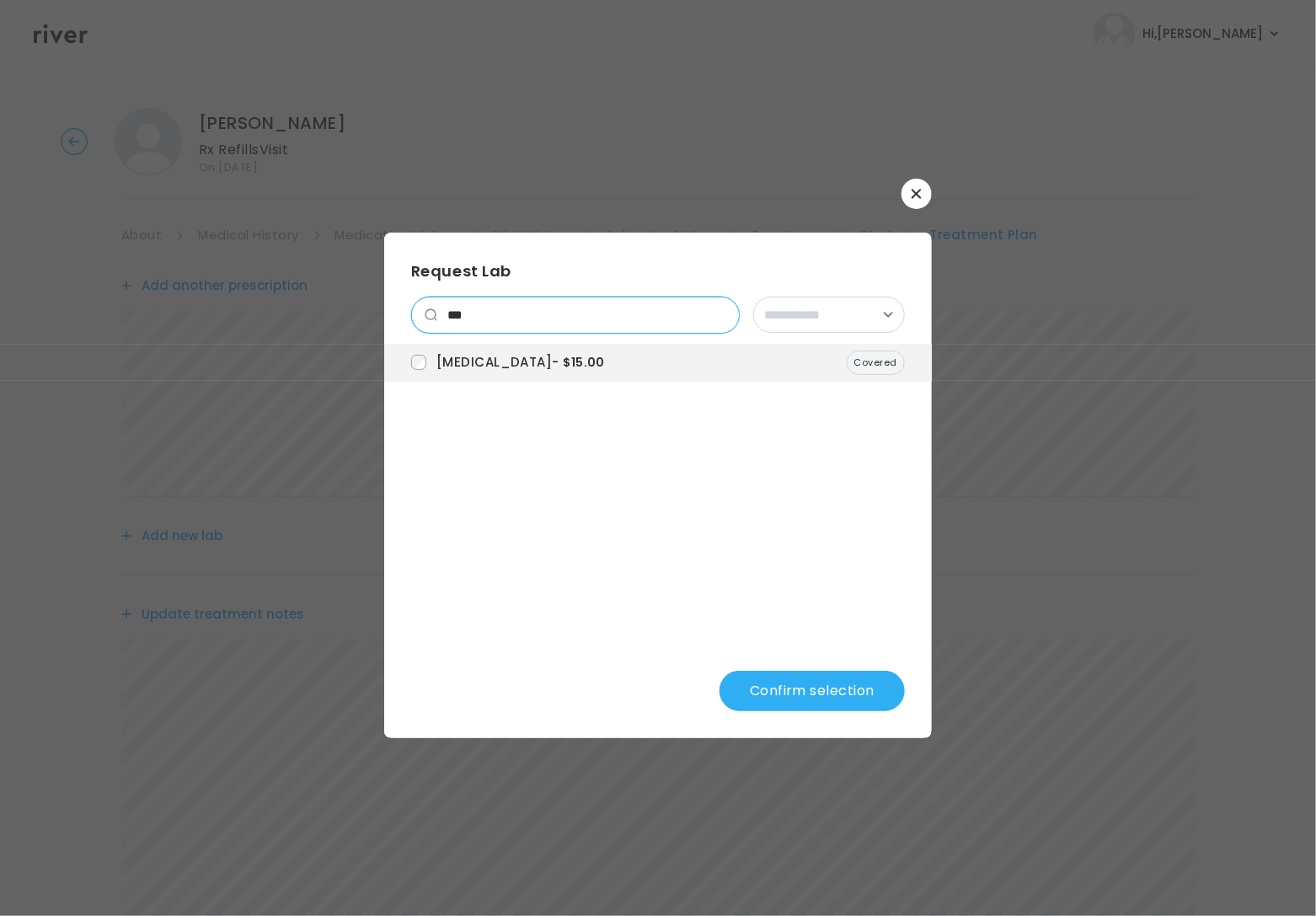
drag, startPoint x: 489, startPoint y: 317, endPoint x: 366, endPoint y: 314, distance: 123.0
click at [366, 314] on div "**********" at bounding box center [658, 458] width 1316 height 916
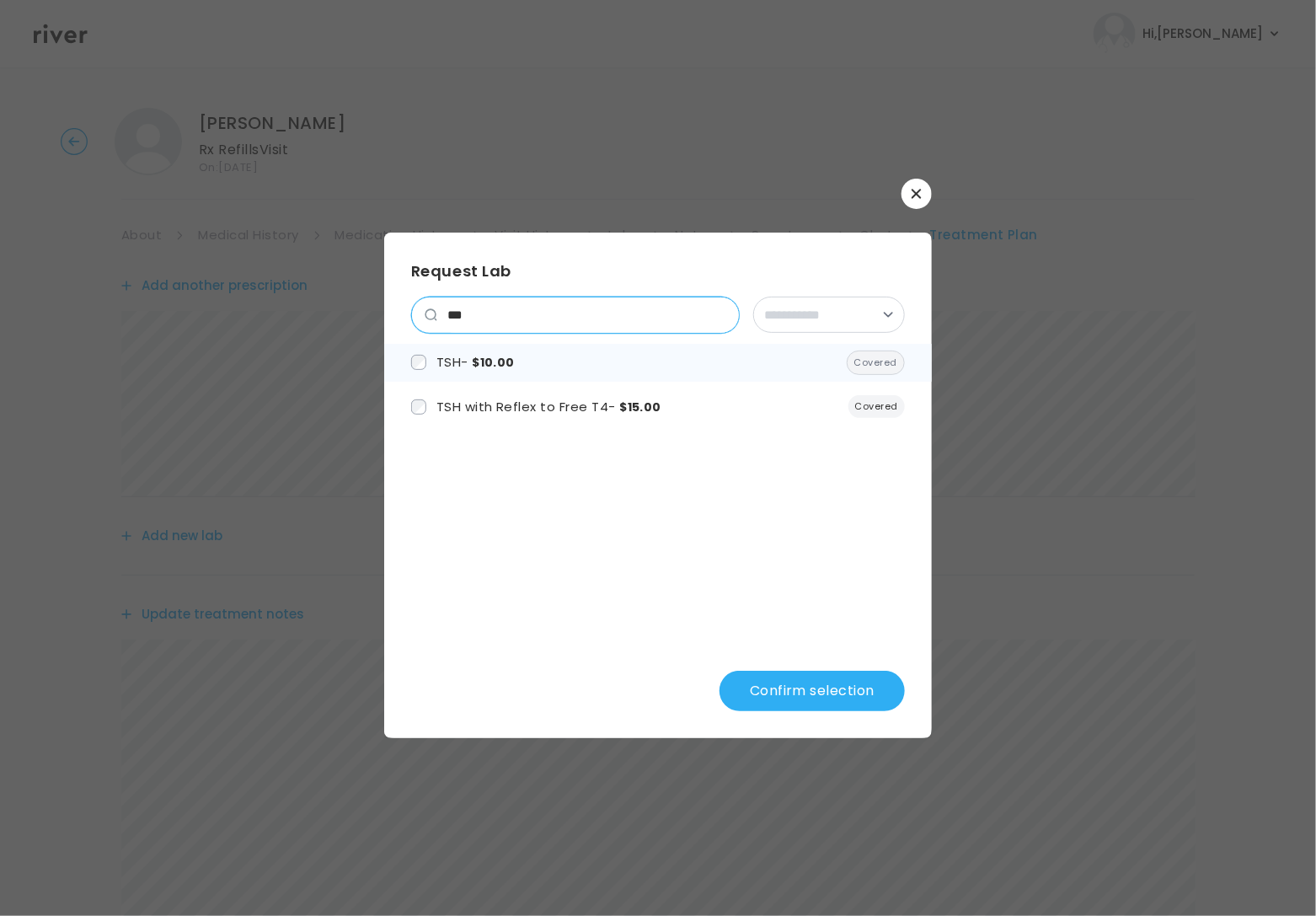
type input "***"
click at [475, 365] on span "$10.00" at bounding box center [493, 361] width 43 height 16
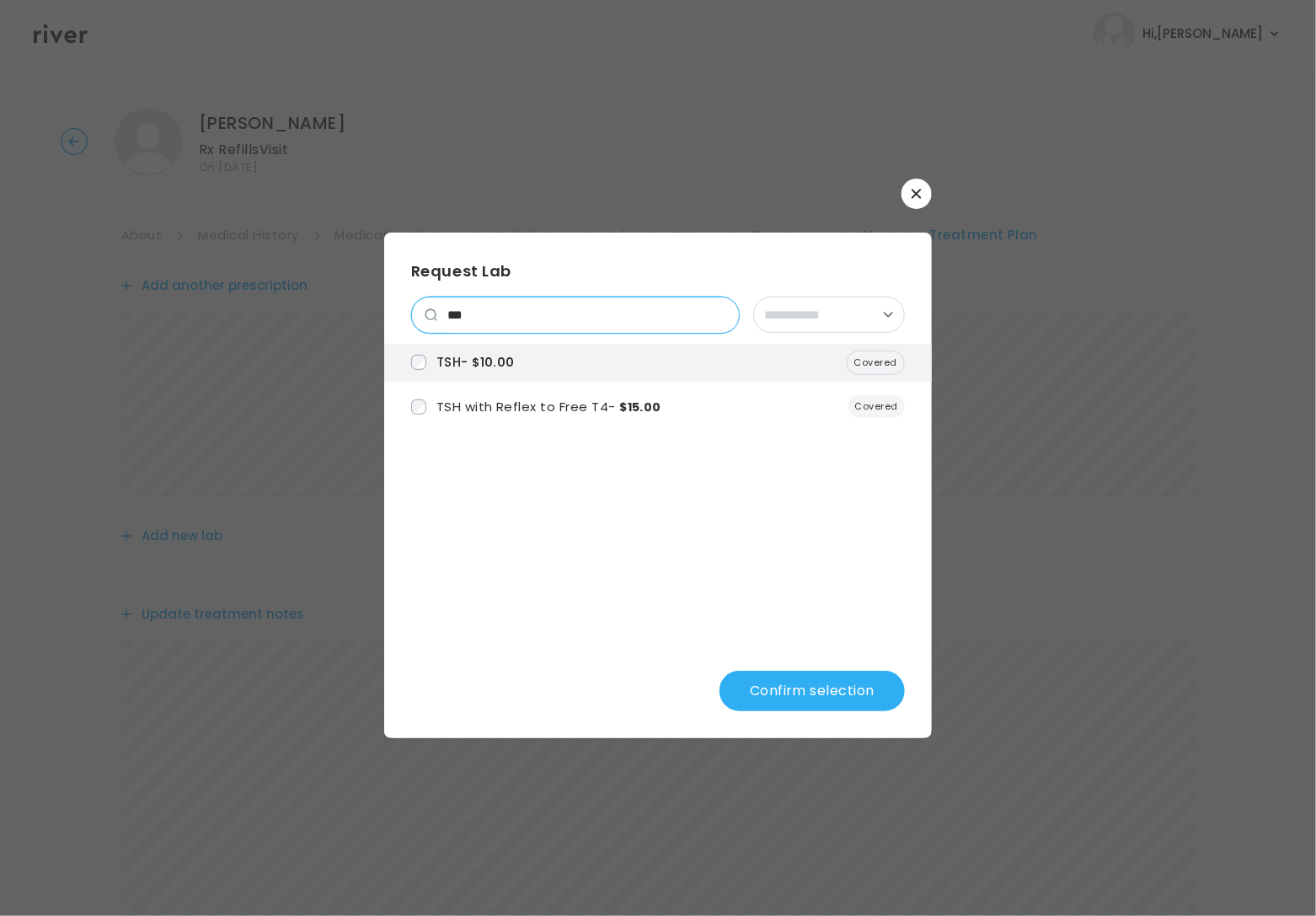
drag, startPoint x: 508, startPoint y: 317, endPoint x: 409, endPoint y: 317, distance: 99.0
click at [409, 317] on div "**********" at bounding box center [658, 485] width 547 height 505
click at [721, 314] on input "***" at bounding box center [587, 315] width 301 height 36
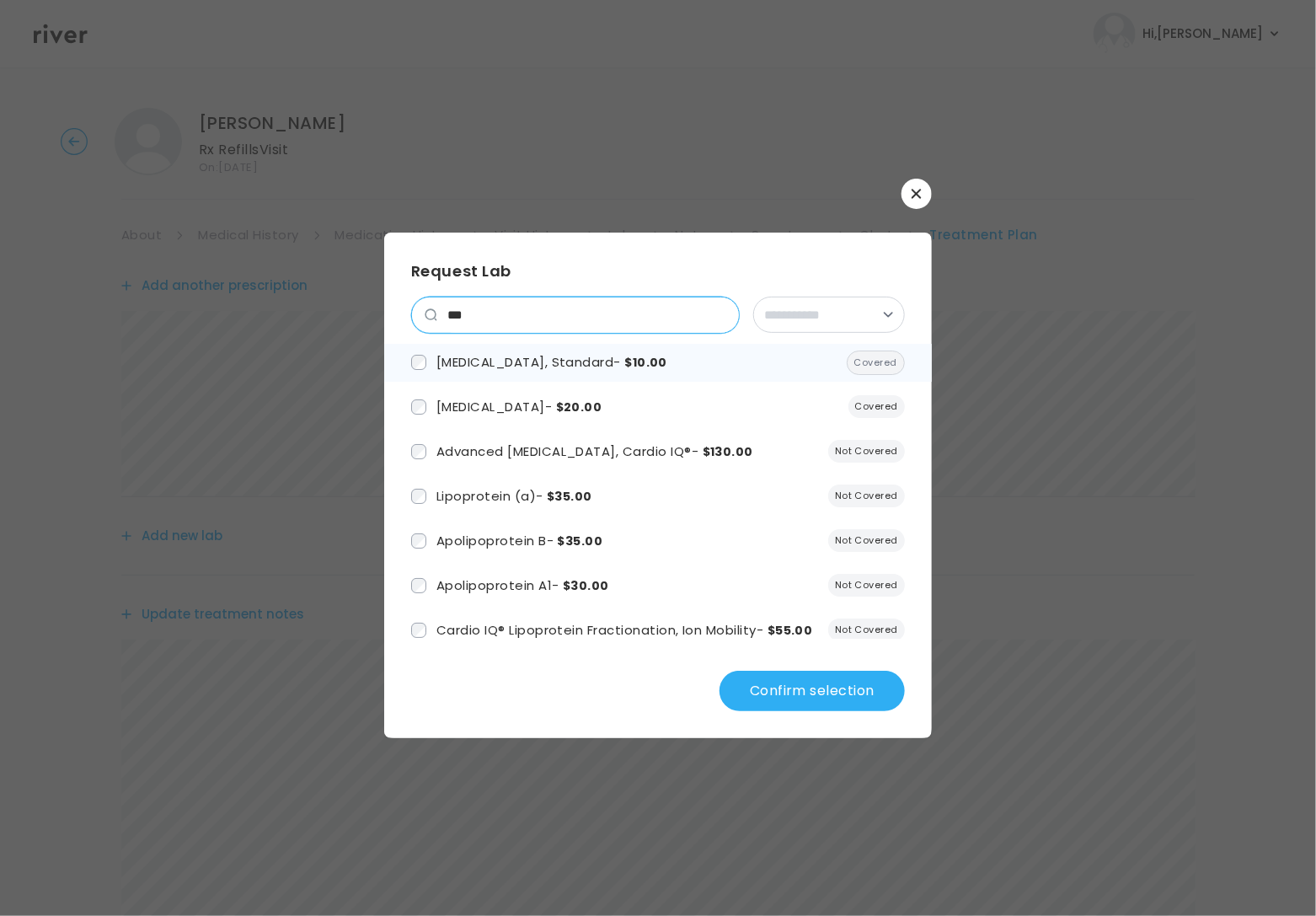
type input "***"
click at [470, 353] on span "[MEDICAL_DATA], Standard - $10.00" at bounding box center [552, 361] width 230 height 17
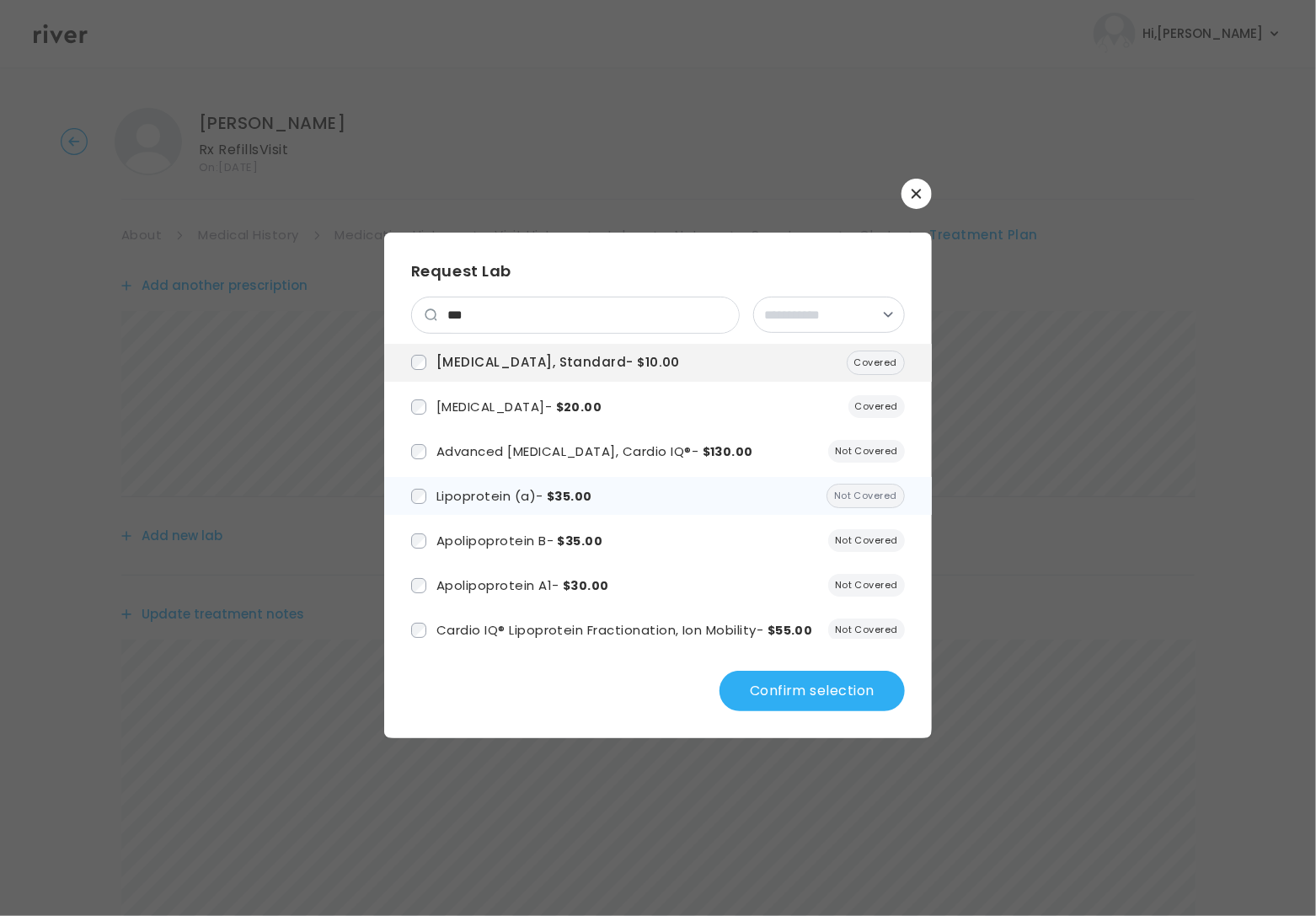
scroll to position [27, 0]
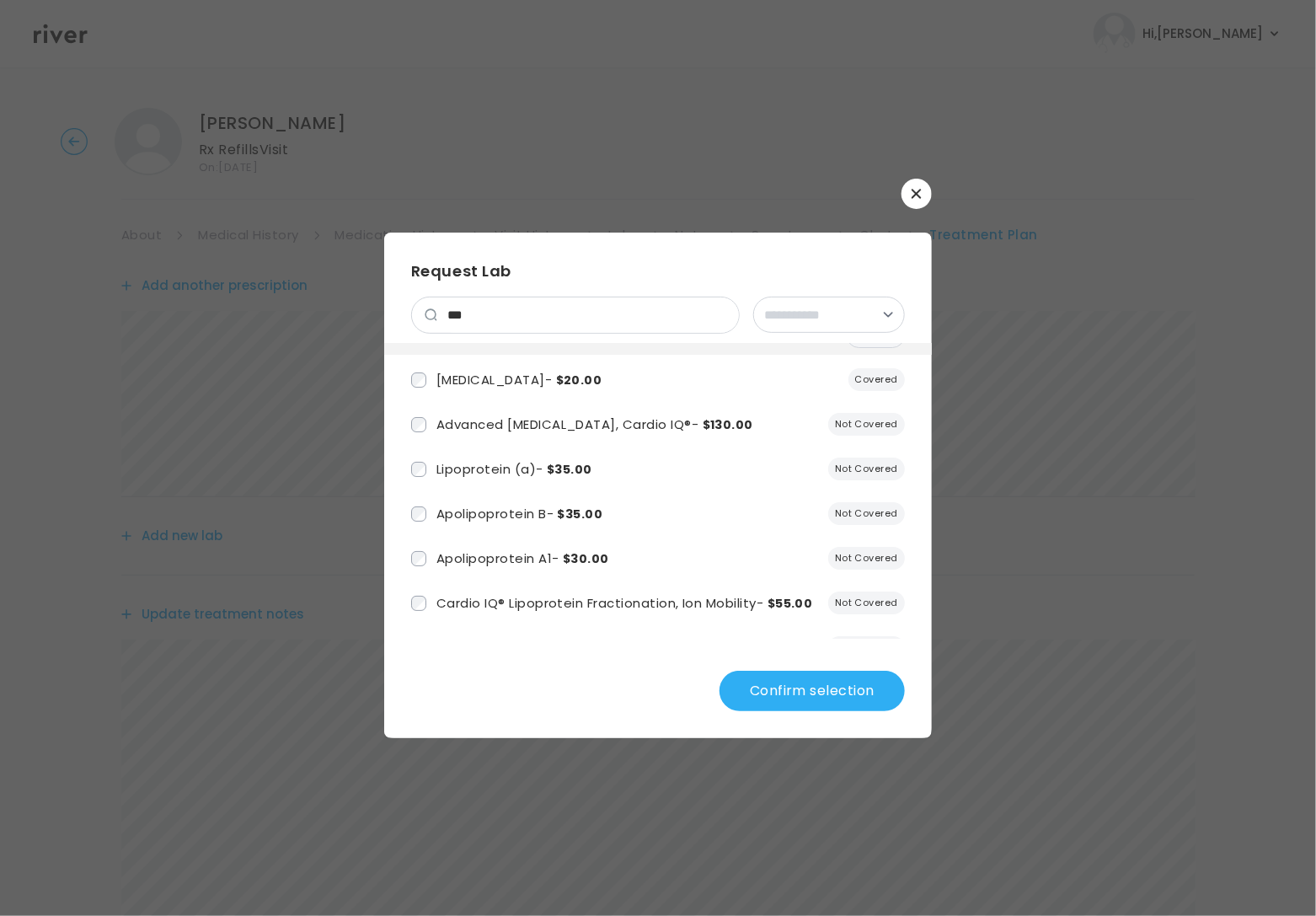
drag, startPoint x: 783, startPoint y: 691, endPoint x: 765, endPoint y: 648, distance: 46.6
click at [783, 689] on button "Confirm selection" at bounding box center [811, 690] width 185 height 41
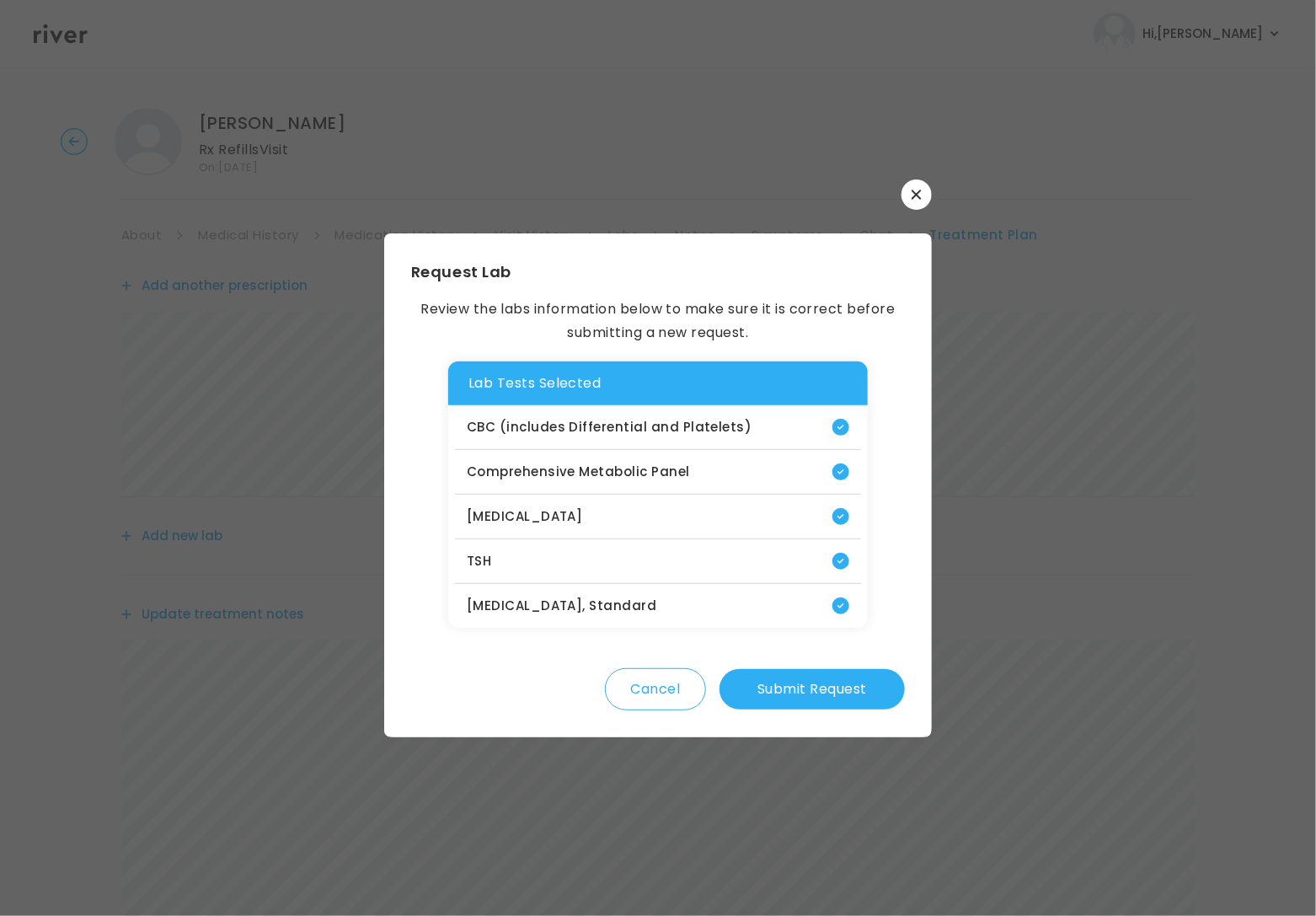
drag, startPoint x: 812, startPoint y: 683, endPoint x: 780, endPoint y: 657, distance: 41.2
click at [812, 680] on button "Submit Request" at bounding box center [811, 689] width 185 height 41
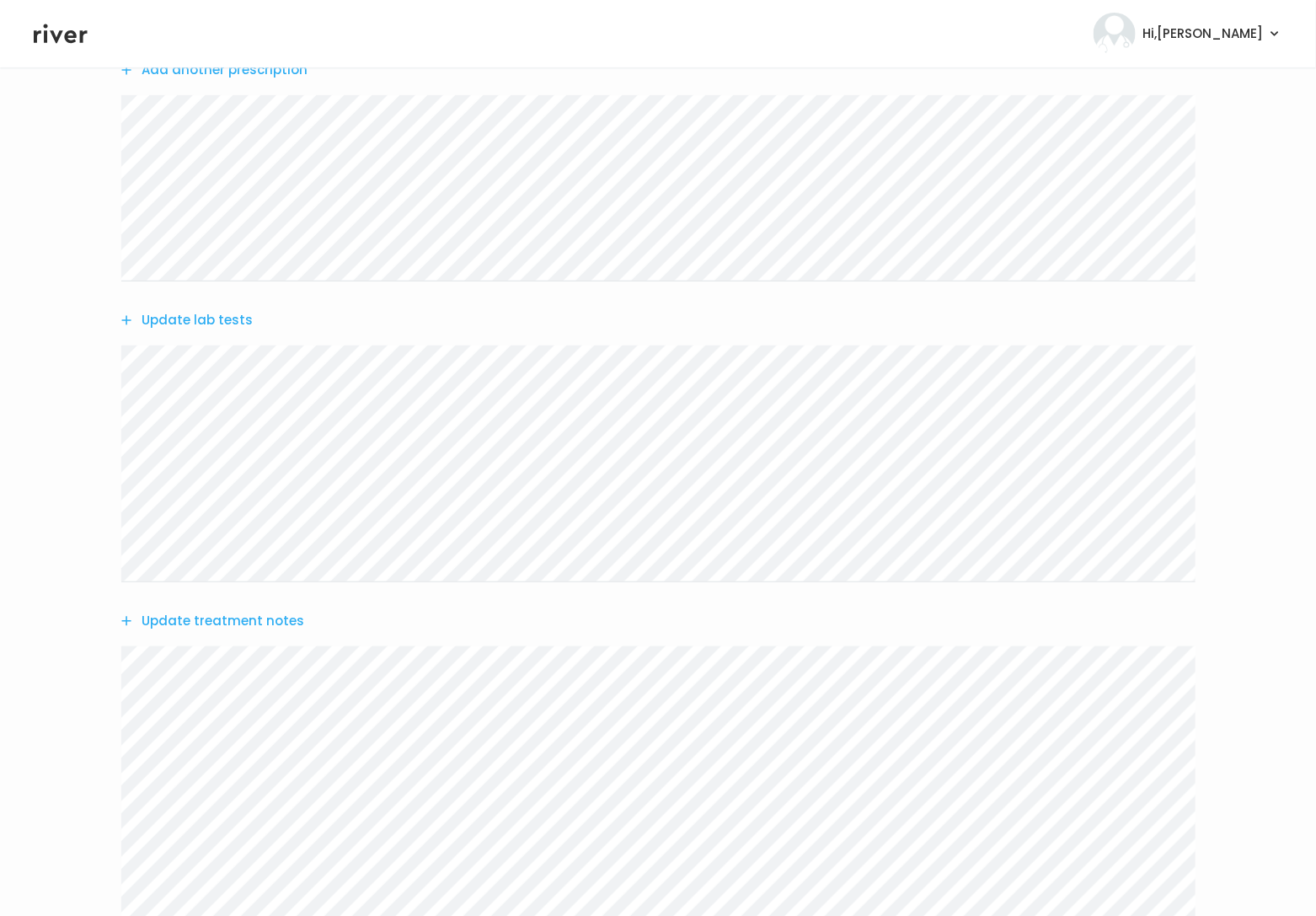
scroll to position [270, 0]
click at [272, 565] on button "Update treatment notes" at bounding box center [212, 565] width 183 height 23
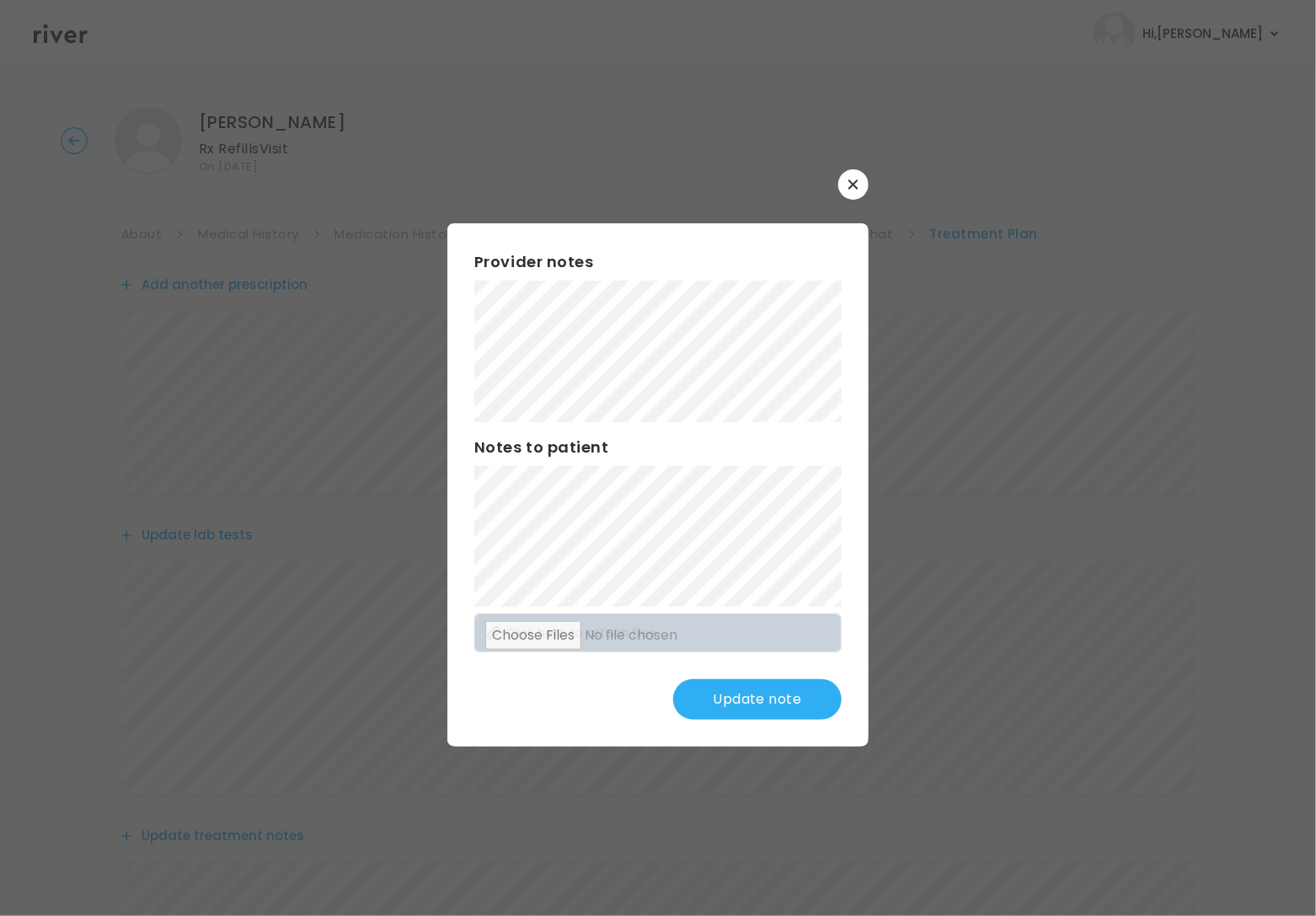
scroll to position [0, 0]
click at [513, 476] on div "Notes to patient" at bounding box center [658, 521] width 367 height 171
click at [756, 704] on button "Update note" at bounding box center [757, 699] width 168 height 41
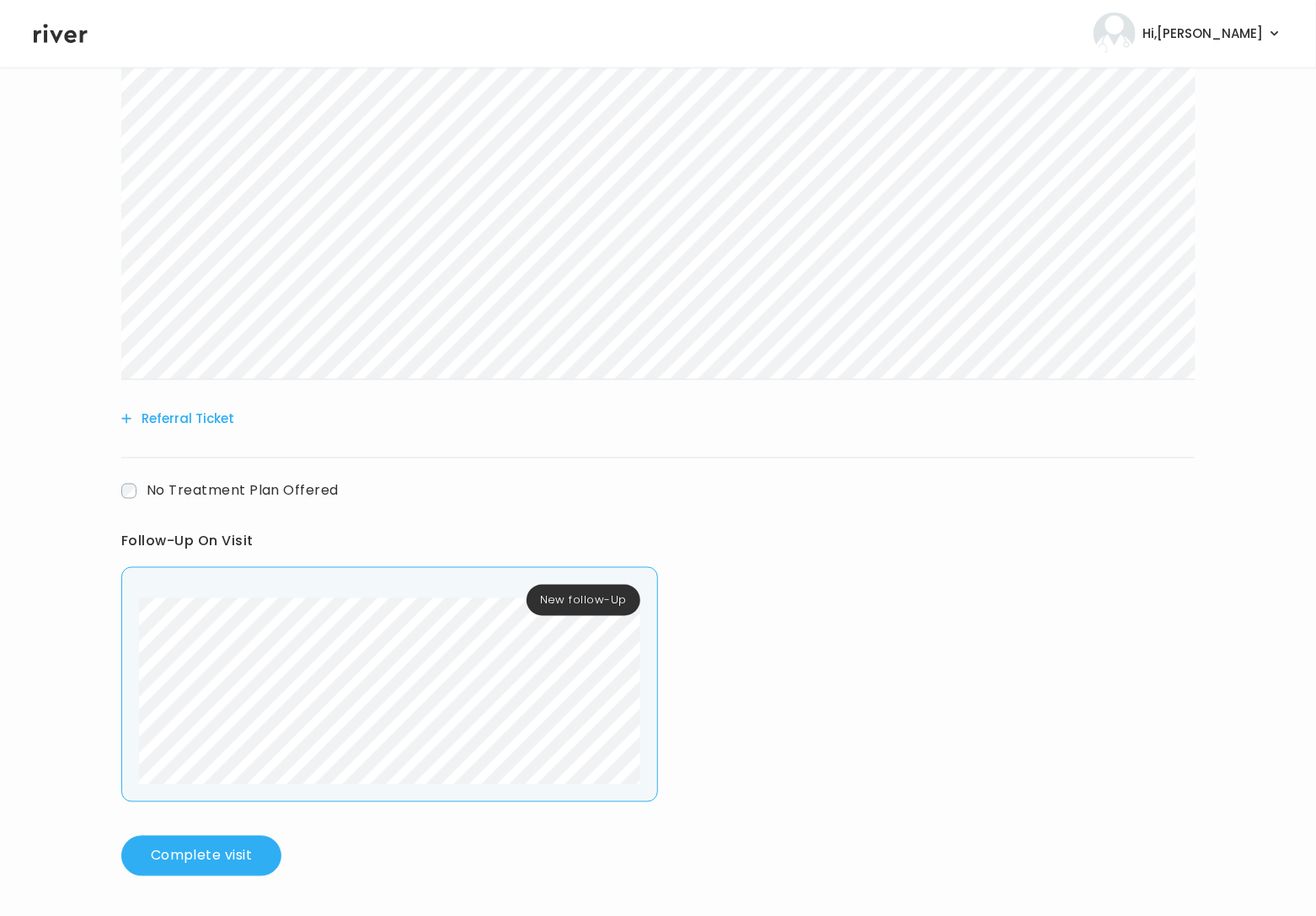
scroll to position [798, 0]
click at [255, 854] on button "Complete visit" at bounding box center [200, 855] width 160 height 41
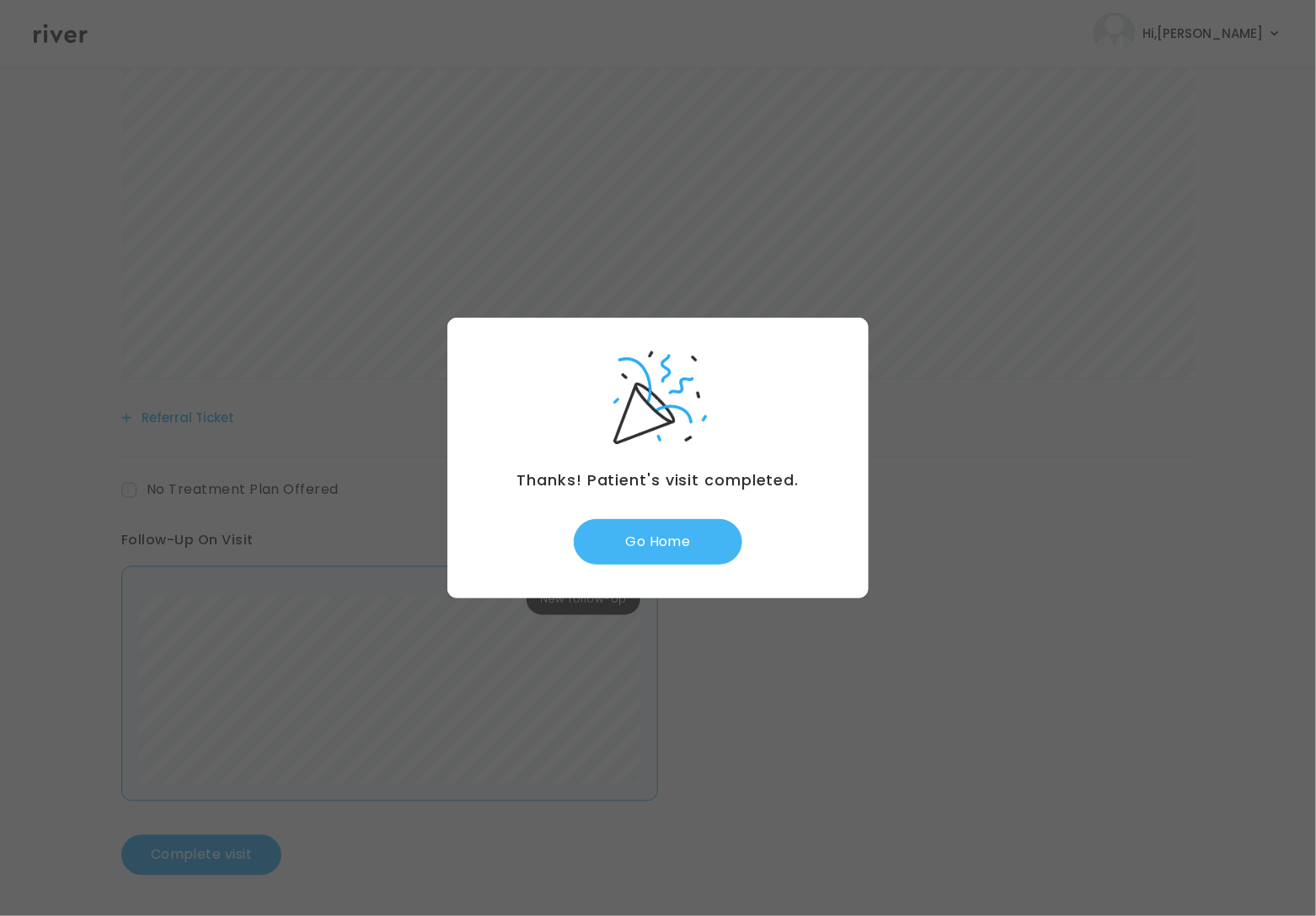
click at [648, 534] on button "Go Home" at bounding box center [658, 541] width 168 height 46
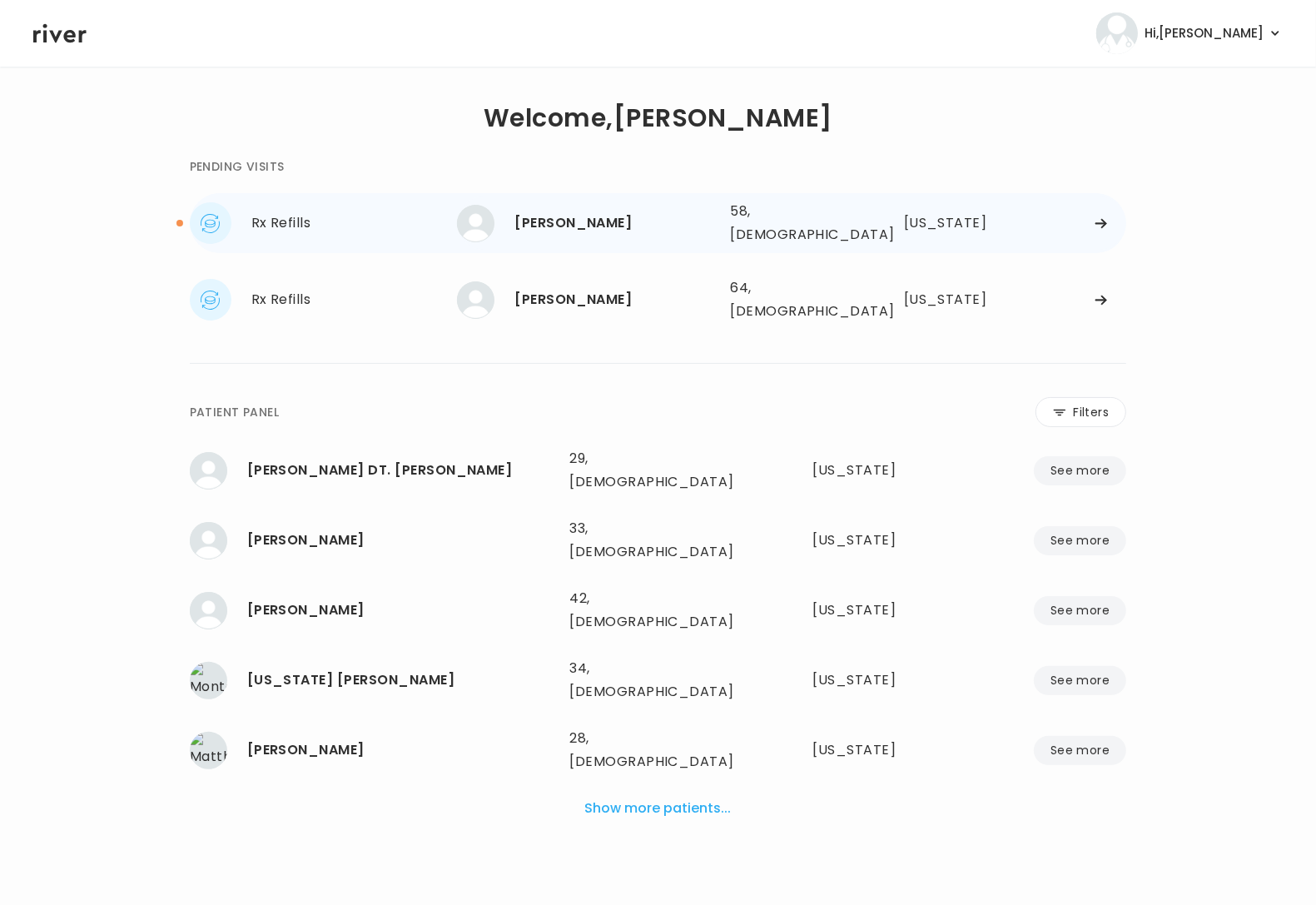
click at [549, 218] on div "[PERSON_NAME]" at bounding box center [615, 223] width 202 height 23
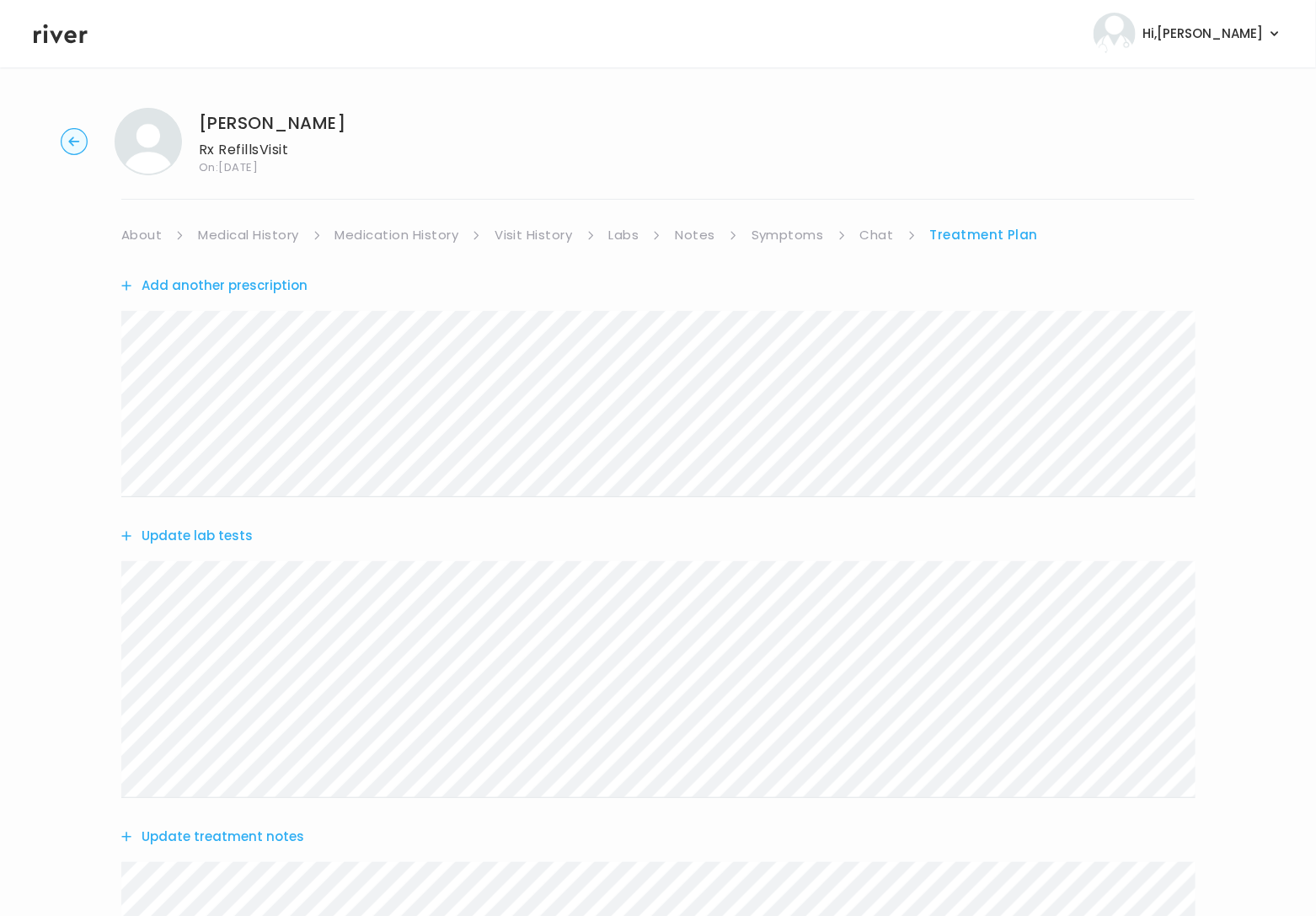
click at [67, 138] on circle "button" at bounding box center [74, 141] width 26 height 26
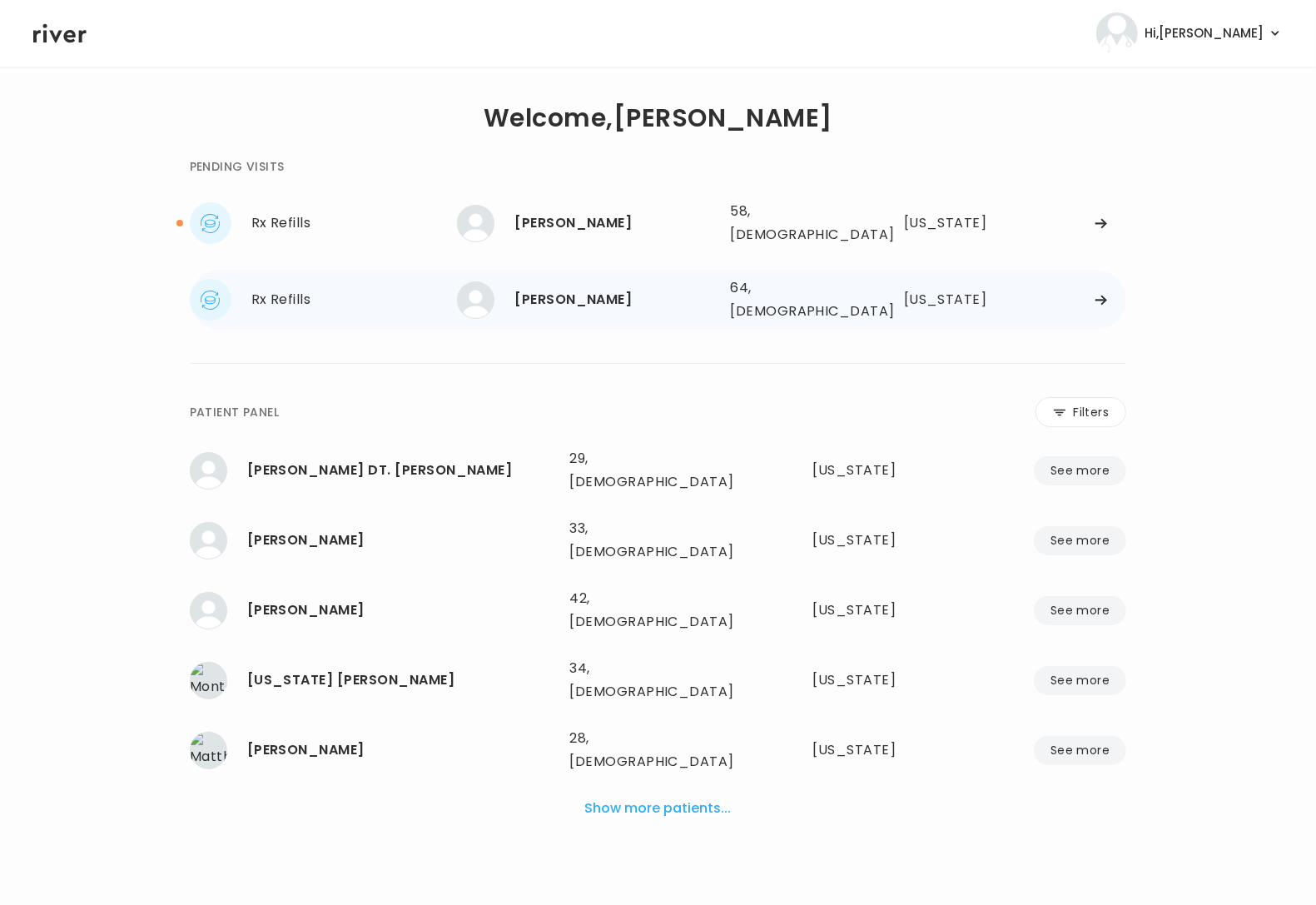
click at [303, 296] on div "Rx Refills" at bounding box center [355, 299] width 207 height 23
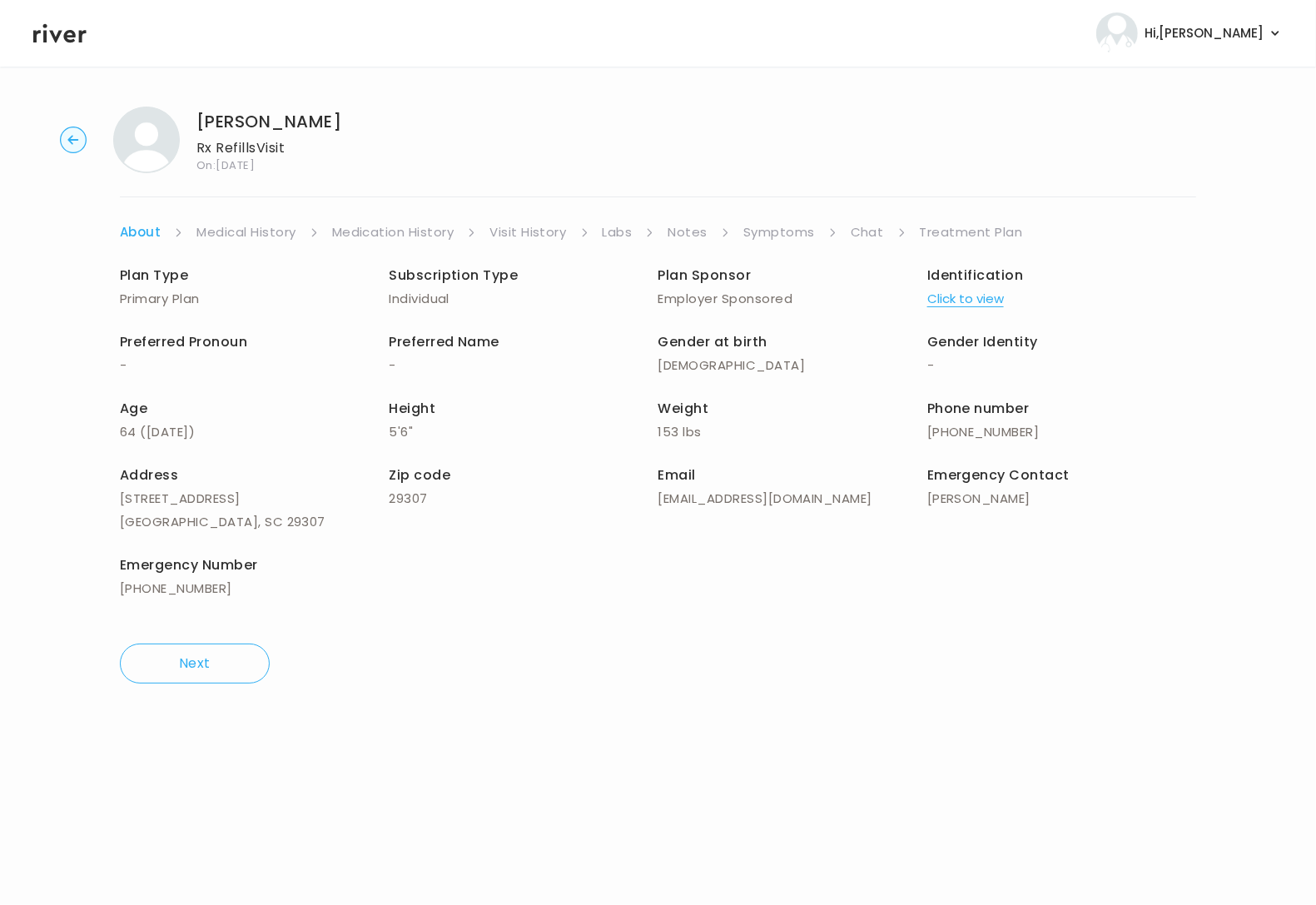
click at [949, 231] on link "Treatment Plan" at bounding box center [971, 232] width 103 height 23
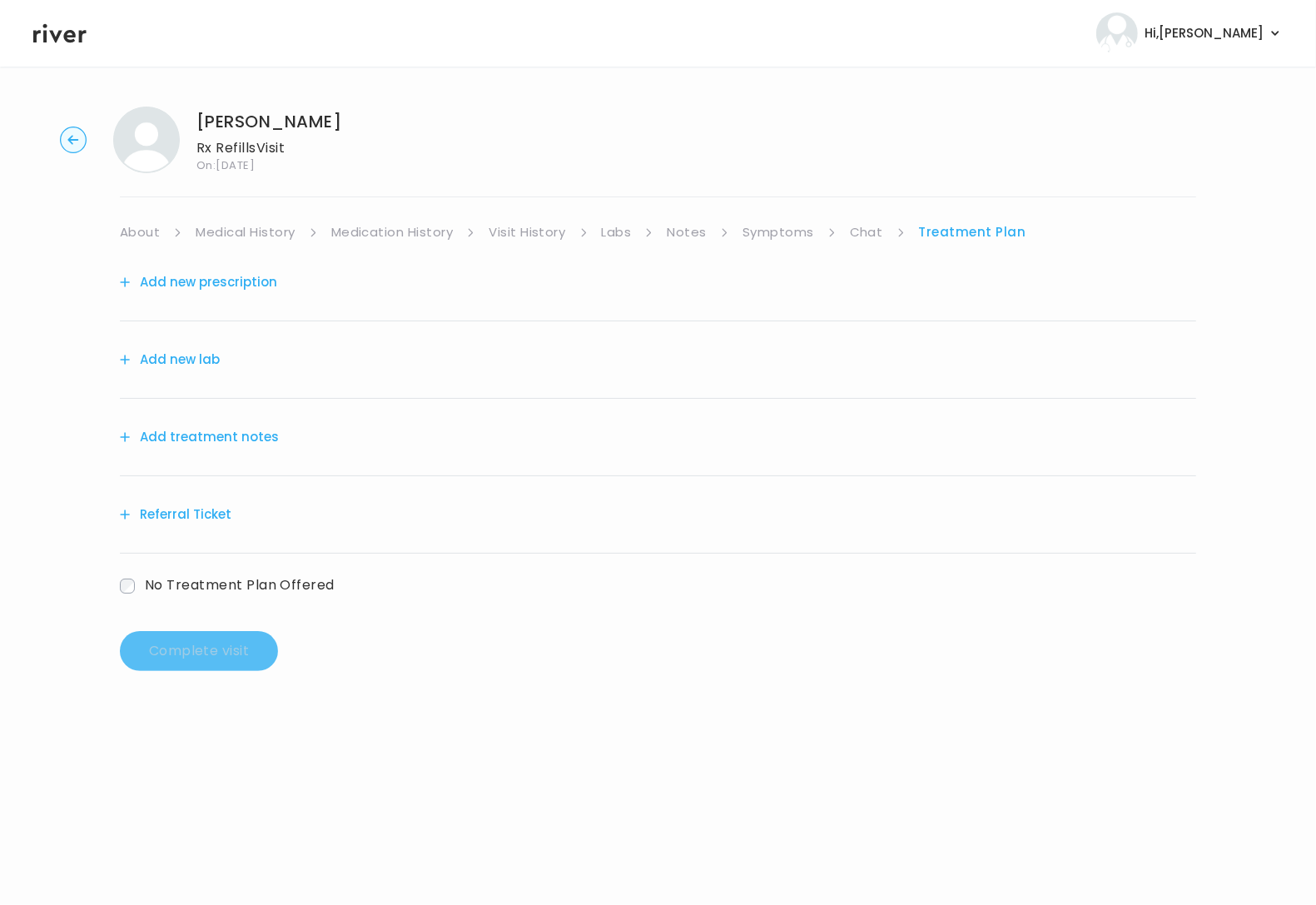
click at [788, 240] on link "Symptoms" at bounding box center [778, 232] width 72 height 23
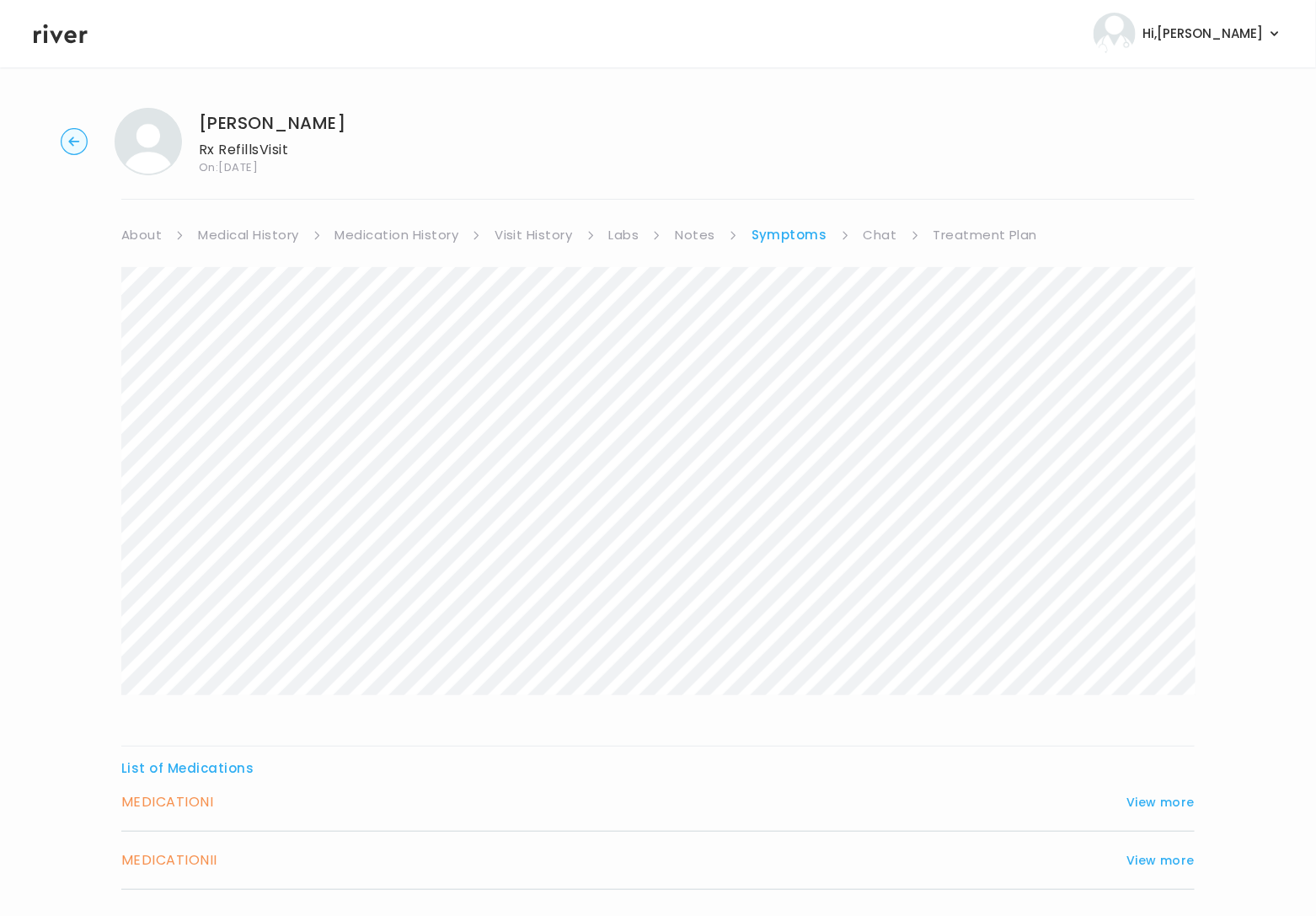
click at [869, 238] on link "Chat" at bounding box center [880, 235] width 34 height 23
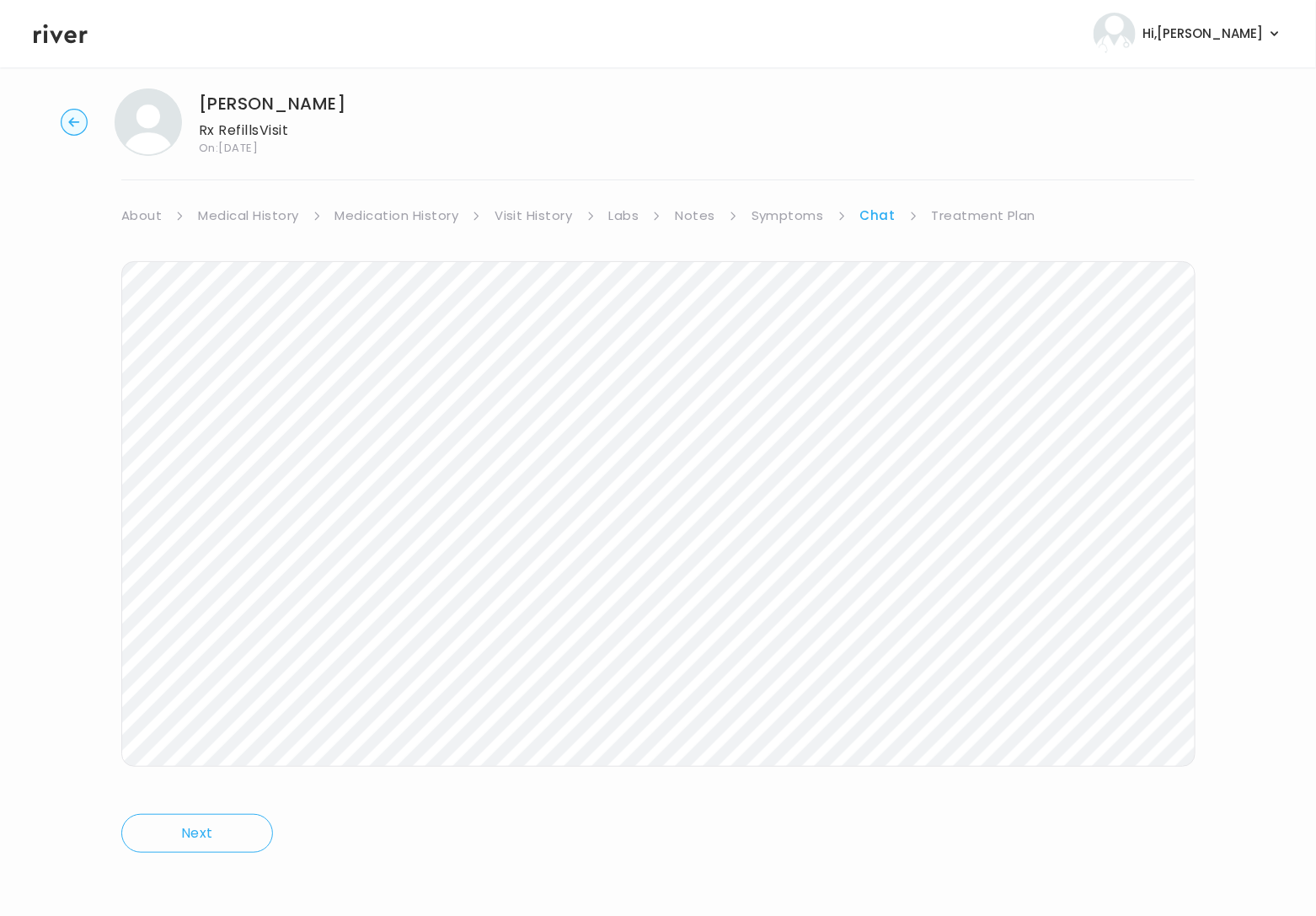
click at [973, 217] on link "Treatment Plan" at bounding box center [984, 216] width 105 height 23
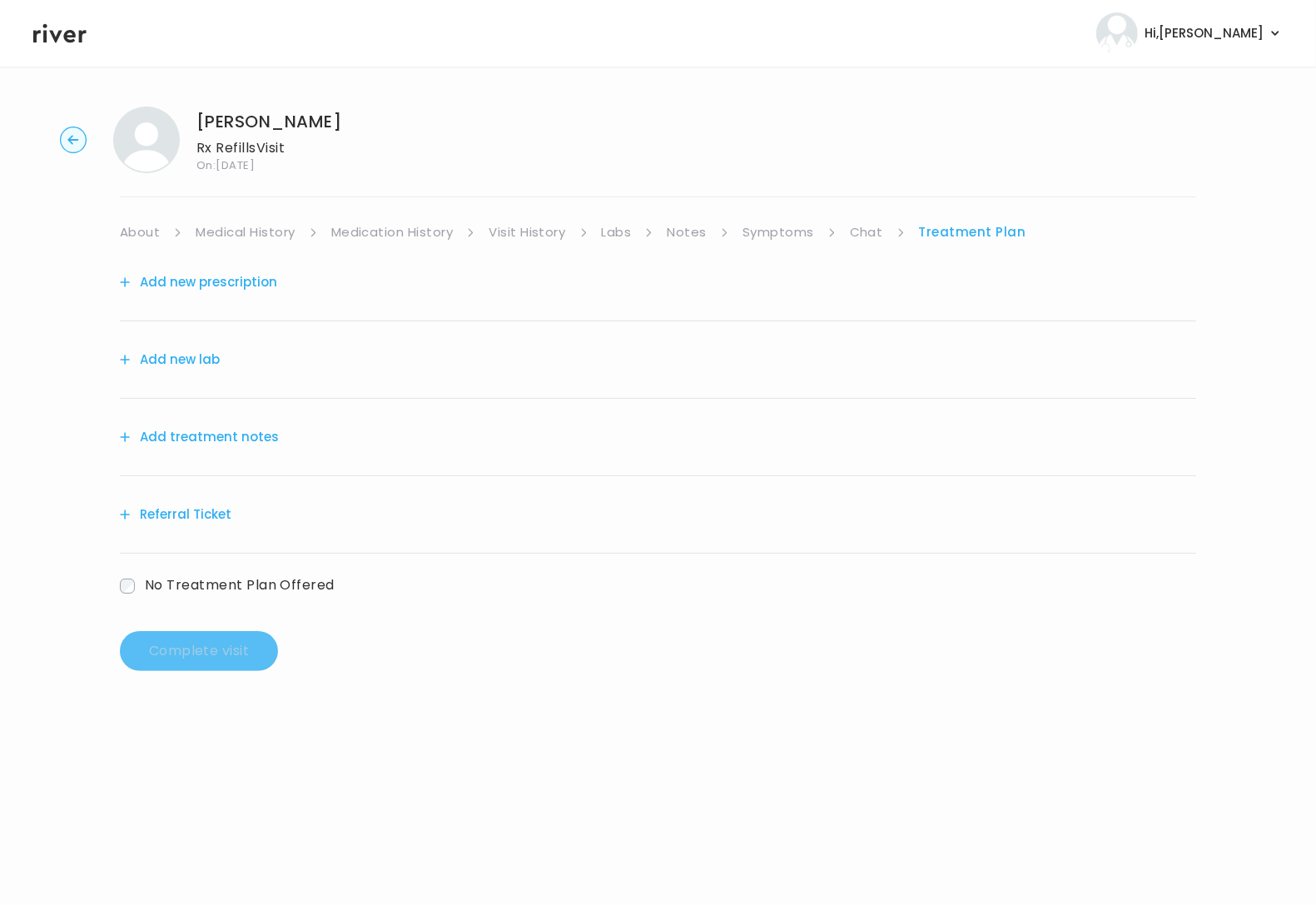
click at [937, 234] on link "Treatment Plan" at bounding box center [972, 232] width 107 height 23
click at [228, 457] on div "Add treatment notes" at bounding box center [658, 437] width 1077 height 77
click at [247, 436] on button "Add treatment notes" at bounding box center [199, 436] width 159 height 23
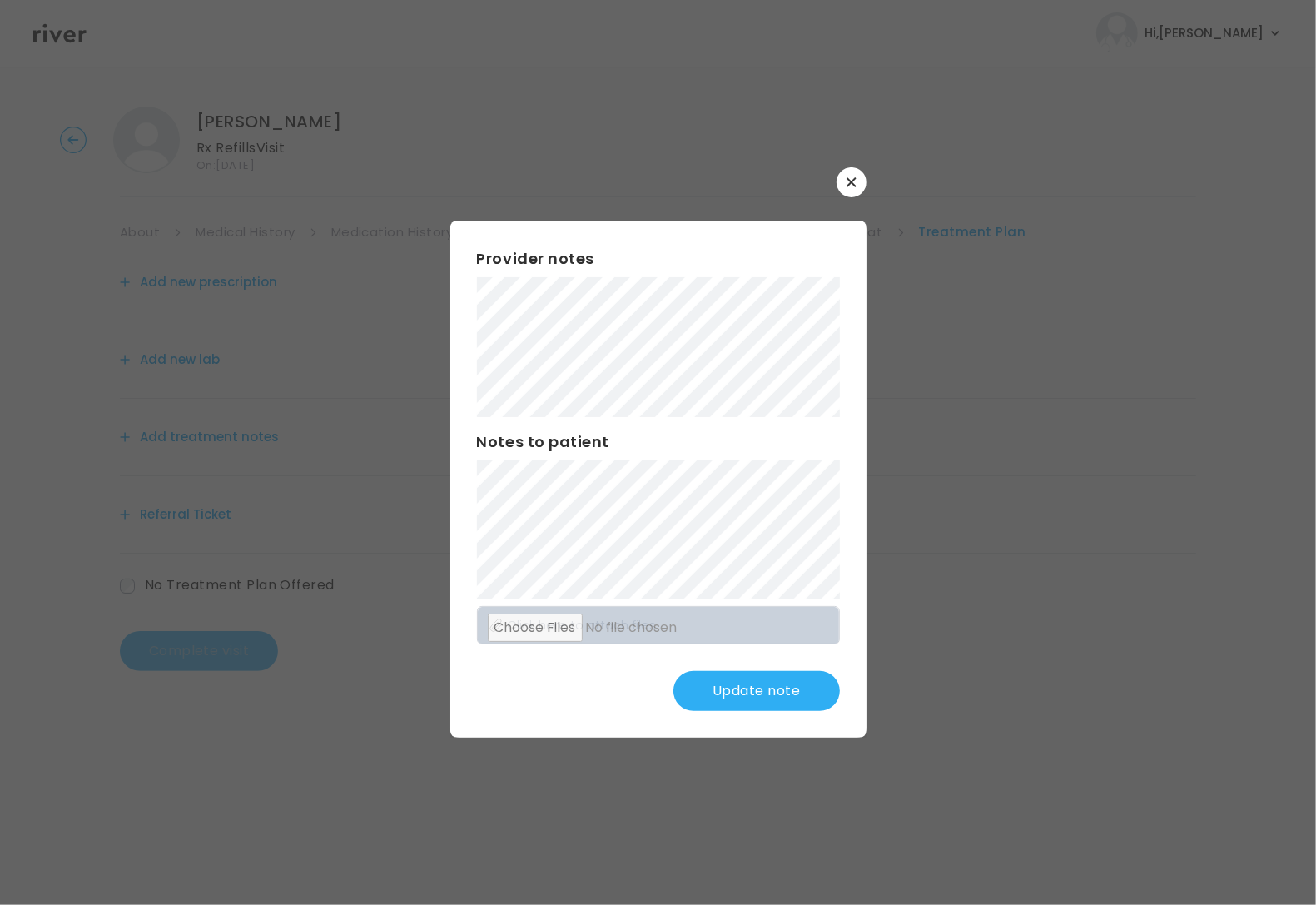
drag, startPoint x: 715, startPoint y: 681, endPoint x: 744, endPoint y: 647, distance: 44.7
click at [716, 679] on button "Update note" at bounding box center [757, 691] width 167 height 40
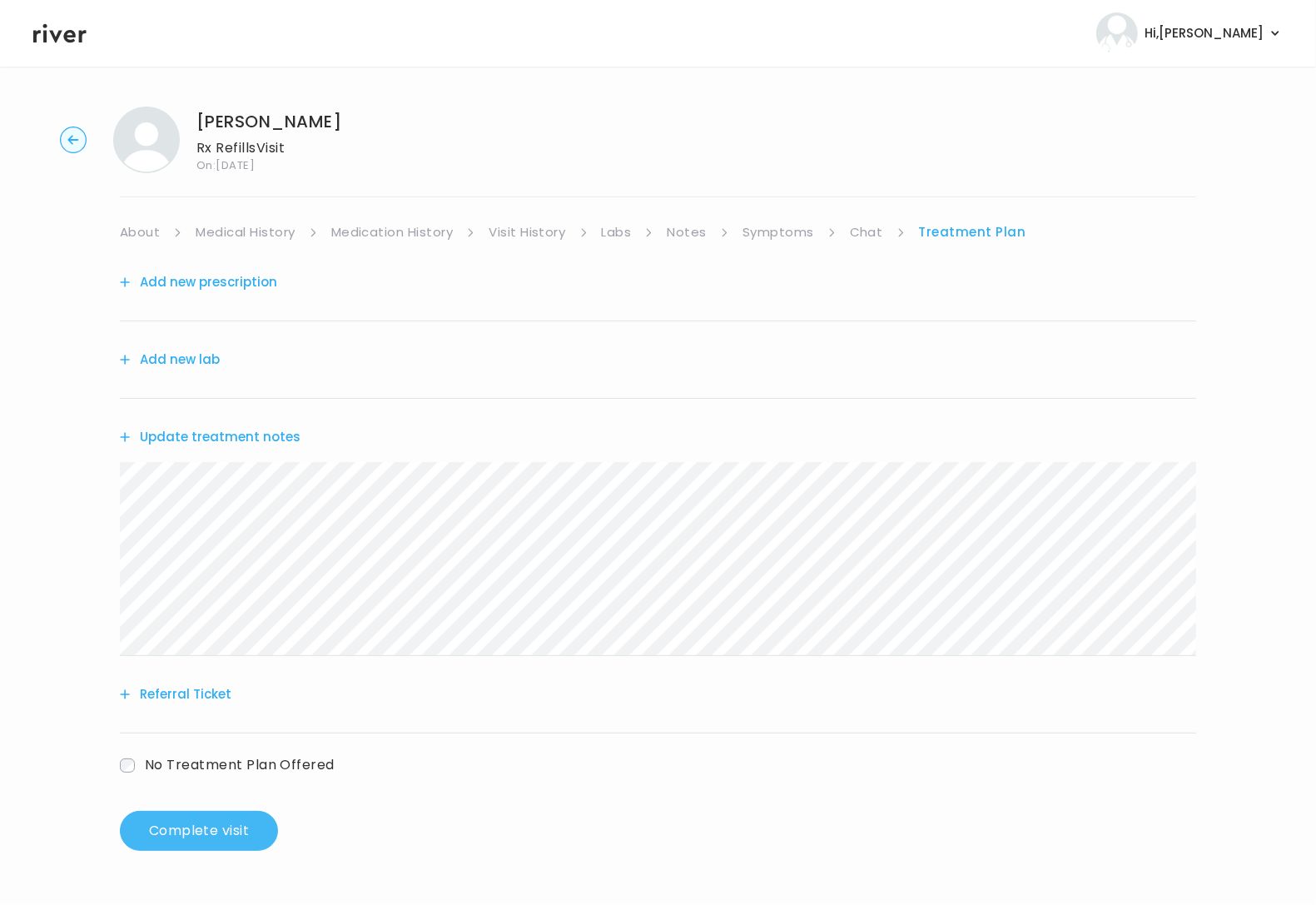
click at [227, 820] on button "Complete visit" at bounding box center [198, 830] width 158 height 40
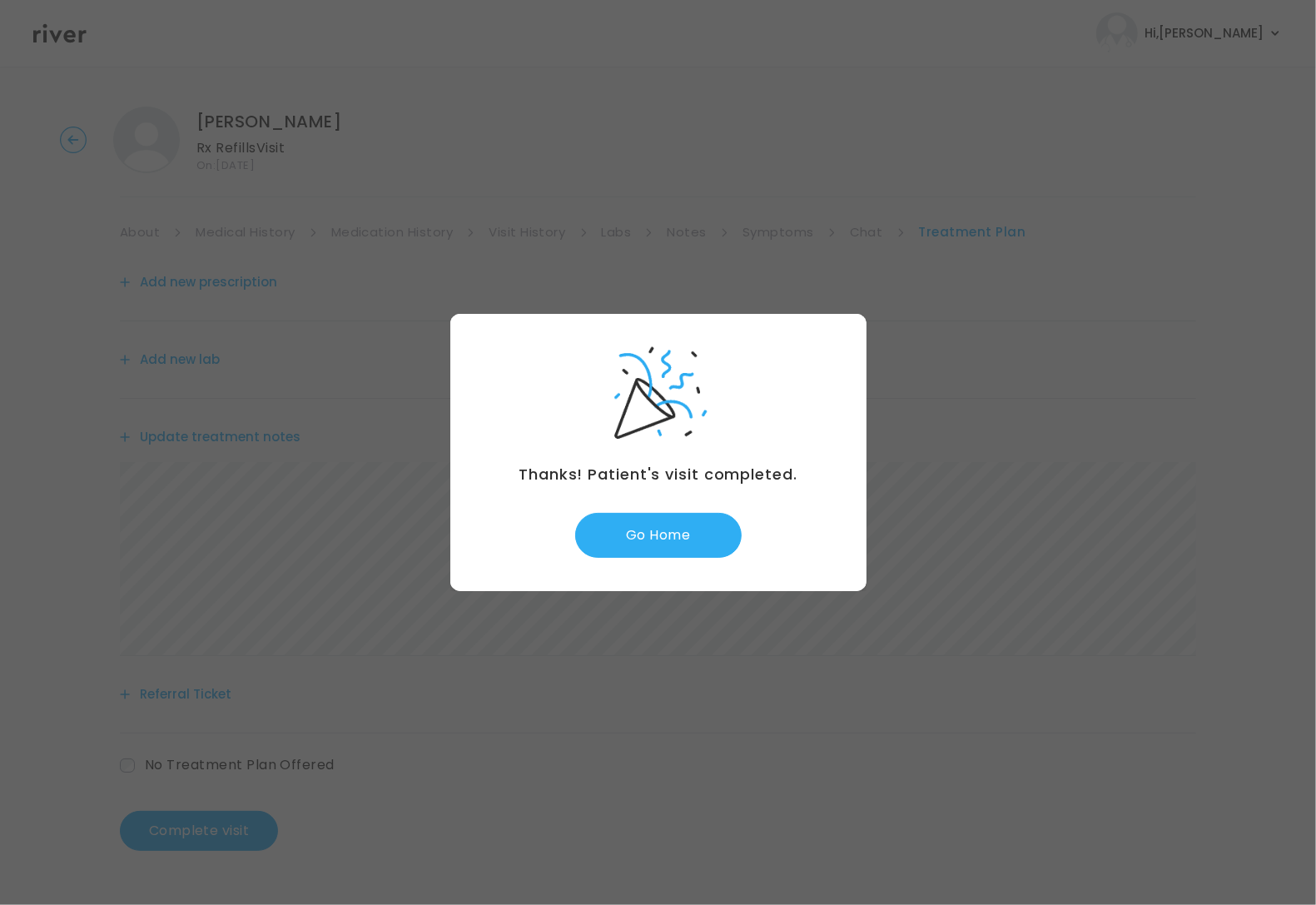
drag, startPoint x: 713, startPoint y: 541, endPoint x: 751, endPoint y: 535, distance: 38.5
click at [716, 541] on button "Go Home" at bounding box center [658, 535] width 167 height 45
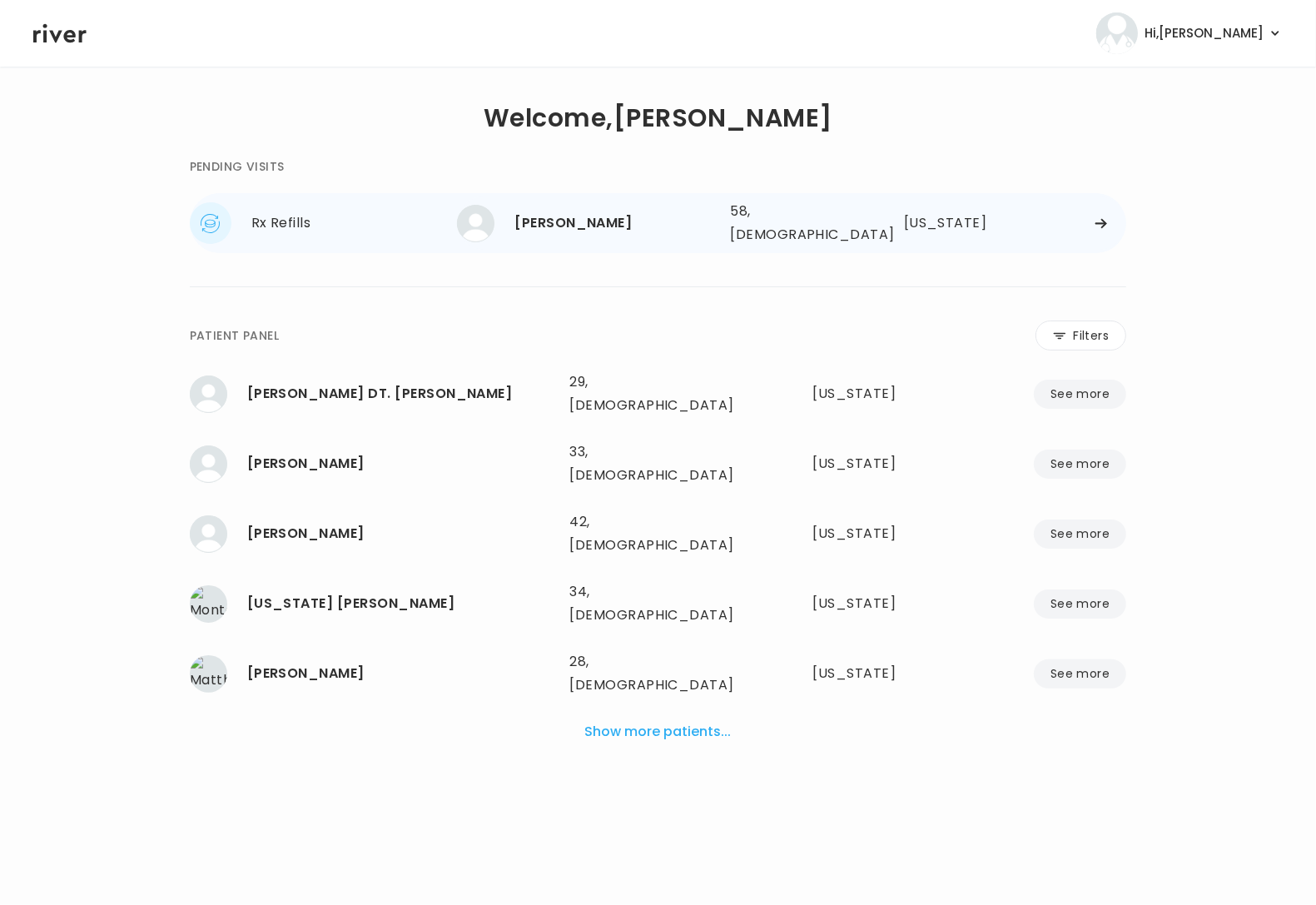
click at [840, 219] on div "58, [DEMOGRAPHIC_DATA]" at bounding box center [792, 223] width 123 height 47
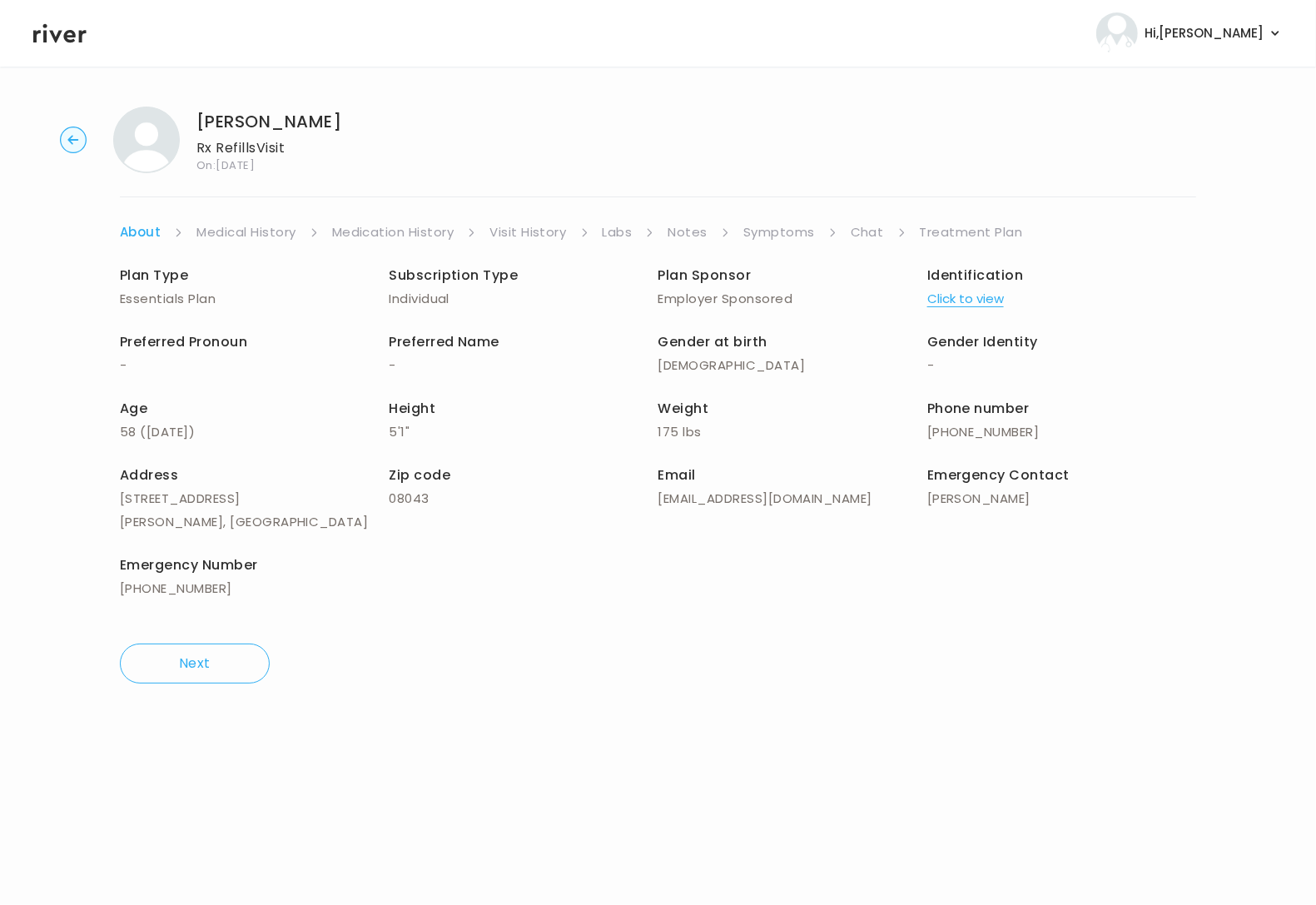
click at [970, 228] on link "Treatment Plan" at bounding box center [971, 232] width 103 height 23
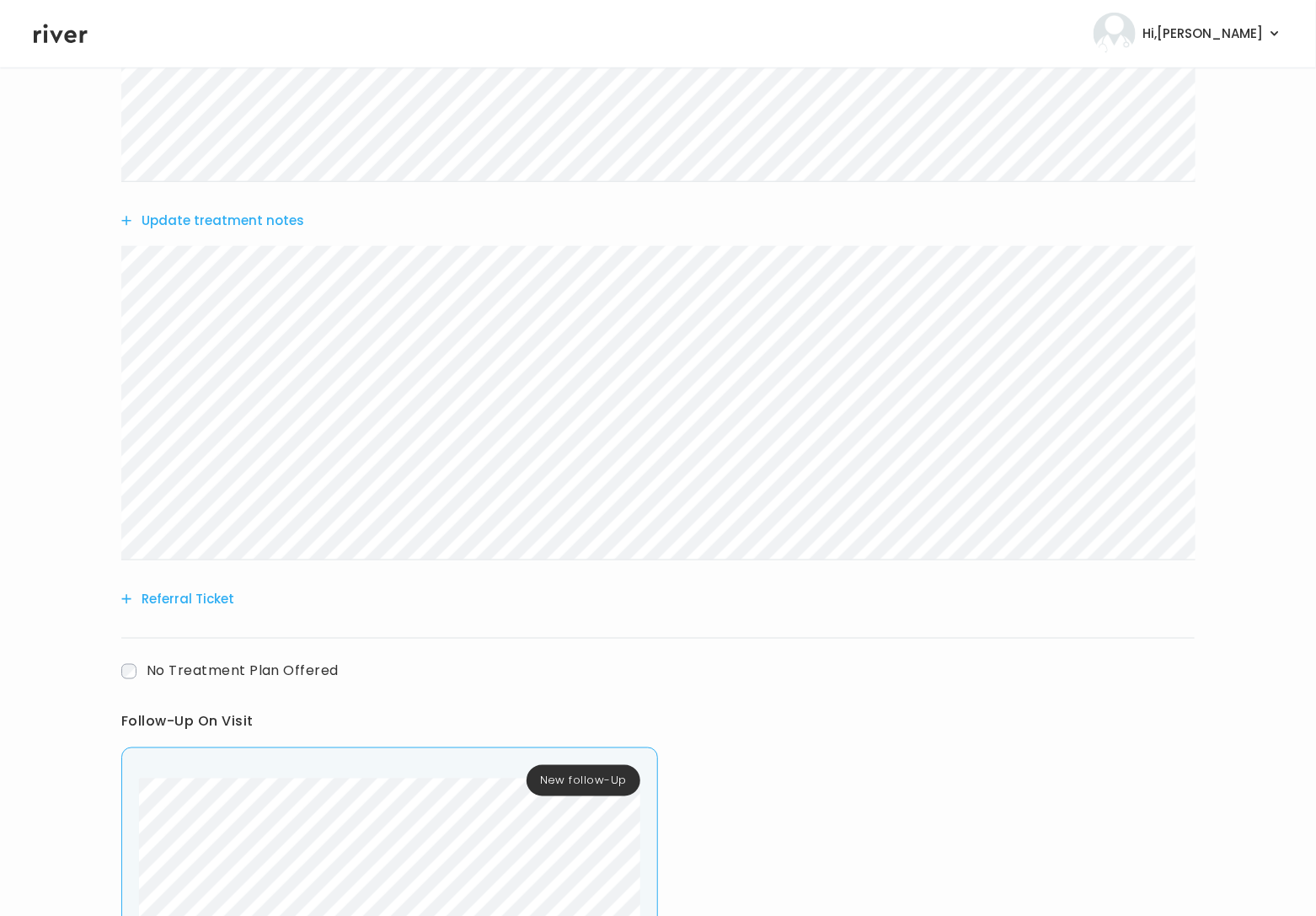
scroll to position [798, 0]
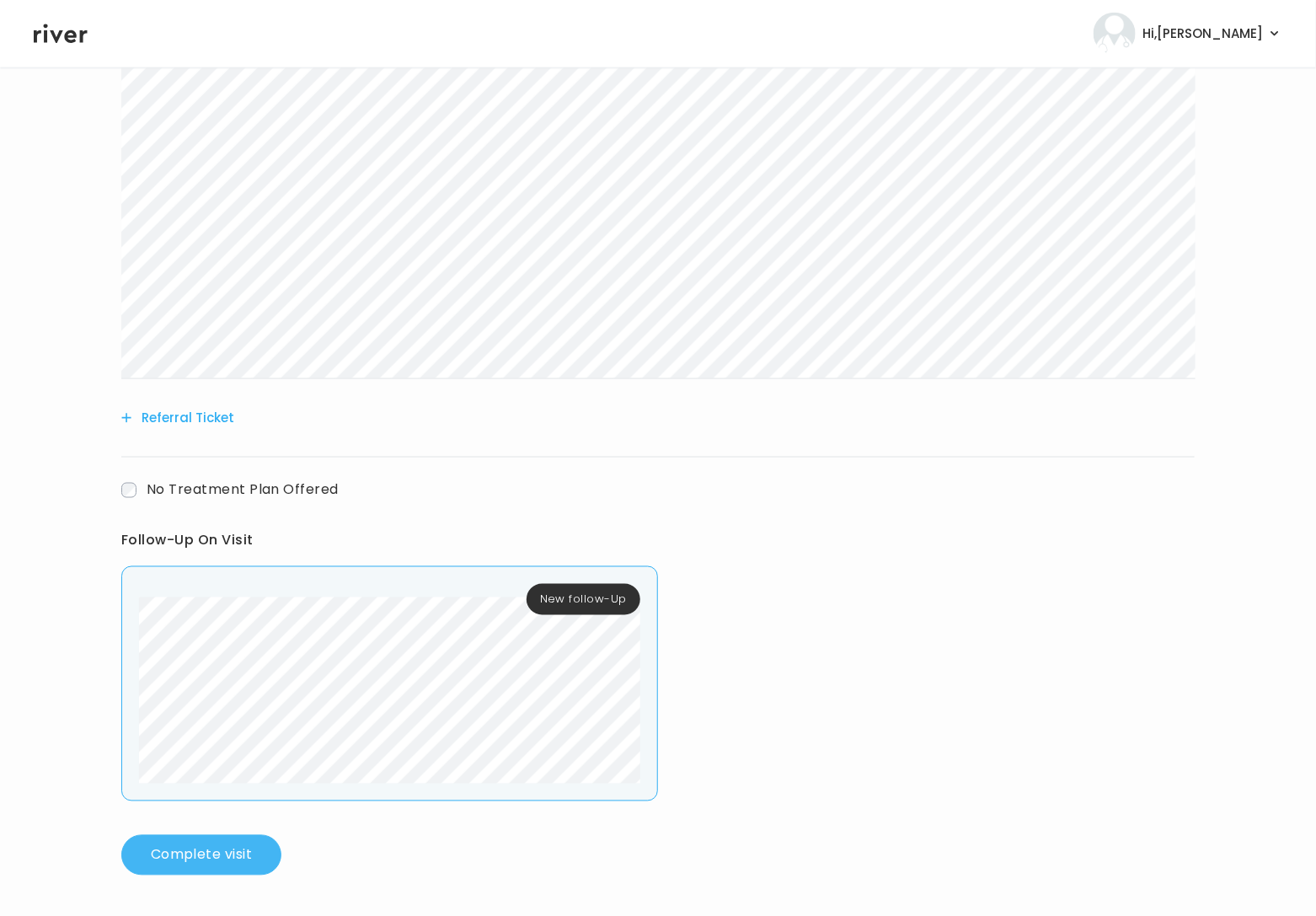
click at [214, 851] on button "Complete visit" at bounding box center [200, 855] width 160 height 41
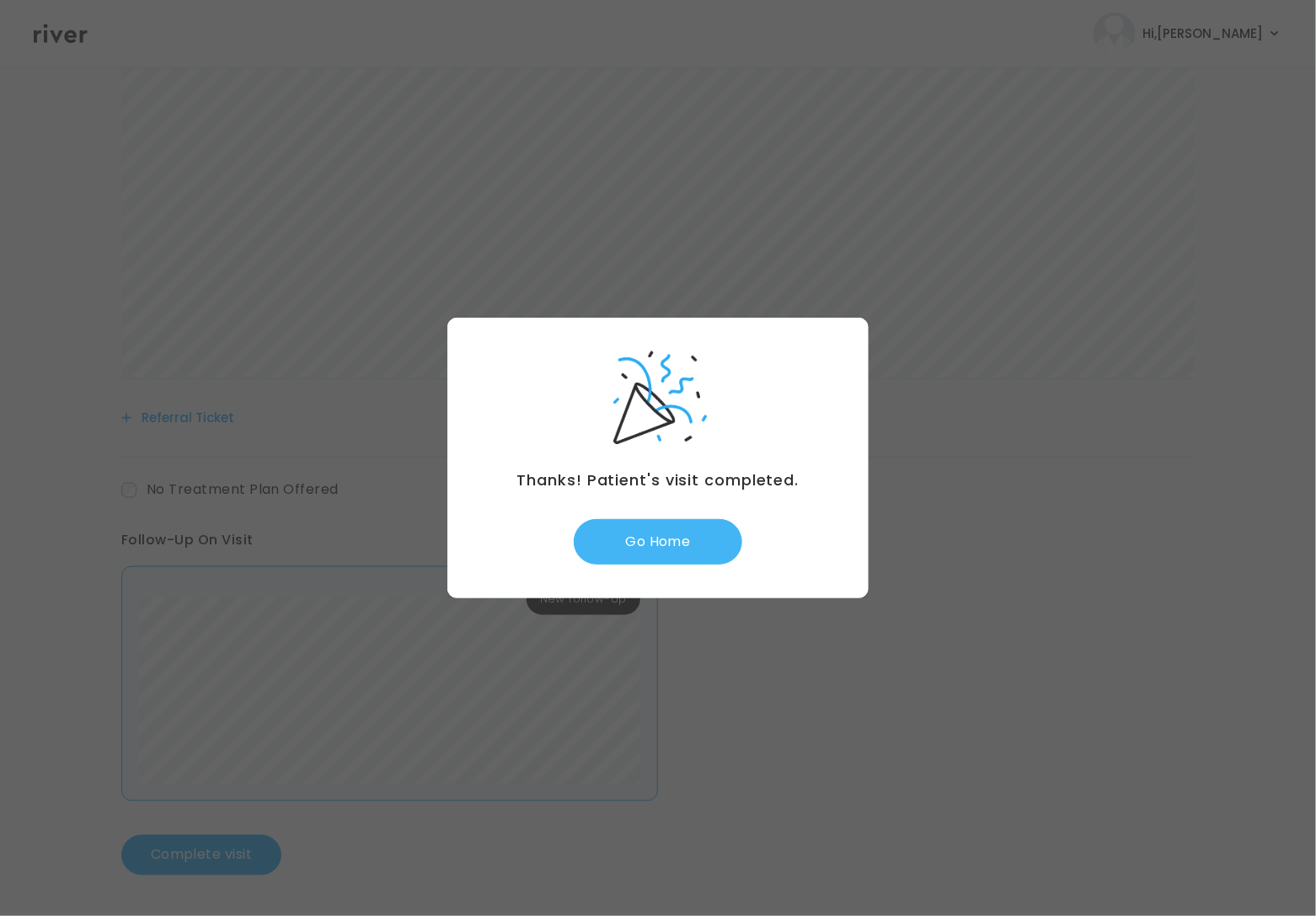
click at [644, 531] on button "Go Home" at bounding box center [658, 541] width 168 height 46
